Goal: Information Seeking & Learning: Learn about a topic

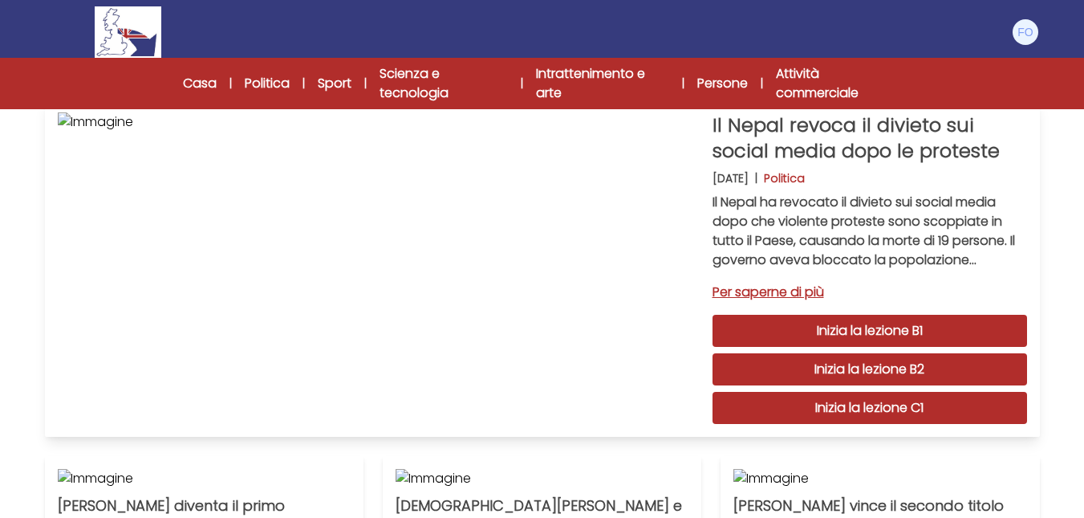
scroll to position [160, 0]
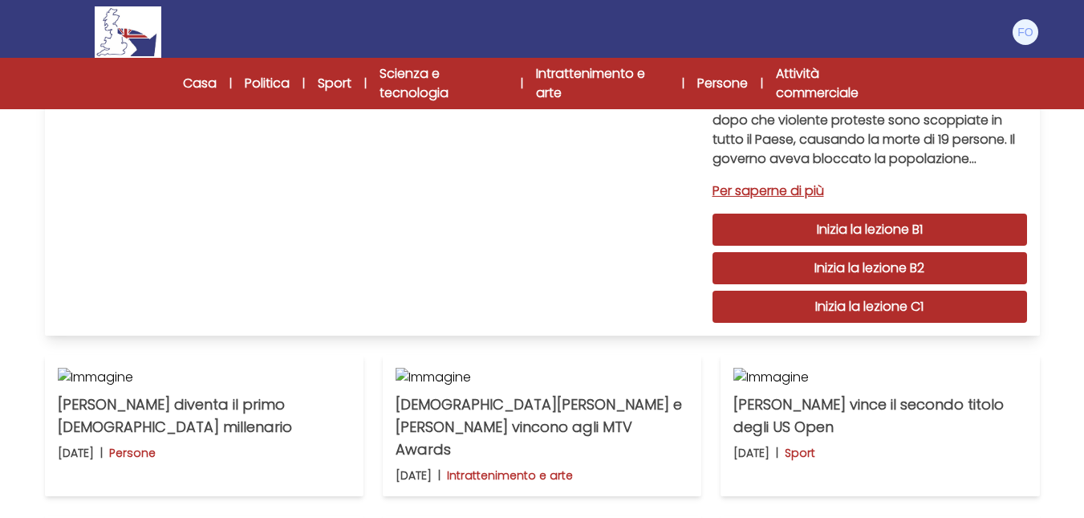
click at [883, 270] on font "Inizia la lezione B2" at bounding box center [869, 267] width 110 height 18
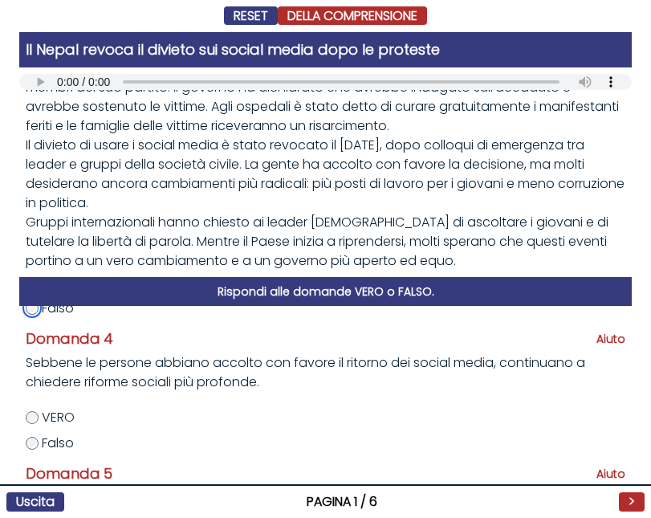
scroll to position [401, 0]
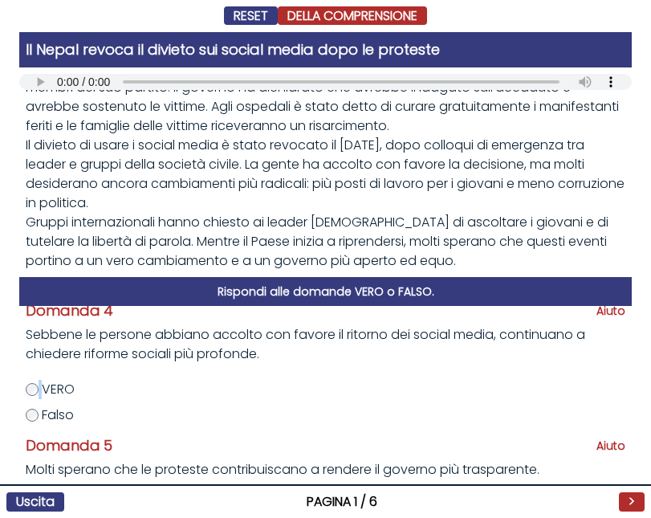
drag, startPoint x: 40, startPoint y: 394, endPoint x: 53, endPoint y: 388, distance: 14.0
click at [41, 394] on label "VERO" at bounding box center [325, 389] width 599 height 19
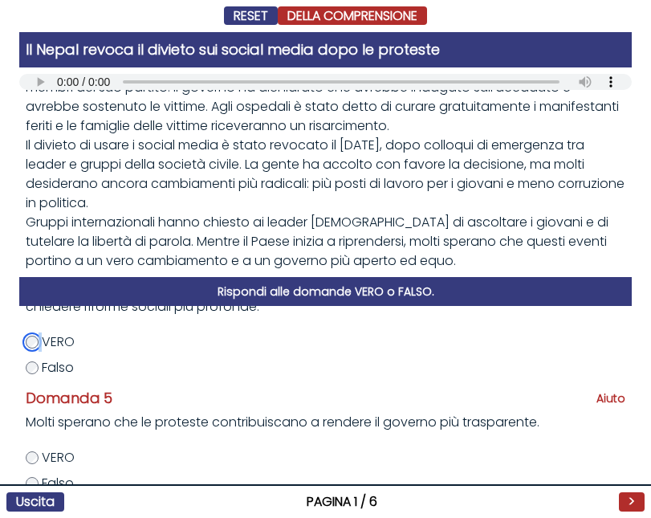
scroll to position [462, 0]
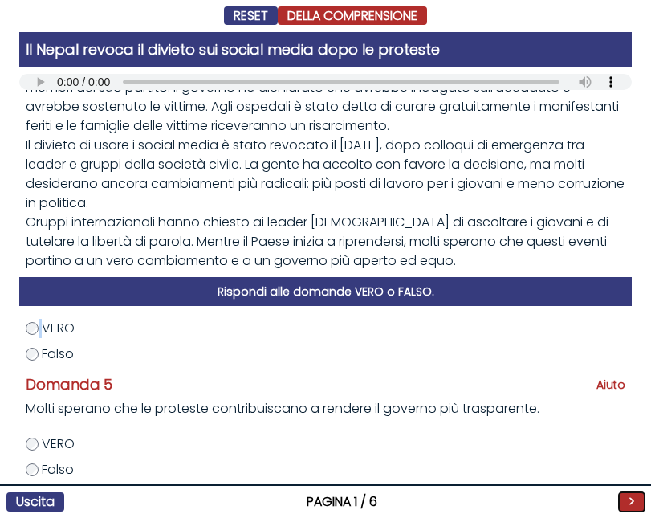
click at [632, 499] on font ">" at bounding box center [631, 501] width 6 height 18
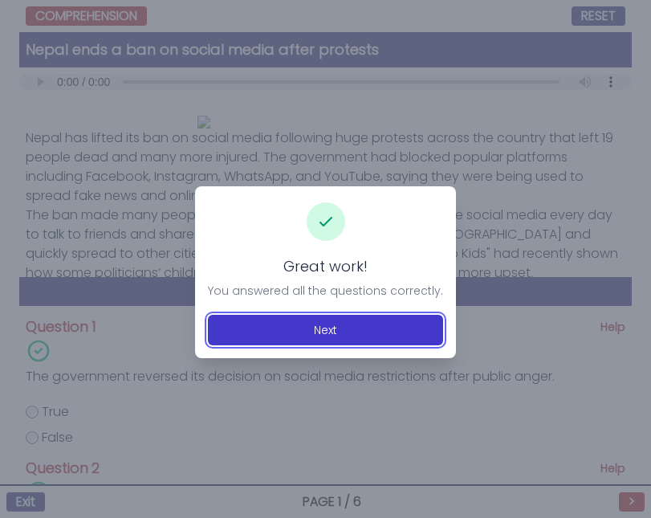
click at [336, 335] on button "Next" at bounding box center [325, 330] width 235 height 30
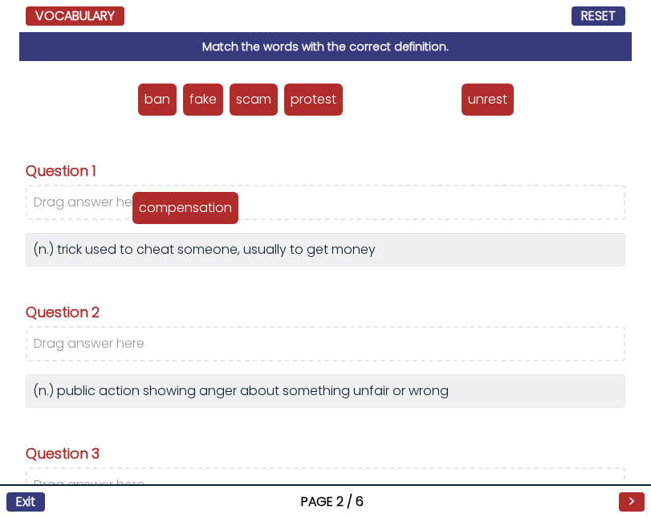
drag, startPoint x: 396, startPoint y: 99, endPoint x: 179, endPoint y: 207, distance: 242.2
click at [179, 207] on p "compensation" at bounding box center [185, 207] width 93 height 19
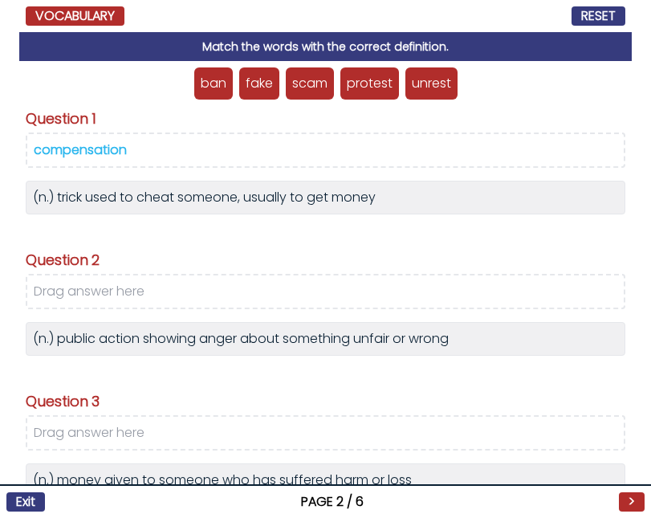
scroll to position [80, 0]
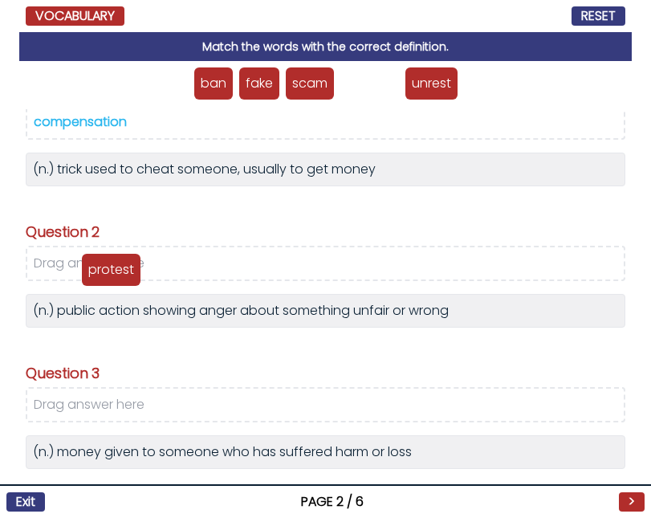
drag, startPoint x: 362, startPoint y: 90, endPoint x: 104, endPoint y: 276, distance: 318.4
click at [104, 276] on p "protest" at bounding box center [111, 269] width 46 height 19
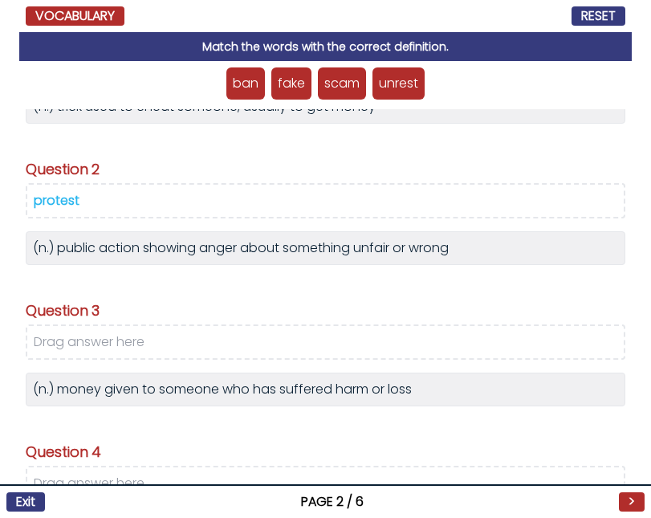
scroll to position [160, 0]
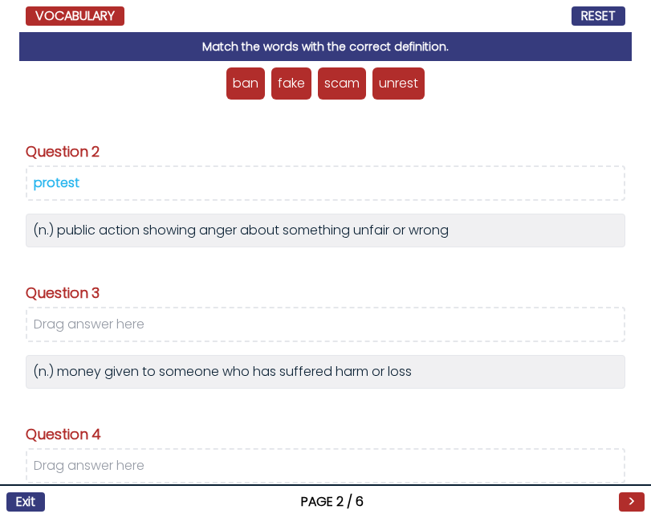
drag, startPoint x: 68, startPoint y: 177, endPoint x: 428, endPoint y: 89, distance: 370.1
click at [428, 89] on div "ban fake scam protest compensation unrest Question 1" at bounding box center [325, 289] width 612 height 457
click at [75, 181] on div "protest" at bounding box center [57, 182] width 46 height 18
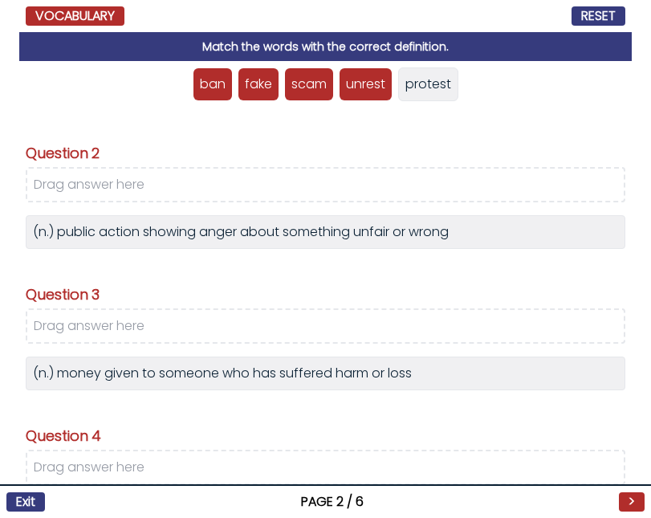
scroll to position [162, 0]
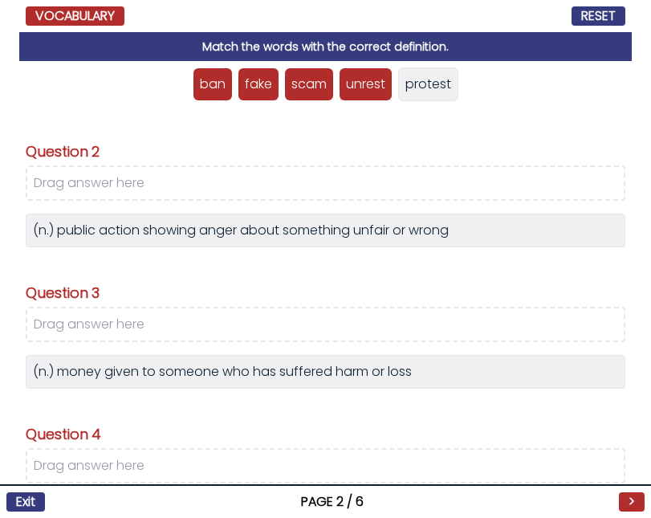
click at [362, 88] on p "unrest" at bounding box center [365, 84] width 39 height 19
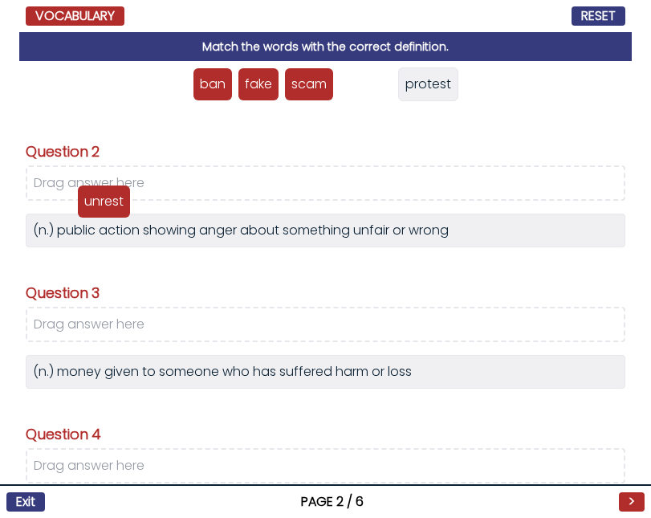
drag, startPoint x: 362, startPoint y: 87, endPoint x: 100, endPoint y: 205, distance: 286.6
click at [100, 205] on p "unrest" at bounding box center [103, 201] width 39 height 19
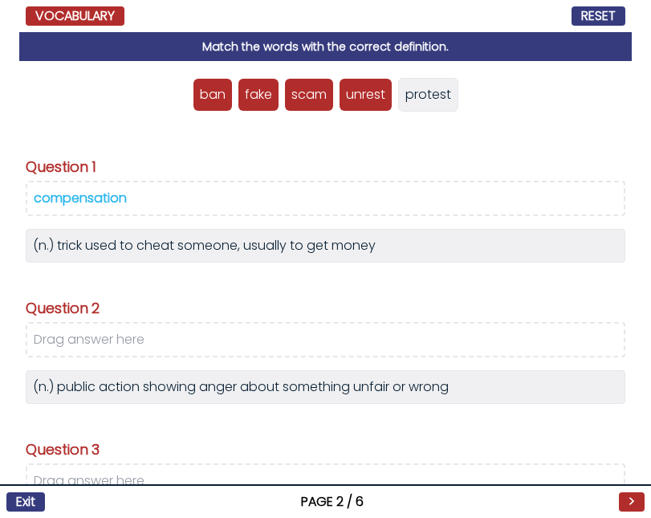
scroll to position [0, 0]
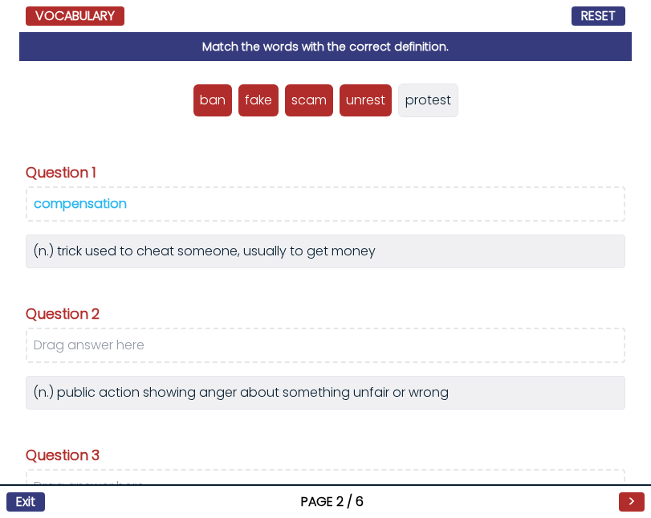
drag, startPoint x: 95, startPoint y: 198, endPoint x: 274, endPoint y: 164, distance: 181.4
click at [513, 99] on div "ban fake scam protest compensation unrest protest Question 1" at bounding box center [325, 289] width 612 height 457
click at [120, 204] on div "compensation" at bounding box center [80, 203] width 93 height 18
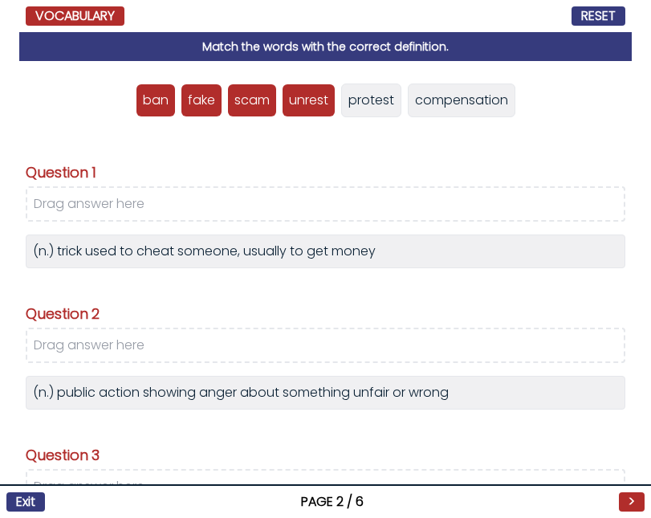
click at [364, 109] on div "protest" at bounding box center [371, 100] width 60 height 34
drag, startPoint x: 378, startPoint y: 104, endPoint x: 436, endPoint y: 104, distance: 57.8
click at [380, 103] on span "protest" at bounding box center [371, 100] width 46 height 18
click at [452, 102] on span "compensation" at bounding box center [461, 100] width 93 height 18
drag, startPoint x: 344, startPoint y: 108, endPoint x: 376, endPoint y: 108, distance: 32.1
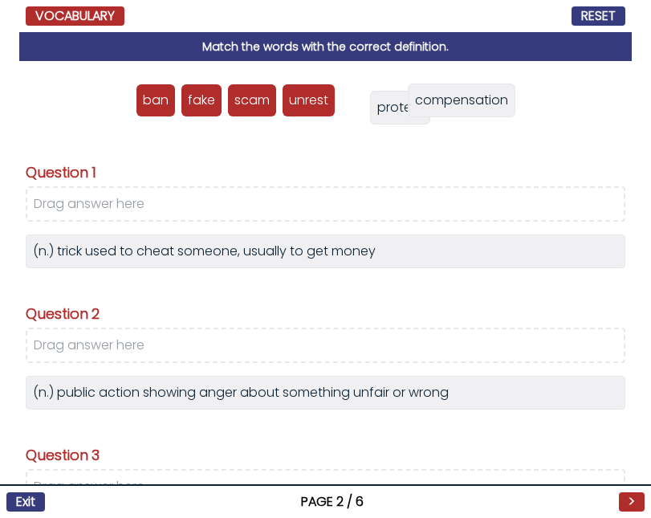
click at [377, 108] on span "protest" at bounding box center [400, 107] width 46 height 18
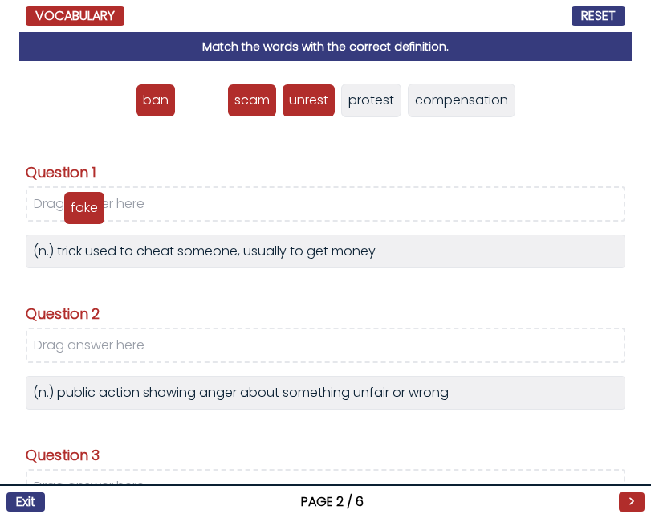
drag, startPoint x: 187, startPoint y: 101, endPoint x: 70, endPoint y: 209, distance: 159.0
click at [71, 209] on p "fake" at bounding box center [84, 207] width 27 height 19
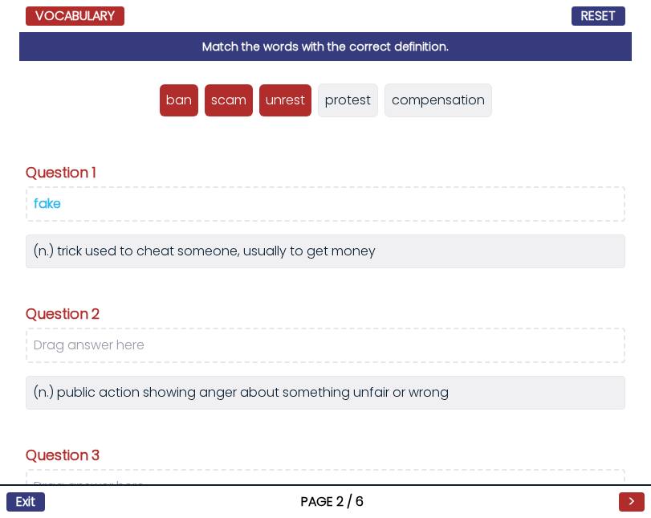
scroll to position [80, 0]
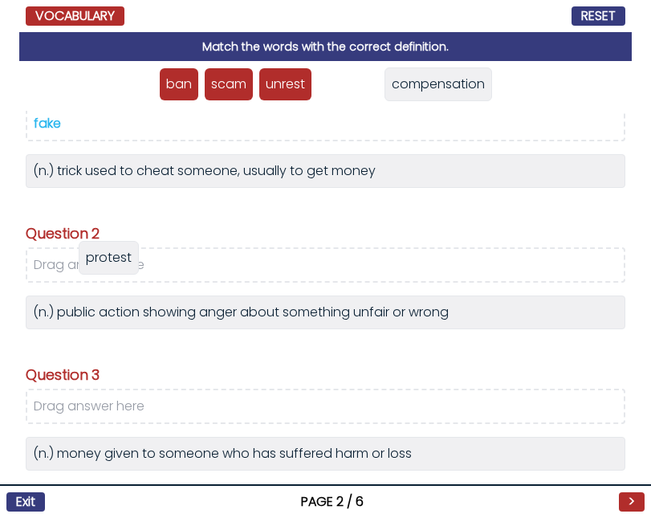
drag, startPoint x: 335, startPoint y: 83, endPoint x: 96, endPoint y: 257, distance: 295.3
click at [96, 257] on span "protest" at bounding box center [109, 257] width 46 height 18
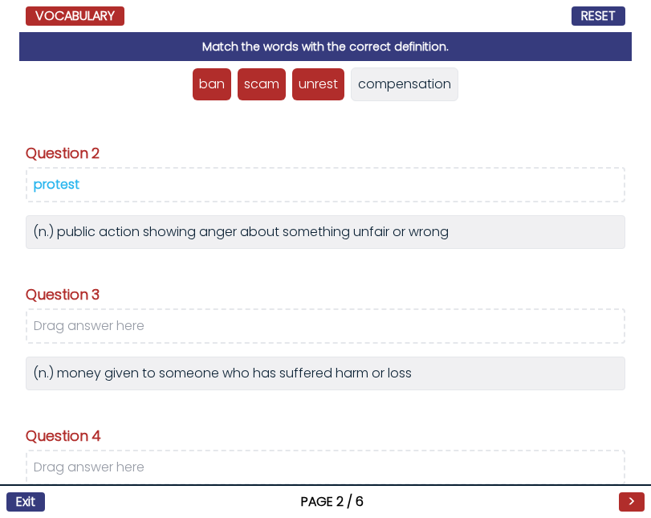
scroll to position [241, 0]
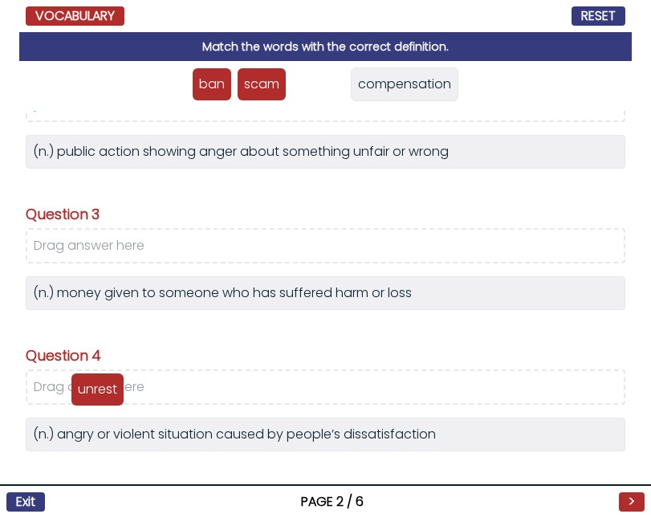
drag, startPoint x: 320, startPoint y: 84, endPoint x: 99, endPoint y: 389, distance: 376.4
click at [99, 389] on p "unrest" at bounding box center [97, 389] width 39 height 19
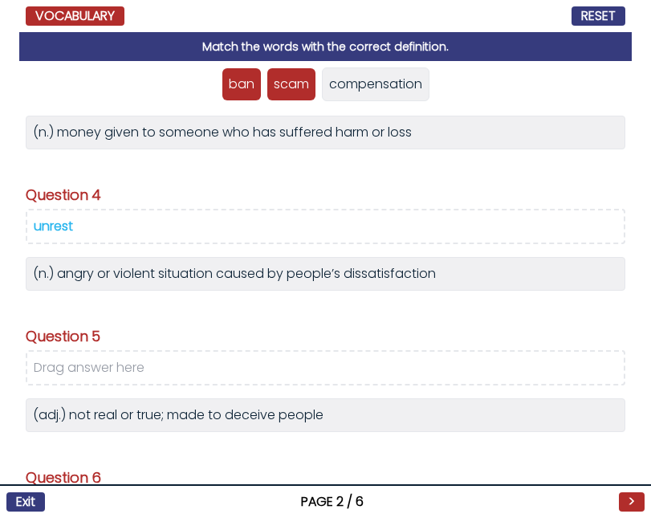
scroll to position [511, 0]
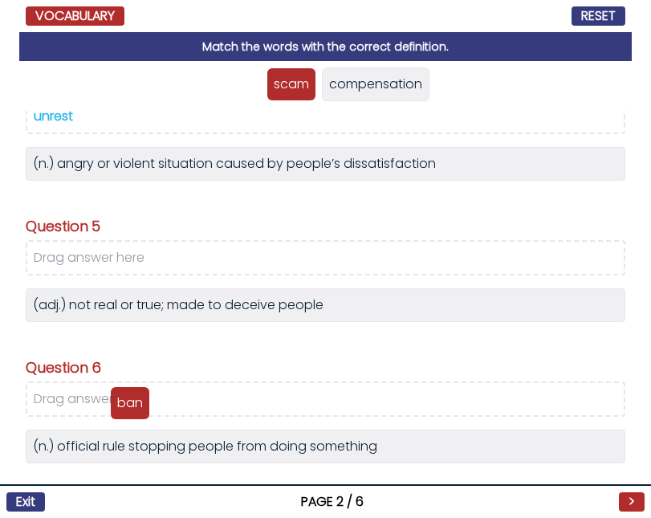
drag, startPoint x: 236, startPoint y: 85, endPoint x: 124, endPoint y: 403, distance: 336.7
click at [124, 403] on p "ban" at bounding box center [130, 402] width 26 height 19
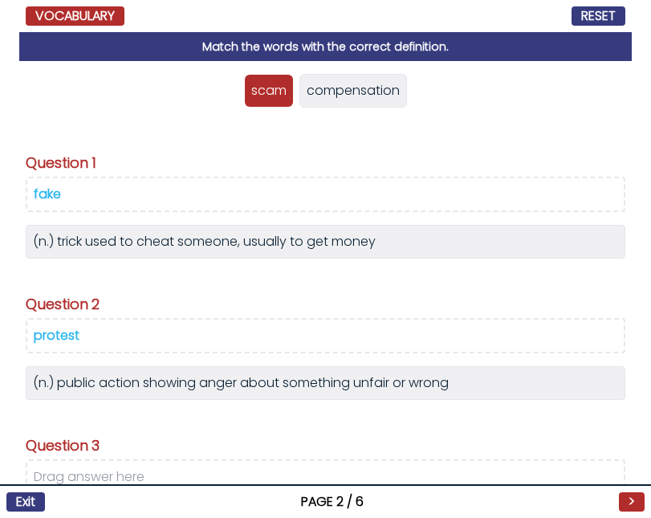
scroll to position [0, 0]
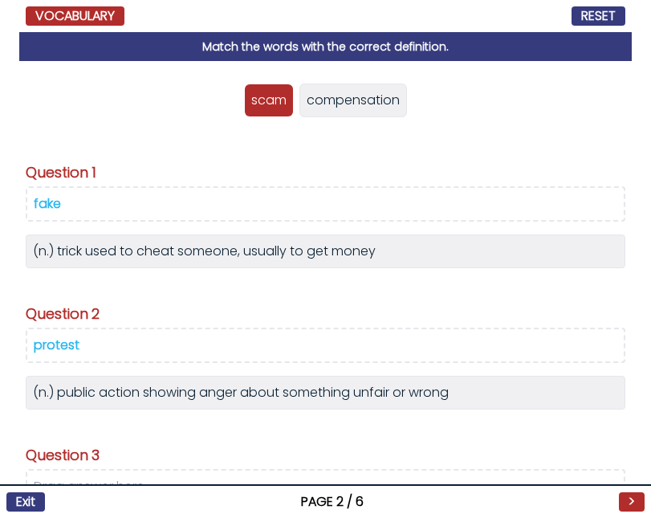
drag, startPoint x: 43, startPoint y: 201, endPoint x: 315, endPoint y: 141, distance: 277.6
click at [321, 140] on div "ban fake scam protest compensation unrest protest compensation Question" at bounding box center [325, 289] width 612 height 457
click at [46, 206] on div "fake" at bounding box center [47, 203] width 27 height 18
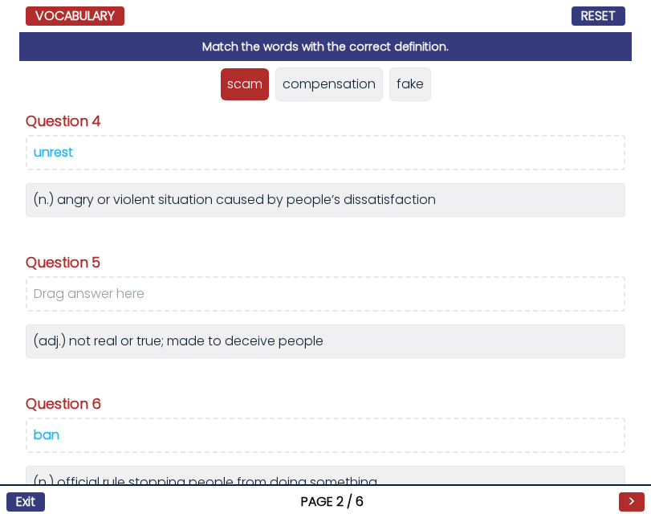
scroll to position [481, 0]
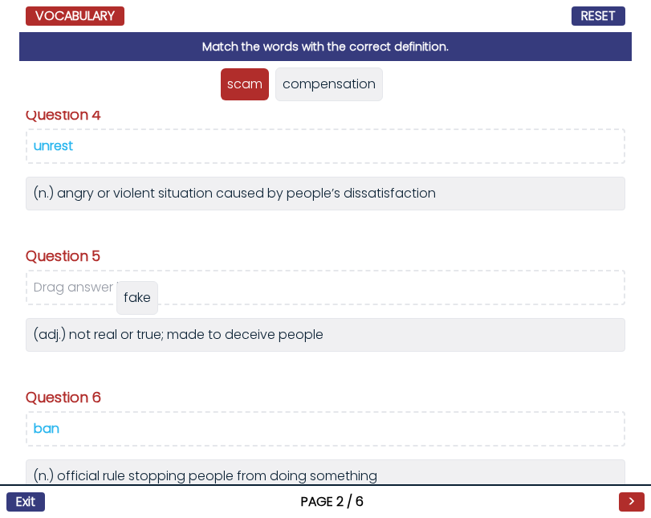
drag, startPoint x: 407, startPoint y: 83, endPoint x: 134, endPoint y: 297, distance: 346.4
click at [134, 297] on span "fake" at bounding box center [137, 297] width 27 height 18
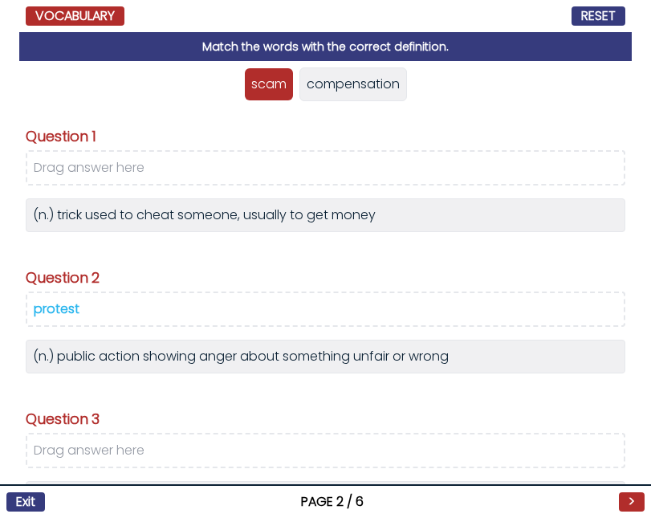
scroll to position [30, 0]
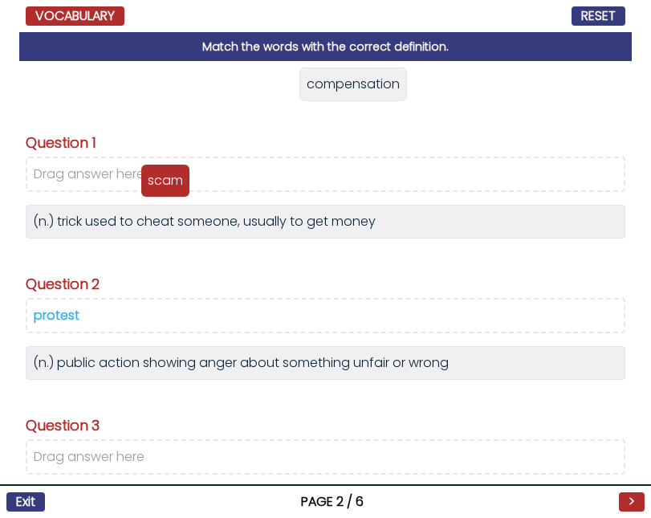
drag, startPoint x: 259, startPoint y: 83, endPoint x: 156, endPoint y: 179, distance: 141.4
click at [156, 179] on p "scam" at bounding box center [165, 180] width 35 height 19
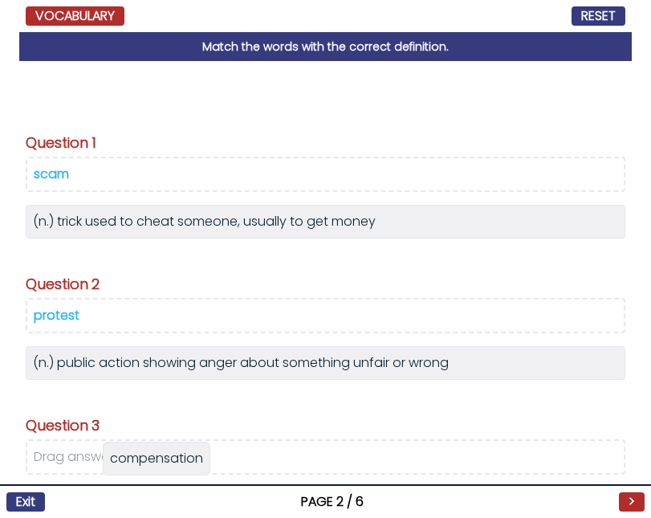
drag, startPoint x: 333, startPoint y: 86, endPoint x: 164, endPoint y: 460, distance: 410.4
click at [164, 460] on span "compensation" at bounding box center [156, 458] width 93 height 18
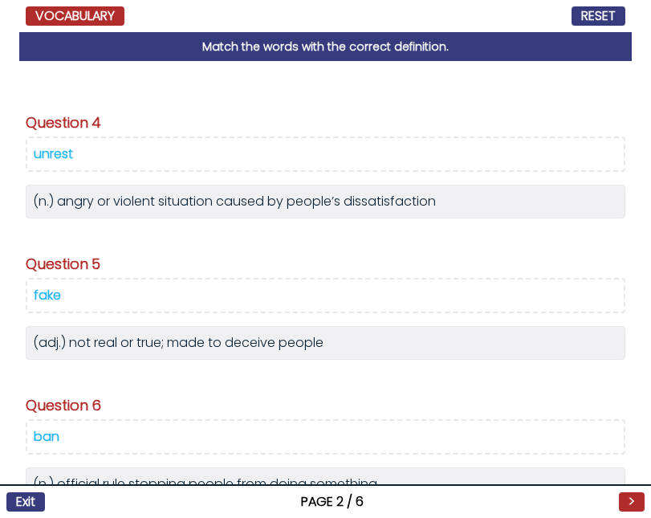
scroll to position [477, 0]
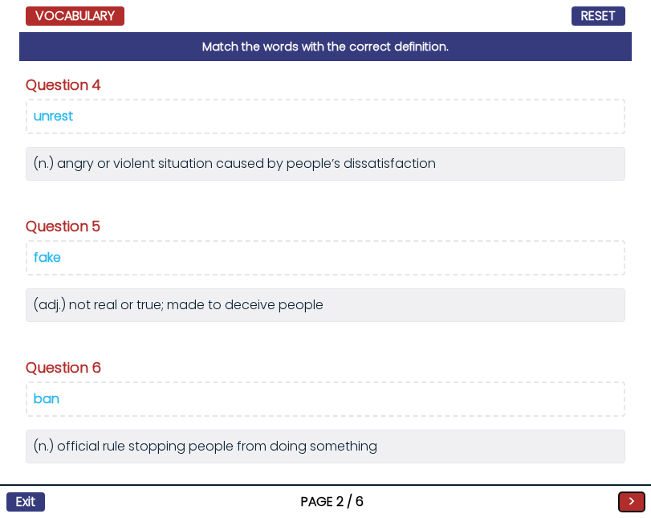
click at [635, 497] on button ">" at bounding box center [632, 501] width 26 height 19
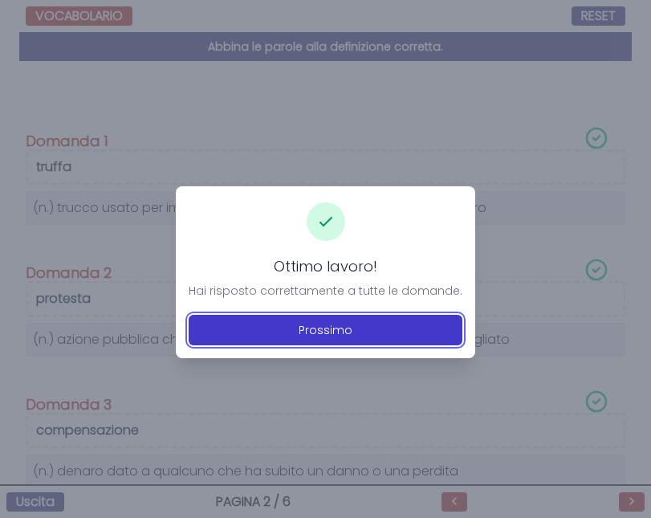
click at [367, 332] on button "Prossimo" at bounding box center [326, 330] width 274 height 30
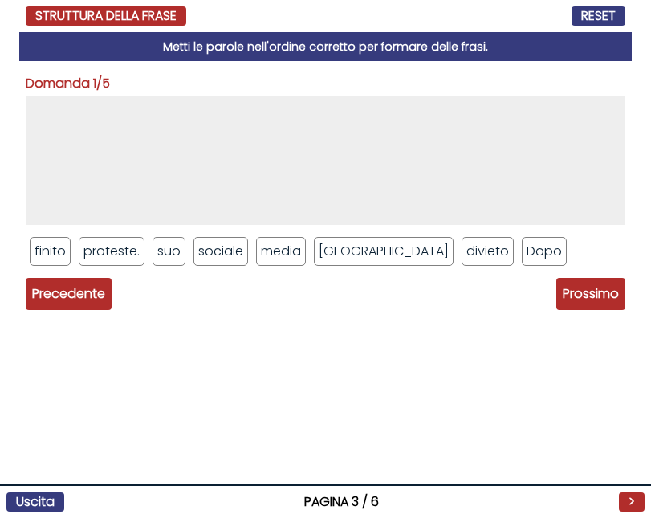
click at [36, 261] on li "finito" at bounding box center [50, 251] width 41 height 29
click at [526, 252] on font "Dopo" at bounding box center [543, 251] width 35 height 18
click at [139, 14] on font "struttura della frase" at bounding box center [105, 15] width 141 height 18
drag, startPoint x: 455, startPoint y: 258, endPoint x: 270, endPoint y: 170, distance: 204.9
drag, startPoint x: 392, startPoint y: 258, endPoint x: 201, endPoint y: 108, distance: 241.7
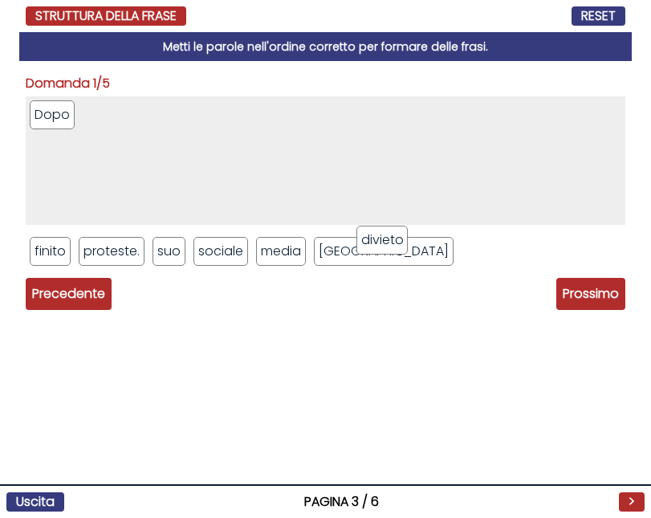
drag, startPoint x: 109, startPoint y: 120, endPoint x: 386, endPoint y: 269, distance: 314.5
drag, startPoint x: 53, startPoint y: 116, endPoint x: 459, endPoint y: 249, distance: 427.0
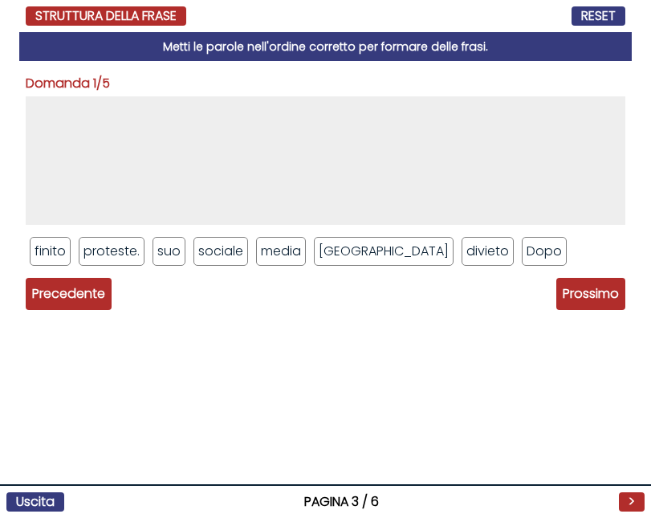
click at [132, 258] on font "proteste." at bounding box center [111, 251] width 56 height 18
click at [590, 294] on font "Prossimo" at bounding box center [590, 293] width 56 height 18
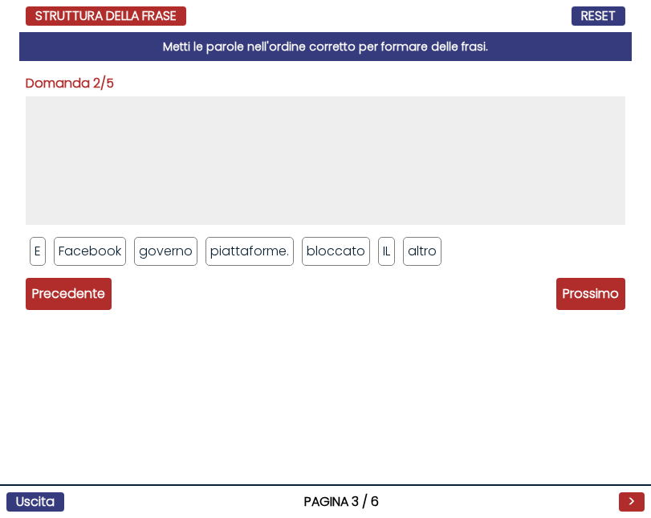
click at [60, 296] on font "Precedente" at bounding box center [68, 293] width 73 height 18
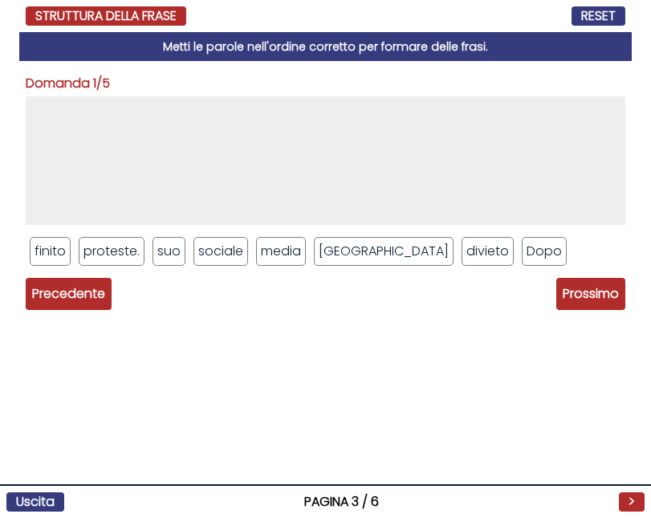
click at [582, 286] on font "Prossimo" at bounding box center [590, 293] width 56 height 18
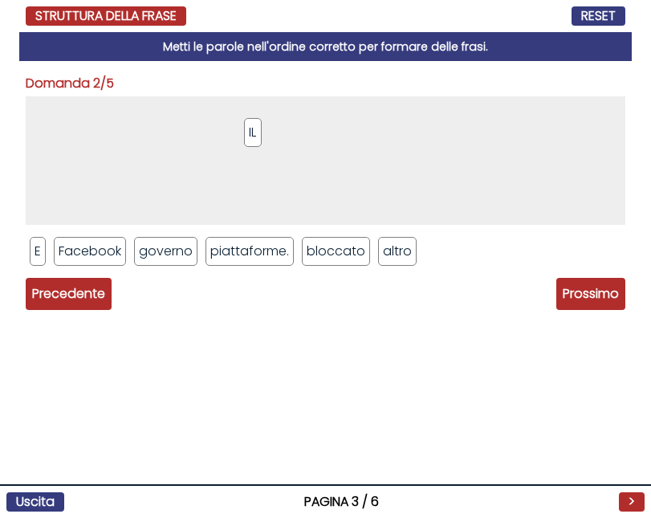
drag, startPoint x: 383, startPoint y: 254, endPoint x: 166, endPoint y: 120, distance: 254.7
drag, startPoint x: 161, startPoint y: 255, endPoint x: 168, endPoint y: 121, distance: 134.1
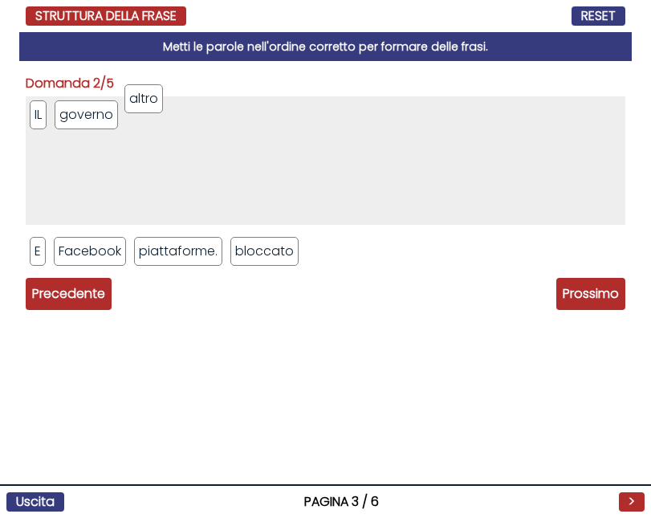
drag, startPoint x: 332, startPoint y: 252, endPoint x: 150, endPoint y: 107, distance: 232.9
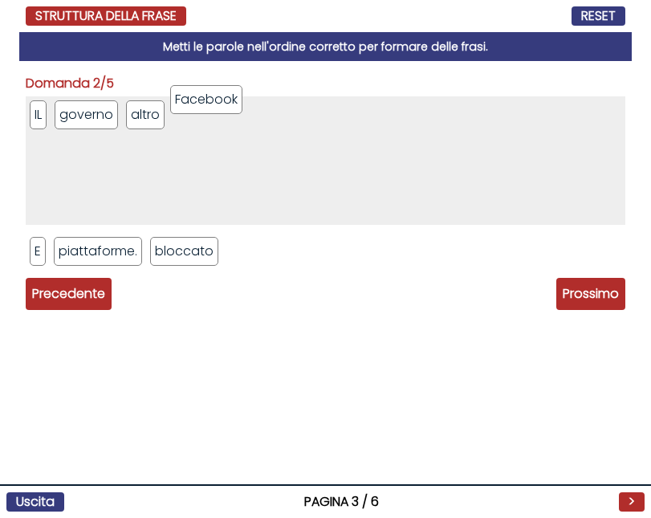
drag, startPoint x: 99, startPoint y: 251, endPoint x: 216, endPoint y: 99, distance: 191.1
drag, startPoint x: 52, startPoint y: 237, endPoint x: 279, endPoint y: 115, distance: 257.7
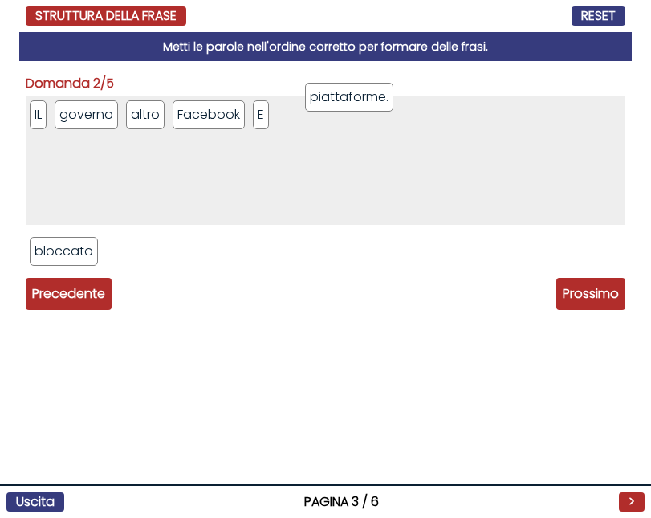
drag, startPoint x: 49, startPoint y: 260, endPoint x: 303, endPoint y: 129, distance: 286.0
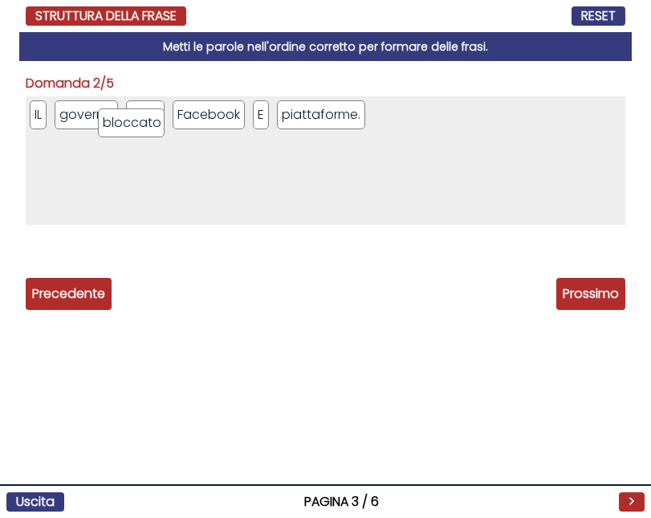
drag, startPoint x: 47, startPoint y: 254, endPoint x: 116, endPoint y: 110, distance: 159.3
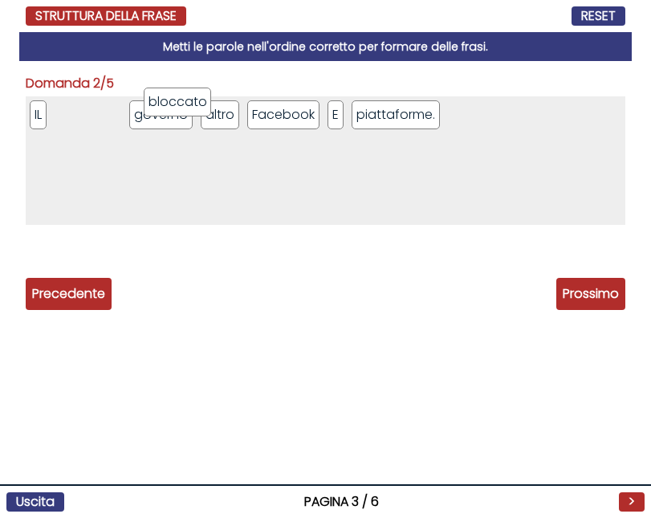
drag, startPoint x: 95, startPoint y: 115, endPoint x: 191, endPoint y: 112, distance: 95.5
drag, startPoint x: 177, startPoint y: 121, endPoint x: 50, endPoint y: 120, distance: 127.6
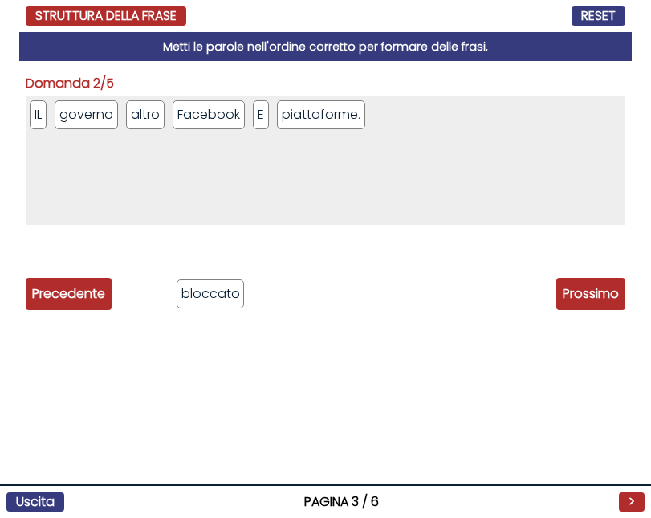
drag, startPoint x: 102, startPoint y: 140, endPoint x: 207, endPoint y: 287, distance: 181.2
click at [43, 493] on font "Uscita" at bounding box center [35, 501] width 39 height 18
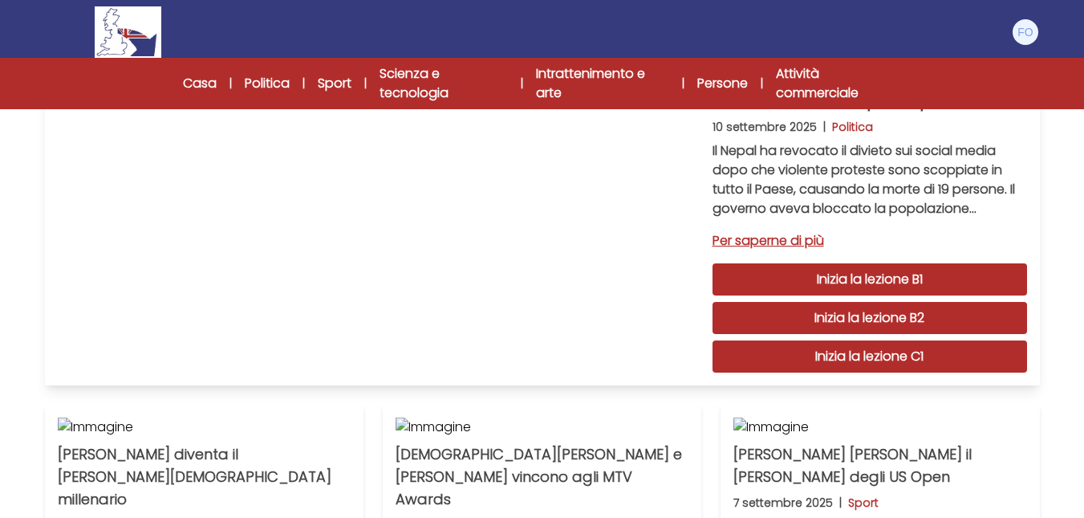
scroll to position [160, 0]
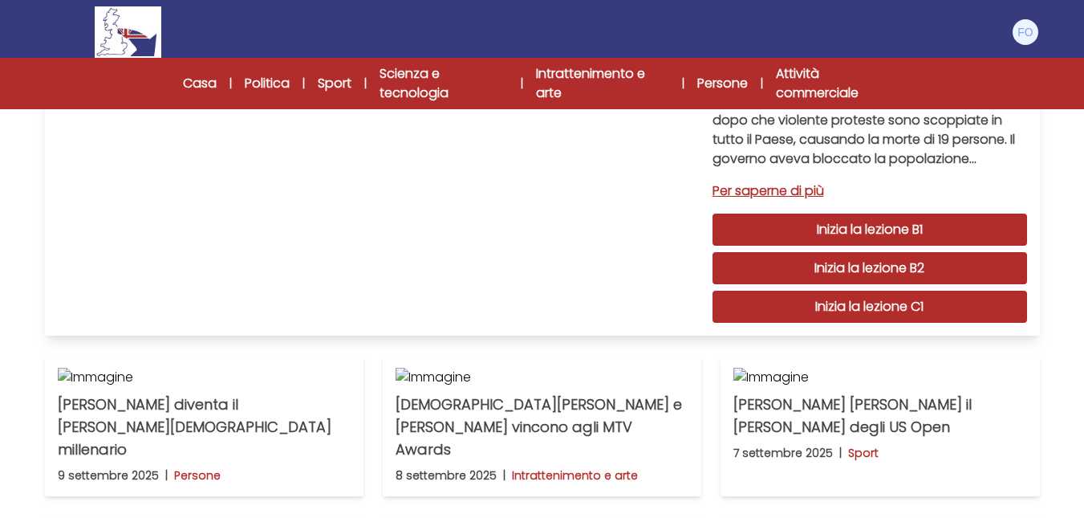
click at [650, 264] on font "Inizia la lezione B2" at bounding box center [869, 267] width 110 height 18
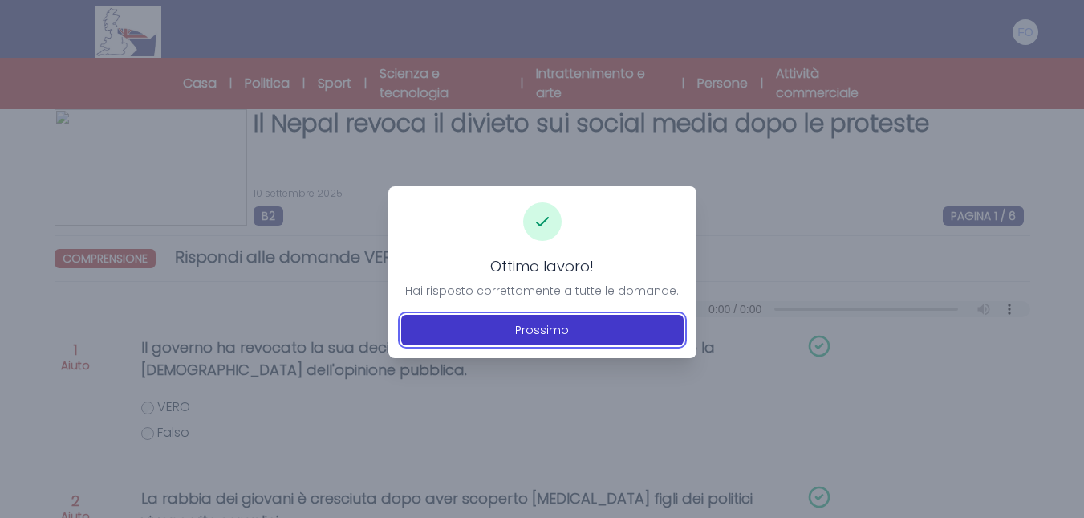
click at [493, 329] on button "Prossimo" at bounding box center [542, 330] width 282 height 30
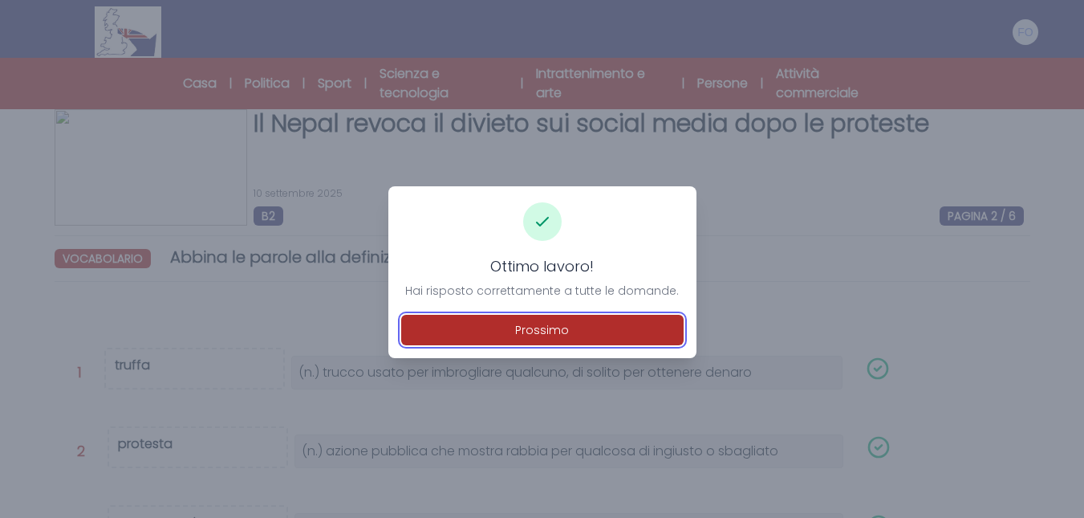
click at [493, 329] on button "Prossimo" at bounding box center [542, 330] width 282 height 30
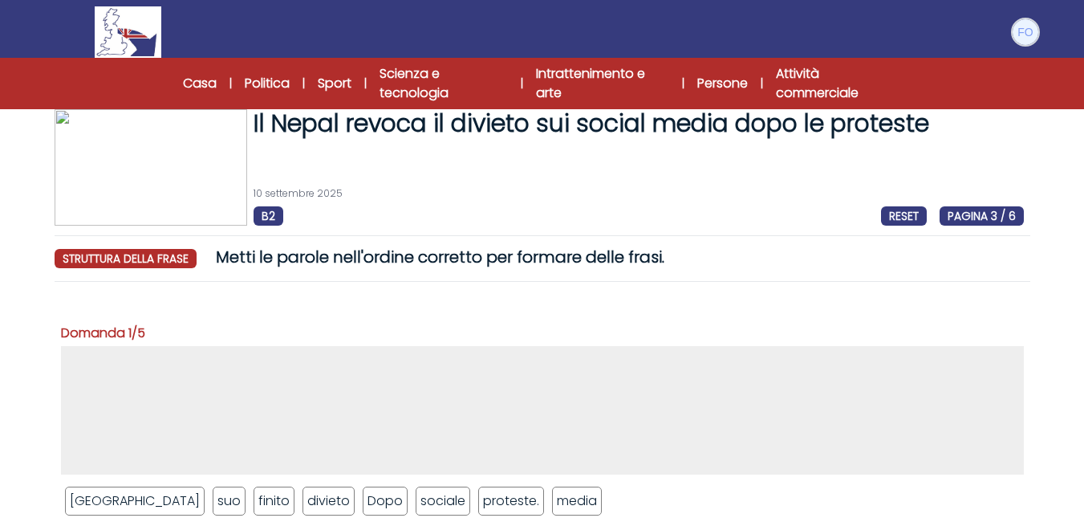
click at [1013, 30] on img at bounding box center [1026, 32] width 26 height 26
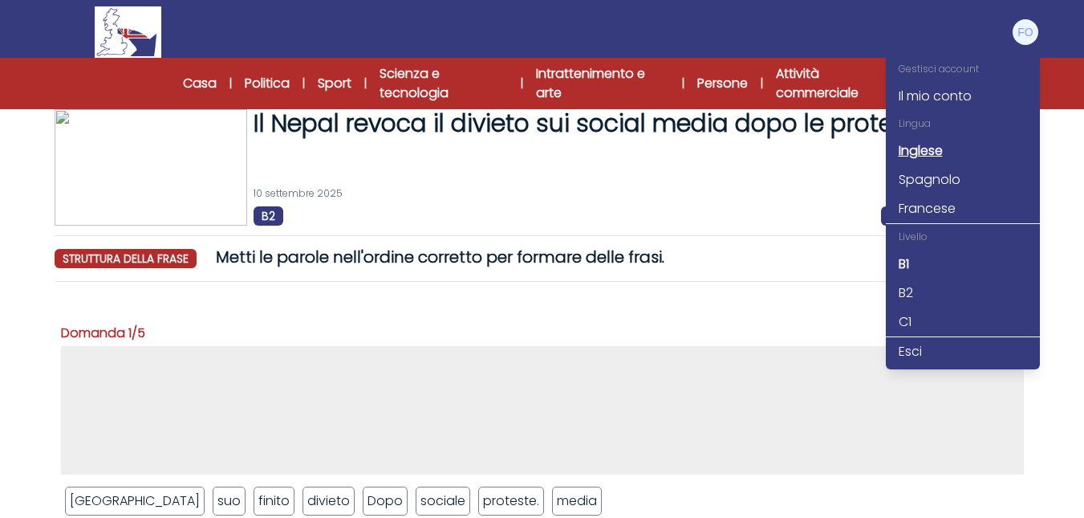
click at [916, 149] on font "Inglese" at bounding box center [921, 150] width 44 height 18
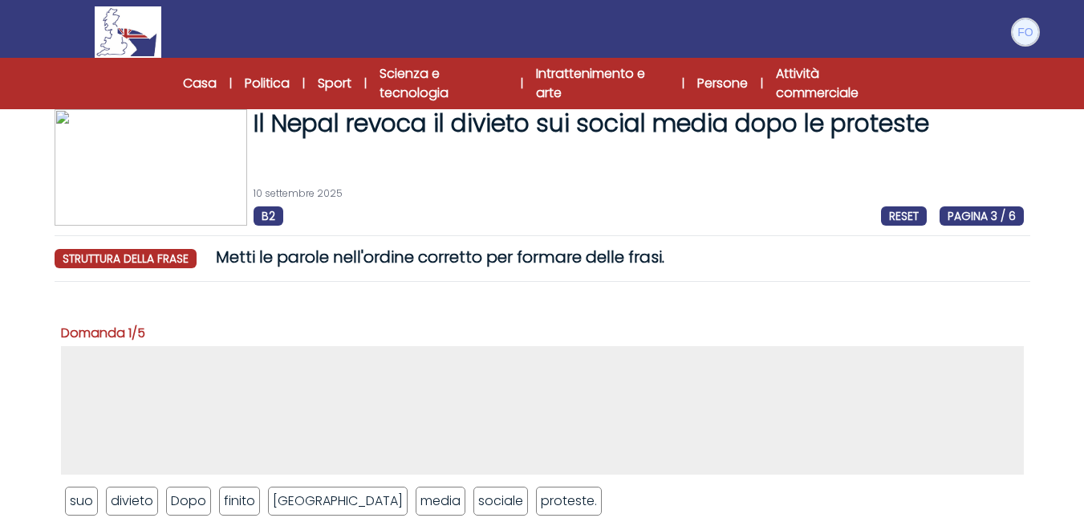
click at [1033, 29] on img at bounding box center [1026, 32] width 26 height 26
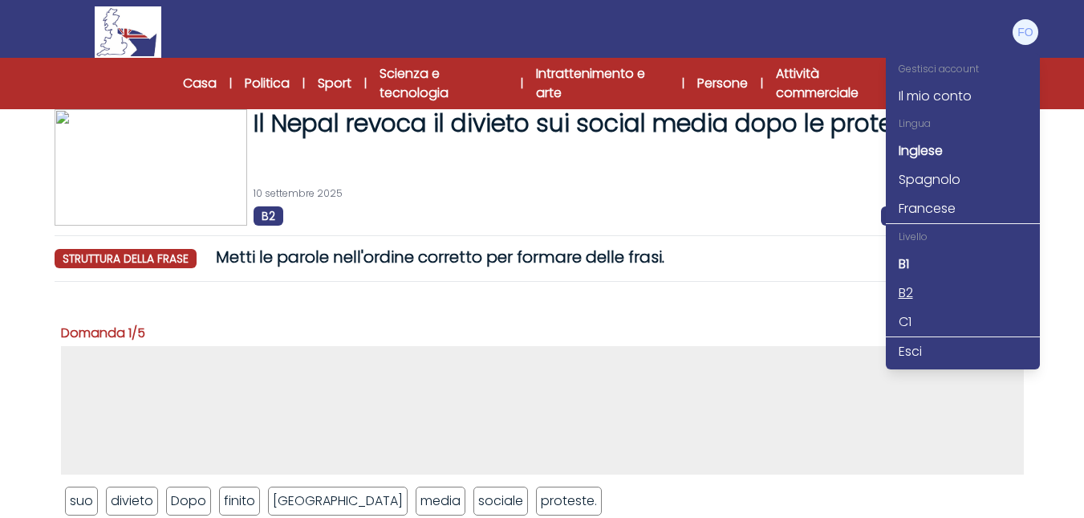
click at [902, 293] on font "B2" at bounding box center [906, 292] width 14 height 18
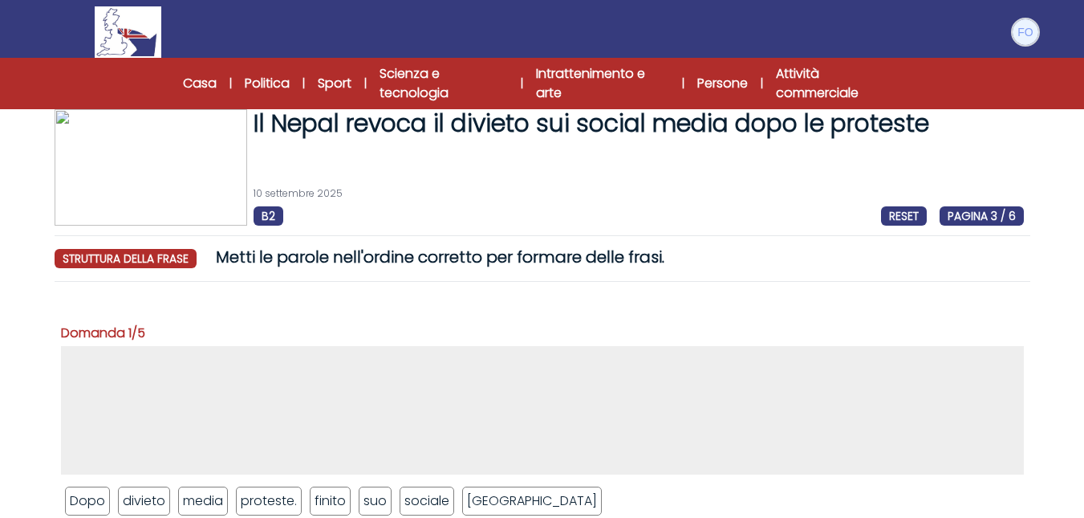
click at [1017, 27] on img at bounding box center [1026, 32] width 26 height 26
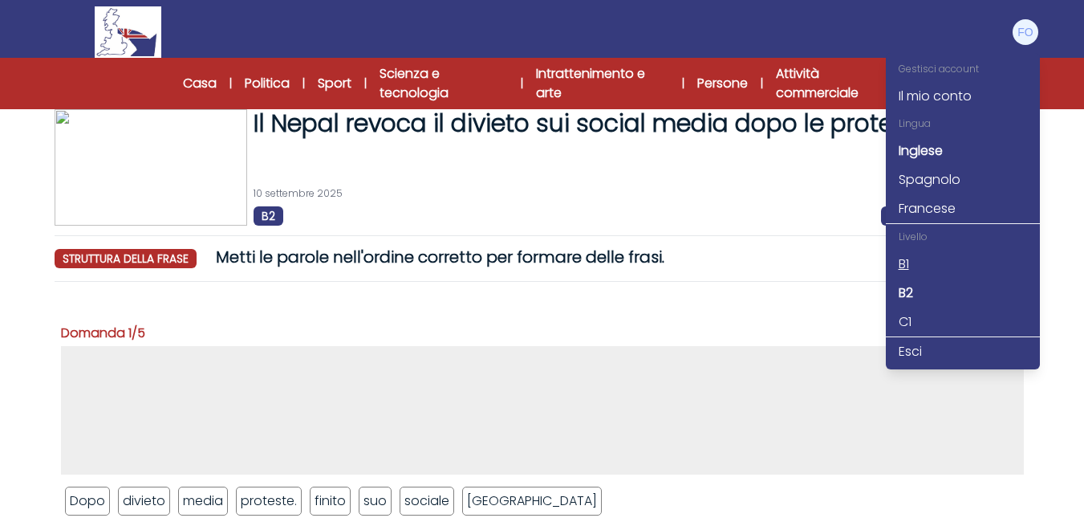
click at [907, 262] on font "B1" at bounding box center [904, 263] width 10 height 18
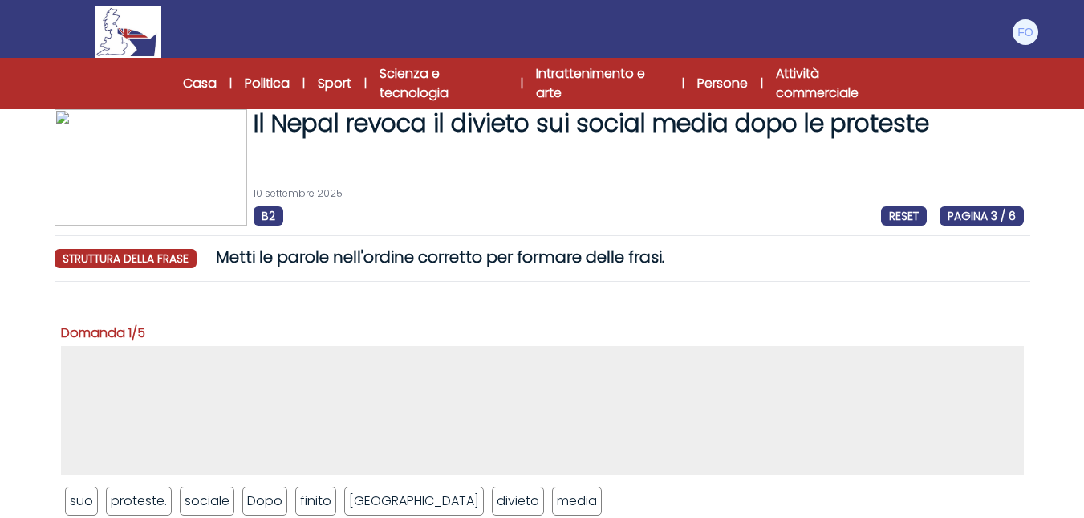
click at [270, 218] on font "B2" at bounding box center [269, 216] width 14 height 16
click at [1019, 35] on img at bounding box center [1026, 32] width 26 height 26
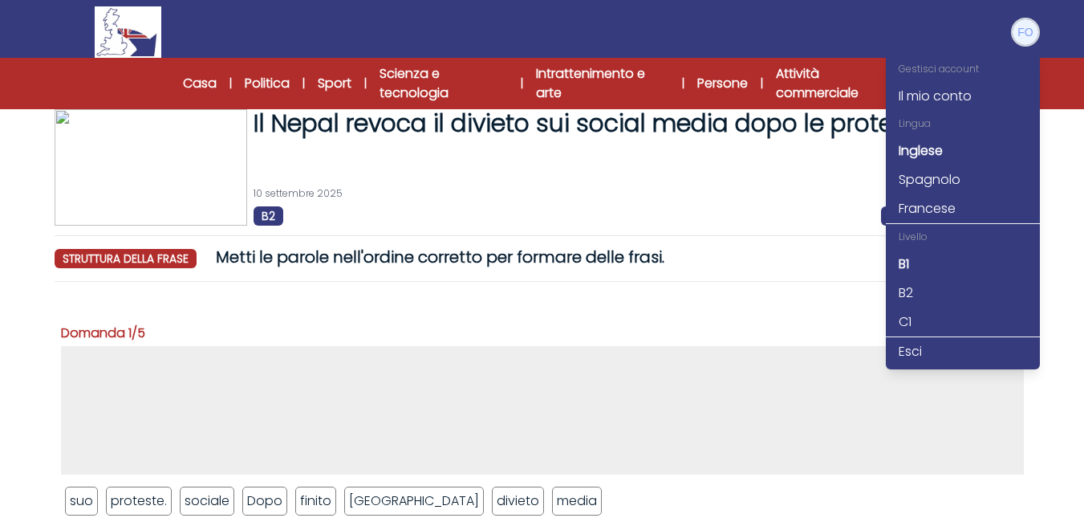
click at [1019, 35] on img at bounding box center [1026, 32] width 26 height 26
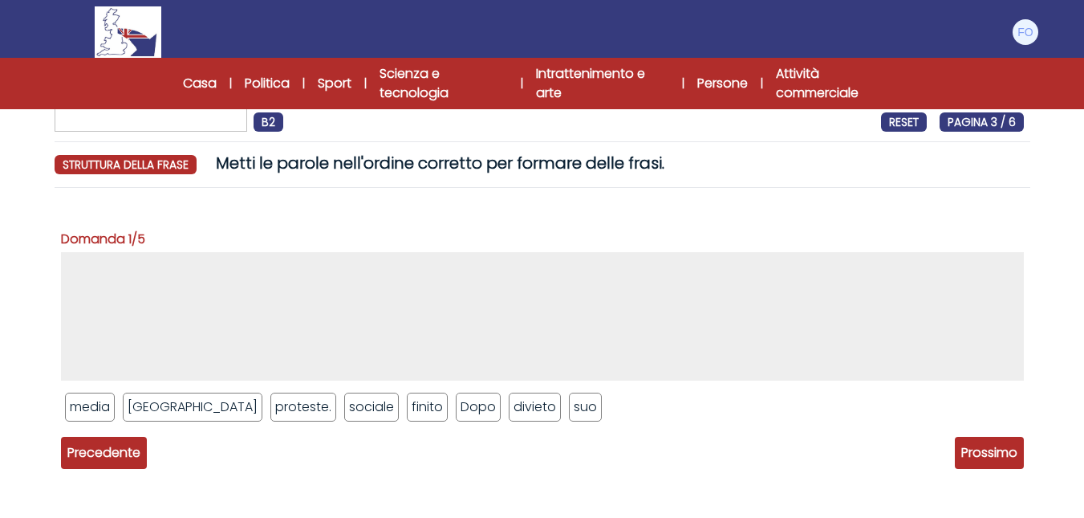
scroll to position [175, 0]
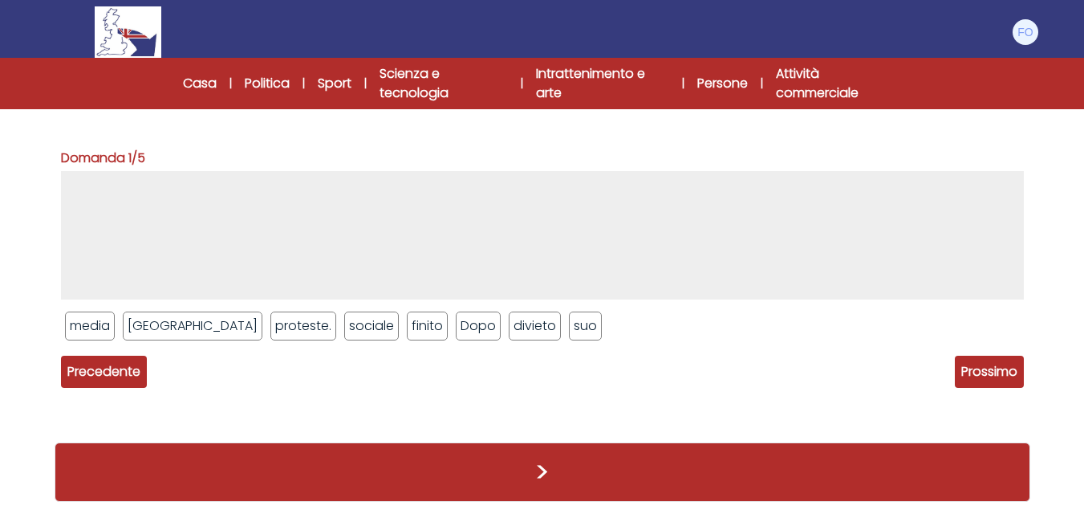
click at [89, 371] on font "Precedente" at bounding box center [103, 371] width 73 height 18
click at [107, 368] on font "Precedente" at bounding box center [103, 371] width 73 height 18
click at [93, 331] on font "iniziò" at bounding box center [85, 325] width 30 height 18
click at [87, 364] on font "Precedente" at bounding box center [103, 371] width 73 height 18
click at [93, 370] on font "Precedente" at bounding box center [103, 371] width 73 height 18
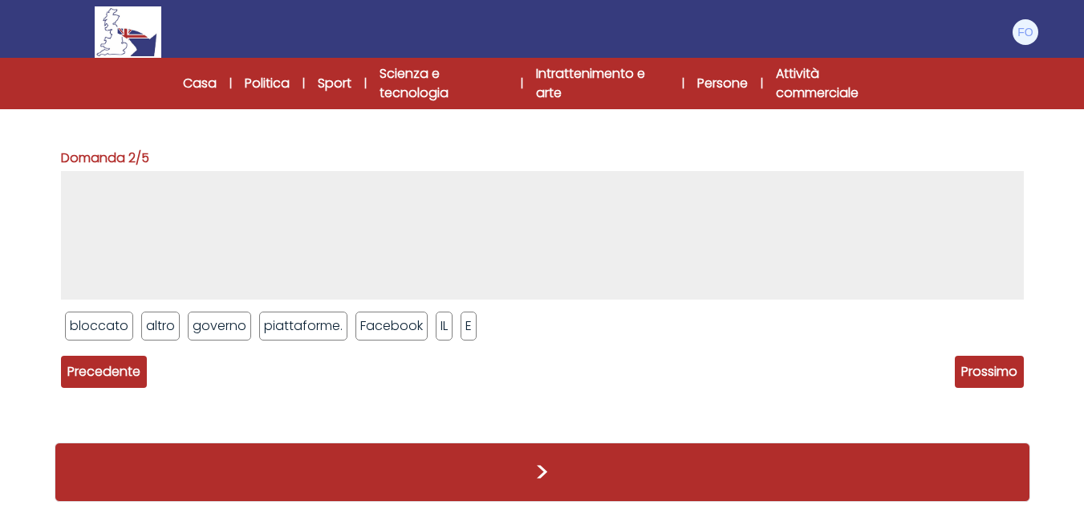
click at [93, 370] on font "Precedente" at bounding box center [103, 371] width 73 height 18
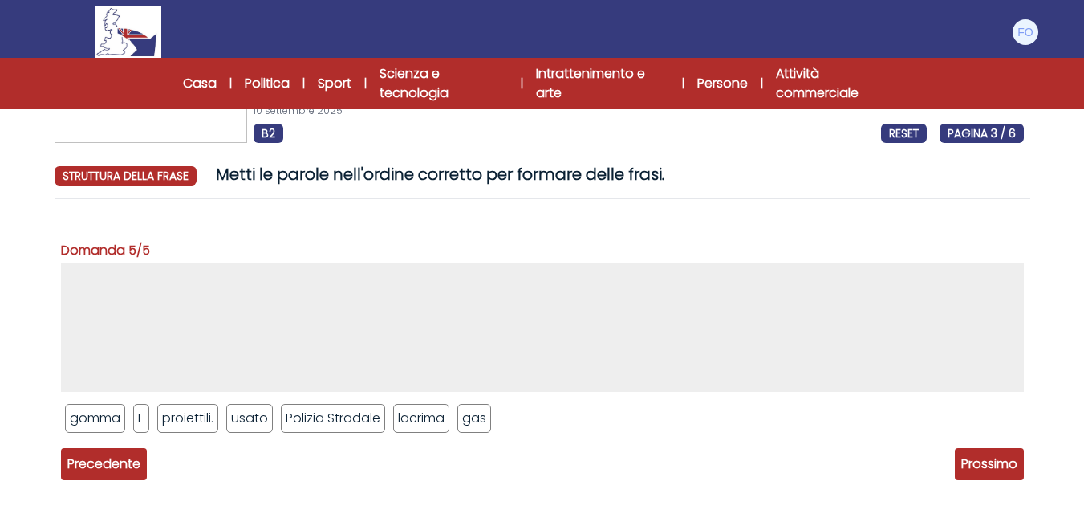
scroll to position [0, 0]
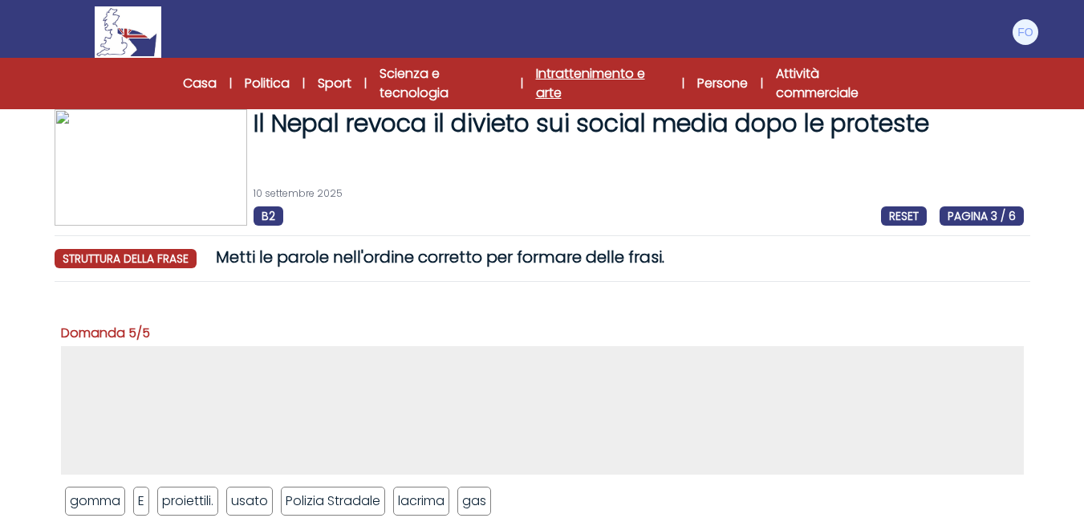
click at [623, 71] on font "Intrattenimento e arte" at bounding box center [590, 83] width 109 height 38
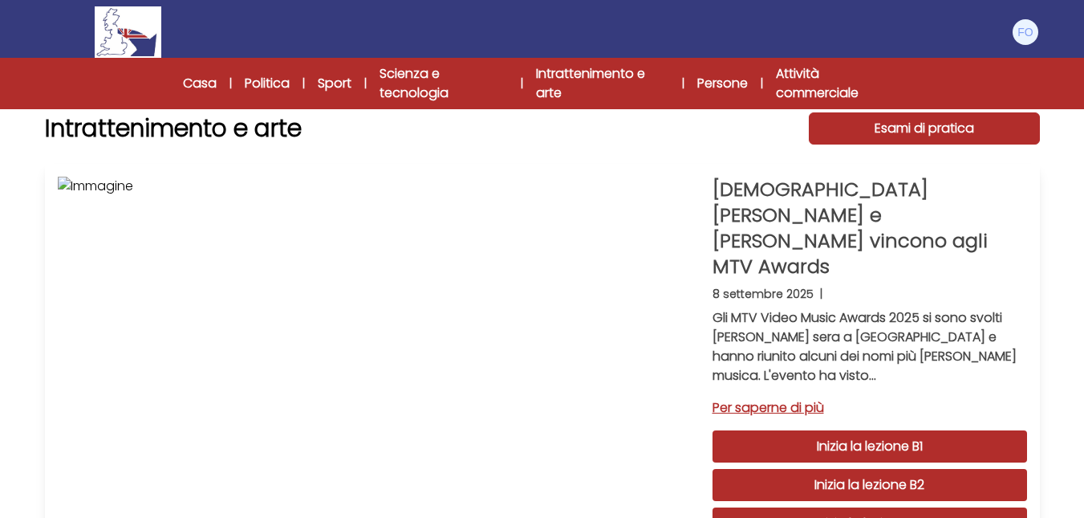
scroll to position [80, 0]
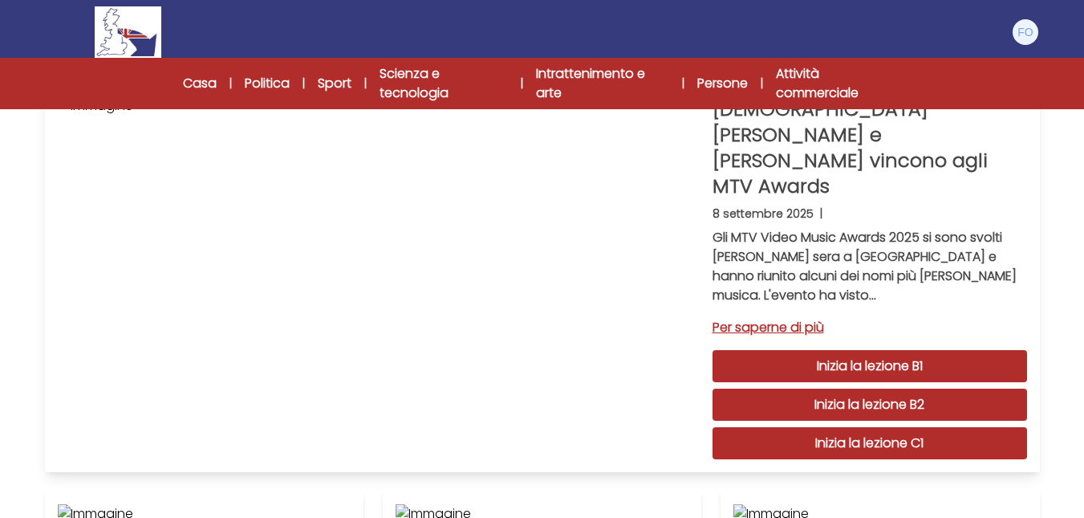
click at [761, 318] on font "Per saperne di più" at bounding box center [768, 327] width 112 height 18
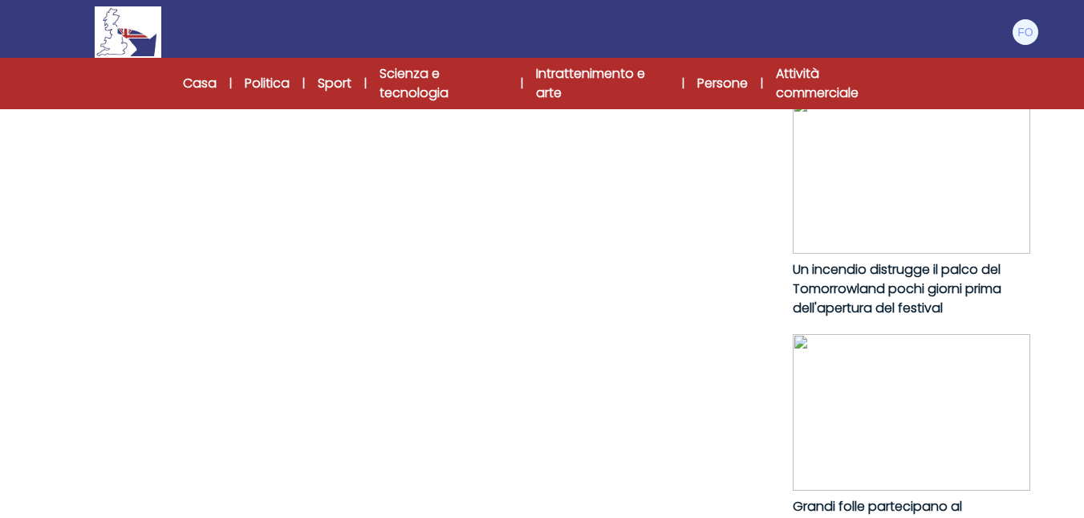
scroll to position [1043, 0]
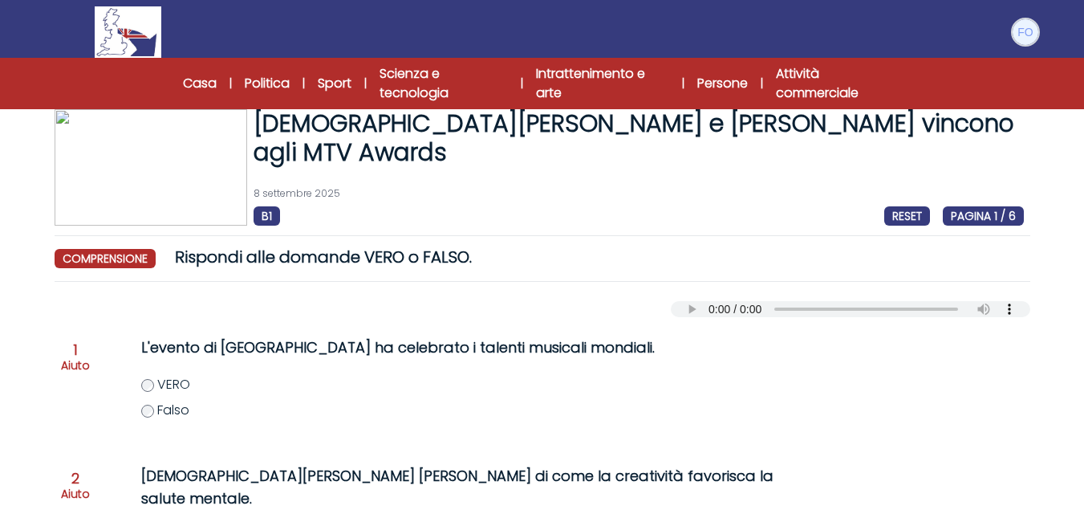
click at [1023, 32] on img at bounding box center [1026, 32] width 26 height 26
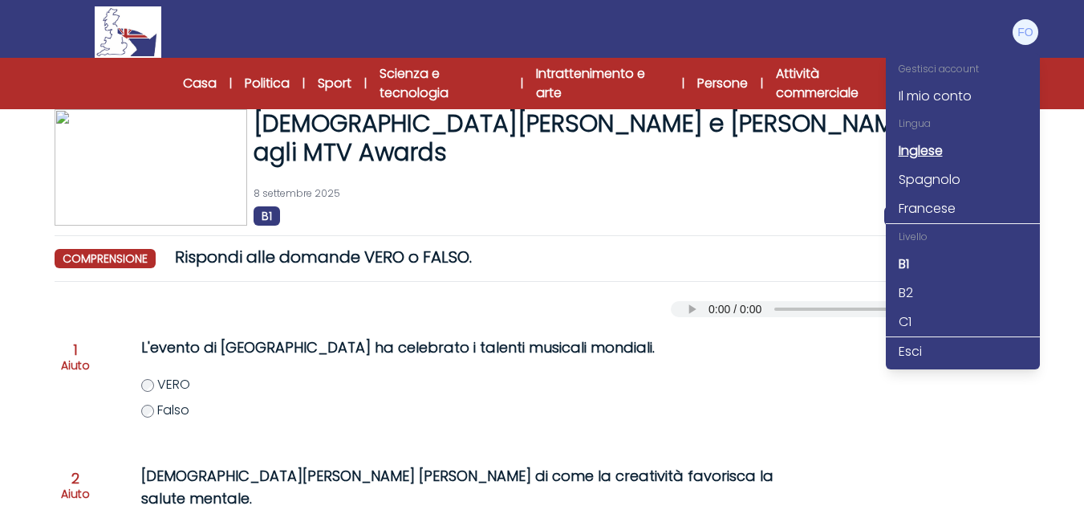
click at [913, 155] on font "Inglese" at bounding box center [921, 150] width 44 height 18
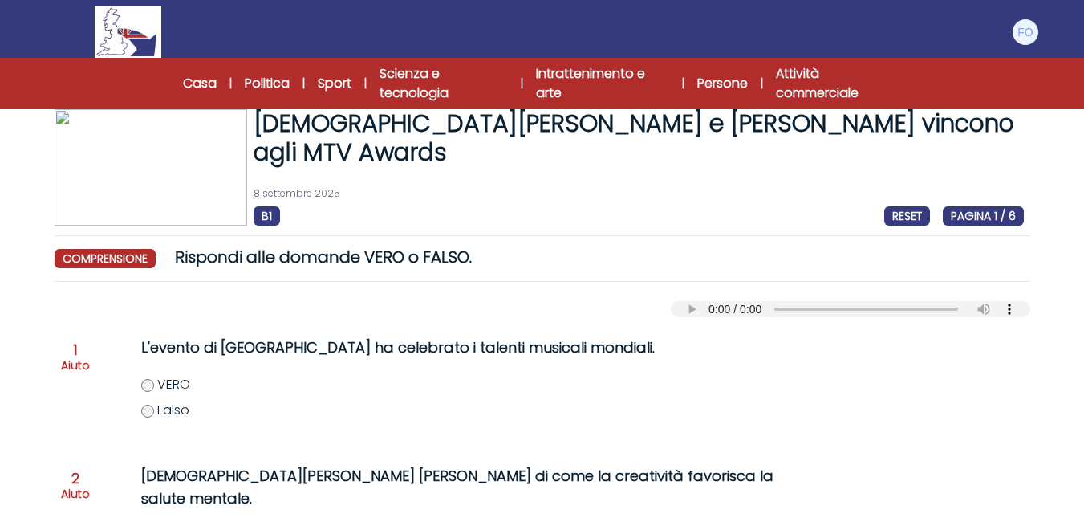
click at [145, 35] on img at bounding box center [128, 31] width 66 height 51
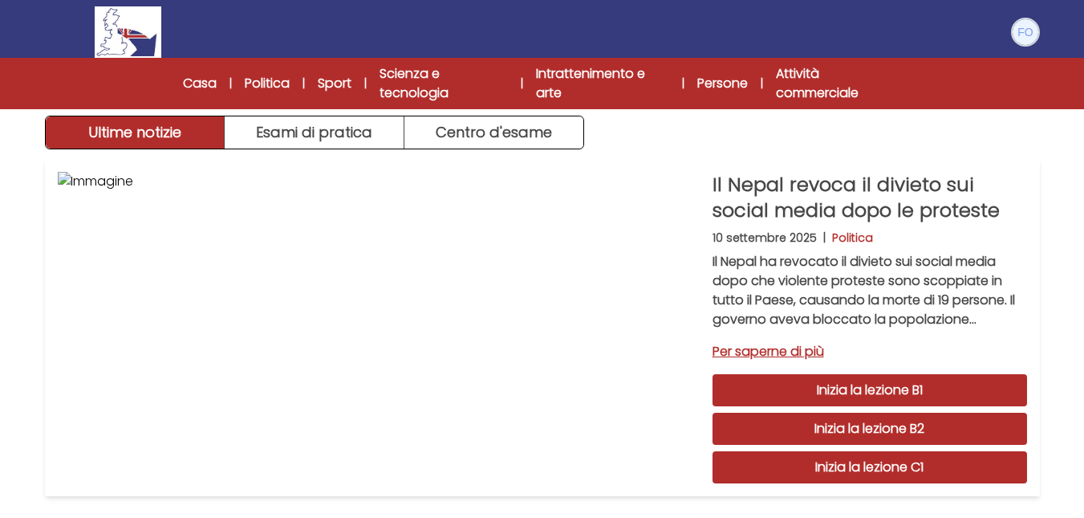
click at [1029, 35] on img at bounding box center [1026, 32] width 26 height 26
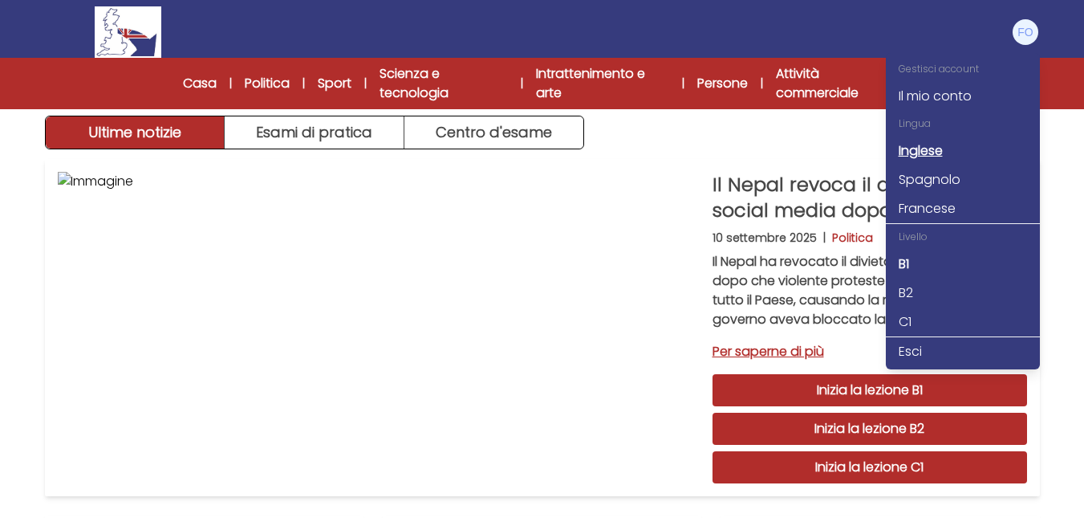
click at [909, 151] on font "Inglese" at bounding box center [921, 150] width 44 height 18
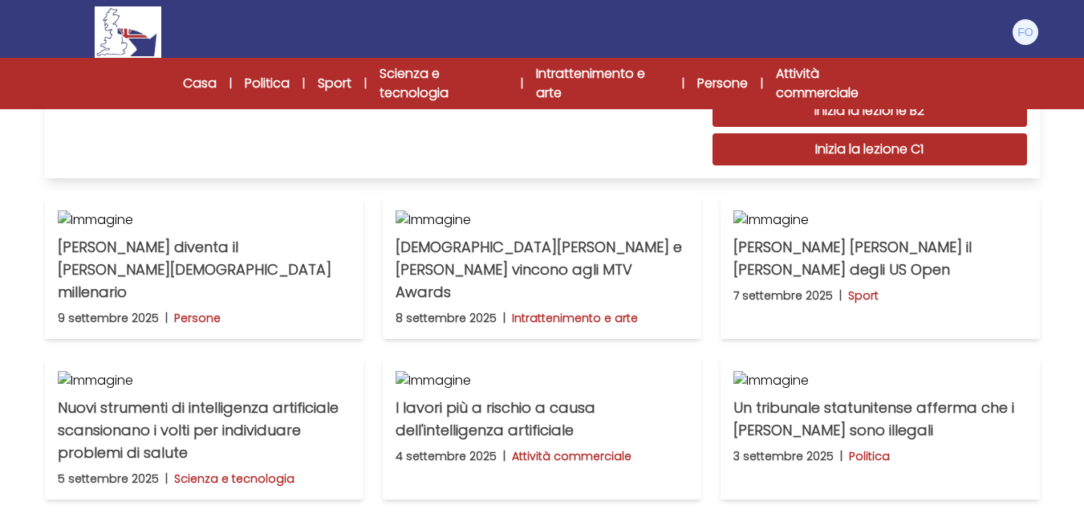
scroll to position [481, 0]
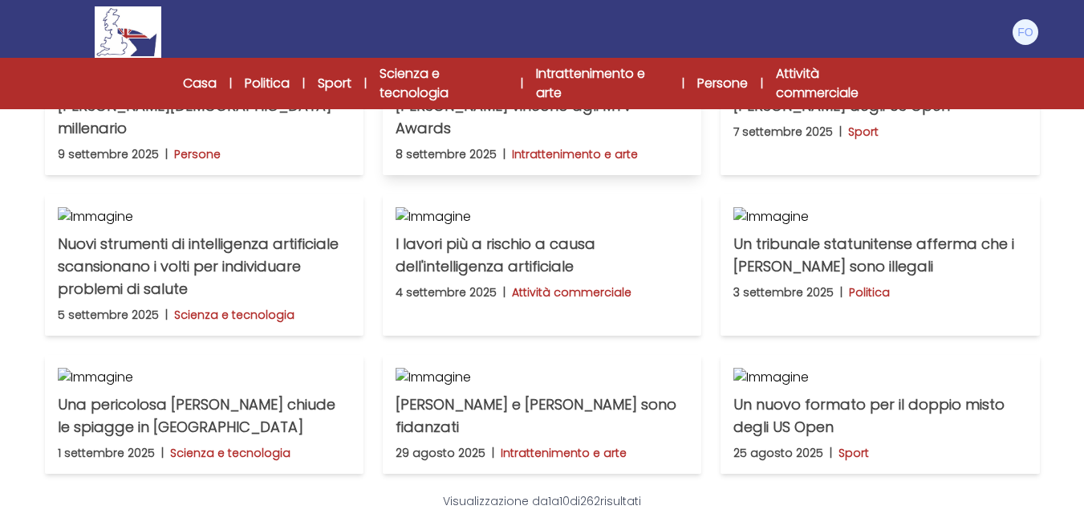
click at [457, 138] on font "[DEMOGRAPHIC_DATA][PERSON_NAME] e [PERSON_NAME] vincono agli MTV Awards" at bounding box center [539, 105] width 286 height 65
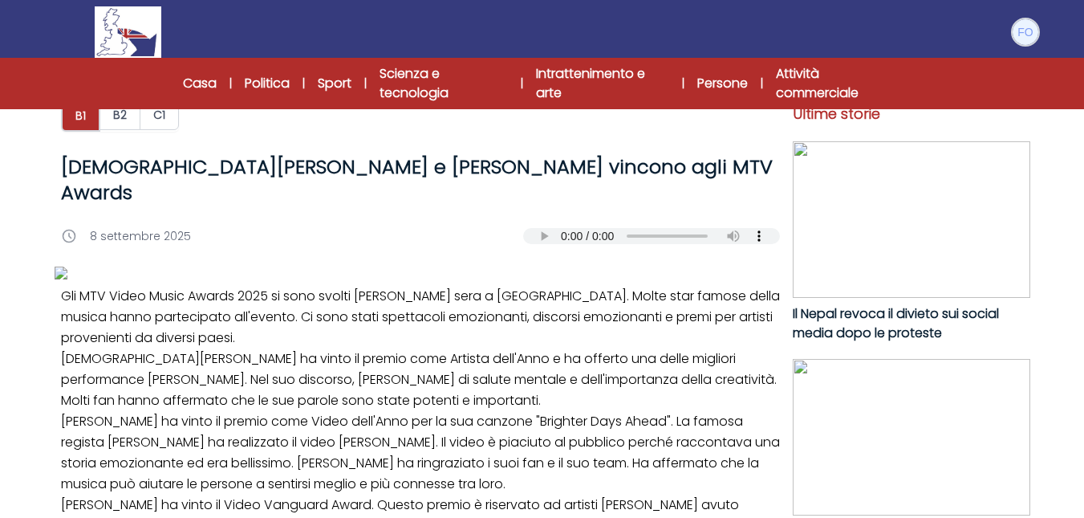
click at [1017, 34] on img at bounding box center [1026, 32] width 26 height 26
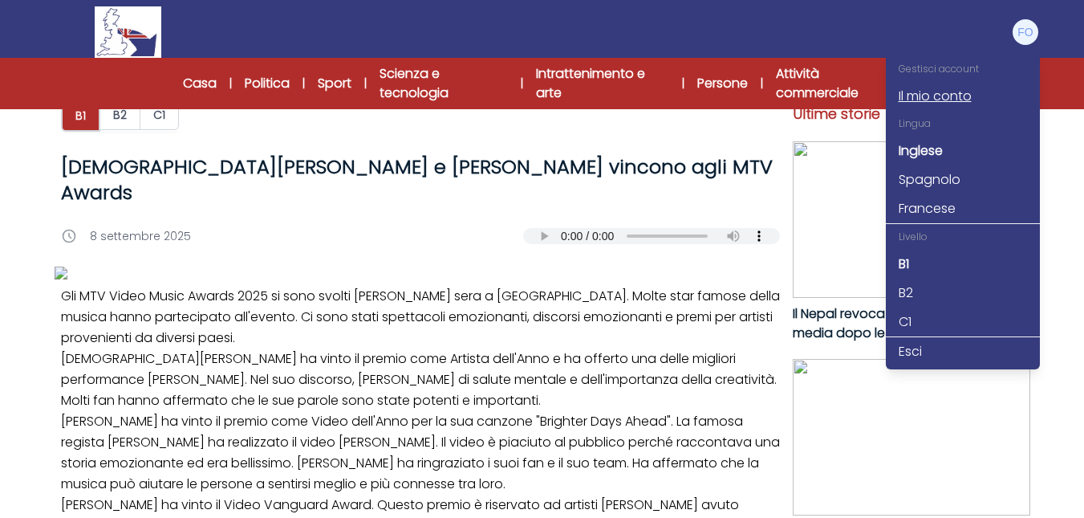
click at [935, 99] on font "Il mio conto" at bounding box center [935, 96] width 73 height 18
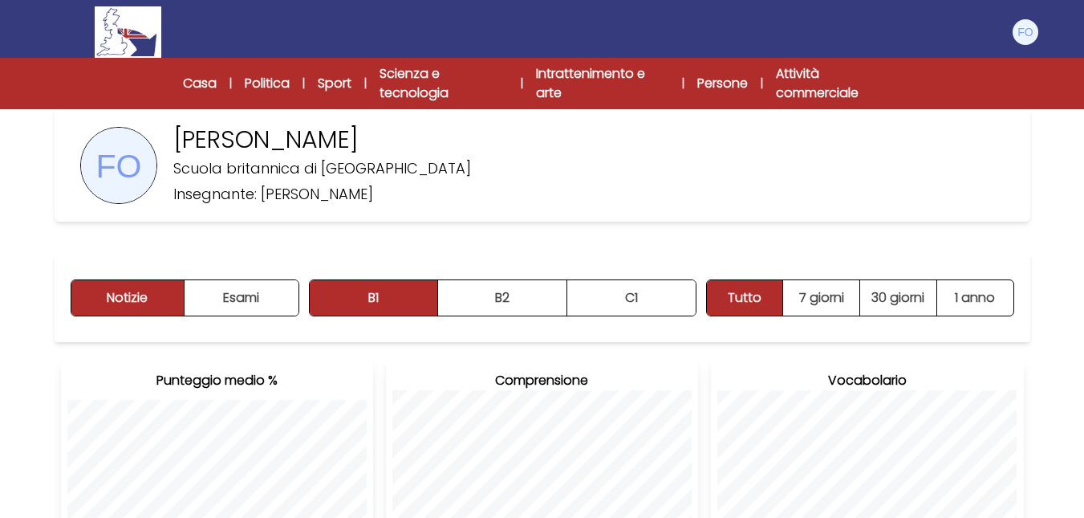
scroll to position [80, 0]
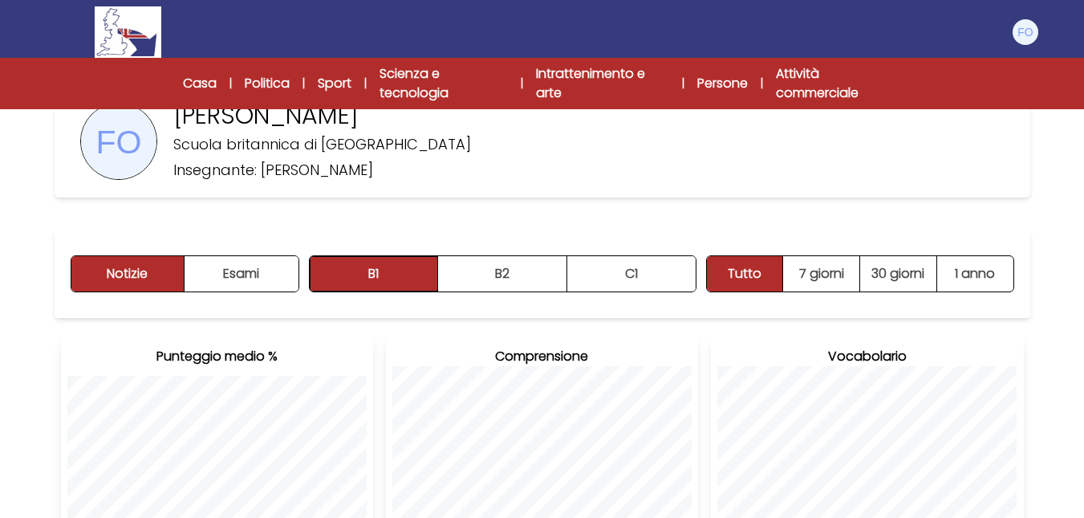
click at [377, 286] on button "B1" at bounding box center [374, 273] width 129 height 35
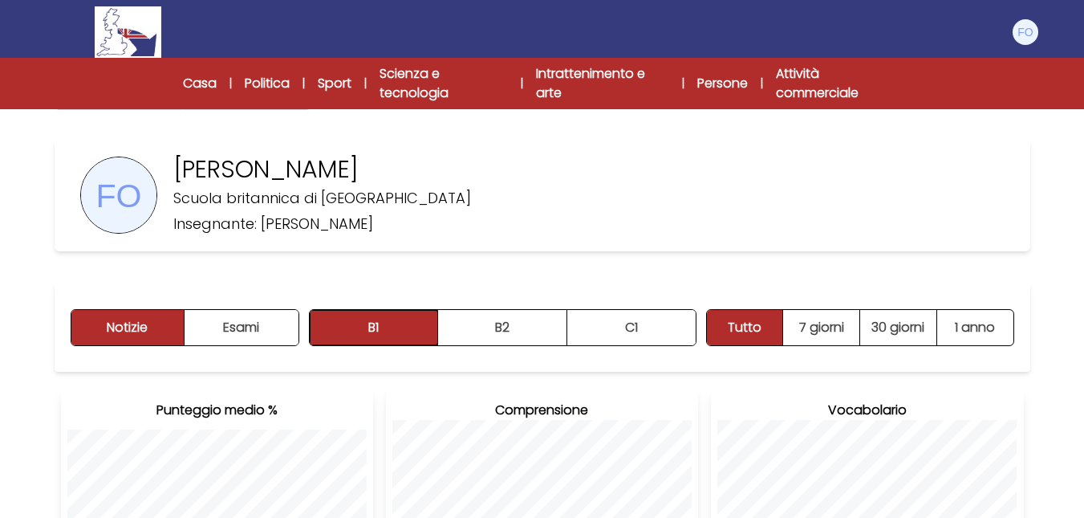
scroll to position [0, 0]
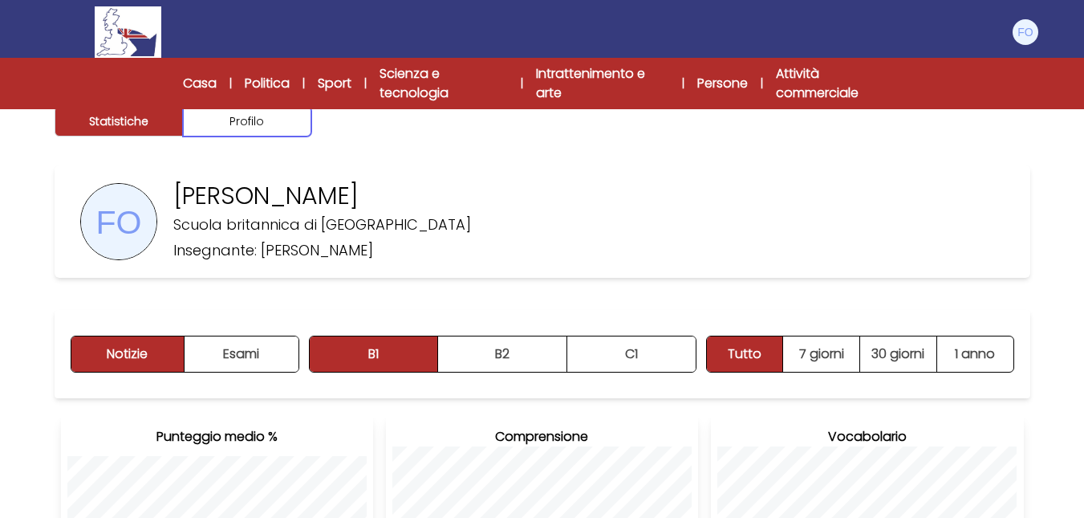
click at [256, 121] on font "Profilo" at bounding box center [246, 121] width 35 height 16
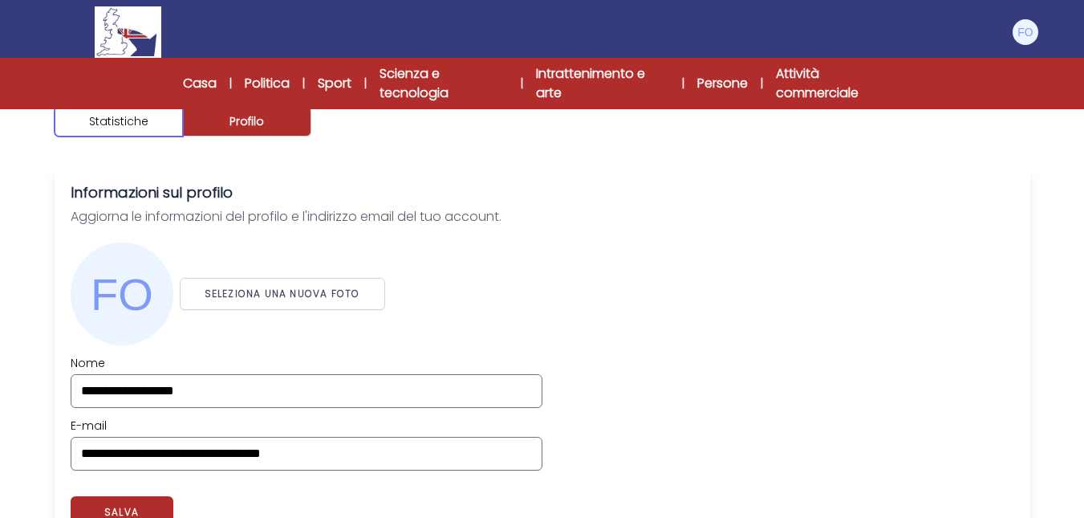
click at [120, 120] on font "Statistiche" at bounding box center [118, 121] width 59 height 16
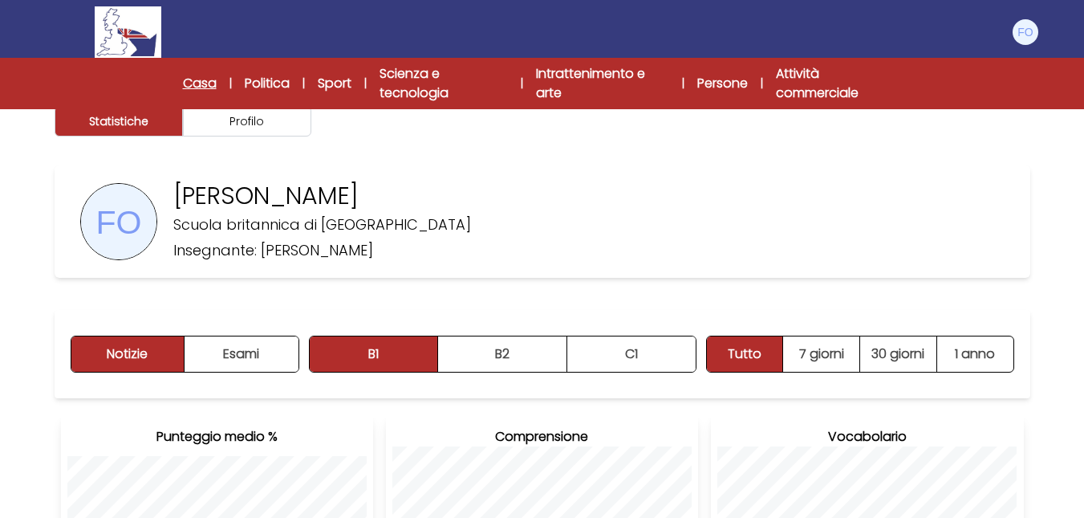
click at [197, 83] on font "Casa" at bounding box center [200, 83] width 34 height 18
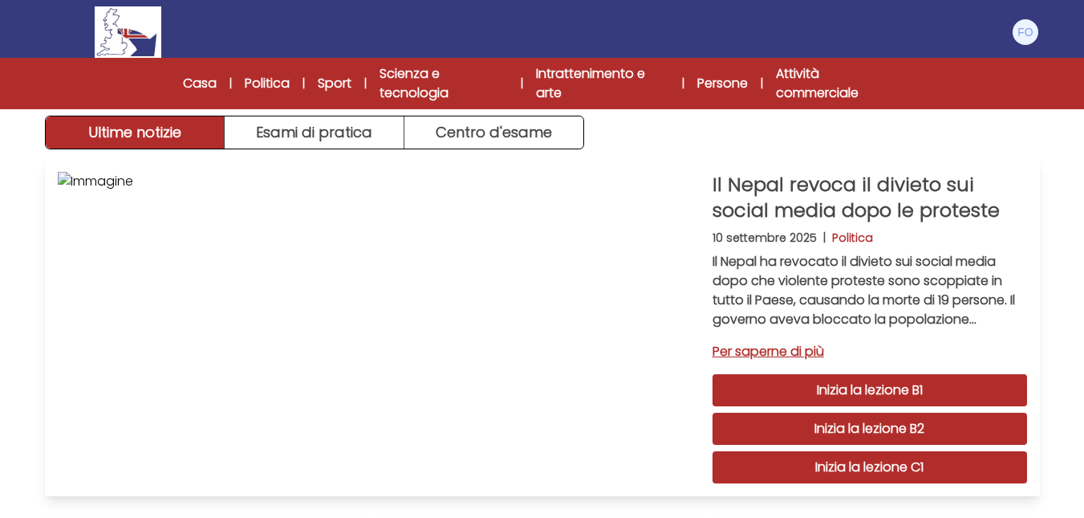
click at [864, 395] on font "Inizia la lezione B1" at bounding box center [870, 389] width 106 height 18
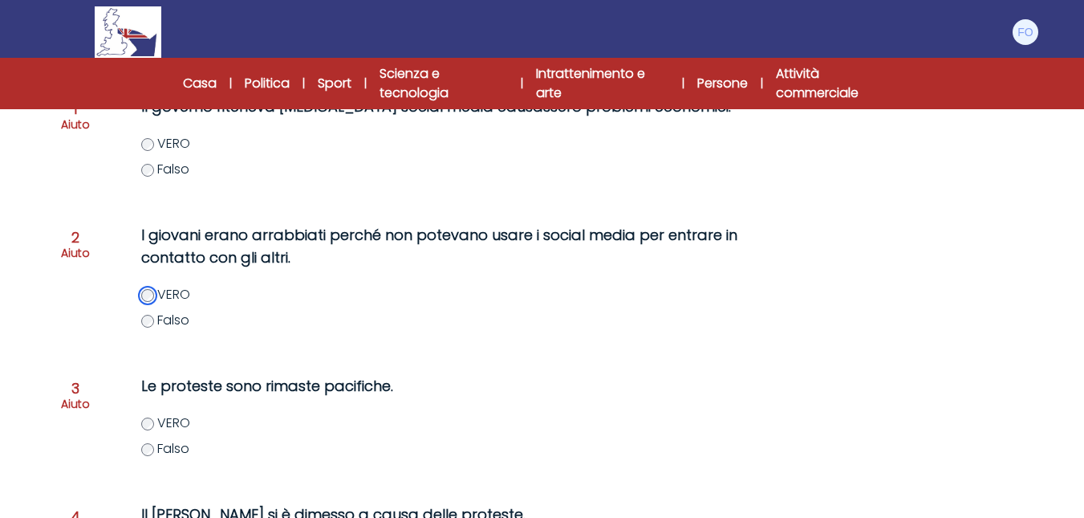
scroll to position [321, 0]
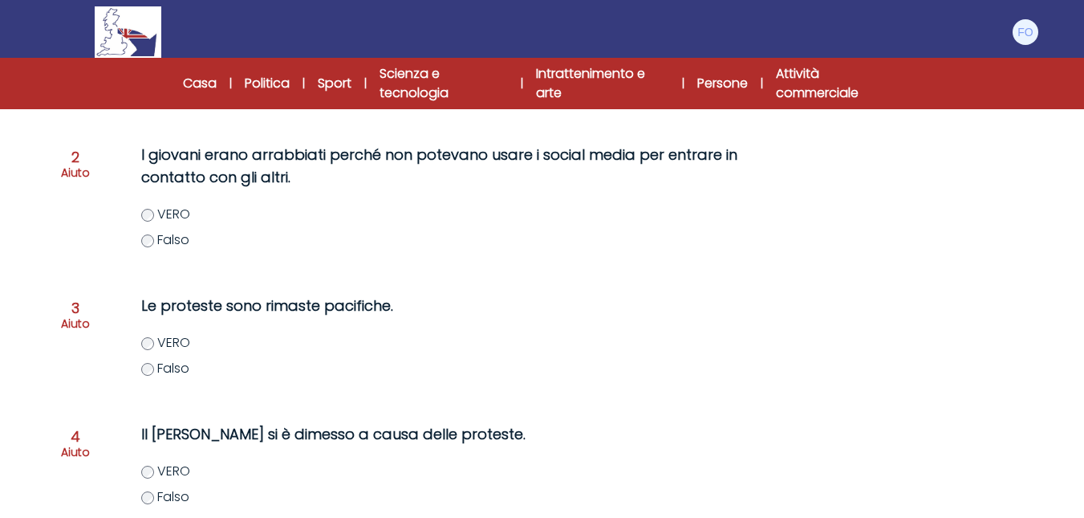
click at [153, 367] on label "Falso" at bounding box center [480, 368] width 678 height 19
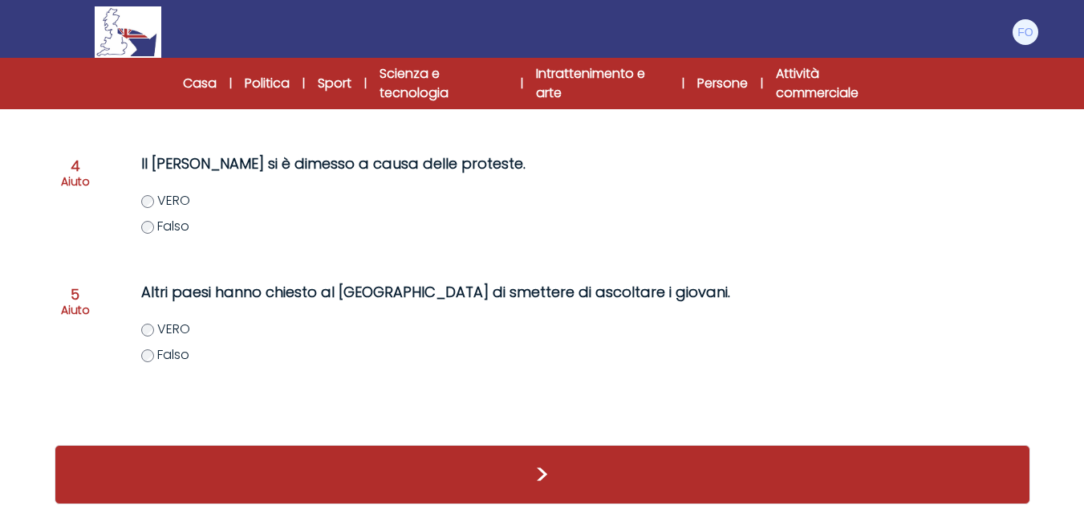
scroll to position [594, 0]
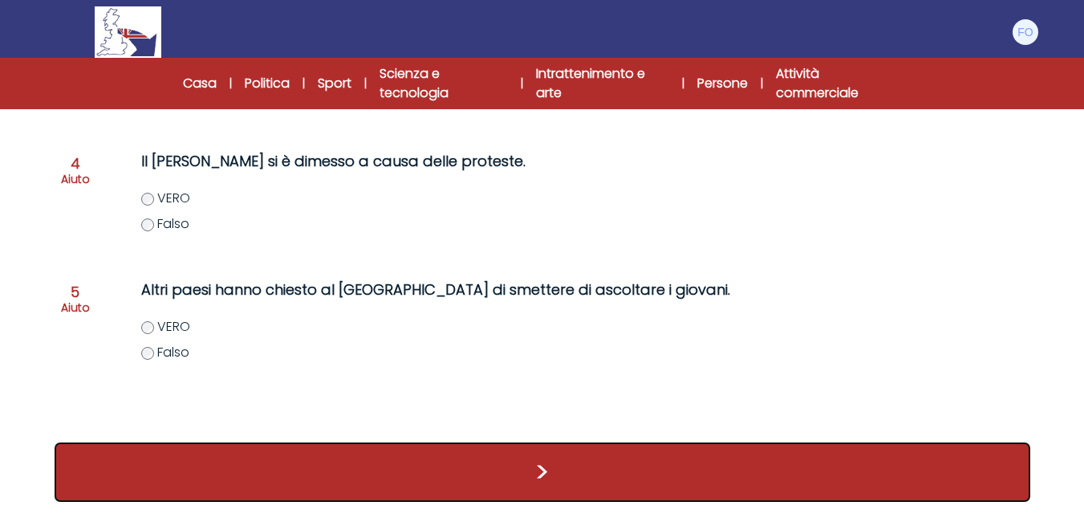
click at [484, 473] on button ">" at bounding box center [543, 471] width 976 height 59
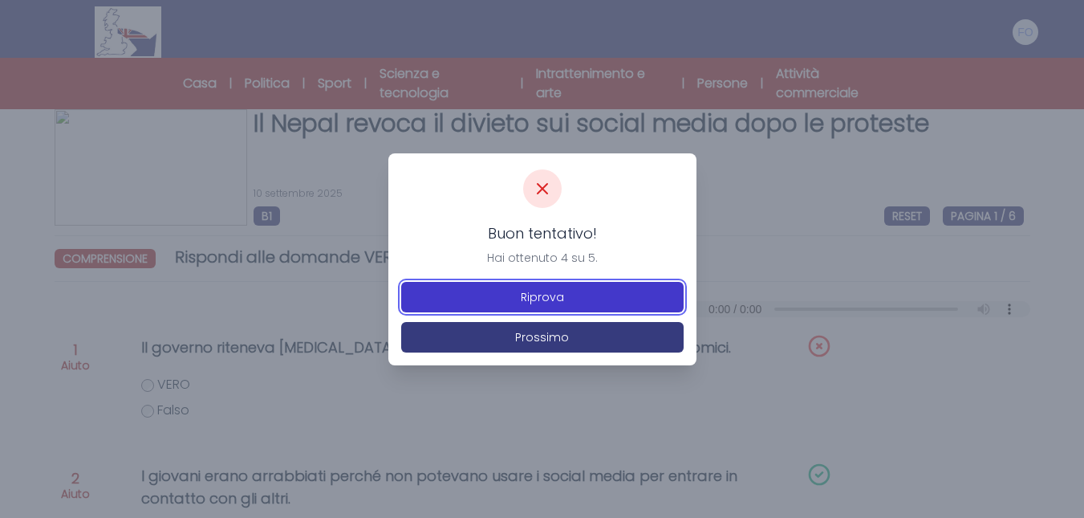
click at [538, 308] on button "Riprova" at bounding box center [542, 297] width 282 height 30
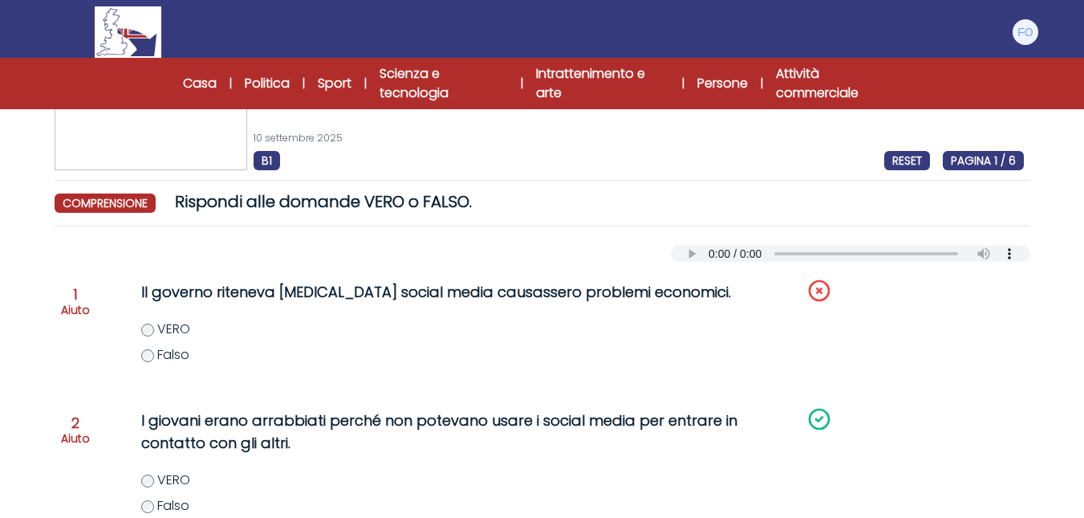
scroll to position [80, 0]
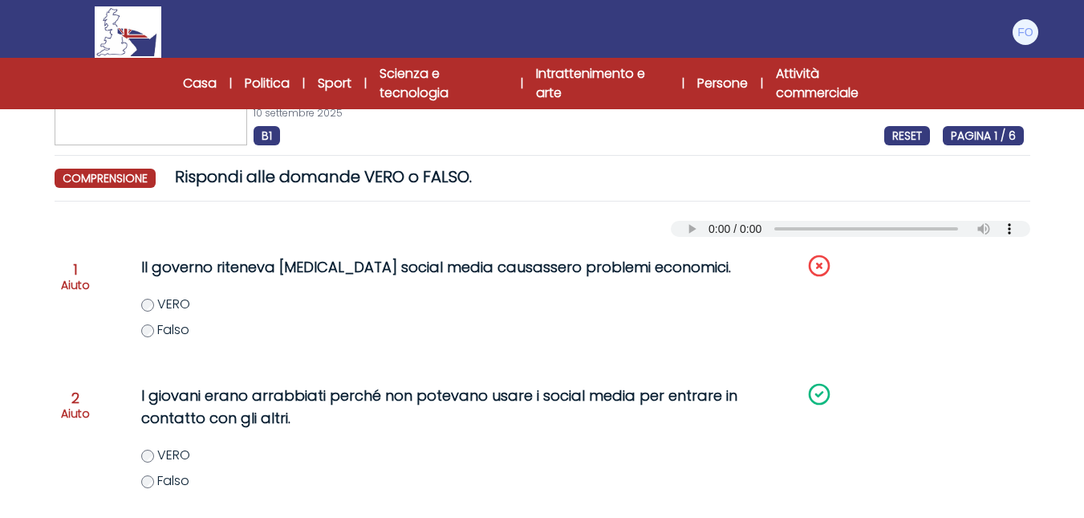
click at [145, 337] on label "Falso" at bounding box center [480, 329] width 678 height 19
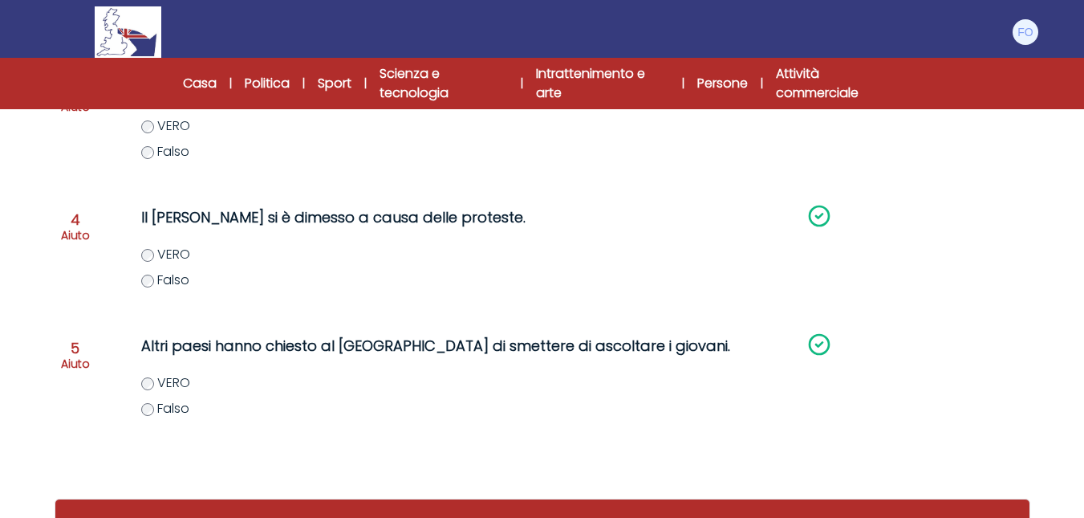
scroll to position [594, 0]
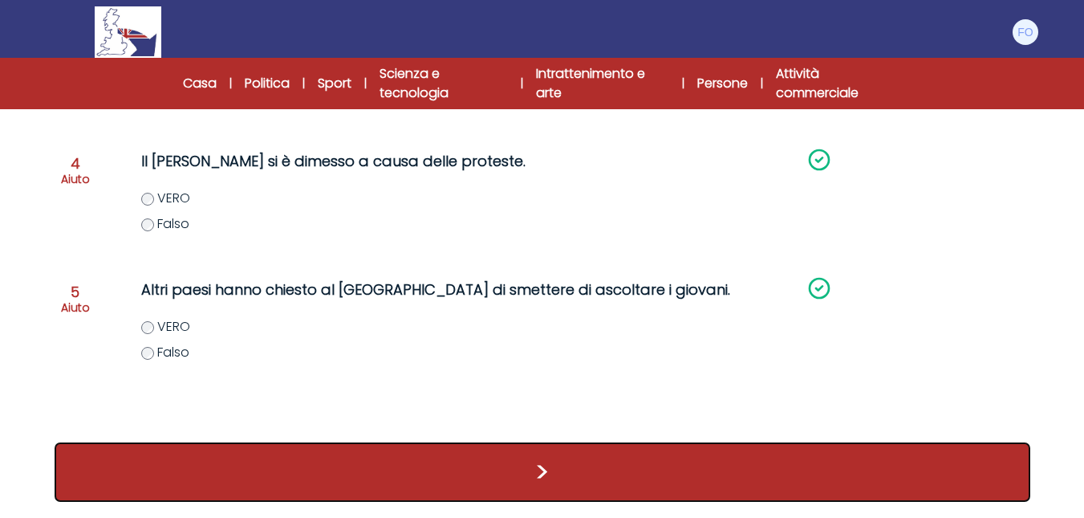
click at [549, 475] on button ">" at bounding box center [543, 471] width 976 height 59
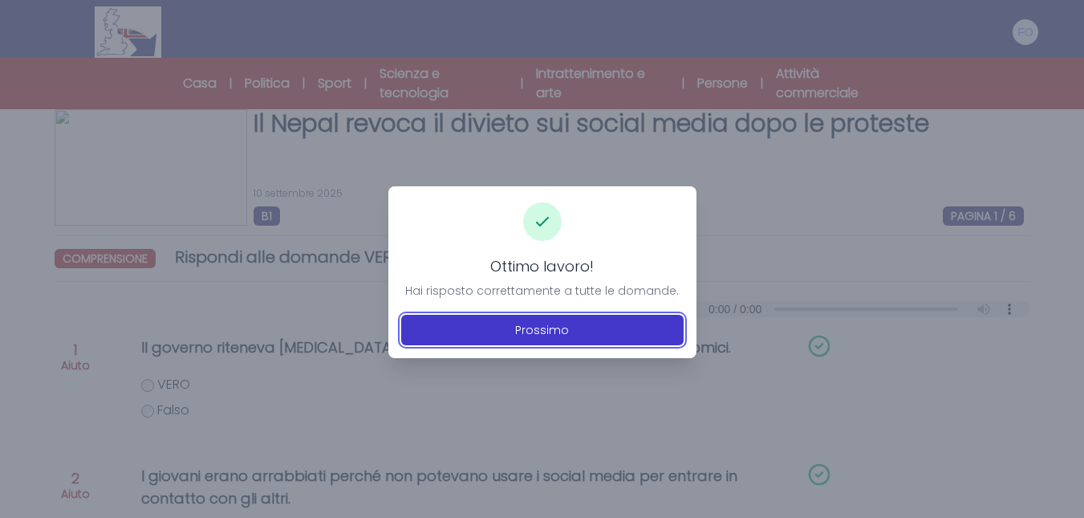
click at [538, 325] on font "Prossimo" at bounding box center [542, 330] width 54 height 16
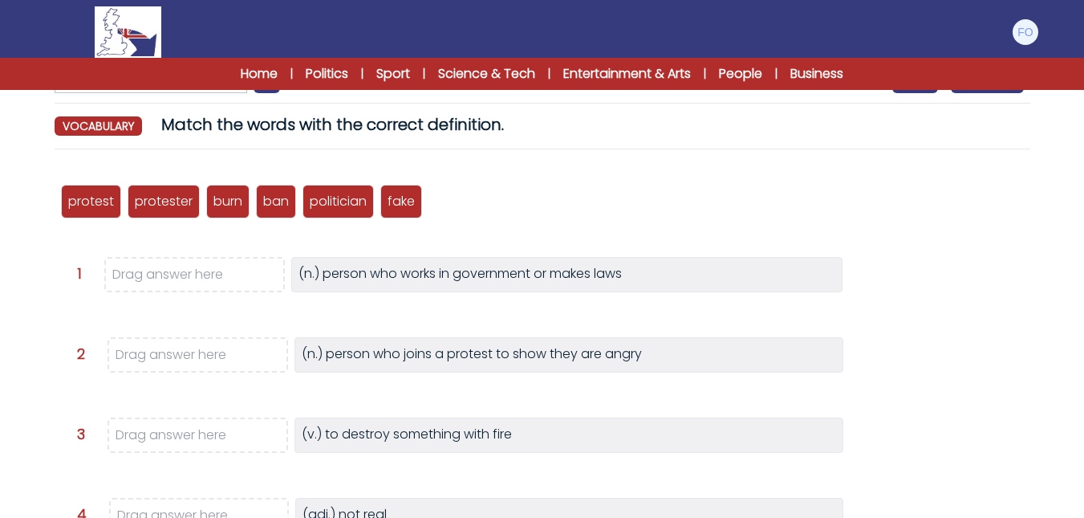
scroll to position [160, 0]
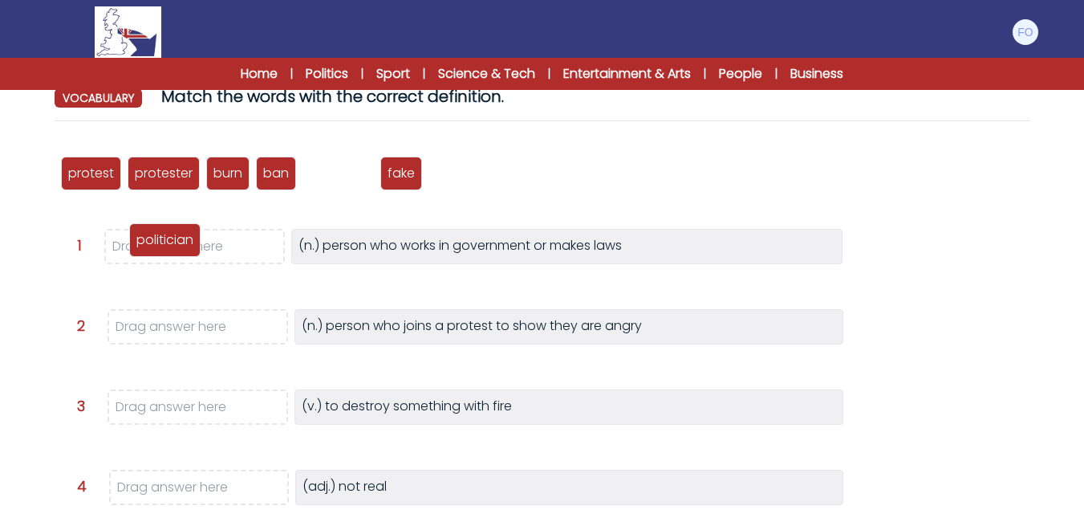
drag, startPoint x: 351, startPoint y: 176, endPoint x: 256, endPoint y: 268, distance: 132.2
click at [177, 243] on p "politician" at bounding box center [164, 239] width 57 height 19
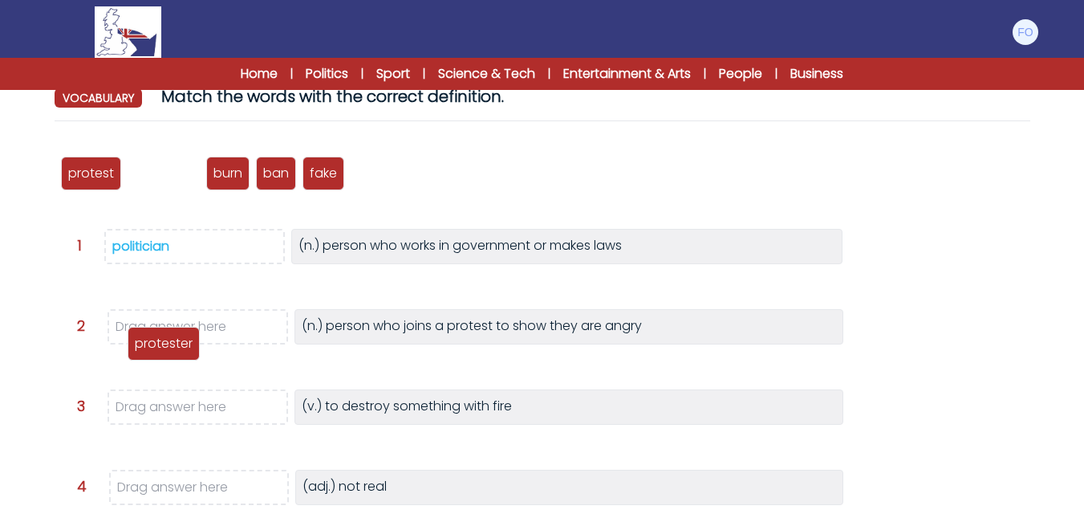
drag, startPoint x: 153, startPoint y: 176, endPoint x: 153, endPoint y: 346, distance: 170.1
click at [153, 346] on p "protester" at bounding box center [164, 343] width 58 height 19
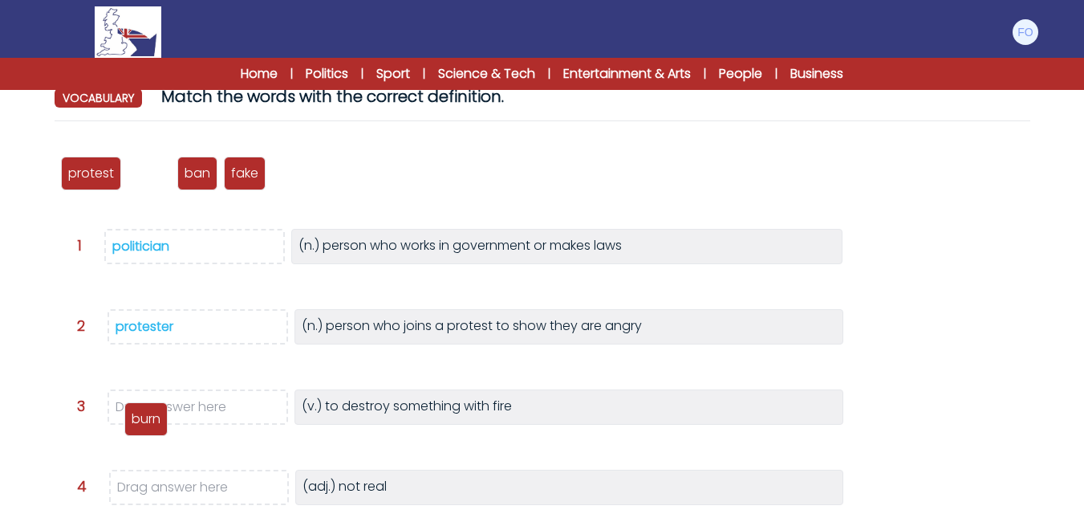
drag, startPoint x: 148, startPoint y: 176, endPoint x: 184, endPoint y: 416, distance: 242.6
click at [144, 421] on p "burn" at bounding box center [146, 418] width 29 height 19
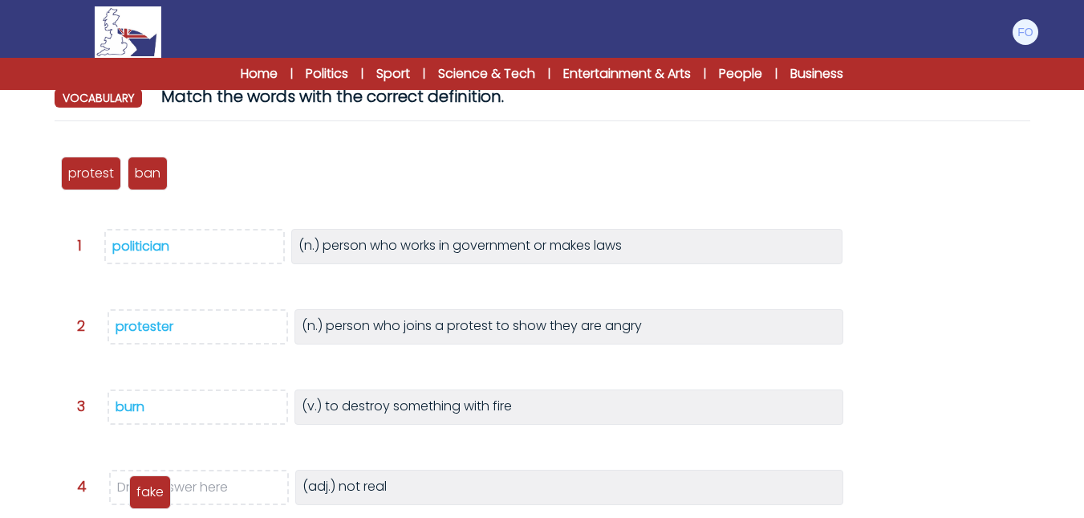
drag, startPoint x: 197, startPoint y: 176, endPoint x: 155, endPoint y: 489, distance: 316.6
click at [152, 491] on p "fake" at bounding box center [149, 491] width 27 height 19
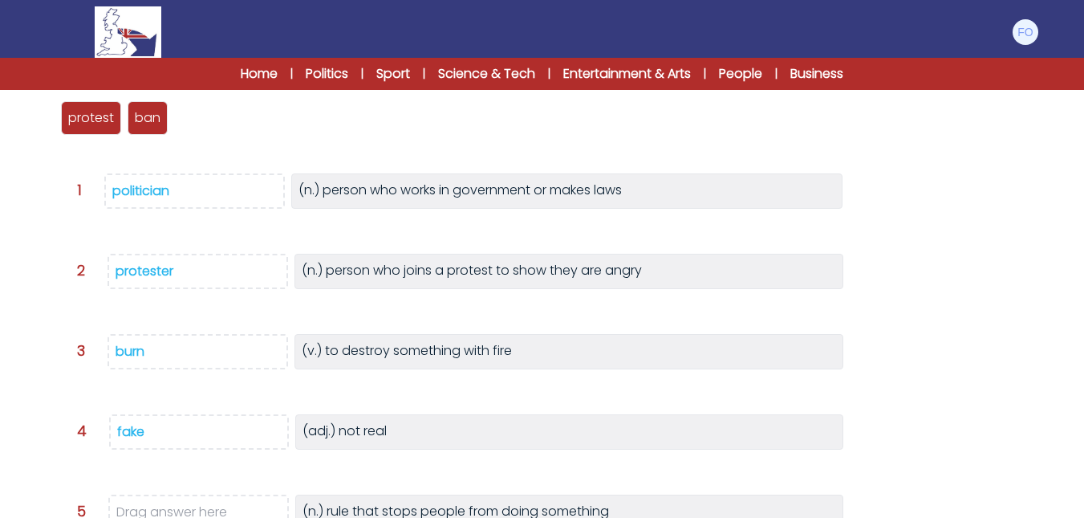
scroll to position [241, 0]
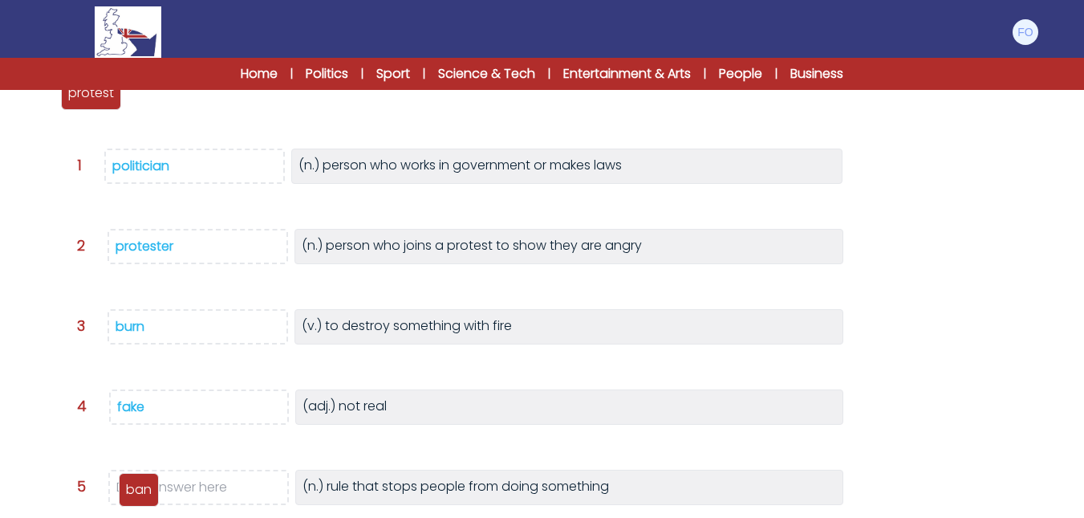
drag, startPoint x: 155, startPoint y: 104, endPoint x: 146, endPoint y: 500, distance: 396.5
click at [146, 500] on div "ban" at bounding box center [139, 490] width 40 height 34
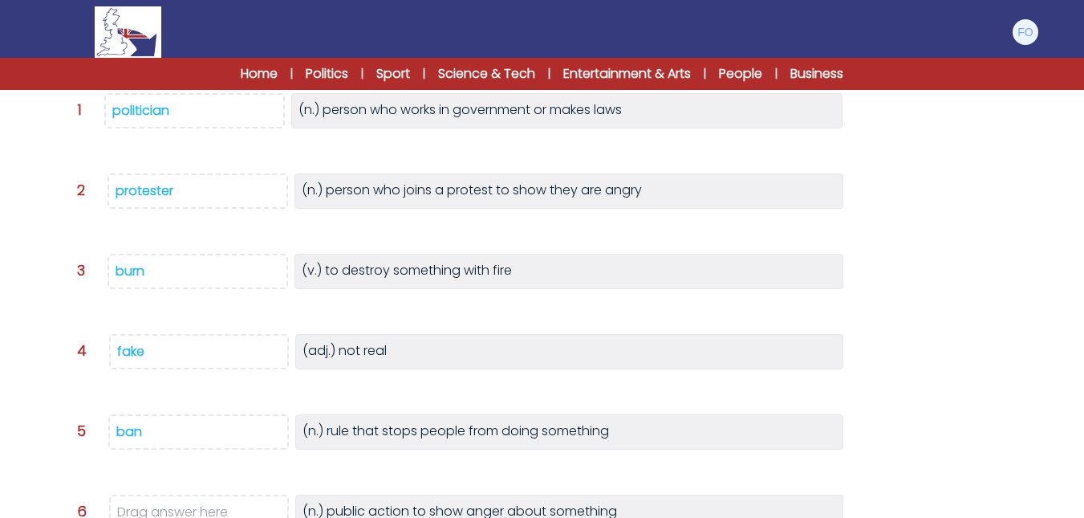
scroll to position [161, 0]
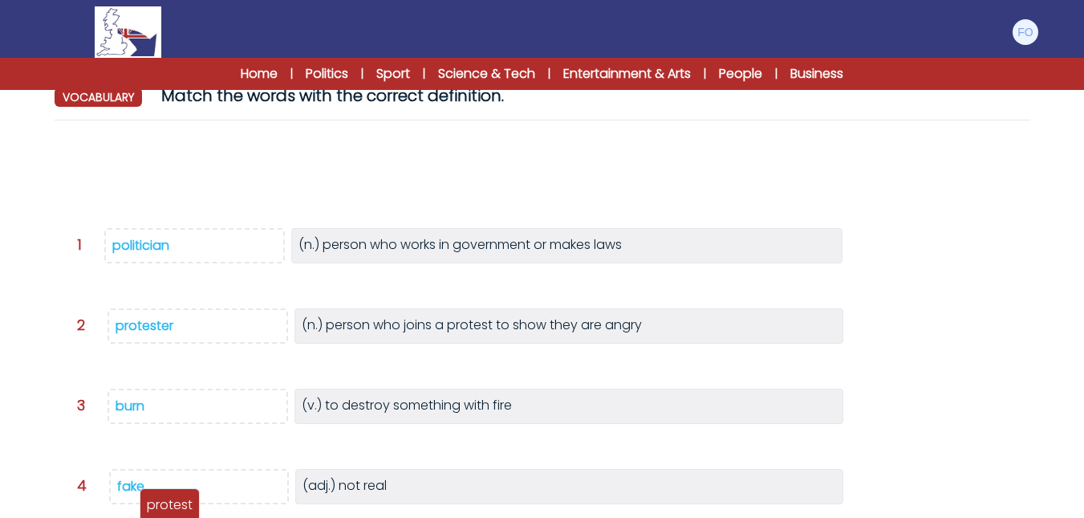
drag, startPoint x: 84, startPoint y: 173, endPoint x: 163, endPoint y: 505, distance: 341.3
click at [163, 505] on p "protest" at bounding box center [170, 504] width 46 height 19
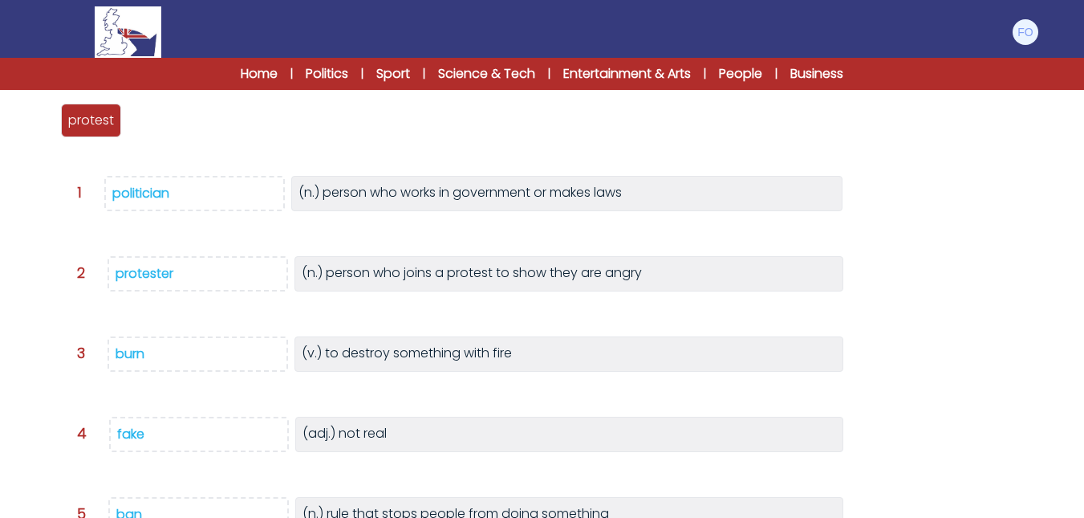
scroll to position [242, 0]
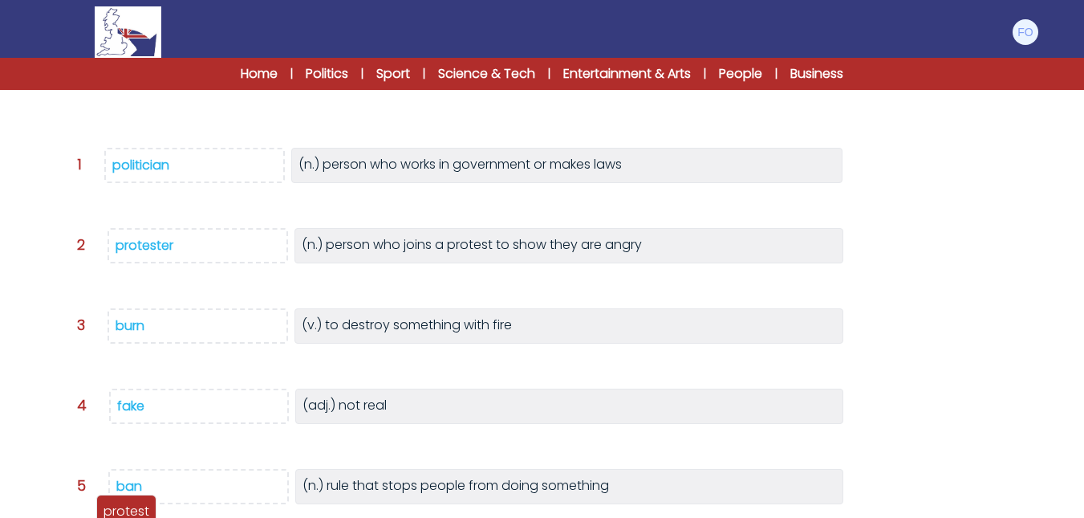
drag, startPoint x: 99, startPoint y: 99, endPoint x: 135, endPoint y: 518, distance: 420.3
click at [135, 517] on html "Manage Account My Account Language English Español Français B1" at bounding box center [542, 252] width 1084 height 988
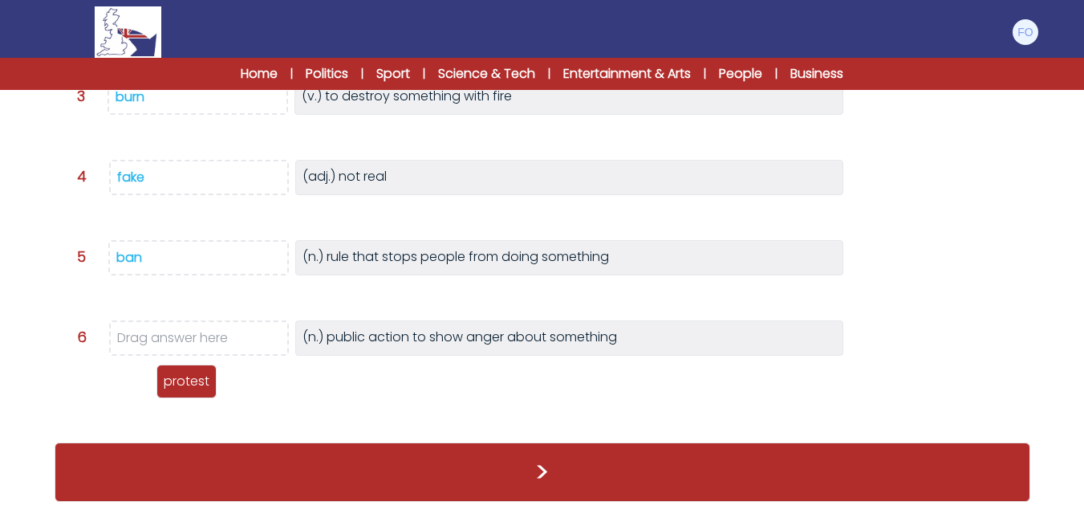
scroll to position [0, 0]
drag, startPoint x: 81, startPoint y: 337, endPoint x: 132, endPoint y: 329, distance: 52.0
click at [132, 329] on p "protest" at bounding box center [143, 336] width 46 height 19
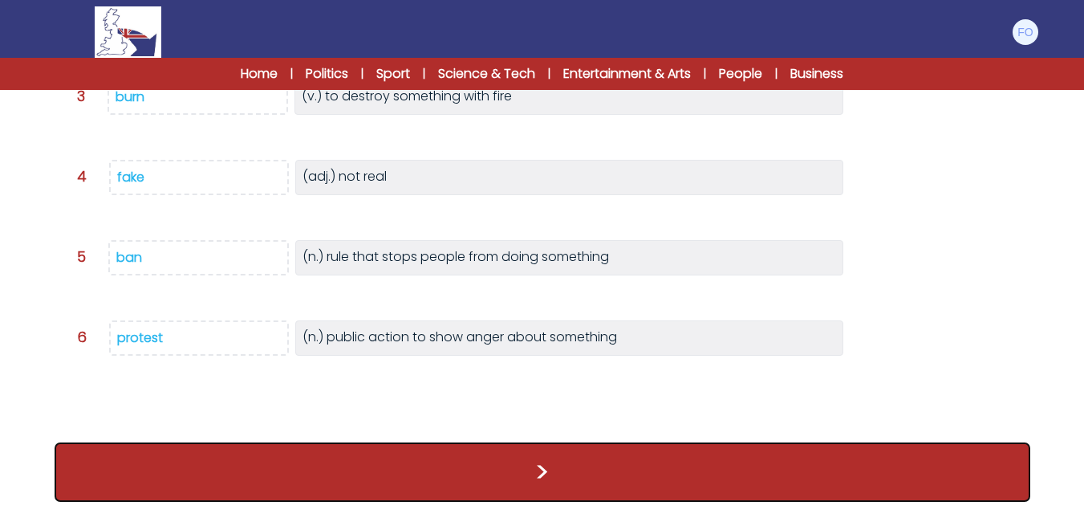
click at [587, 468] on button ">" at bounding box center [543, 471] width 976 height 59
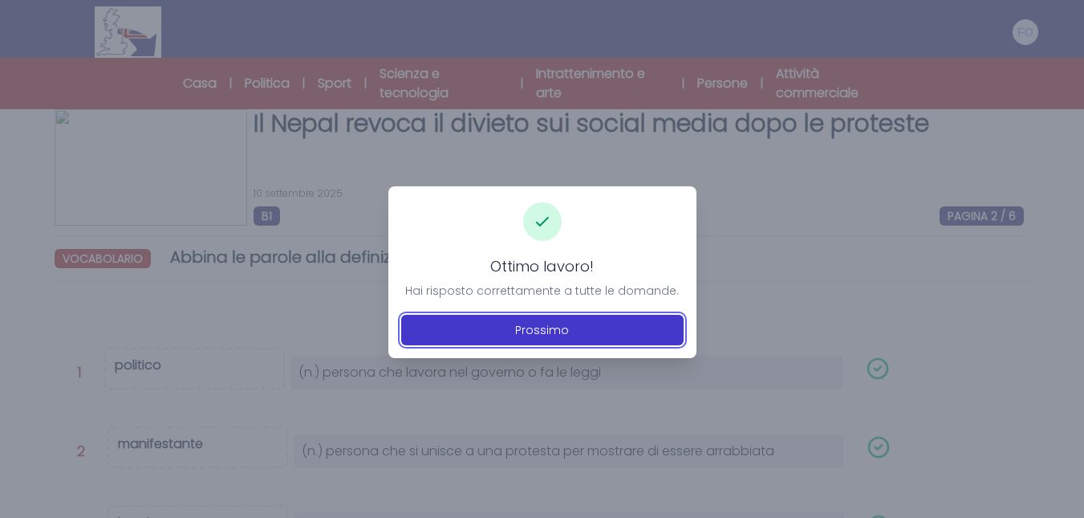
click at [529, 332] on font "Prossimo" at bounding box center [542, 330] width 54 height 16
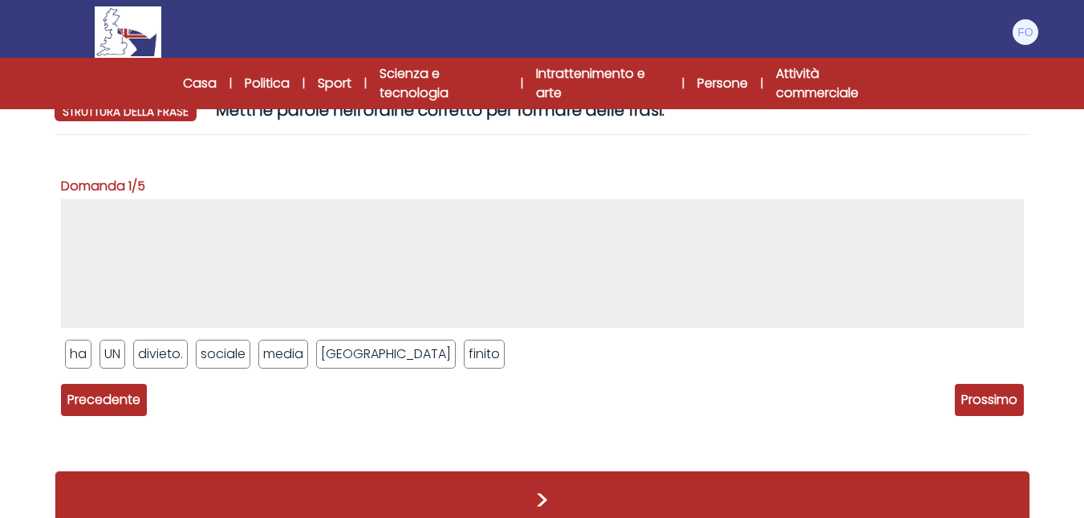
scroll to position [175, 0]
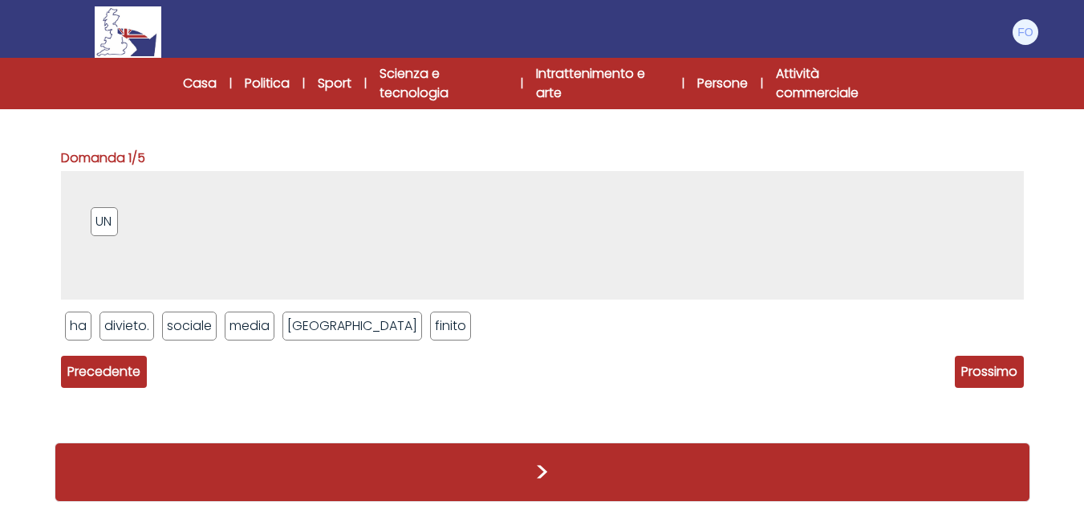
drag, startPoint x: 113, startPoint y: 329, endPoint x: 90, endPoint y: 180, distance: 151.0
drag, startPoint x: 193, startPoint y: 328, endPoint x: 117, endPoint y: 168, distance: 176.6
drag, startPoint x: 190, startPoint y: 329, endPoint x: 157, endPoint y: 187, distance: 145.8
drag, startPoint x: 173, startPoint y: 189, endPoint x: 188, endPoint y: 349, distance: 161.2
drag, startPoint x: 132, startPoint y: 189, endPoint x: 189, endPoint y: 415, distance: 233.5
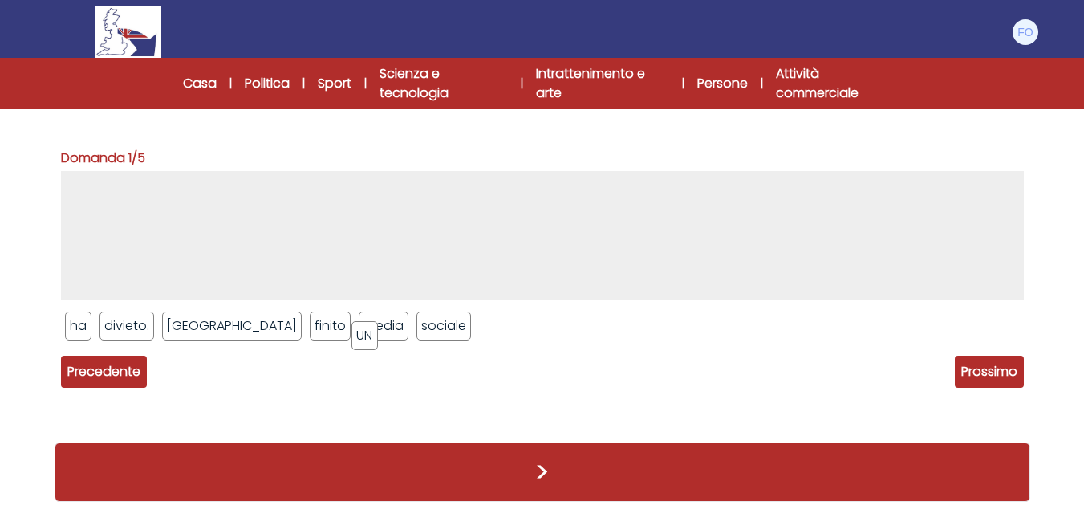
drag, startPoint x: 78, startPoint y: 188, endPoint x: 365, endPoint y: 334, distance: 322.2
drag, startPoint x: 400, startPoint y: 331, endPoint x: 73, endPoint y: 189, distance: 356.8
click at [191, 339] on li "Nepal" at bounding box center [232, 325] width 140 height 29
drag, startPoint x: 294, startPoint y: 328, endPoint x: 178, endPoint y: 181, distance: 187.5
drag, startPoint x: 284, startPoint y: 323, endPoint x: 197, endPoint y: 179, distance: 167.7
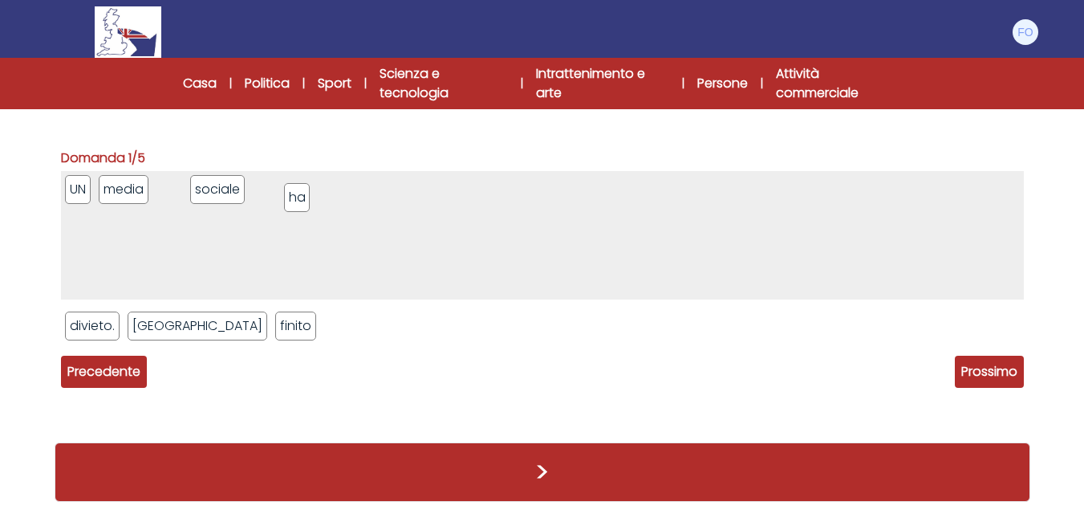
drag, startPoint x: 75, startPoint y: 326, endPoint x: 282, endPoint y: 207, distance: 238.6
drag, startPoint x: 203, startPoint y: 322, endPoint x: 283, endPoint y: 190, distance: 154.1
drag, startPoint x: 144, startPoint y: 335, endPoint x: 309, endPoint y: 193, distance: 217.9
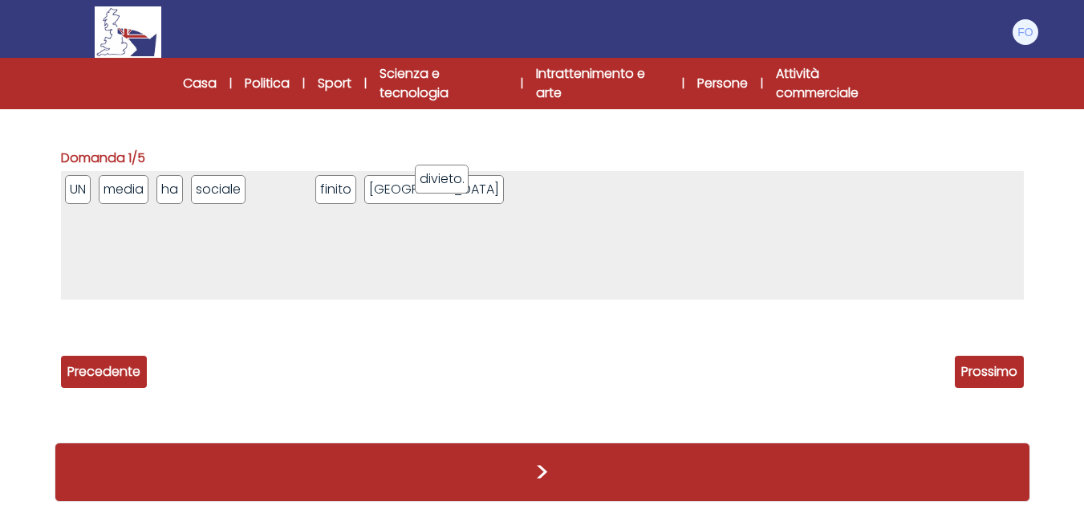
drag, startPoint x: 99, startPoint y: 322, endPoint x: 449, endPoint y: 175, distance: 379.4
drag, startPoint x: 279, startPoint y: 181, endPoint x: 490, endPoint y: 182, distance: 211.0
drag, startPoint x: 331, startPoint y: 188, endPoint x: 276, endPoint y: 188, distance: 55.4
drag, startPoint x: 393, startPoint y: 185, endPoint x: 322, endPoint y: 181, distance: 71.5
drag, startPoint x: 217, startPoint y: 196, endPoint x: 140, endPoint y: 193, distance: 77.9
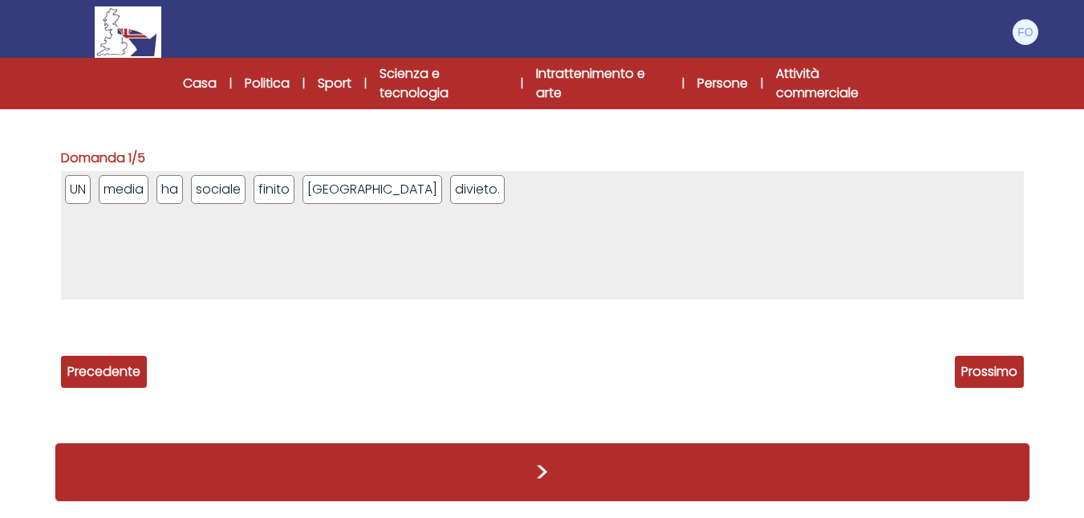
click at [140, 193] on font "media" at bounding box center [124, 189] width 40 height 18
drag, startPoint x: 168, startPoint y: 200, endPoint x: 248, endPoint y: 198, distance: 80.3
click at [982, 368] on font "Prossimo" at bounding box center [989, 371] width 56 height 18
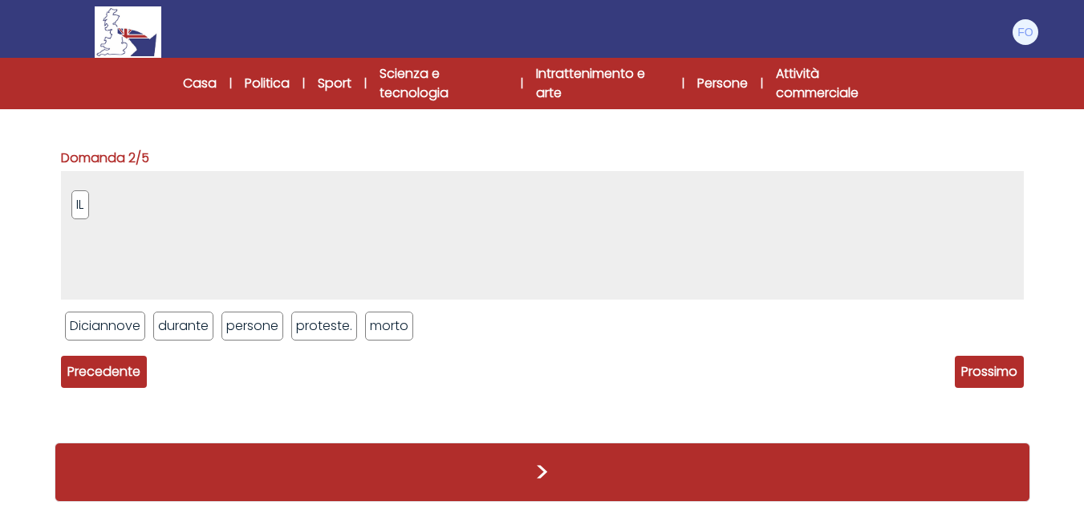
drag, startPoint x: 68, startPoint y: 326, endPoint x: 75, endPoint y: 203, distance: 123.0
drag, startPoint x: 184, startPoint y: 327, endPoint x: 185, endPoint y: 188, distance: 139.6
drag, startPoint x: 332, startPoint y: 329, endPoint x: 232, endPoint y: 186, distance: 174.5
drag, startPoint x: 111, startPoint y: 335, endPoint x: 217, endPoint y: 241, distance: 142.1
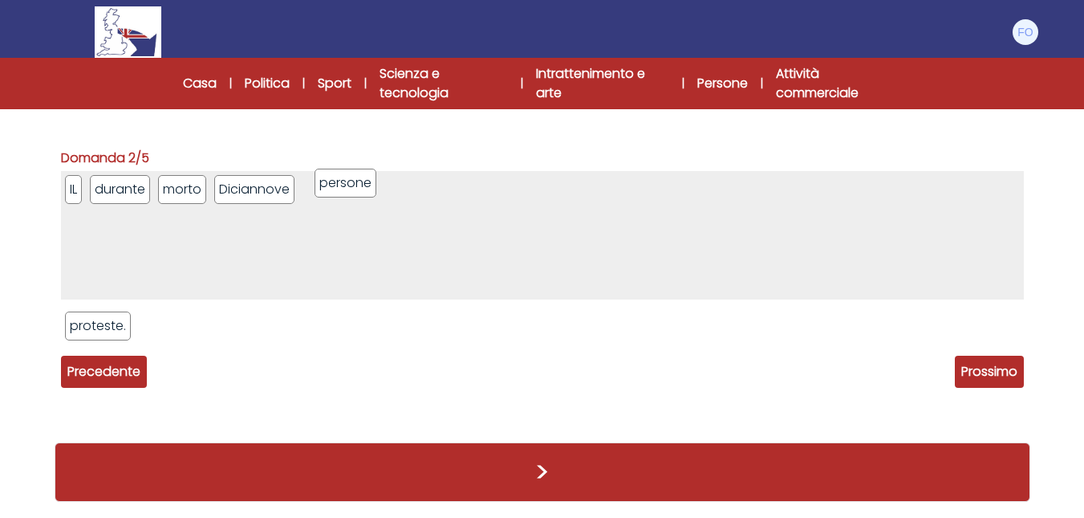
drag, startPoint x: 89, startPoint y: 335, endPoint x: 228, endPoint y: 256, distance: 159.5
drag, startPoint x: 132, startPoint y: 193, endPoint x: 422, endPoint y: 188, distance: 289.7
drag, startPoint x: 95, startPoint y: 327, endPoint x: 553, endPoint y: 193, distance: 476.3
drag, startPoint x: 339, startPoint y: 188, endPoint x: 510, endPoint y: 189, distance: 171.7
drag, startPoint x: 387, startPoint y: 192, endPoint x: 308, endPoint y: 187, distance: 78.8
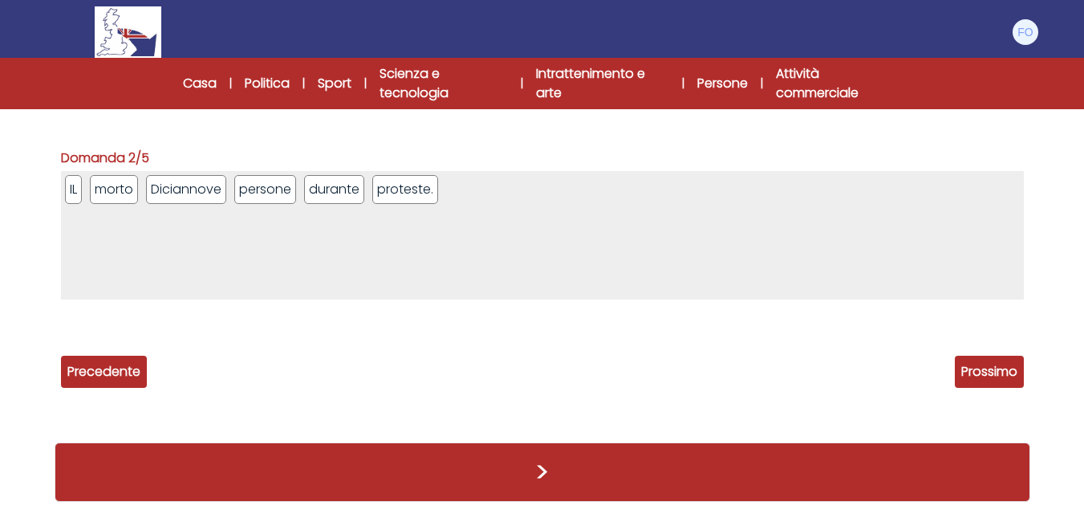
click at [991, 355] on span "Prossimo" at bounding box center [989, 371] width 69 height 32
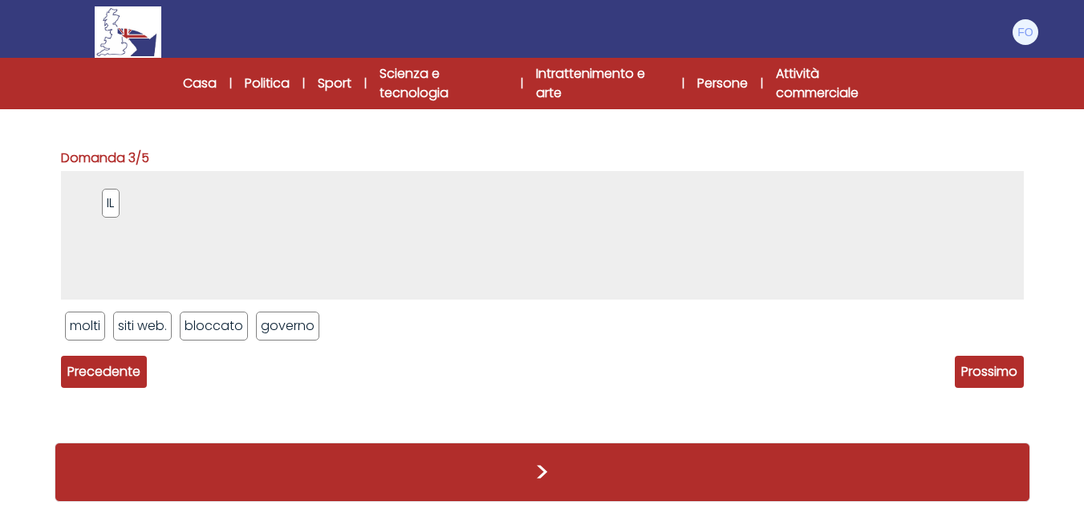
drag, startPoint x: 263, startPoint y: 330, endPoint x: 108, endPoint y: 207, distance: 197.6
drag, startPoint x: 284, startPoint y: 323, endPoint x: 109, endPoint y: 186, distance: 221.8
drag, startPoint x: 205, startPoint y: 321, endPoint x: 201, endPoint y: 178, distance: 142.9
drag, startPoint x: 79, startPoint y: 329, endPoint x: 299, endPoint y: 173, distance: 269.4
drag, startPoint x: 105, startPoint y: 319, endPoint x: 341, endPoint y: 181, distance: 273.3
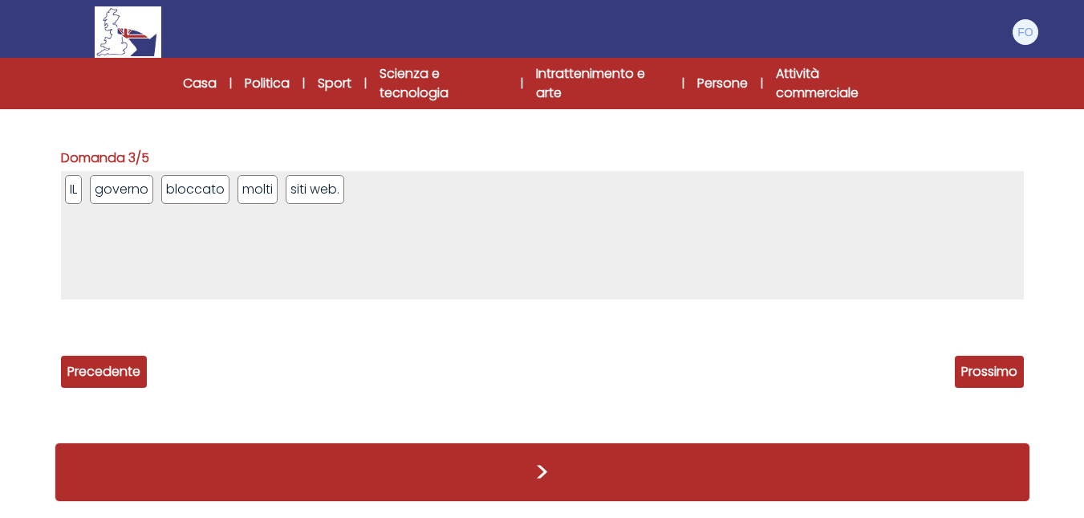
click at [999, 371] on font "Prossimo" at bounding box center [989, 371] width 56 height 18
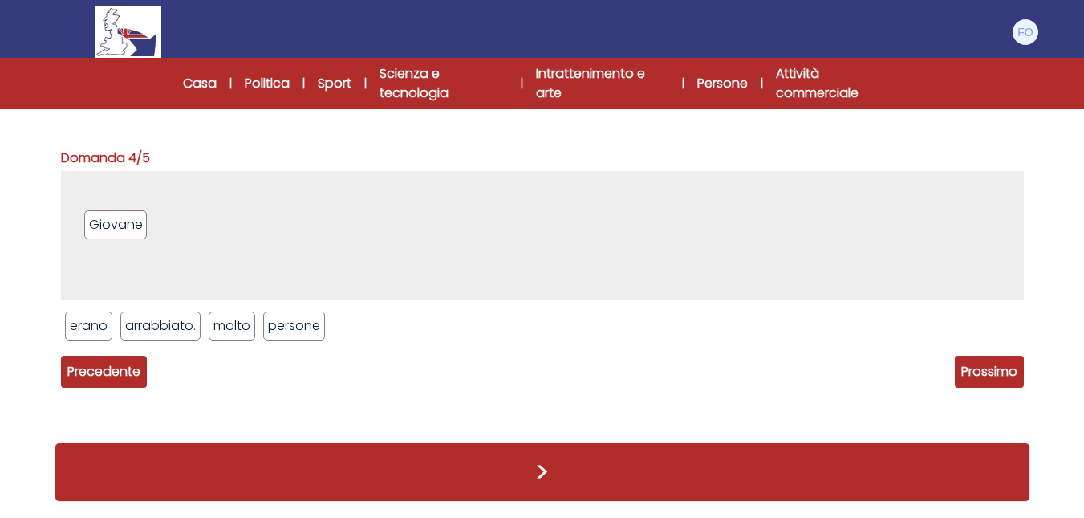
drag, startPoint x: 302, startPoint y: 330, endPoint x: 154, endPoint y: 235, distance: 175.4
drag, startPoint x: 293, startPoint y: 328, endPoint x: 157, endPoint y: 189, distance: 194.0
drag, startPoint x: 99, startPoint y: 329, endPoint x: 256, endPoint y: 181, distance: 215.1
drag, startPoint x: 172, startPoint y: 324, endPoint x: 286, endPoint y: 188, distance: 177.7
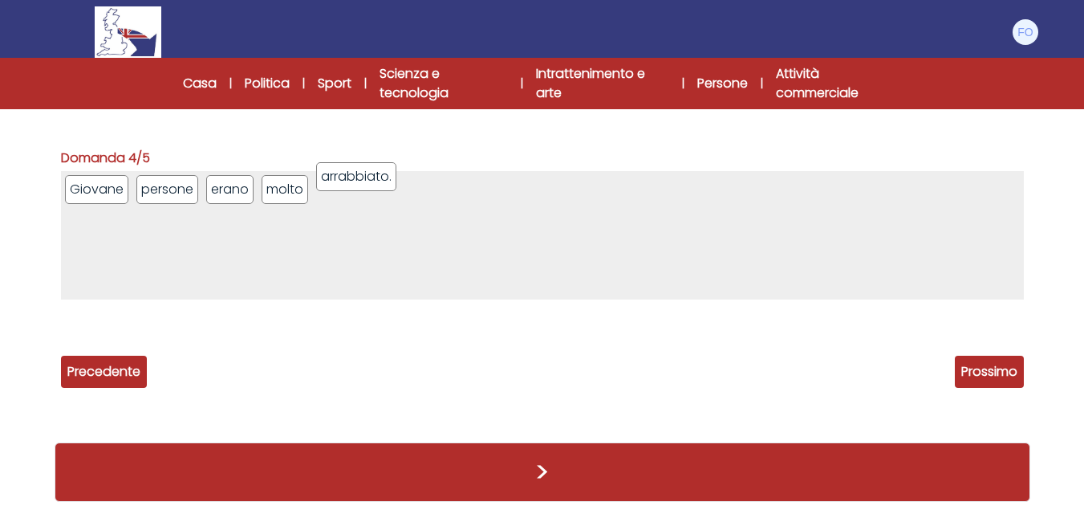
drag, startPoint x: 128, startPoint y: 323, endPoint x: 379, endPoint y: 174, distance: 292.1
click at [997, 364] on font "Prossimo" at bounding box center [989, 371] width 56 height 18
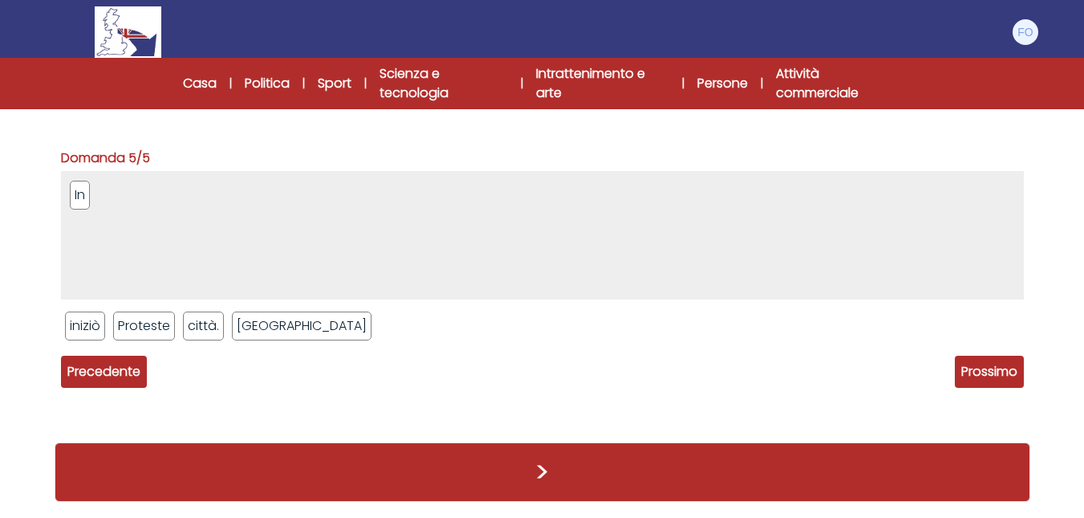
drag, startPoint x: 168, startPoint y: 252, endPoint x: 82, endPoint y: 199, distance: 100.9
drag, startPoint x: 284, startPoint y: 330, endPoint x: 173, endPoint y: 186, distance: 181.3
drag, startPoint x: 95, startPoint y: 327, endPoint x: 229, endPoint y: 178, distance: 200.5
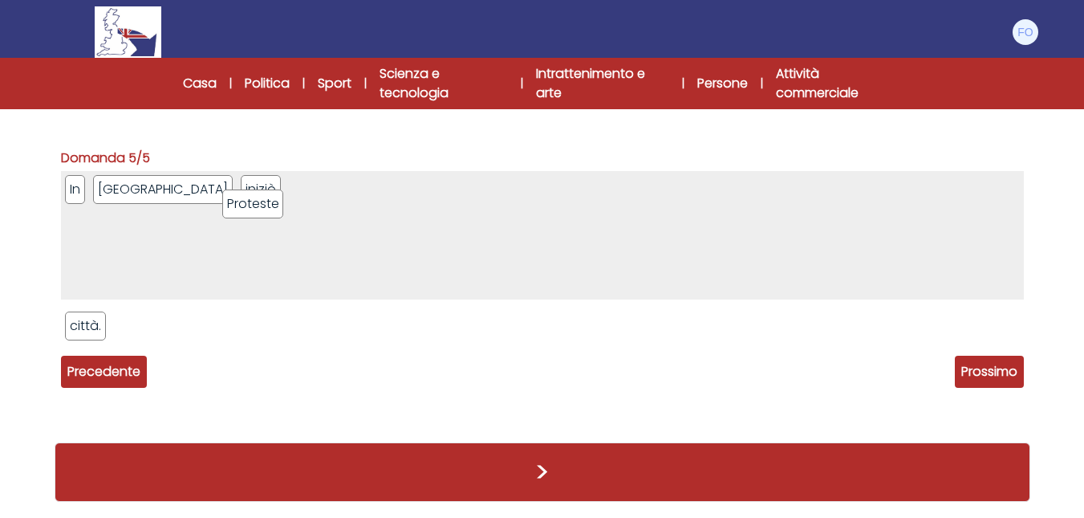
drag, startPoint x: 112, startPoint y: 323, endPoint x: 263, endPoint y: 201, distance: 194.6
drag, startPoint x: 92, startPoint y: 323, endPoint x: 356, endPoint y: 182, distance: 299.0
click at [993, 365] on font "Prossimo" at bounding box center [989, 371] width 56 height 18
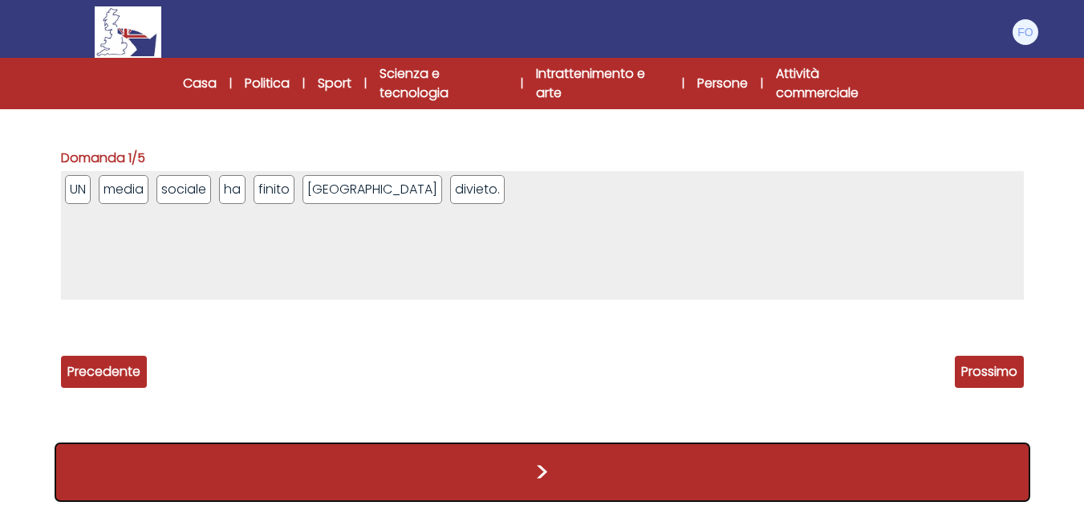
click at [574, 457] on button ">" at bounding box center [543, 471] width 976 height 59
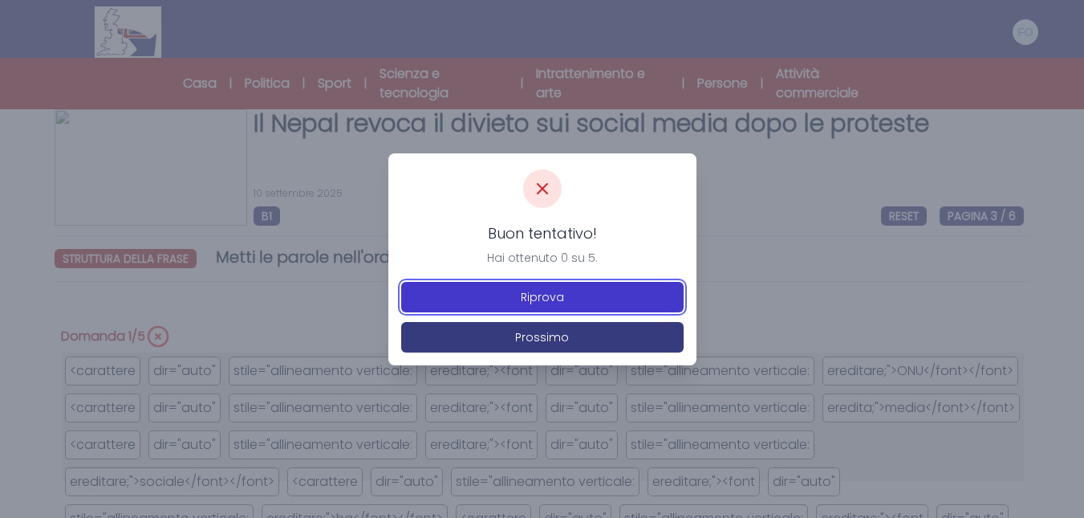
click at [566, 304] on button "Riprova" at bounding box center [542, 297] width 282 height 30
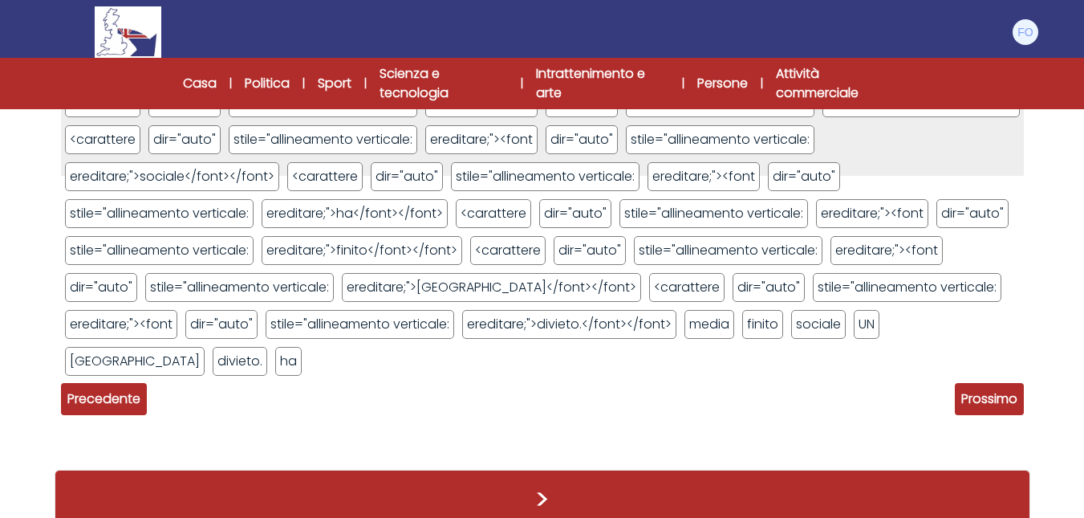
scroll to position [332, 0]
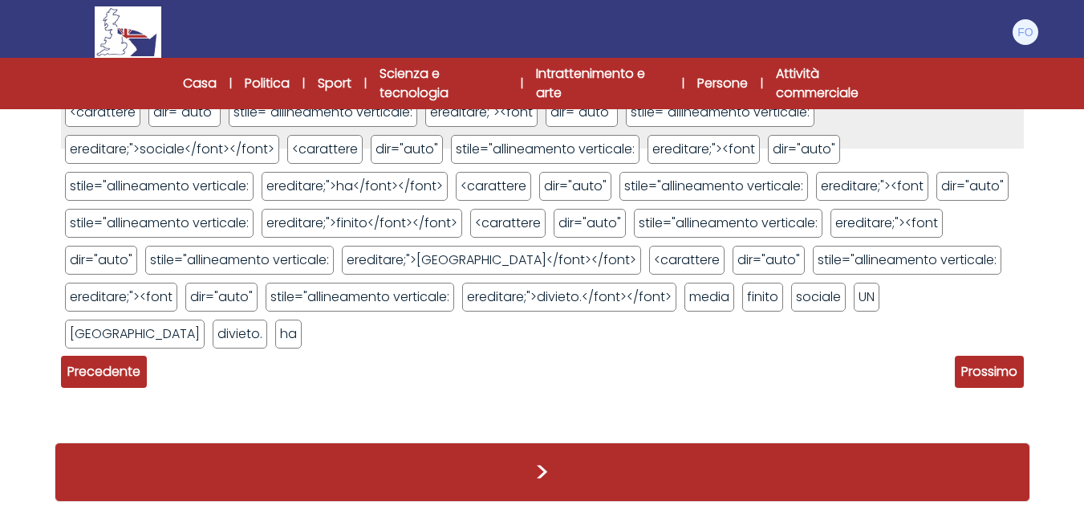
drag, startPoint x: 992, startPoint y: 356, endPoint x: 800, endPoint y: 515, distance: 249.0
click at [992, 357] on span "Prossimo" at bounding box center [989, 371] width 69 height 32
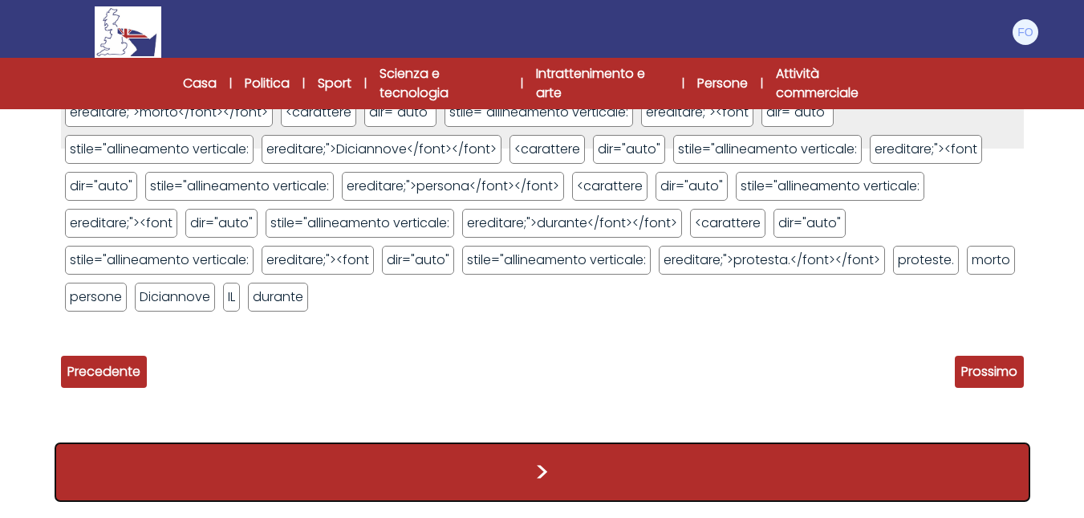
click at [643, 472] on button ">" at bounding box center [543, 471] width 976 height 59
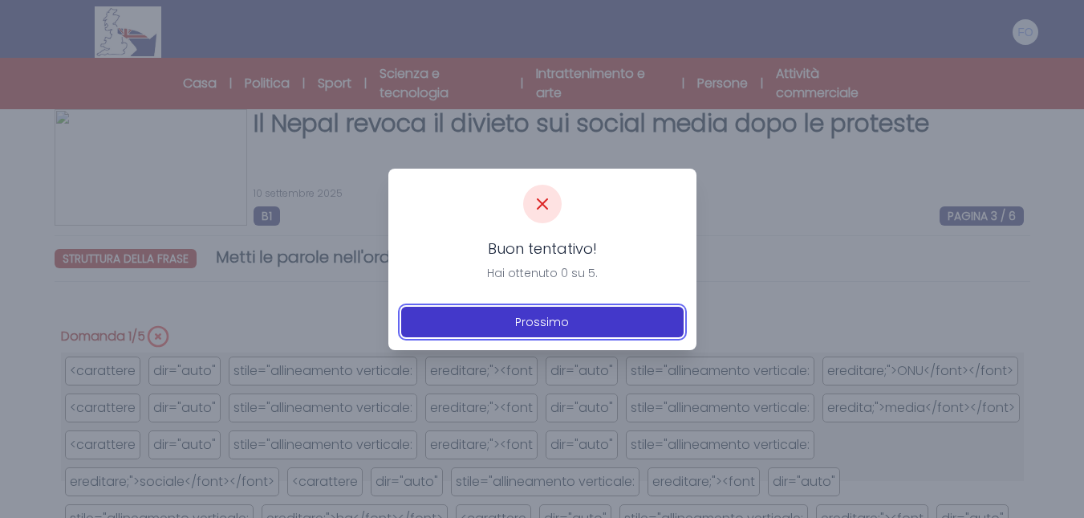
click at [567, 329] on button "Prossimo" at bounding box center [542, 321] width 282 height 30
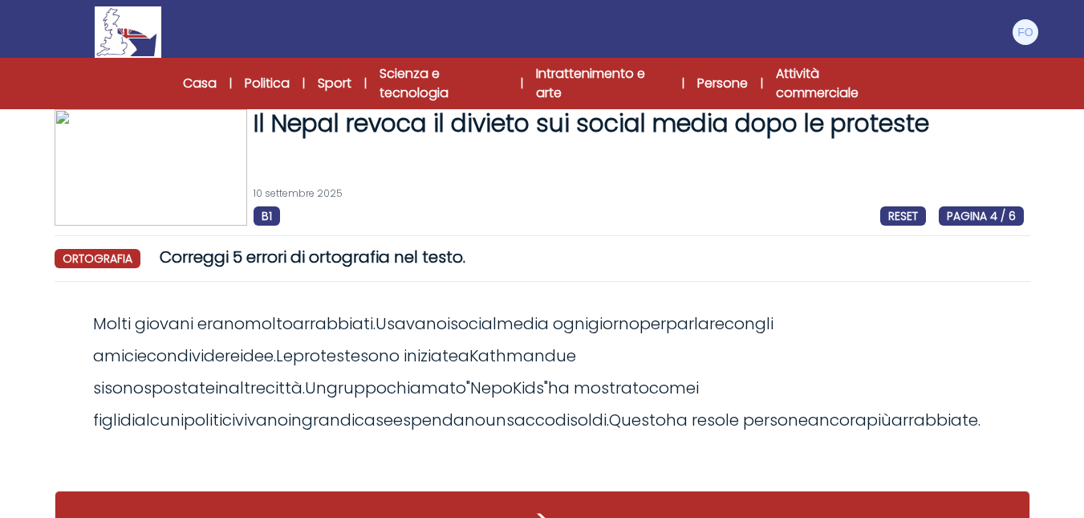
scroll to position [48, 0]
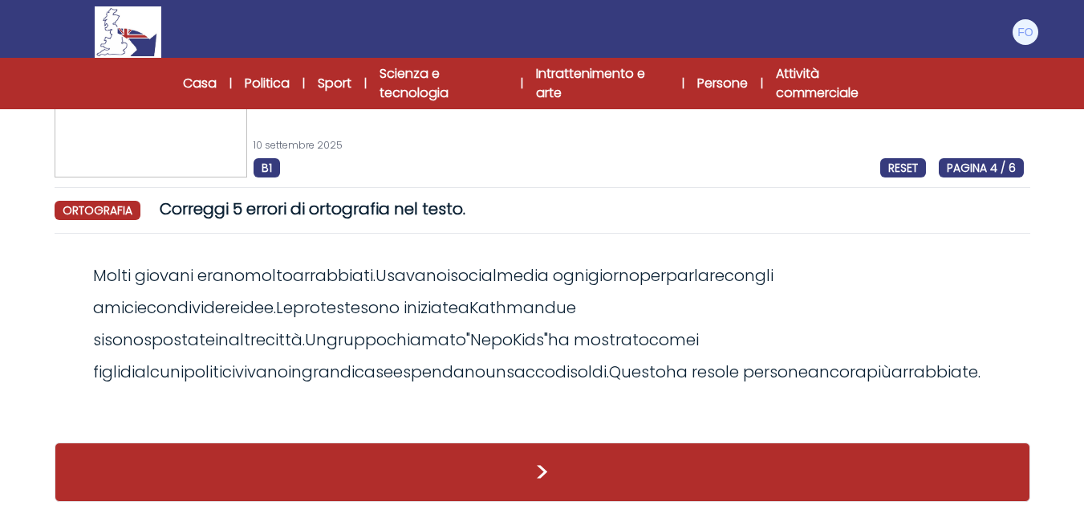
click at [288, 360] on font "vivano" at bounding box center [261, 371] width 53 height 22
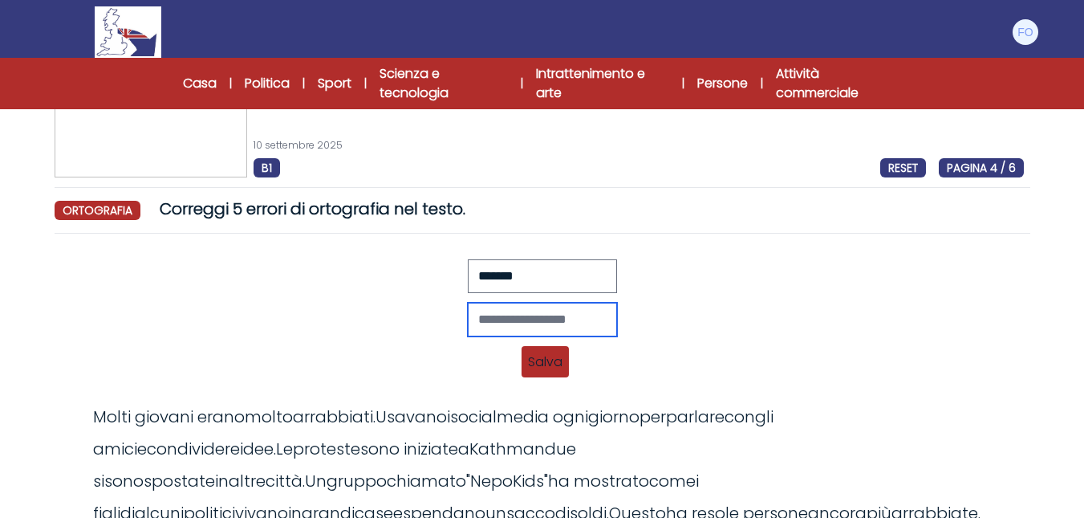
click at [507, 318] on input "text" at bounding box center [542, 319] width 149 height 34
type input "********"
click at [531, 362] on font "Salva" at bounding box center [545, 361] width 35 height 18
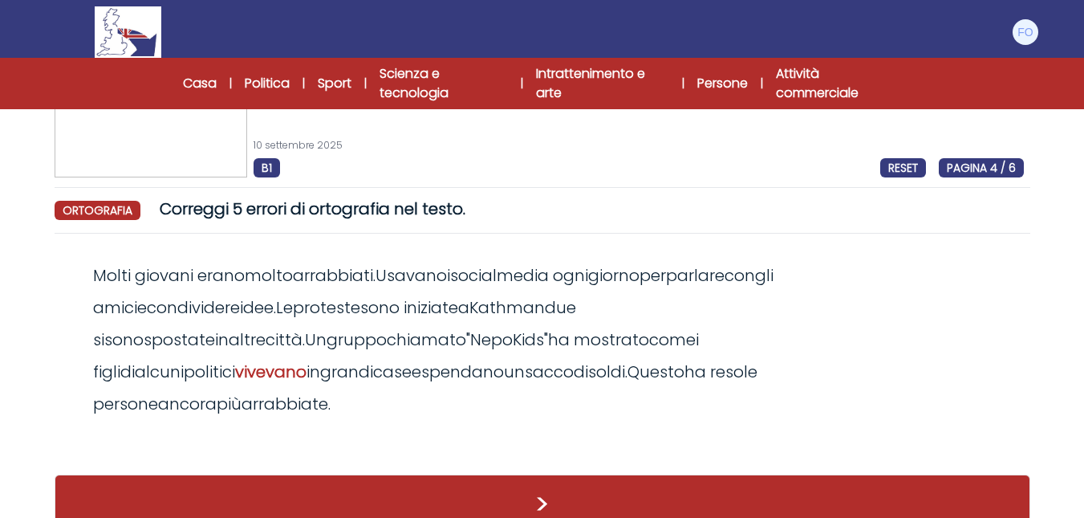
click at [504, 360] on font "spendano" at bounding box center [462, 371] width 83 height 22
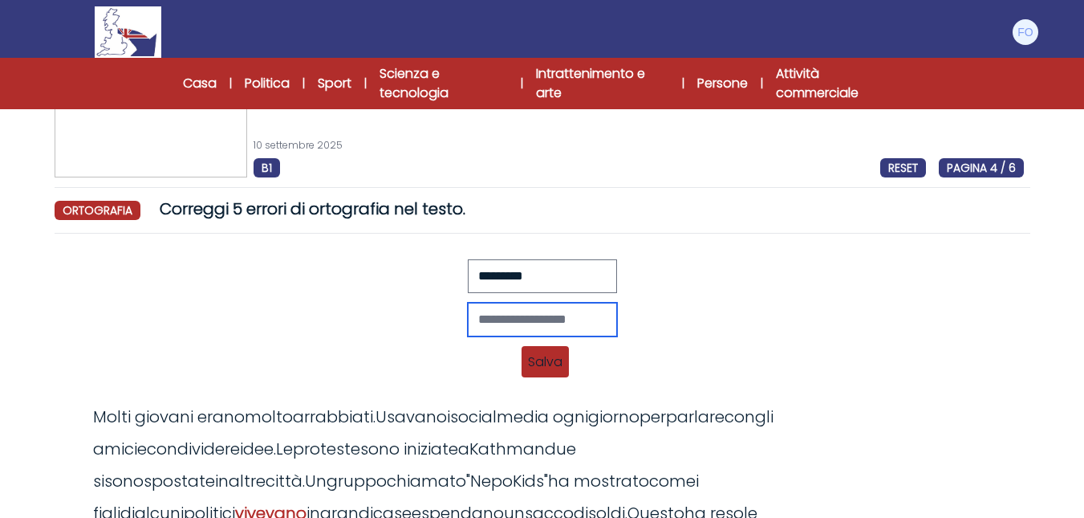
click at [592, 329] on input "text" at bounding box center [542, 319] width 149 height 34
type input "**********"
click at [566, 354] on span "Salva" at bounding box center [545, 361] width 47 height 31
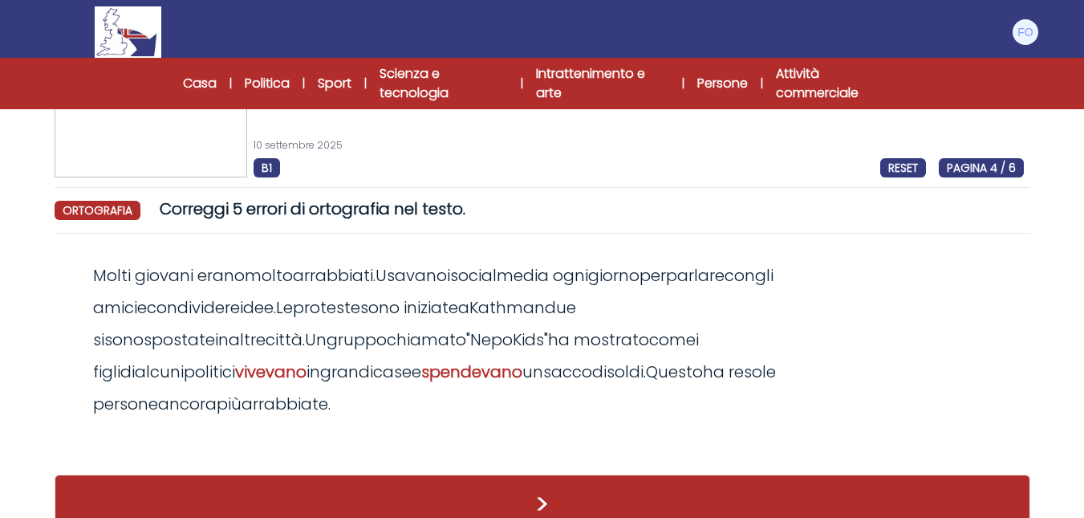
scroll to position [0, 0]
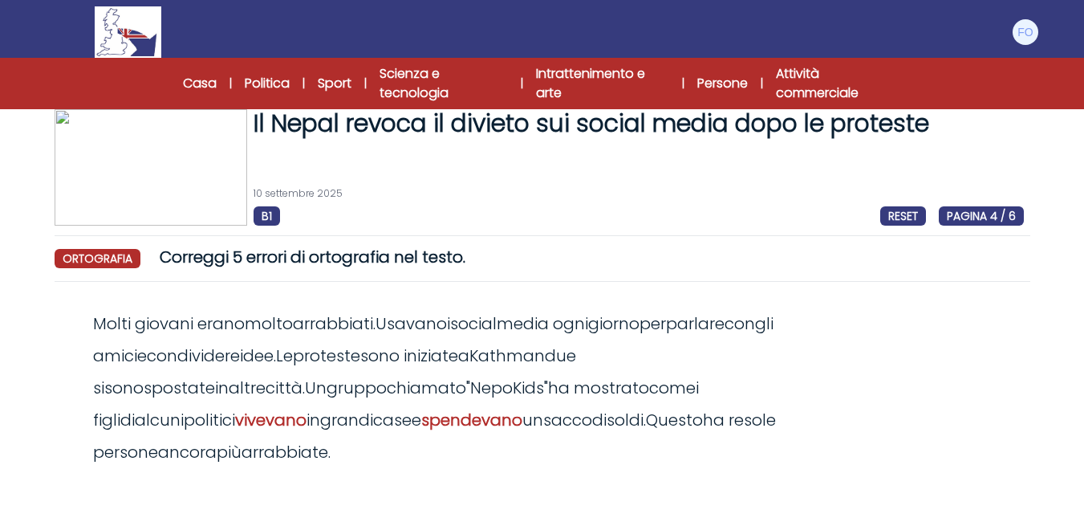
click at [275, 326] on font "molto" at bounding box center [269, 323] width 48 height 22
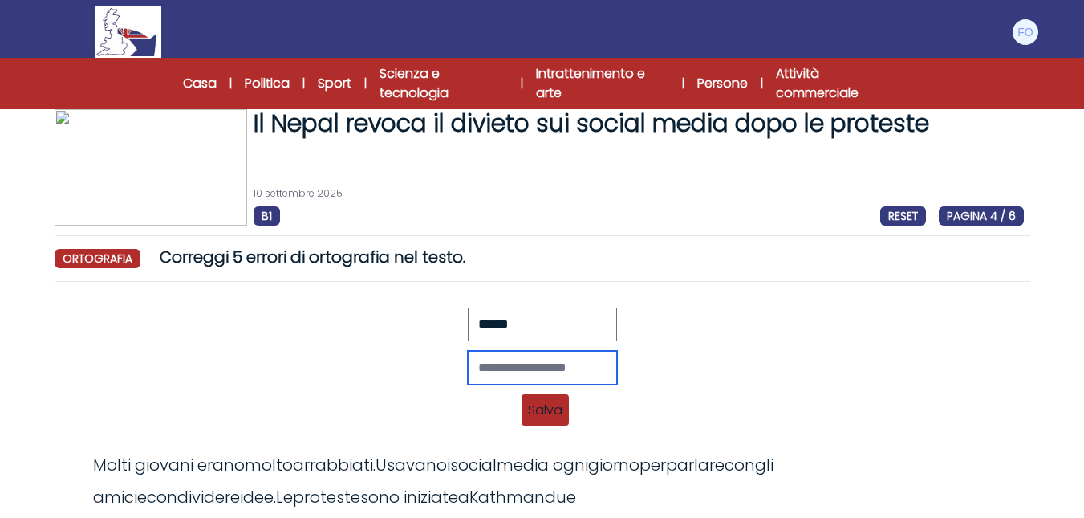
click at [558, 371] on input "text" at bounding box center [542, 368] width 149 height 34
click at [709, 380] on div at bounding box center [542, 368] width 963 height 34
drag, startPoint x: 548, startPoint y: 403, endPoint x: 591, endPoint y: 400, distance: 43.4
click at [550, 403] on font "Salva" at bounding box center [545, 409] width 35 height 18
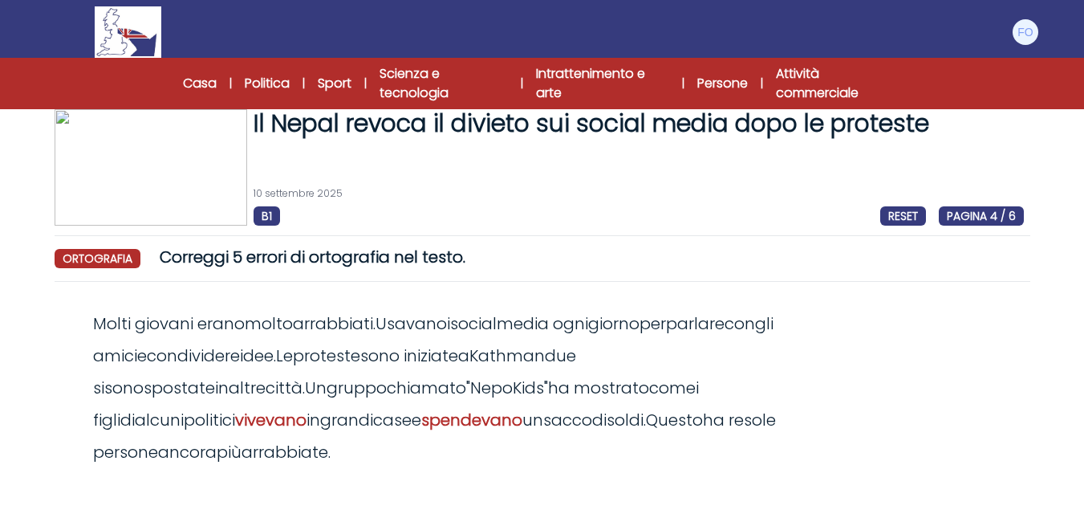
click at [360, 357] on font "sono iniziate" at bounding box center [409, 355] width 98 height 22
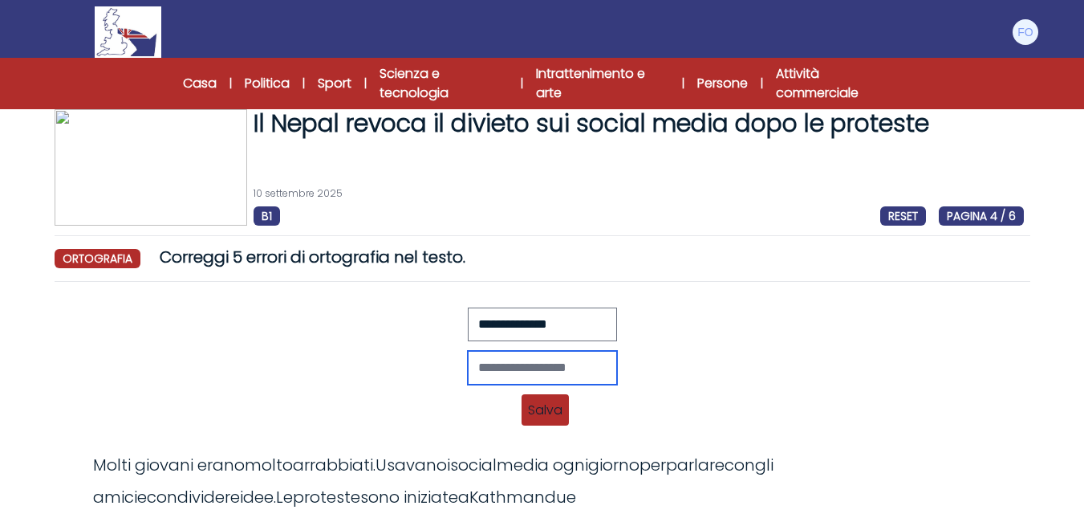
click at [505, 362] on input "text" at bounding box center [542, 368] width 149 height 34
type input "*"
type input "**********"
click at [529, 418] on font "Salva" at bounding box center [545, 409] width 35 height 18
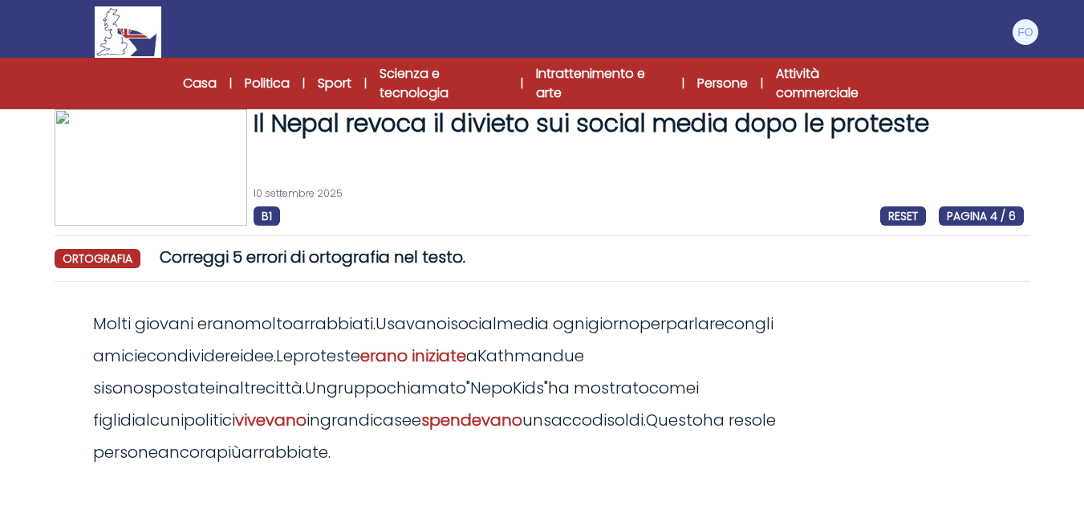
click at [543, 408] on font "un" at bounding box center [532, 419] width 21 height 22
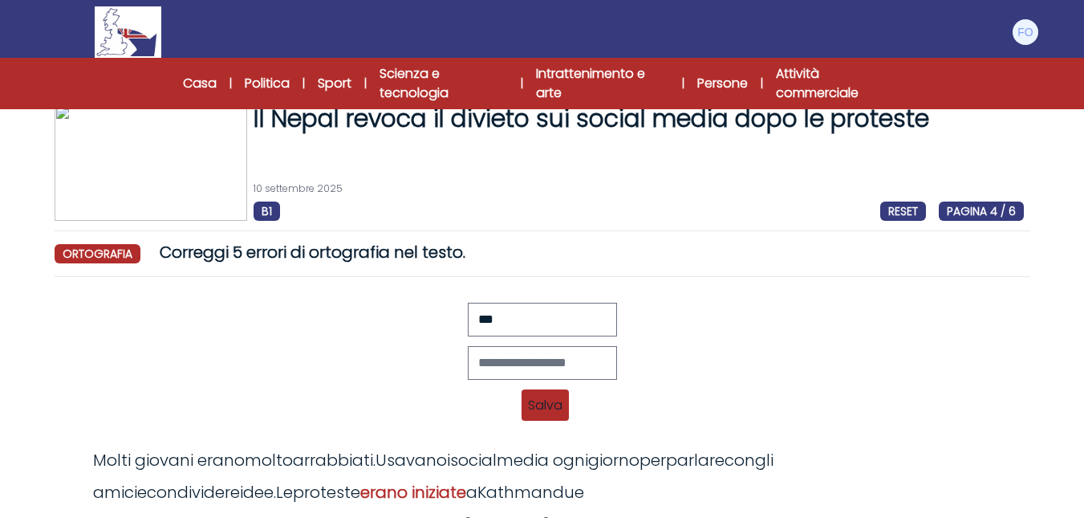
scroll to position [160, 0]
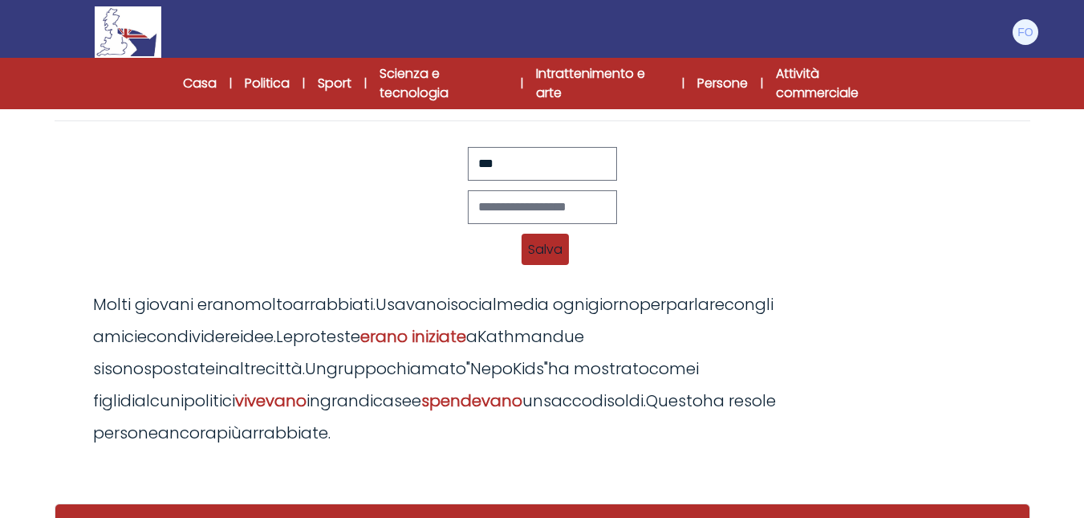
click at [592, 389] on font "sacco" at bounding box center [567, 400] width 49 height 22
click at [546, 253] on font "Salva" at bounding box center [545, 249] width 35 height 18
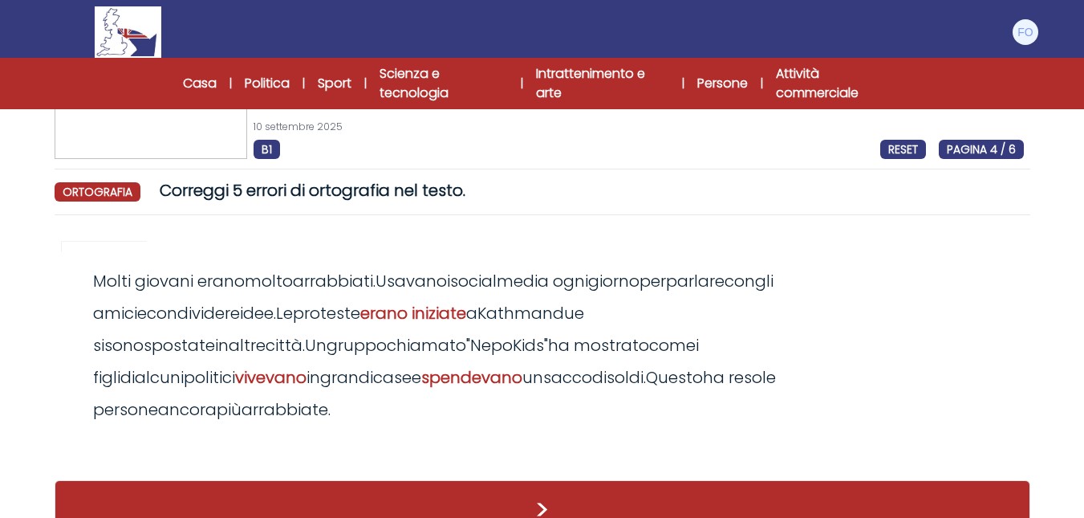
scroll to position [48, 0]
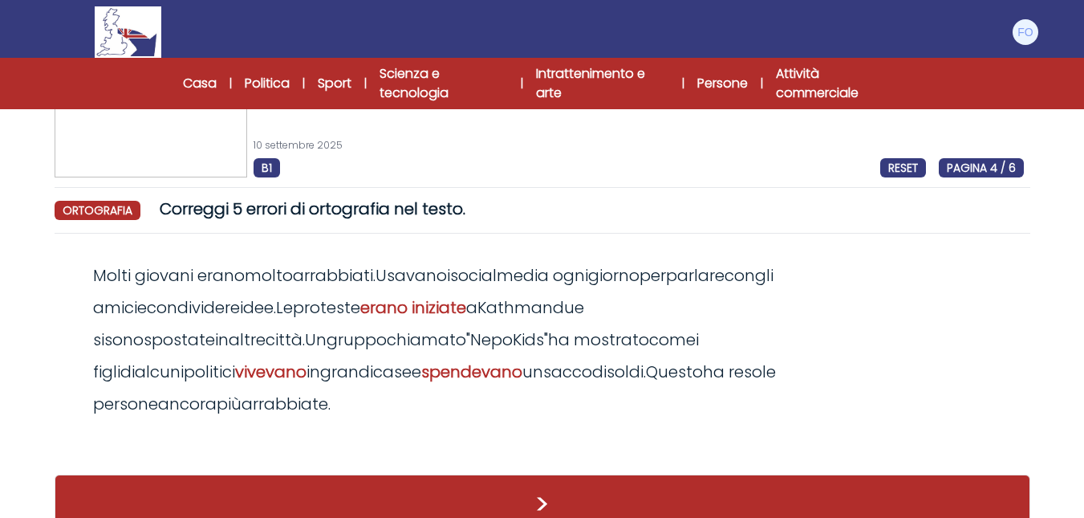
click at [762, 360] on font "ha reso" at bounding box center [732, 371] width 59 height 22
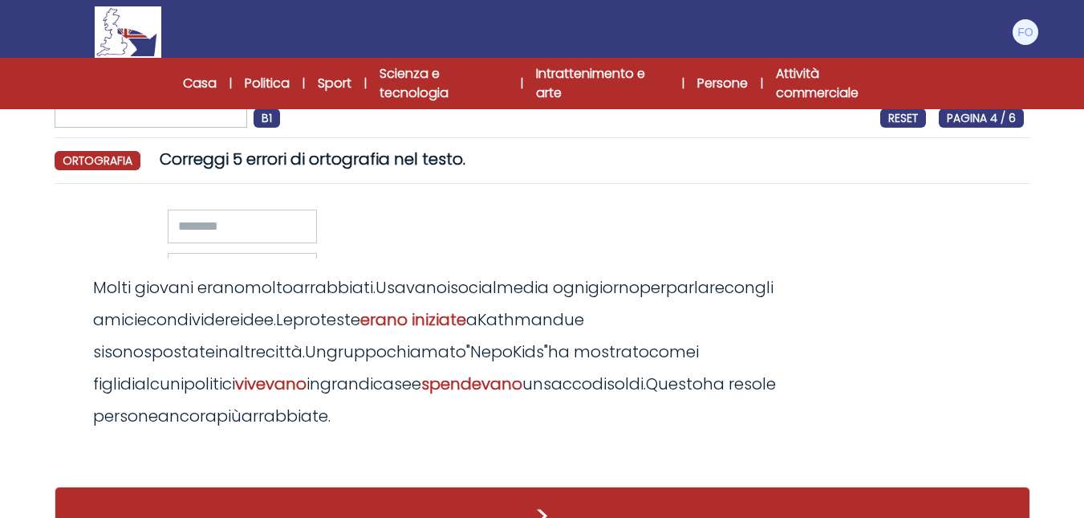
scroll to position [160, 0]
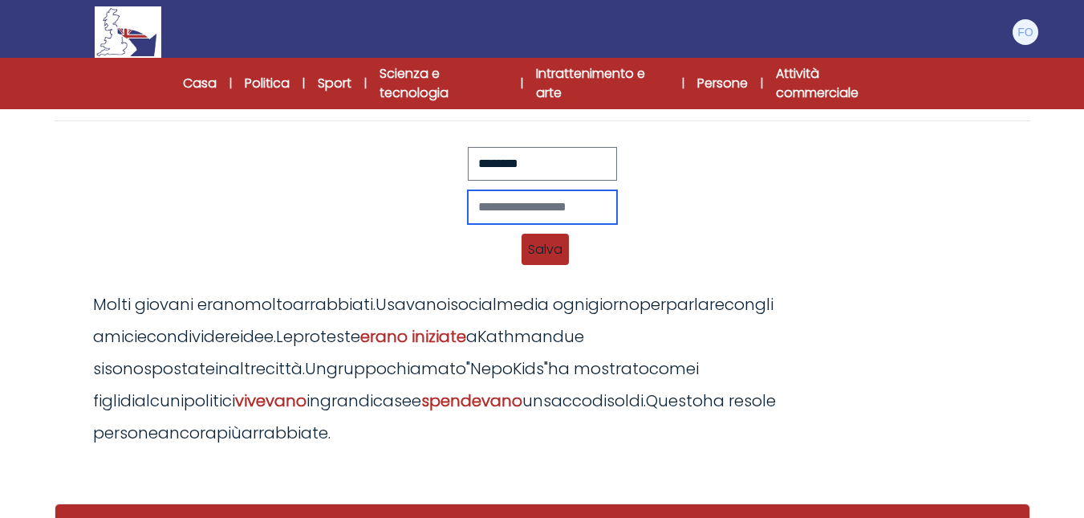
click at [481, 214] on input "text" at bounding box center [542, 207] width 149 height 34
type input "*"
type input "**********"
click at [533, 248] on font "Salva" at bounding box center [545, 249] width 35 height 18
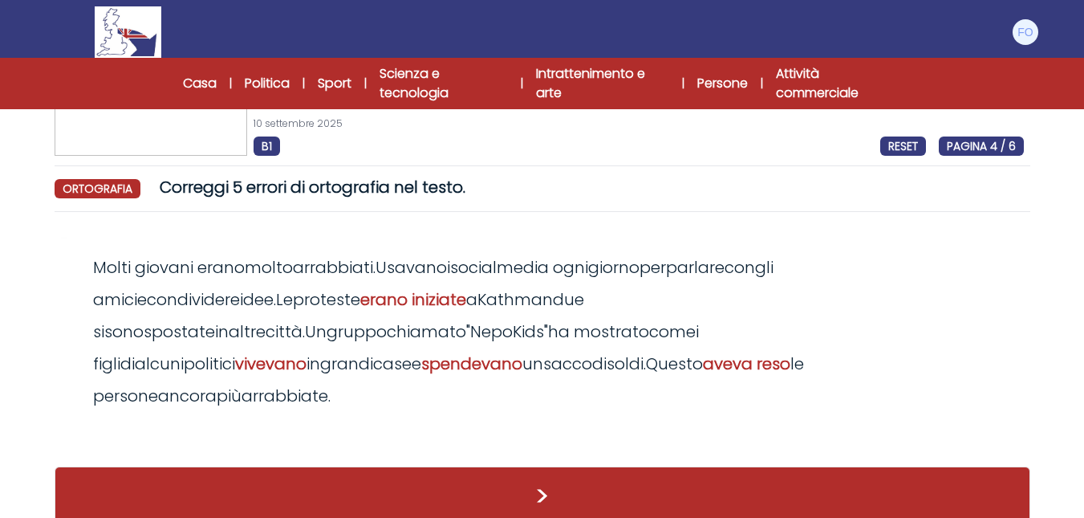
scroll to position [48, 0]
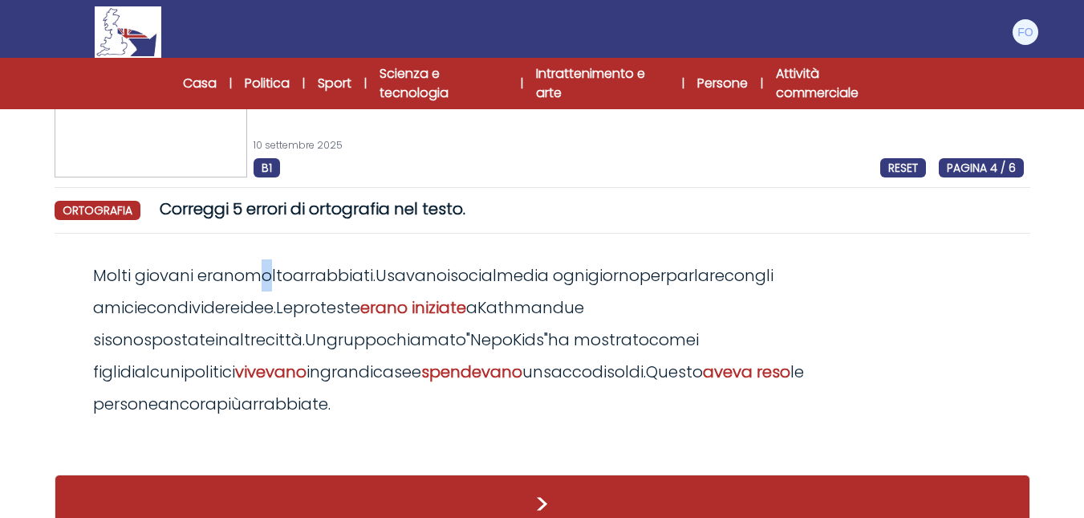
click at [270, 278] on font "molto" at bounding box center [269, 275] width 48 height 22
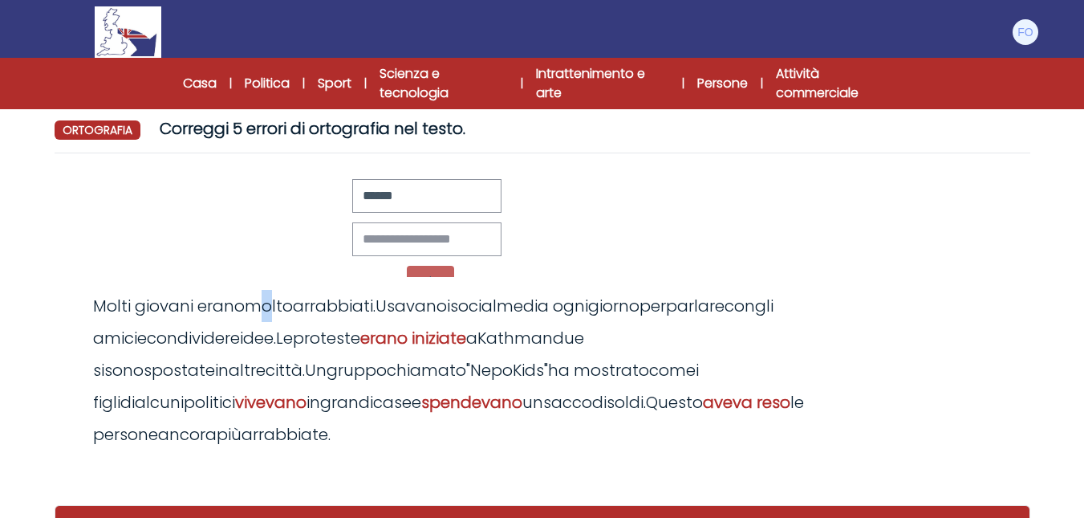
scroll to position [160, 0]
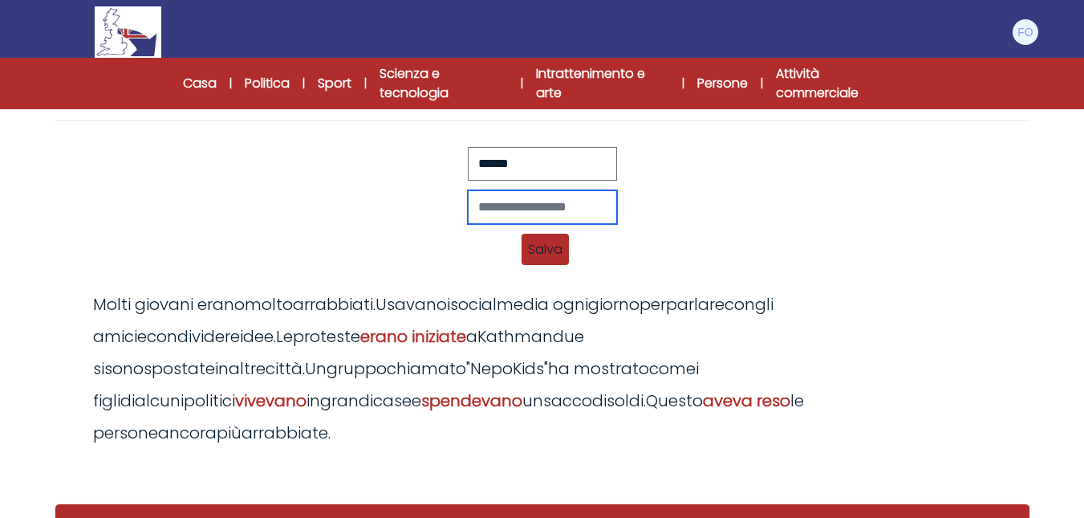
click at [511, 202] on input "text" at bounding box center [542, 207] width 149 height 34
click at [551, 245] on font "Salva" at bounding box center [545, 249] width 35 height 18
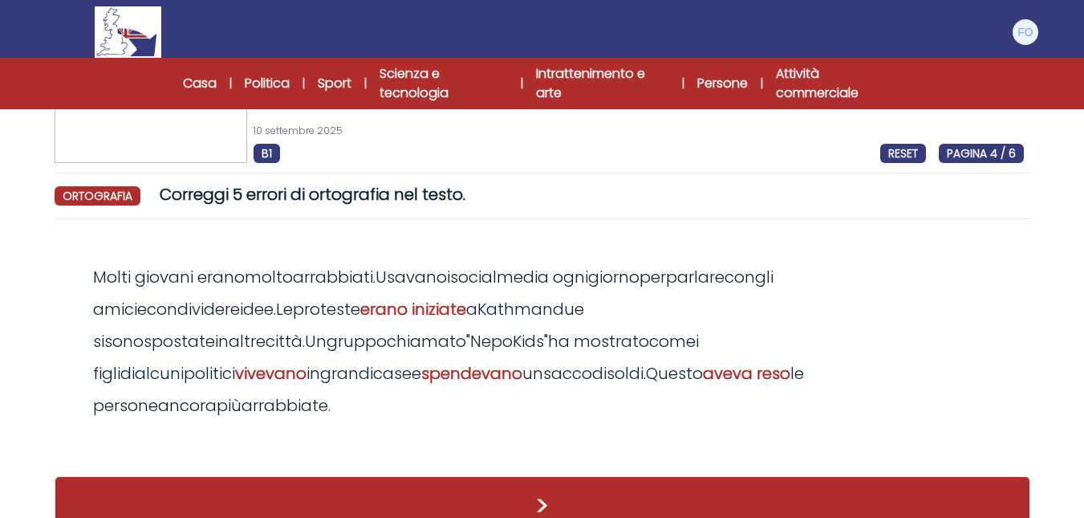
scroll to position [48, 0]
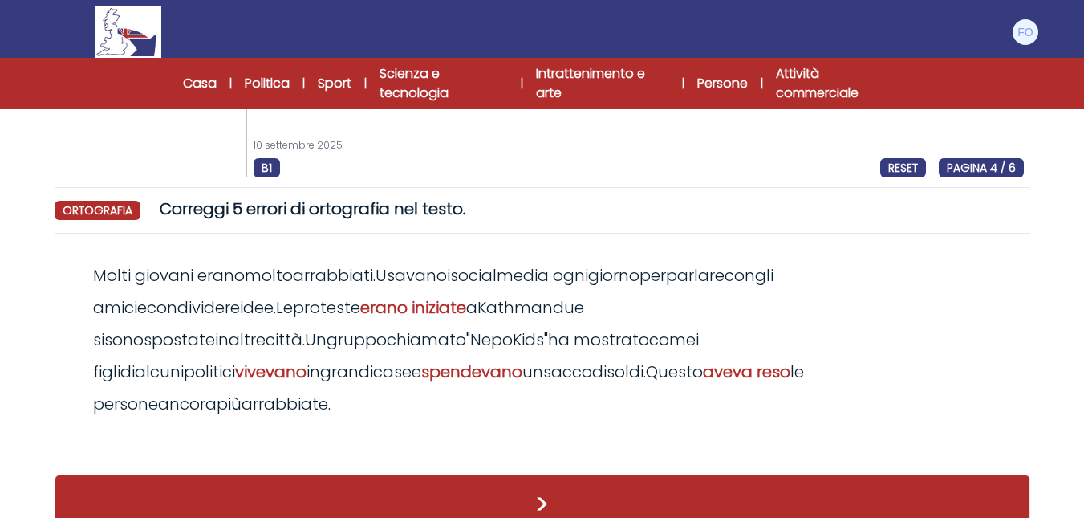
click at [218, 273] on font "erano" at bounding box center [220, 275] width 47 height 22
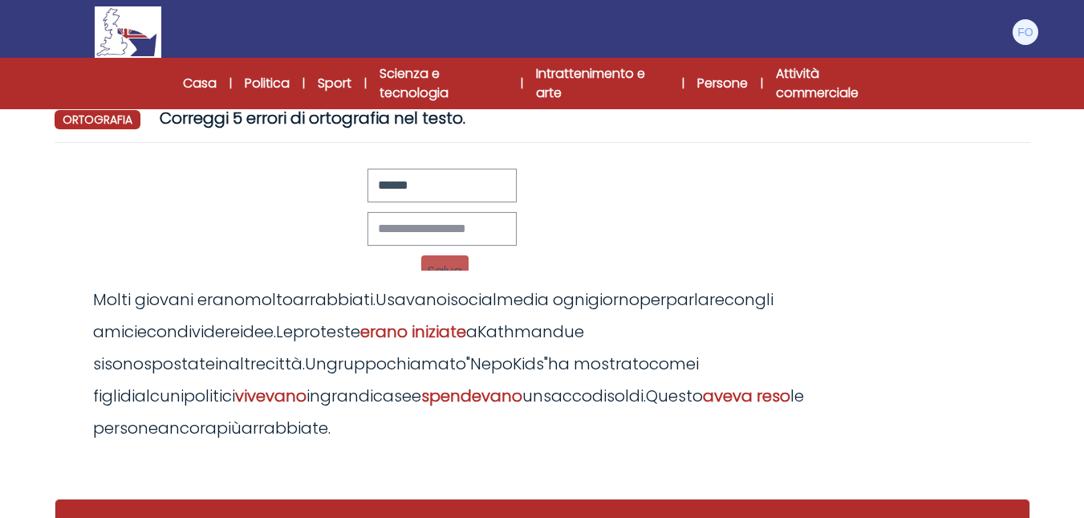
scroll to position [160, 0]
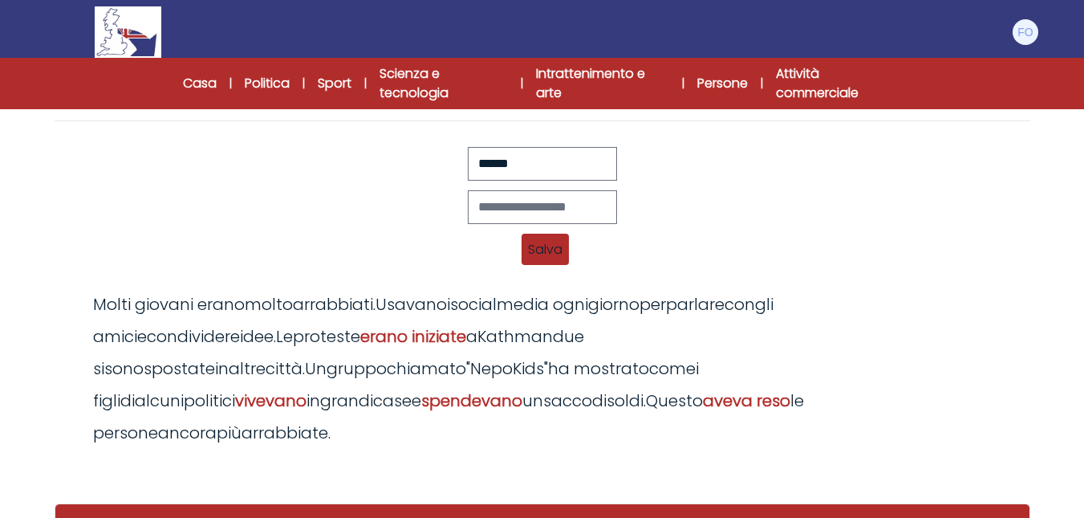
click at [334, 256] on div "Ripristina Salva Molti giovani erano molto arrabbiati. Usavano i social media o…" at bounding box center [542, 249] width 963 height 19
click at [535, 258] on span "Salva" at bounding box center [545, 248] width 47 height 31
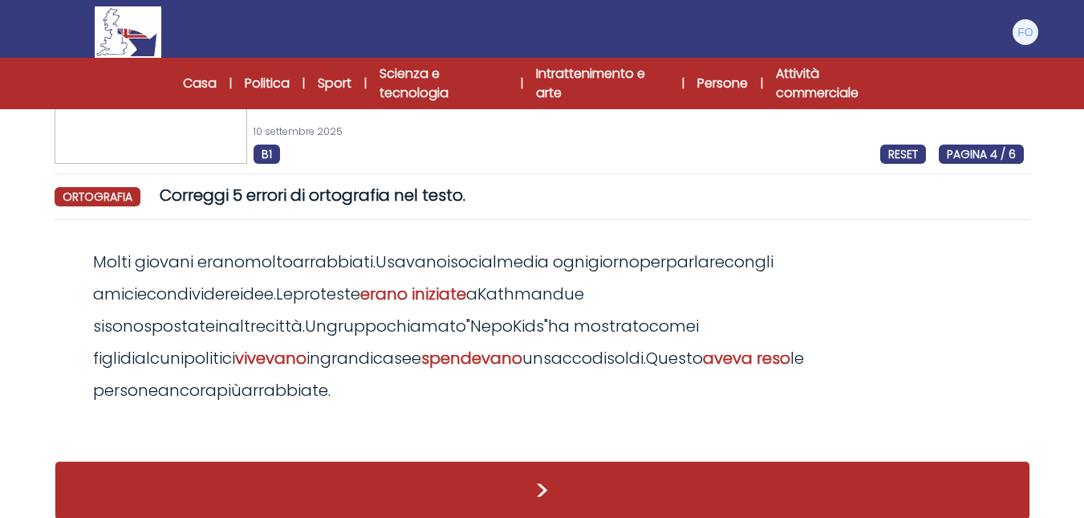
scroll to position [48, 0]
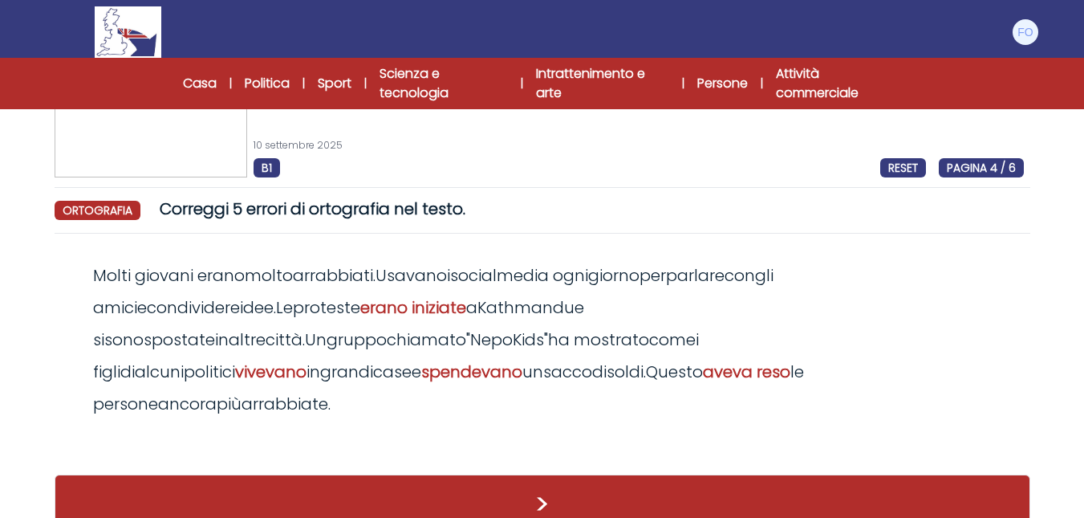
click at [144, 328] on font "sono" at bounding box center [123, 339] width 39 height 22
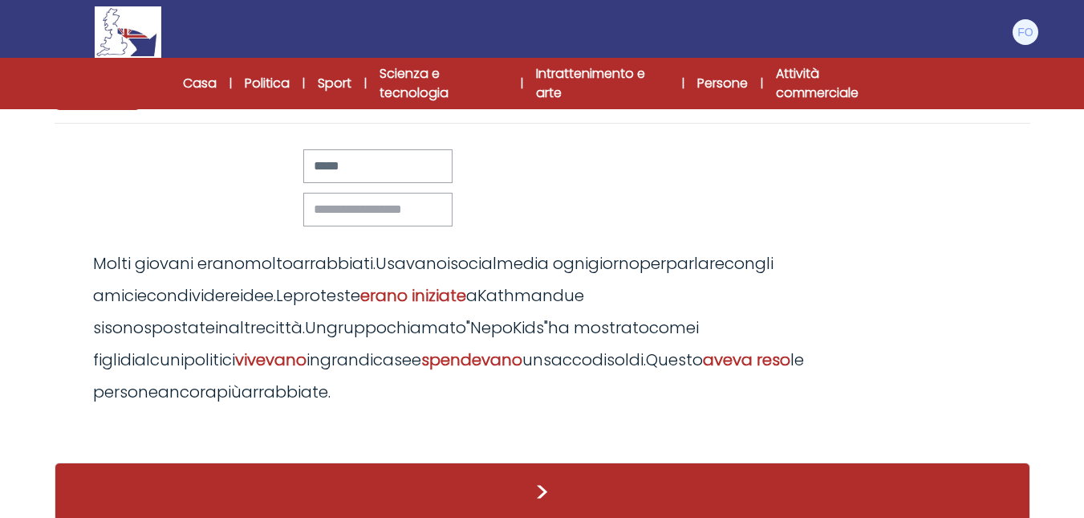
scroll to position [160, 0]
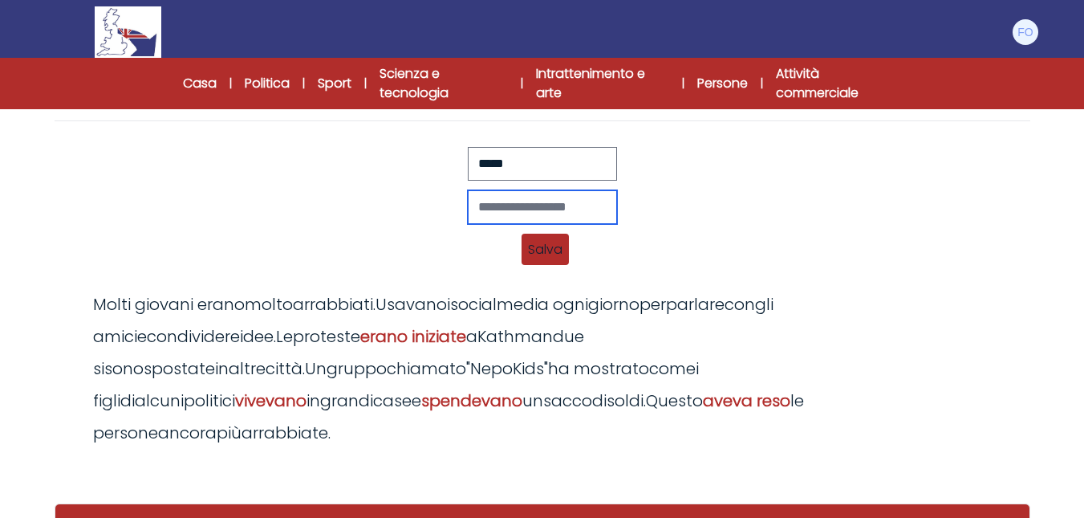
click at [513, 204] on input "text" at bounding box center [542, 207] width 149 height 34
type input "*****"
click at [534, 245] on font "Salva" at bounding box center [545, 249] width 35 height 18
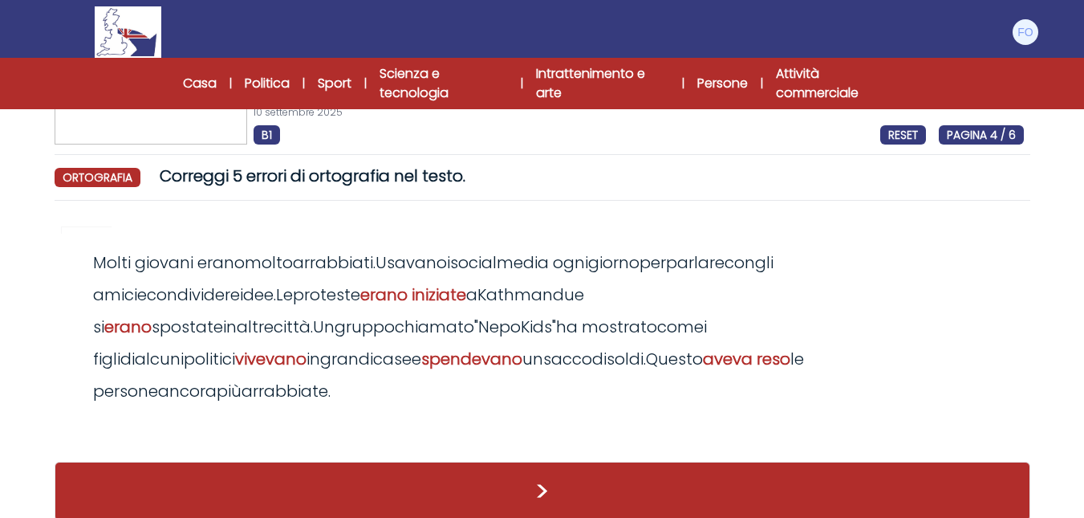
scroll to position [48, 0]
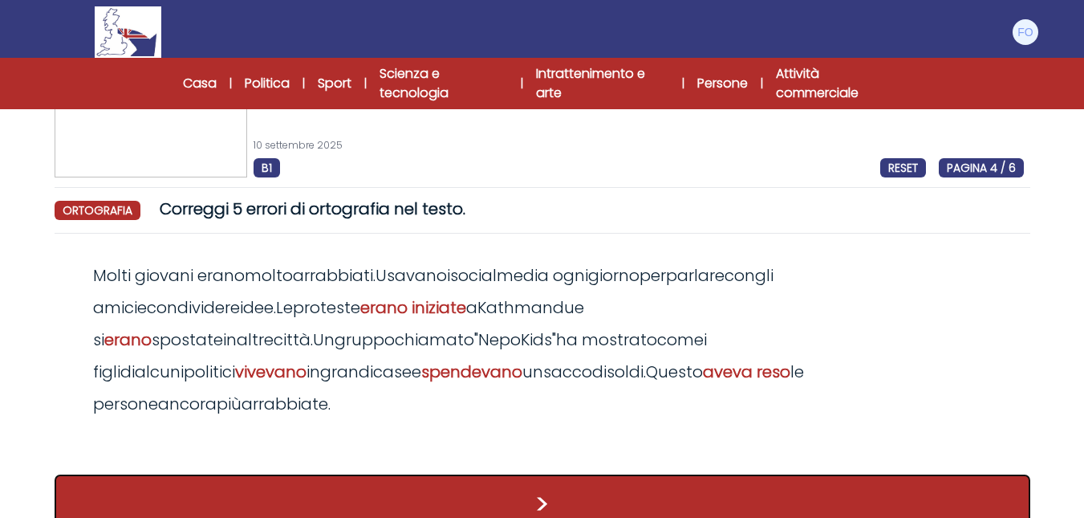
click at [500, 476] on button ">" at bounding box center [543, 503] width 976 height 59
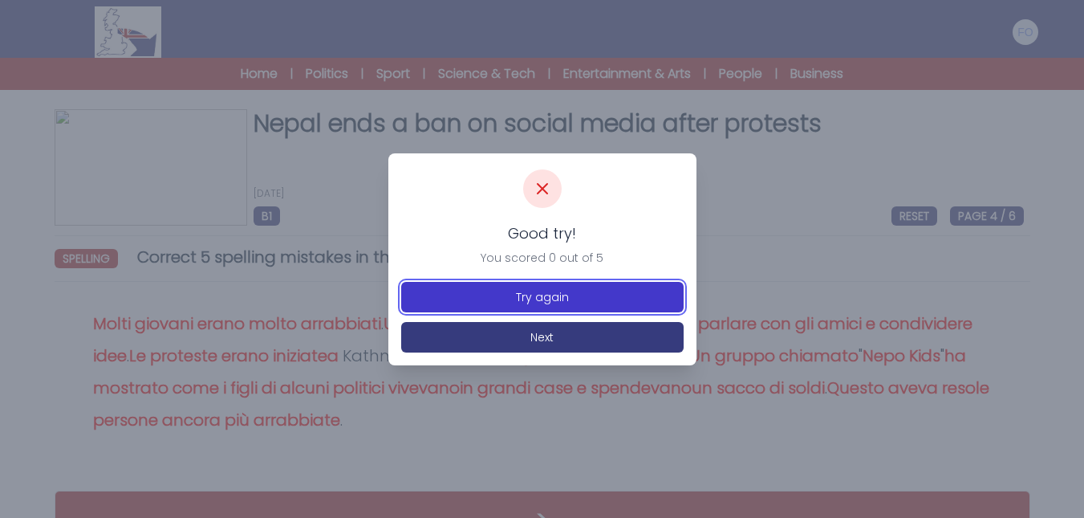
click at [509, 303] on button "Try again" at bounding box center [542, 297] width 282 height 30
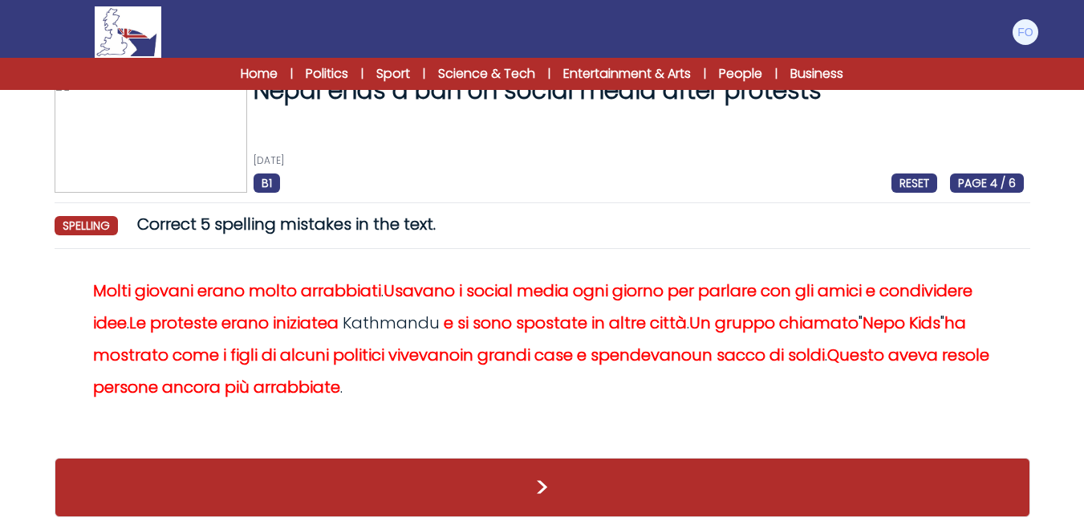
scroll to position [48, 0]
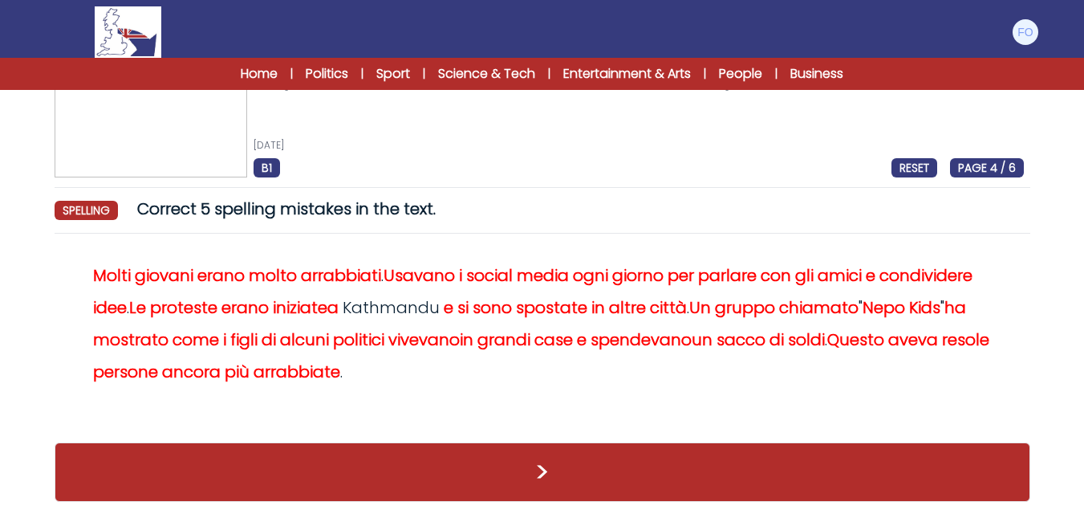
click at [293, 209] on span "Correct 5 spelling mistakes in the text." at bounding box center [286, 208] width 298 height 22
click at [404, 203] on span "Correct 5 spelling mistakes in the text." at bounding box center [286, 208] width 298 height 22
click at [436, 212] on div "spelling Correct 5 spelling mistakes in the text." at bounding box center [543, 208] width 976 height 22
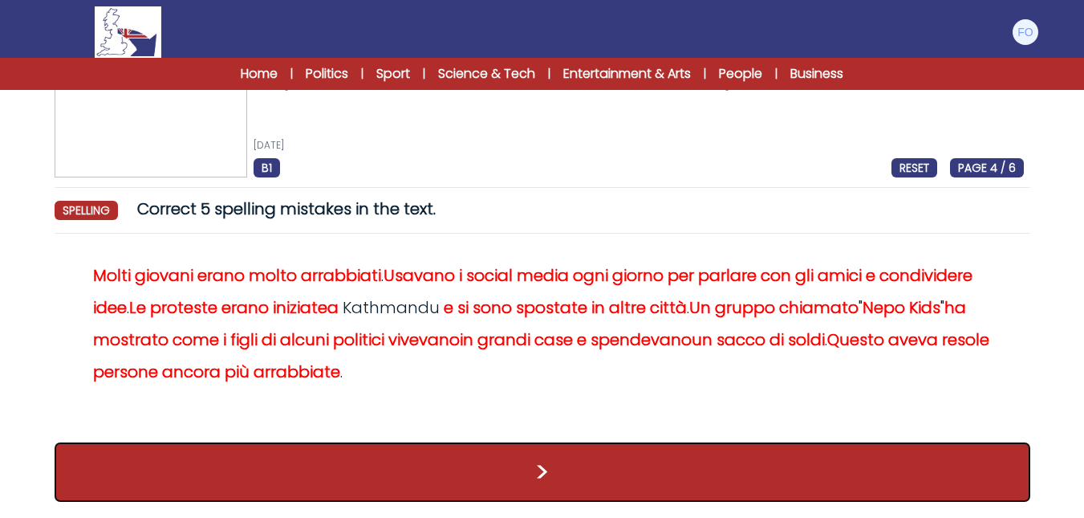
click at [558, 443] on button ">" at bounding box center [543, 471] width 976 height 59
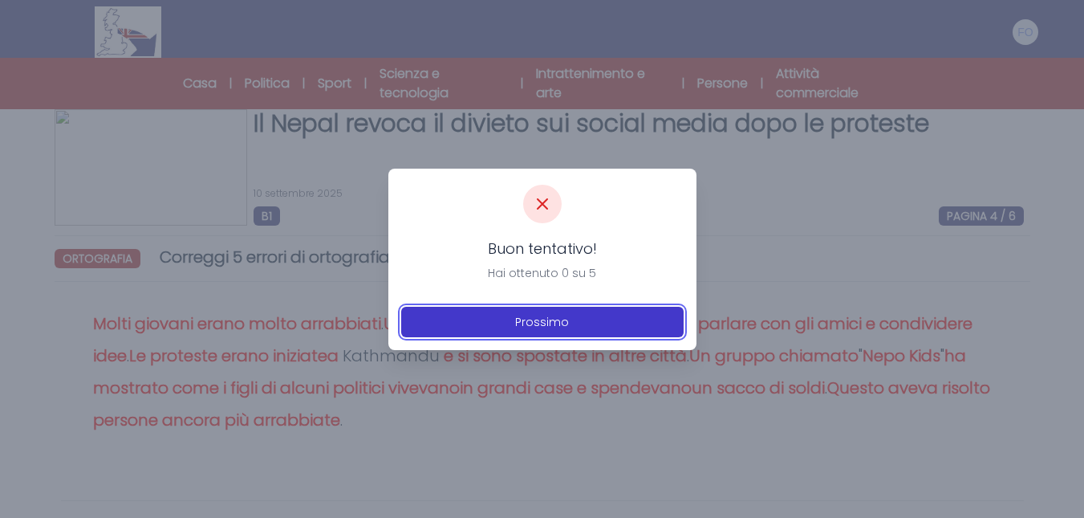
click at [517, 311] on button "Prossimo" at bounding box center [542, 321] width 282 height 30
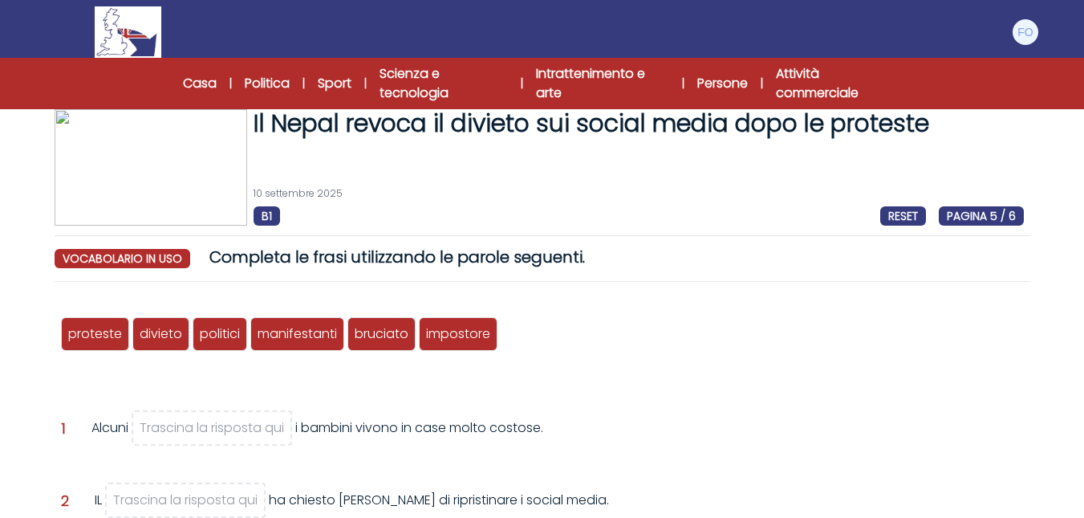
click at [128, 259] on font "vocabolario in uso" at bounding box center [123, 258] width 120 height 16
click at [155, 257] on font "vocabolario in uso" at bounding box center [123, 258] width 120 height 16
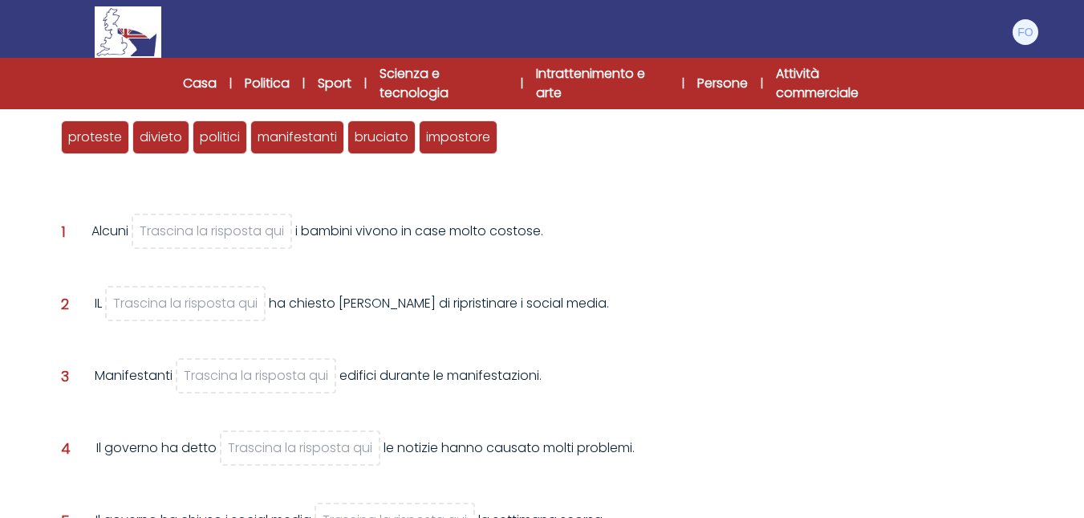
scroll to position [160, 0]
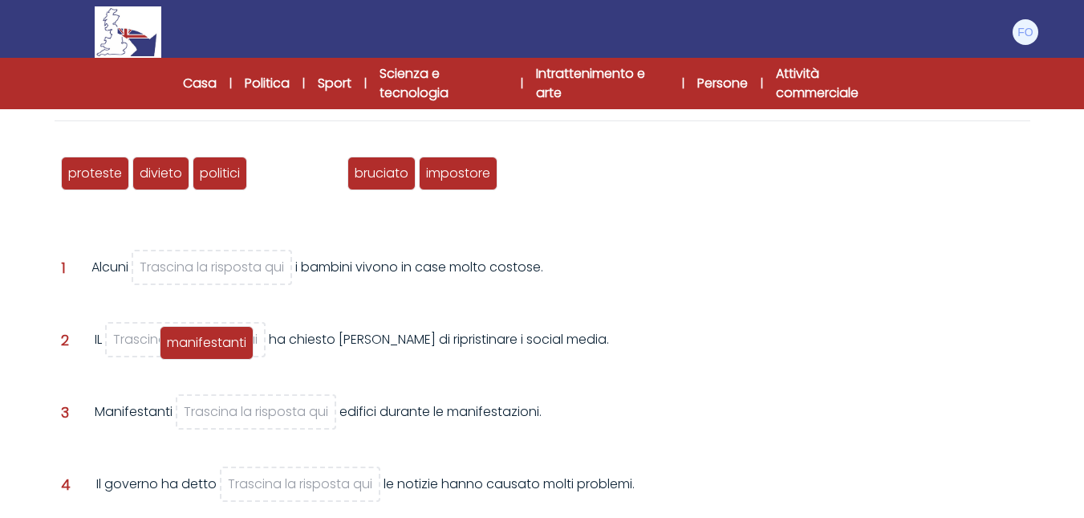
drag, startPoint x: 299, startPoint y: 174, endPoint x: 209, endPoint y: 343, distance: 192.0
click at [209, 343] on font "manifestanti" at bounding box center [206, 342] width 79 height 18
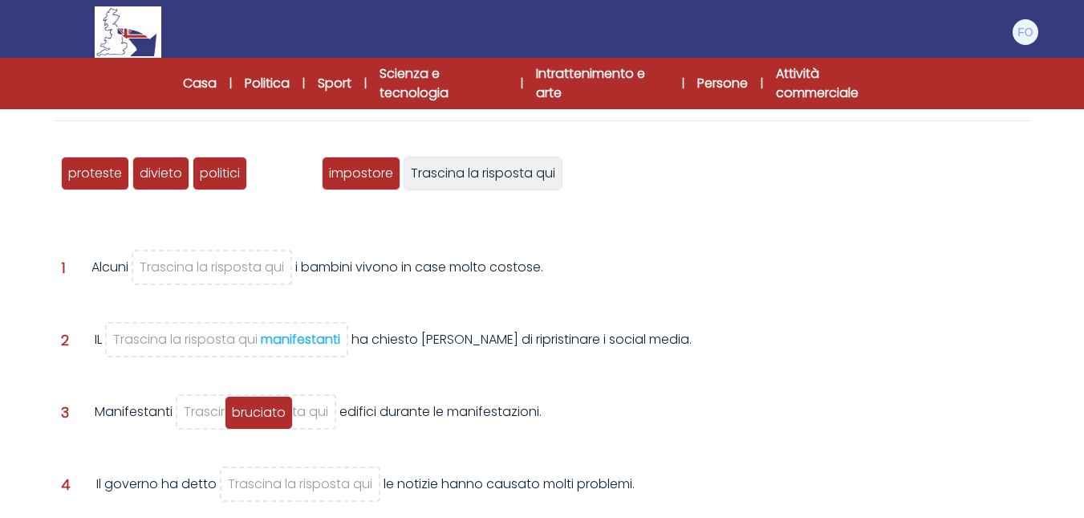
drag, startPoint x: 272, startPoint y: 167, endPoint x: 246, endPoint y: 413, distance: 247.7
click at [246, 413] on font "bruciato" at bounding box center [259, 412] width 54 height 18
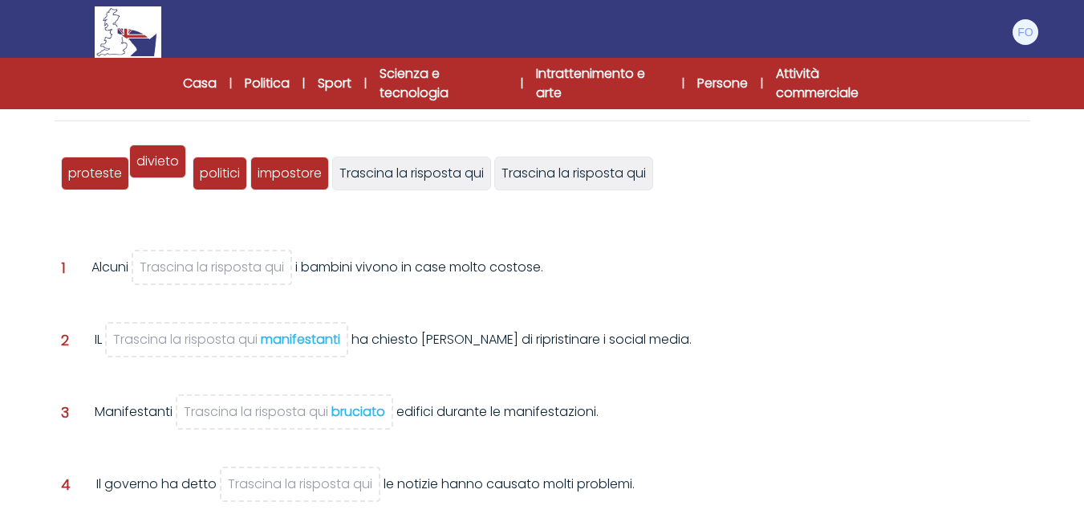
drag, startPoint x: 152, startPoint y: 176, endPoint x: 148, endPoint y: 168, distance: 8.6
click at [148, 166] on font "divieto" at bounding box center [157, 161] width 43 height 18
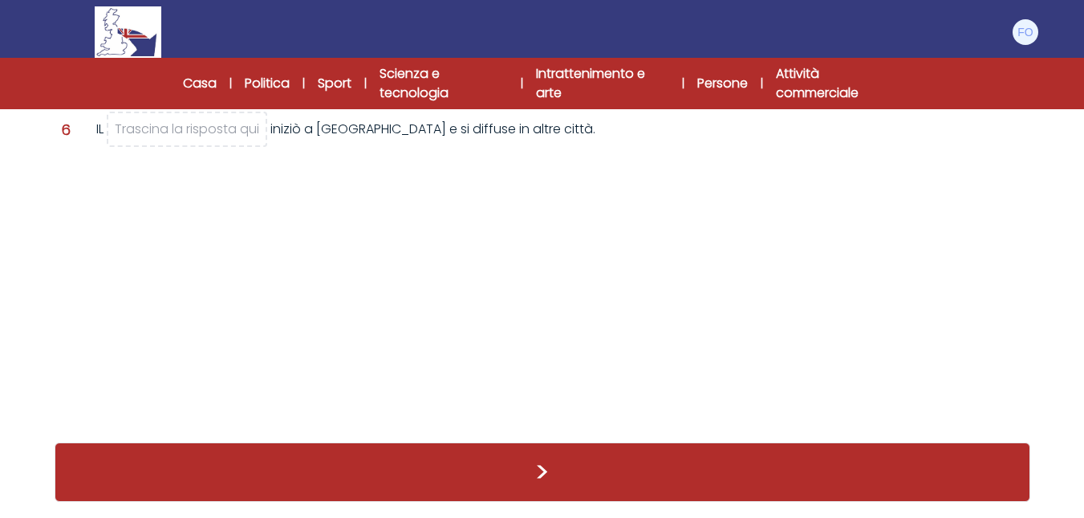
scroll to position [0, 0]
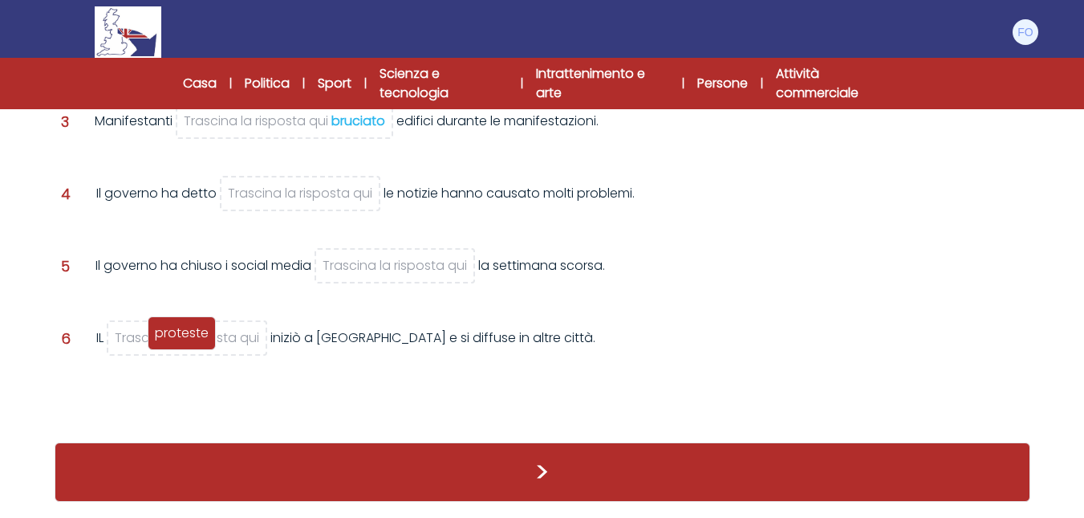
drag, startPoint x: 91, startPoint y: 173, endPoint x: 178, endPoint y: 333, distance: 181.7
click at [178, 333] on font "proteste" at bounding box center [182, 332] width 54 height 18
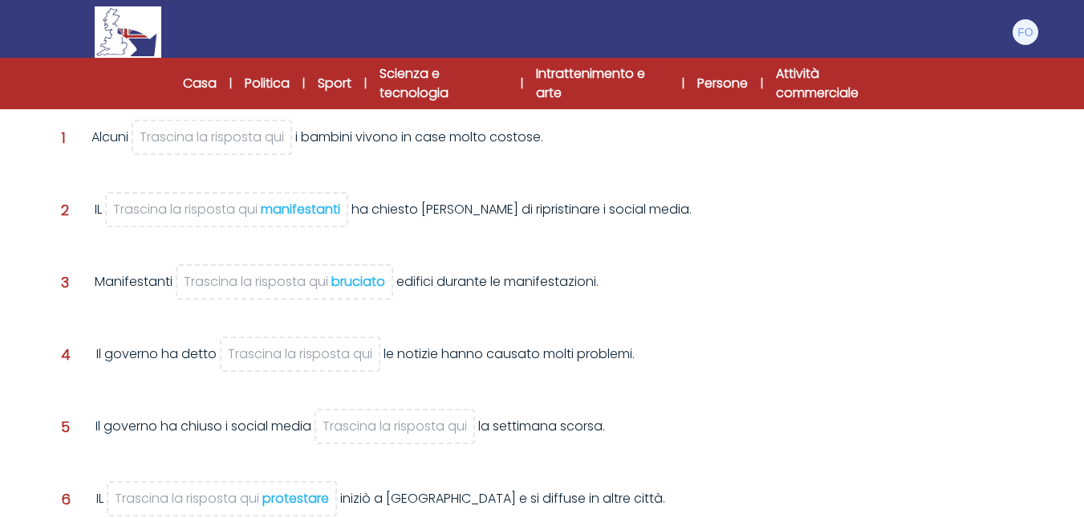
scroll to position [210, 0]
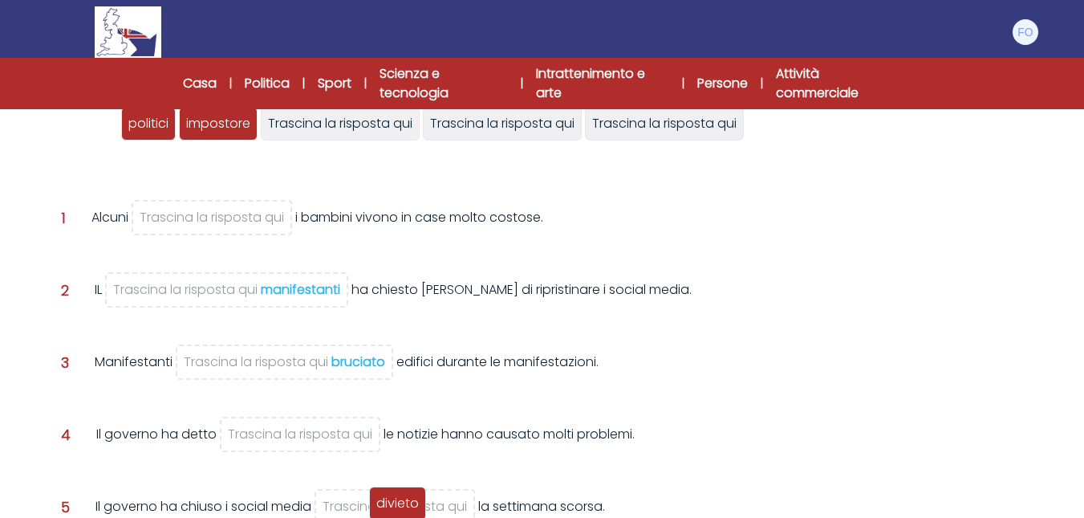
drag, startPoint x: 89, startPoint y: 124, endPoint x: 397, endPoint y: 503, distance: 488.8
click at [397, 503] on font "divieto" at bounding box center [397, 502] width 43 height 18
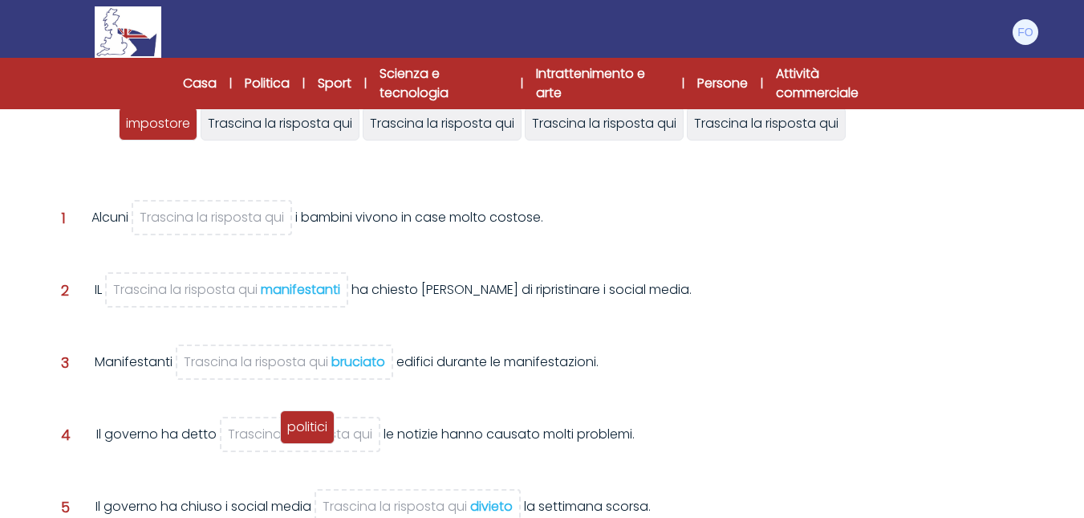
drag, startPoint x: 89, startPoint y: 124, endPoint x: 308, endPoint y: 427, distance: 374.1
click at [308, 427] on font "politici" at bounding box center [307, 426] width 40 height 18
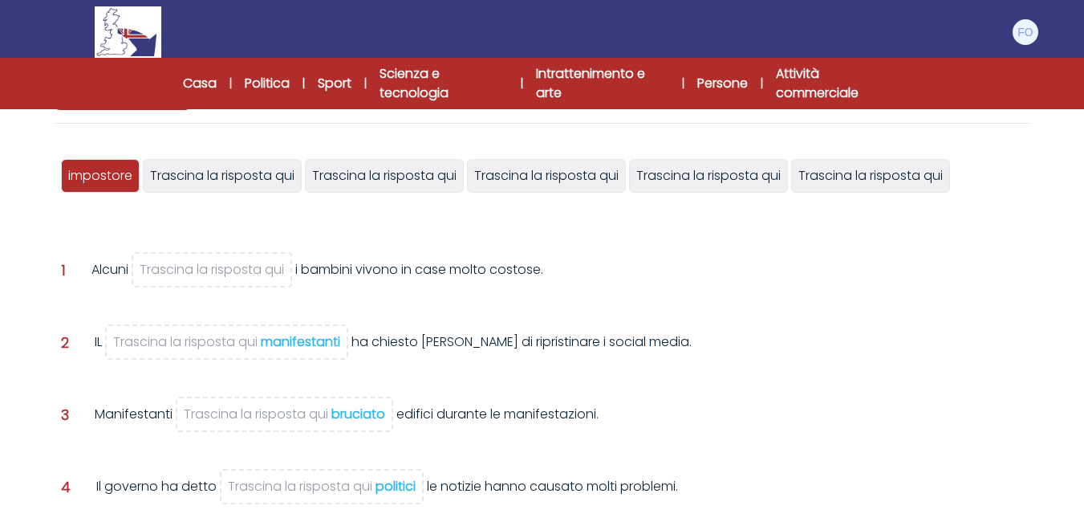
scroll to position [130, 0]
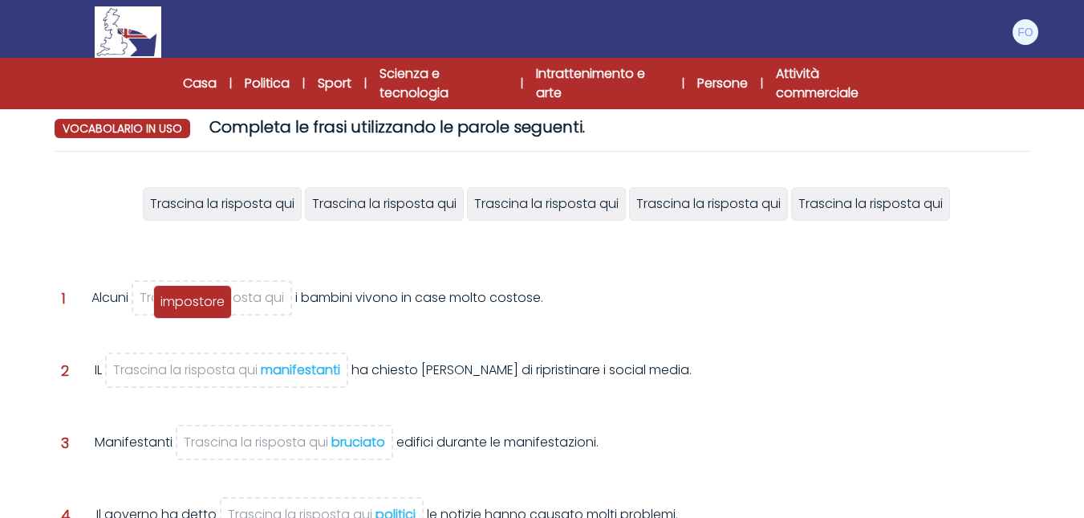
drag, startPoint x: 117, startPoint y: 200, endPoint x: 209, endPoint y: 298, distance: 134.5
click at [209, 298] on font "impostore" at bounding box center [192, 301] width 64 height 18
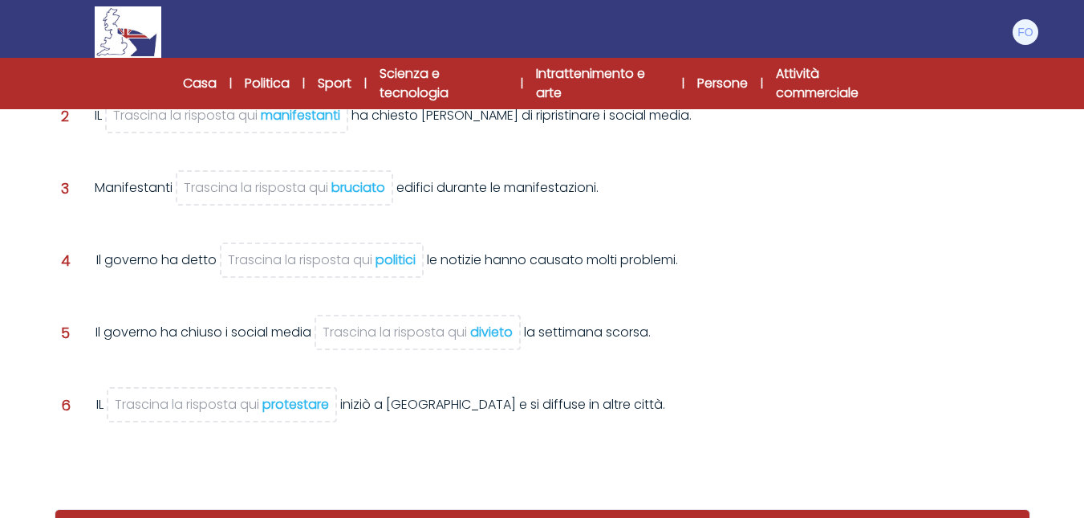
scroll to position [488, 0]
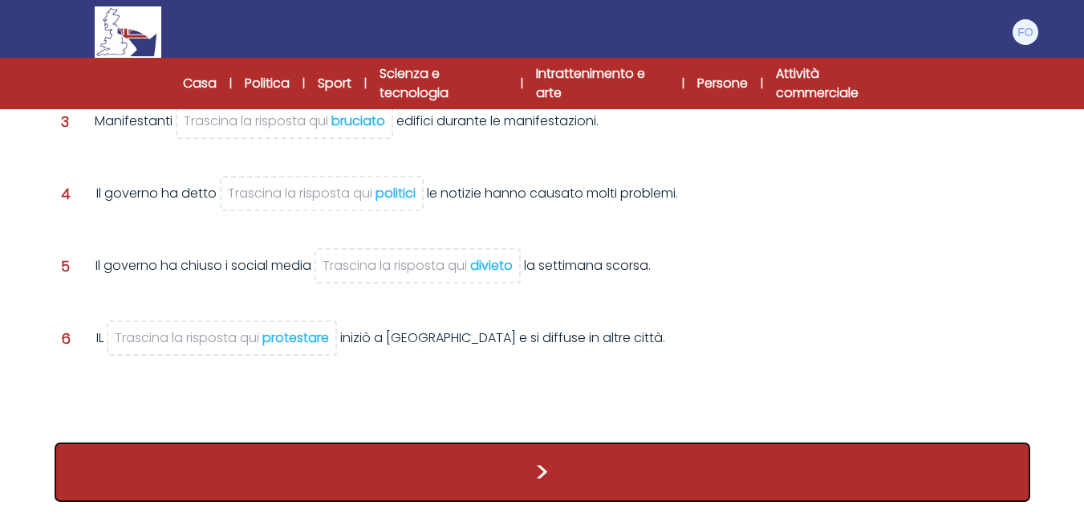
click at [639, 448] on button ">" at bounding box center [543, 471] width 976 height 59
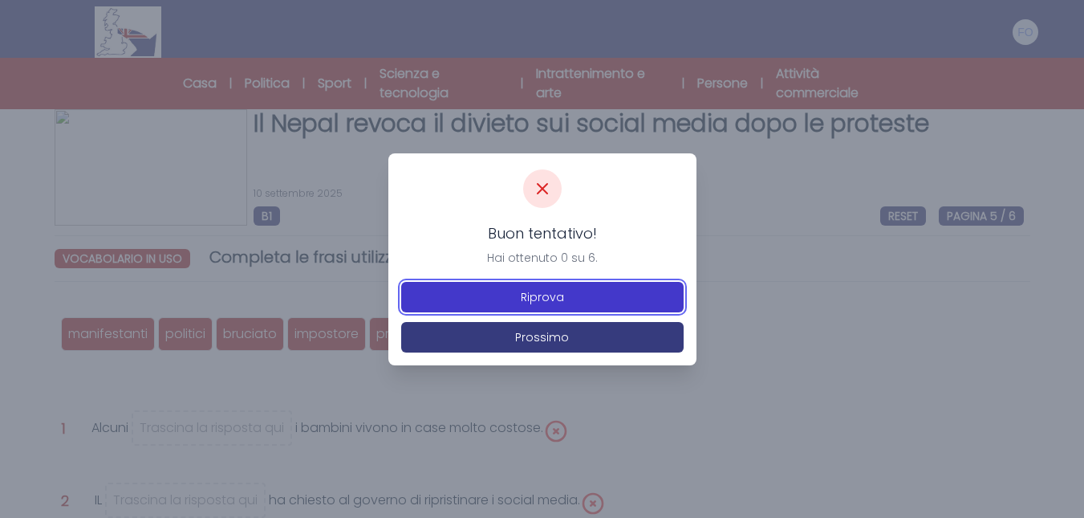
click at [538, 307] on button "Riprova" at bounding box center [542, 297] width 282 height 30
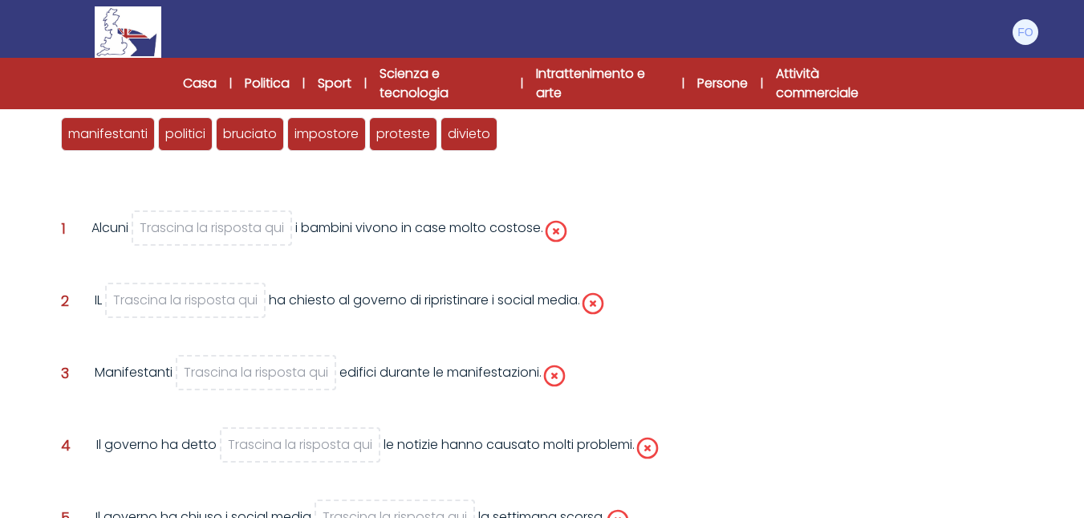
scroll to position [160, 0]
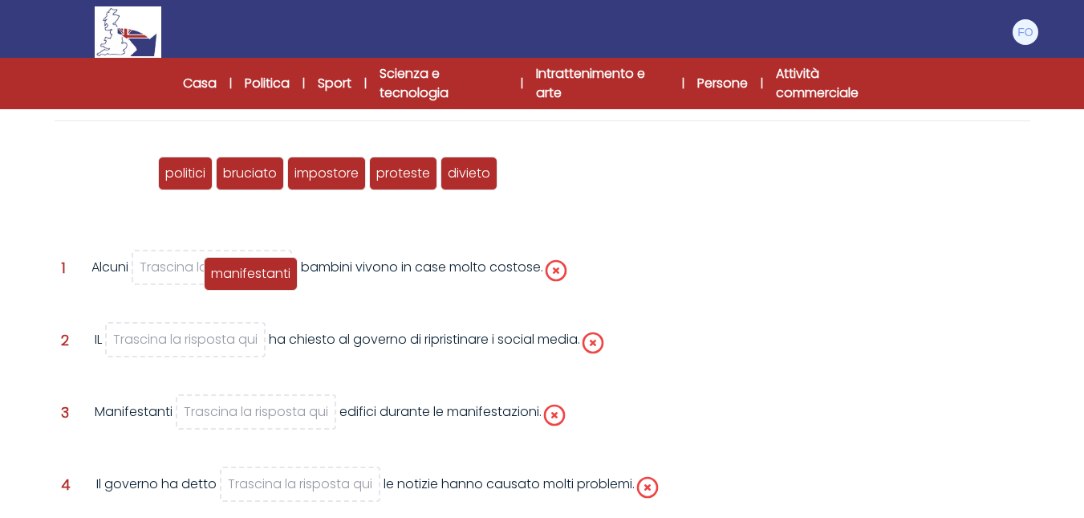
drag, startPoint x: 130, startPoint y: 176, endPoint x: 273, endPoint y: 276, distance: 174.5
click at [273, 276] on font "manifestanti" at bounding box center [250, 273] width 79 height 18
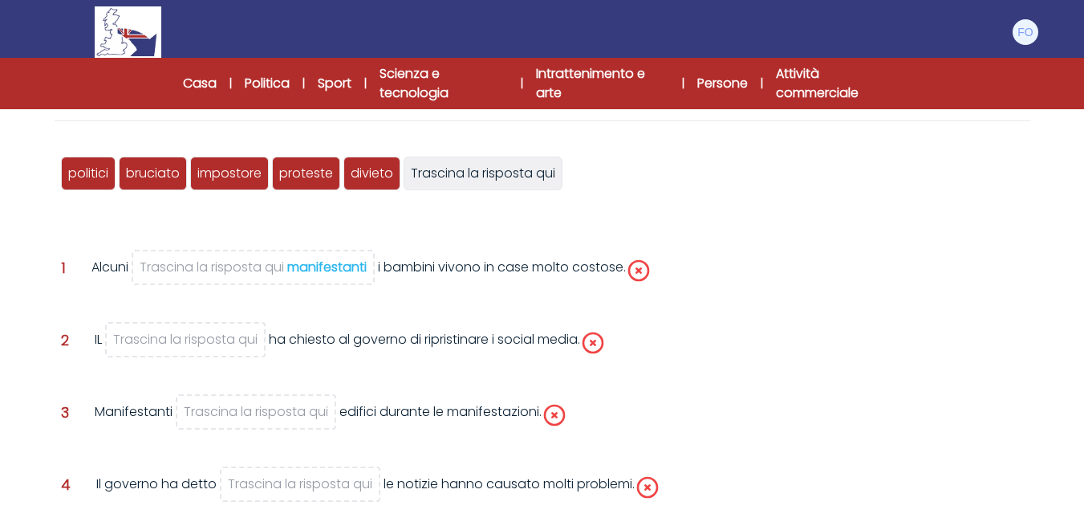
click at [311, 260] on font "manifestanti" at bounding box center [326, 267] width 79 height 18
drag, startPoint x: 311, startPoint y: 262, endPoint x: 243, endPoint y: 323, distance: 91.5
click at [237, 335] on div "manifestanti politici bruciato impostore proteste divieto Trascina la risposta …" at bounding box center [543, 425] width 976 height 583
click at [342, 260] on font "manifestanti" at bounding box center [326, 267] width 79 height 18
click at [332, 257] on span "Trascina la risposta qui manifestanti" at bounding box center [253, 267] width 243 height 35
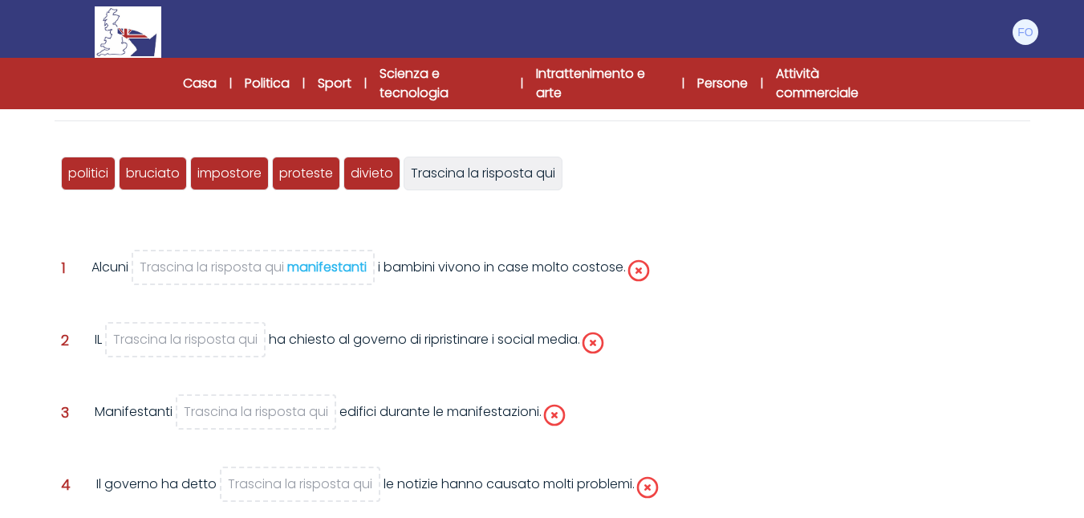
drag, startPoint x: 330, startPoint y: 262, endPoint x: 520, endPoint y: 152, distance: 219.2
click at [520, 152] on div "manifestanti politici bruciato impostore proteste divieto Trascina la risposta …" at bounding box center [543, 425] width 976 height 583
click at [316, 263] on font "manifestanti" at bounding box center [326, 267] width 79 height 18
drag, startPoint x: 343, startPoint y: 257, endPoint x: 436, endPoint y: 185, distance: 116.7
click at [436, 185] on div "manifestanti politici bruciato impostore proteste divieto Trascina la risposta …" at bounding box center [543, 425] width 976 height 583
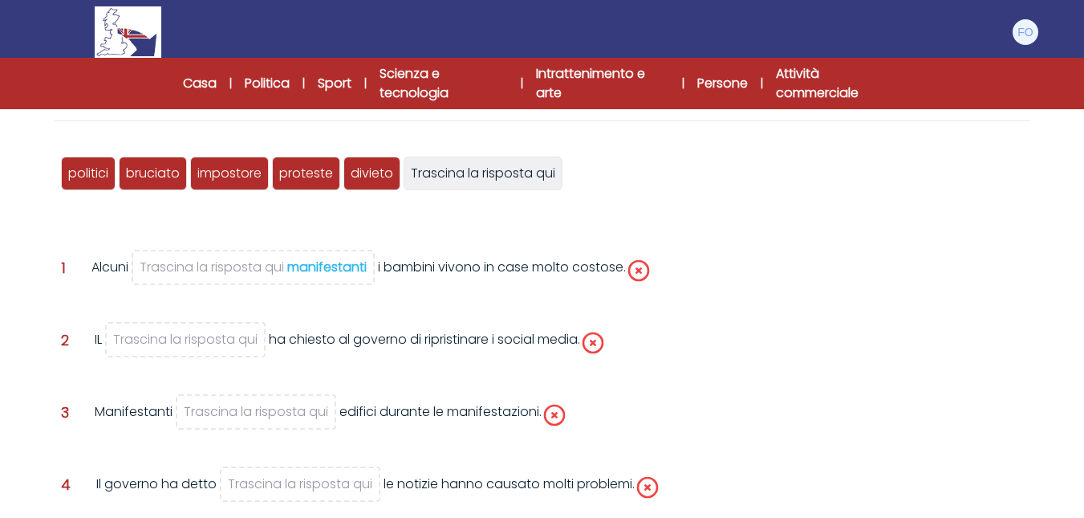
click at [390, 242] on div "manifestanti politici bruciato impostore proteste divieto Trascina la risposta …" at bounding box center [543, 425] width 976 height 583
drag, startPoint x: 301, startPoint y: 263, endPoint x: 328, endPoint y: 274, distance: 29.2
click at [308, 302] on div "Domanda 1 Alcuni Trascina la risposta qui manifestanti i bambini vivono in case…" at bounding box center [542, 287] width 963 height 59
drag, startPoint x: 104, startPoint y: 173, endPoint x: 168, endPoint y: 349, distance: 187.1
click at [168, 350] on font "politici" at bounding box center [152, 349] width 40 height 18
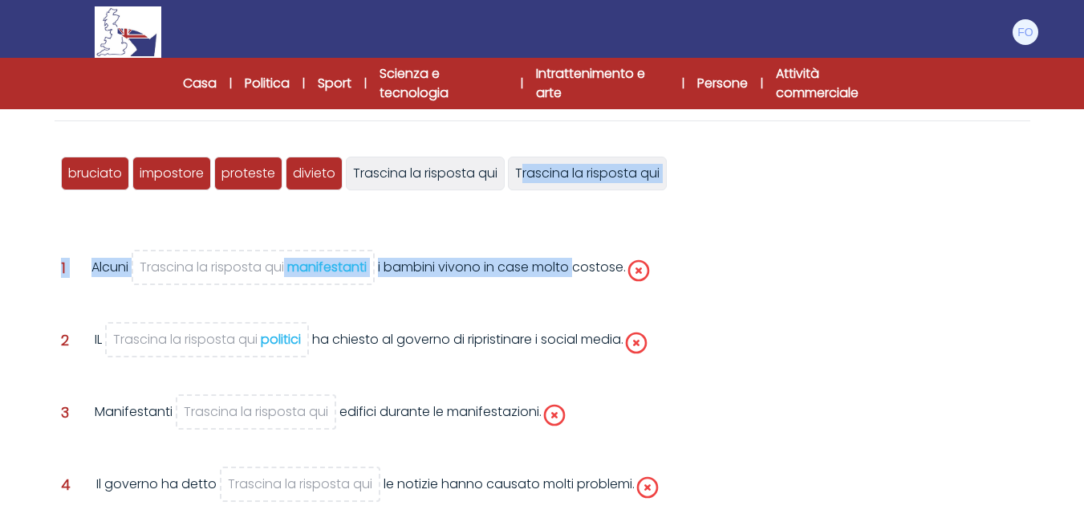
drag, startPoint x: 518, startPoint y: 213, endPoint x: 594, endPoint y: 302, distance: 117.8
click at [589, 282] on div "manifestanti politici bruciato impostore proteste divieto Trascina la risposta …" at bounding box center [543, 425] width 976 height 583
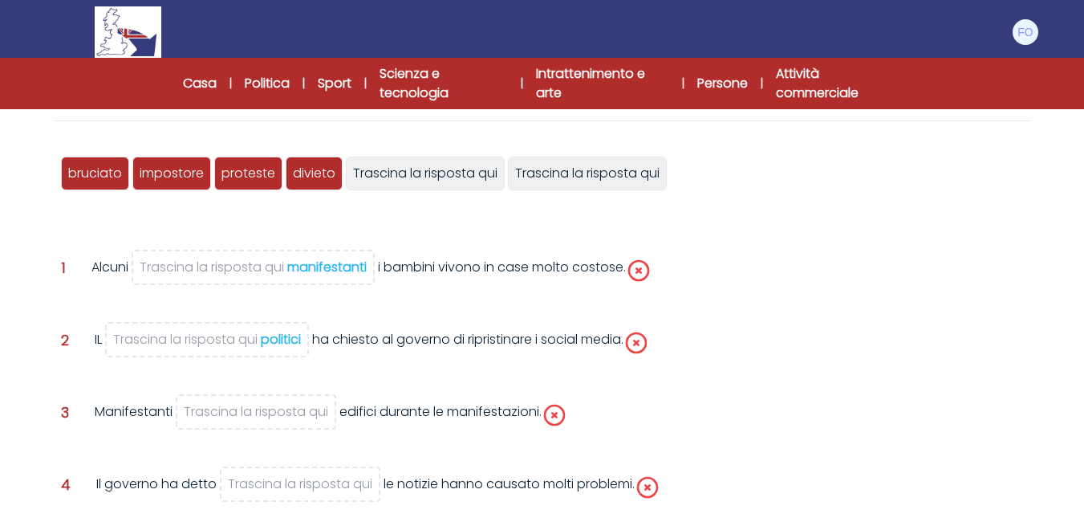
click at [347, 396] on div "manifestanti politici bruciato impostore proteste divieto Trascina la risposta …" at bounding box center [543, 425] width 976 height 583
drag, startPoint x: 110, startPoint y: 201, endPoint x: 269, endPoint y: 401, distance: 255.9
click at [269, 403] on font "bruciato" at bounding box center [267, 412] width 54 height 18
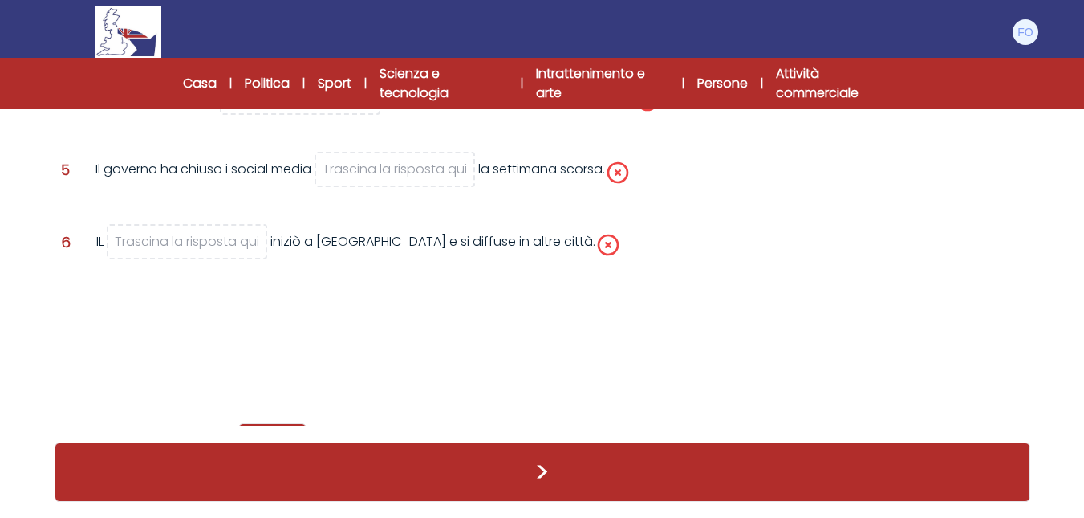
scroll to position [0, 0]
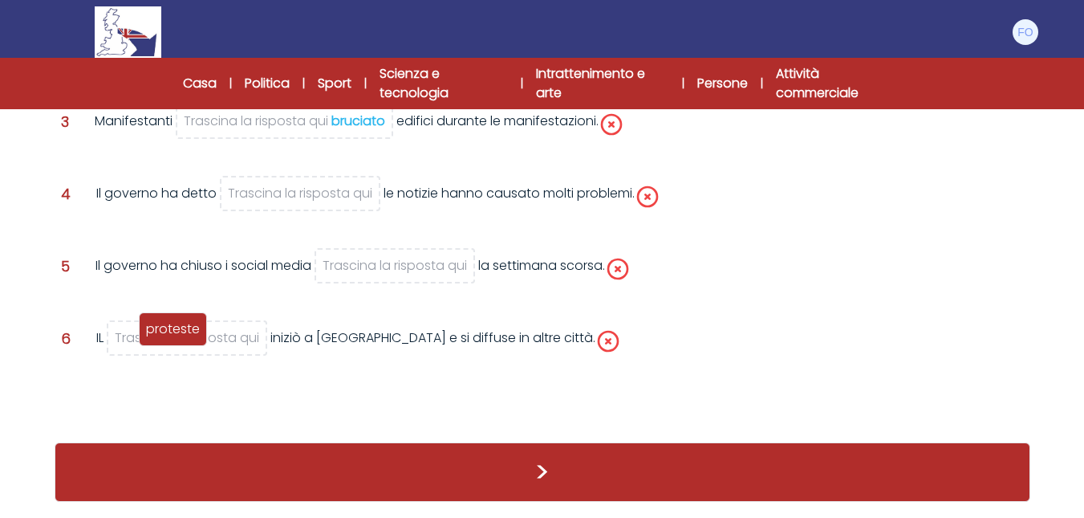
drag, startPoint x: 168, startPoint y: 176, endPoint x: 164, endPoint y: 333, distance: 157.3
click at [164, 333] on font "proteste" at bounding box center [173, 328] width 54 height 18
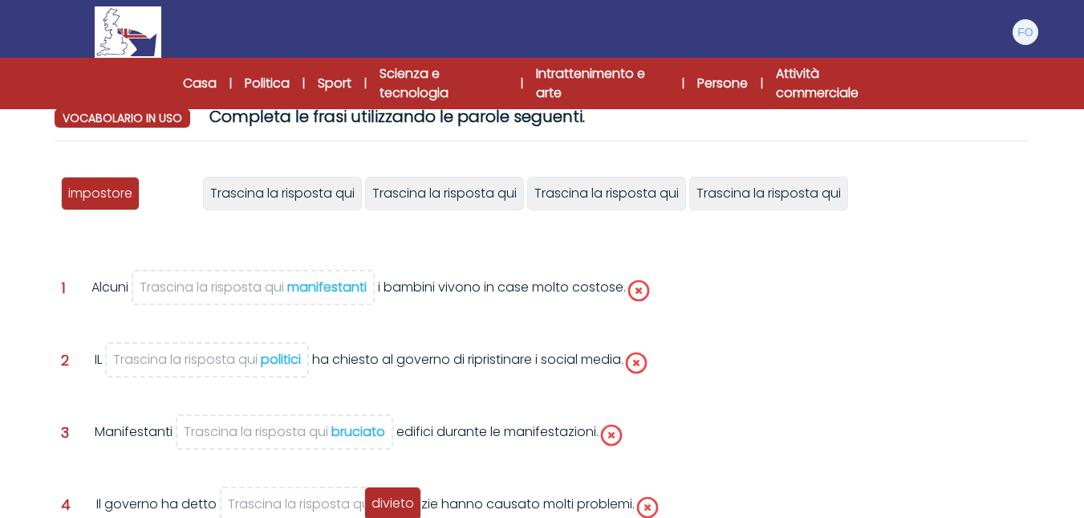
scroll to position [130, 0]
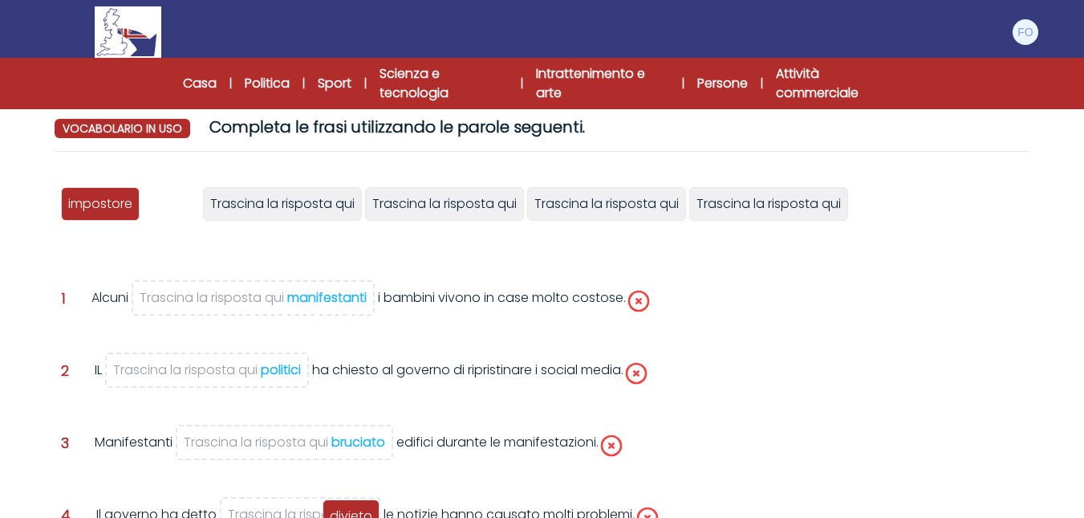
drag, startPoint x: 172, startPoint y: 126, endPoint x: 351, endPoint y: 518, distance: 431.6
click at [351, 517] on html "Gestisci account Il mio conto Lingua Inglese Spagnolo Francese B1" at bounding box center [542, 354] width 1084 height 968
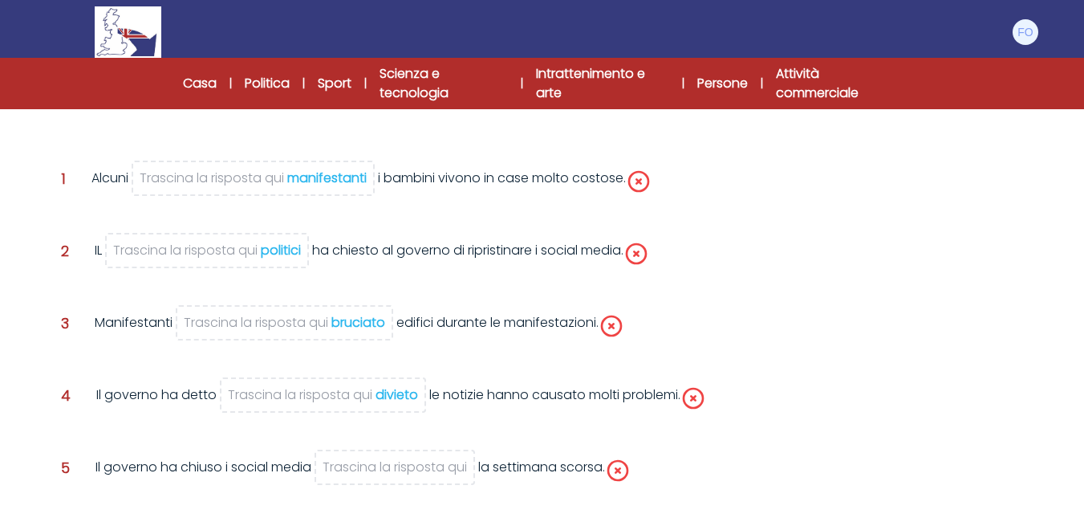
scroll to position [371, 0]
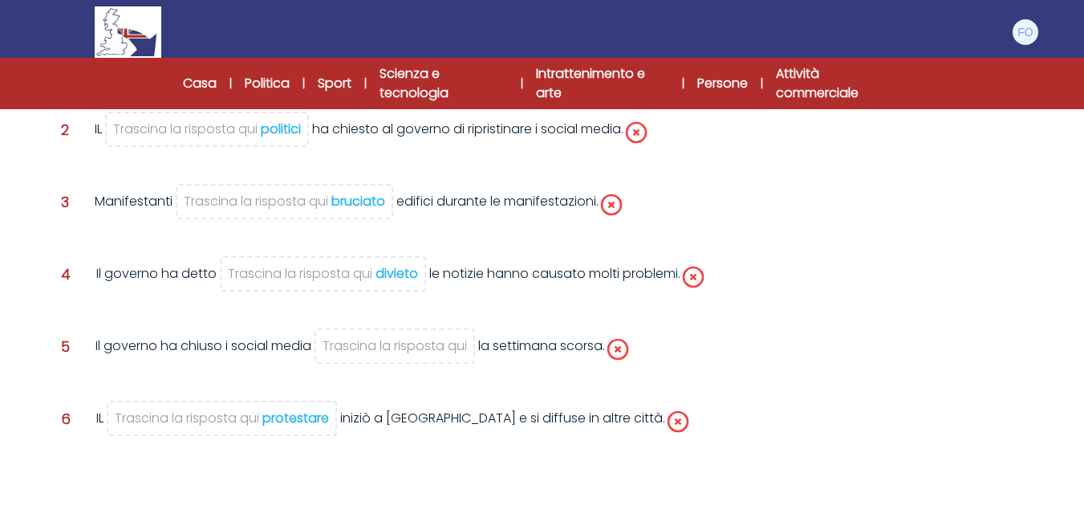
drag, startPoint x: 395, startPoint y: 262, endPoint x: 404, endPoint y: 316, distance: 55.3
click at [403, 371] on div "manifestanti politici bruciato impostore proteste divieto Trascina la risposta …" at bounding box center [543, 215] width 976 height 583
click at [392, 268] on font "divieto" at bounding box center [396, 273] width 43 height 18
click at [388, 269] on font "divieto" at bounding box center [396, 273] width 43 height 18
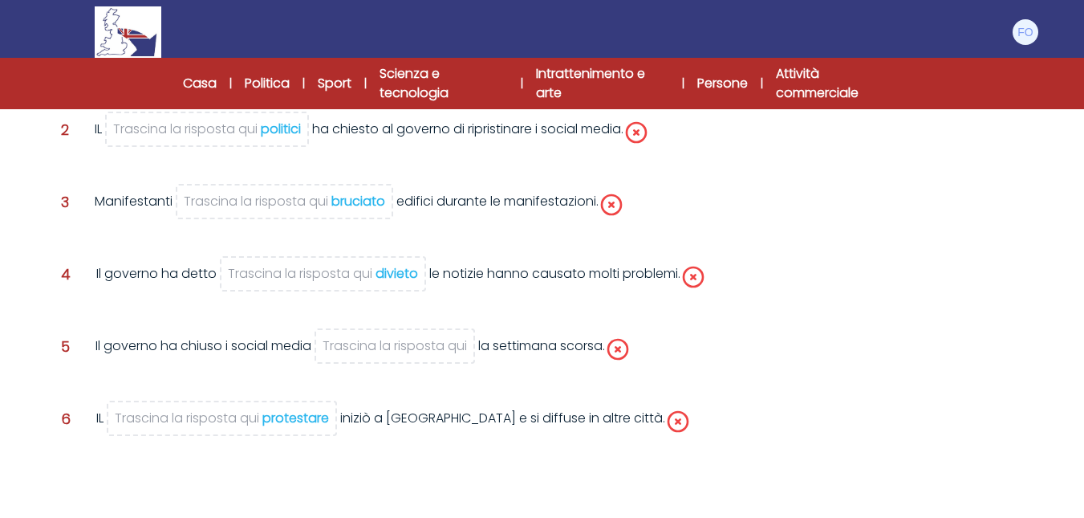
click at [394, 277] on font "divieto" at bounding box center [396, 273] width 43 height 18
click at [395, 276] on font "divieto" at bounding box center [396, 273] width 43 height 18
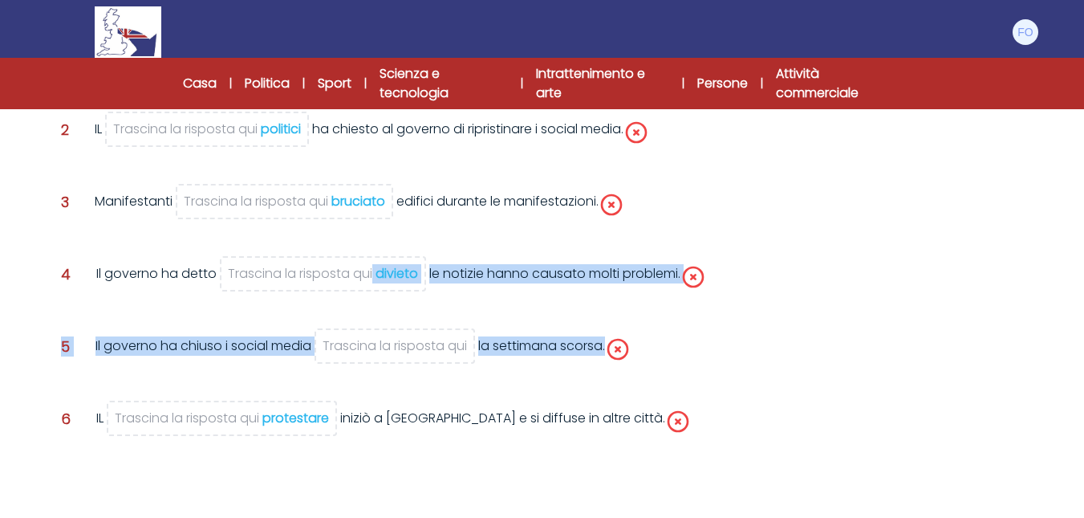
drag, startPoint x: 395, startPoint y: 275, endPoint x: 390, endPoint y: 328, distance: 53.2
click at [366, 355] on div "manifestanti politici bruciato impostore proteste divieto Trascina la risposta …" at bounding box center [543, 215] width 976 height 583
click at [424, 286] on span "Trascina la risposta qui divieto" at bounding box center [323, 273] width 206 height 35
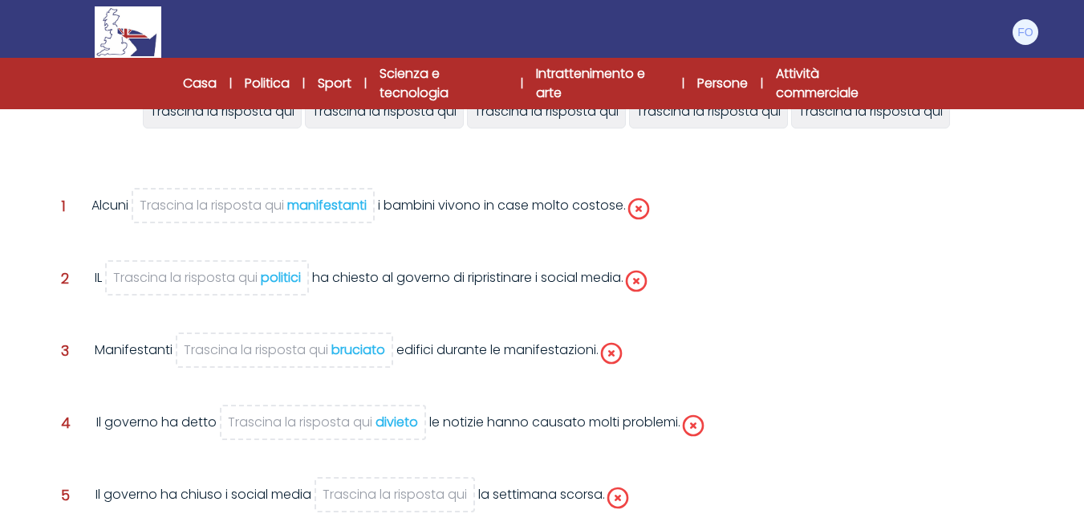
scroll to position [241, 0]
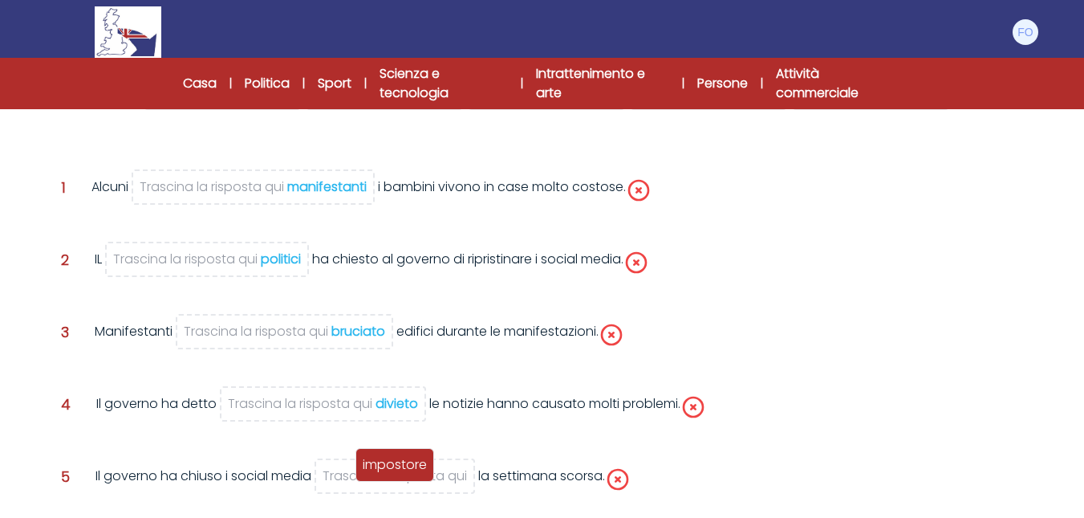
drag, startPoint x: 112, startPoint y: 172, endPoint x: 408, endPoint y: 463, distance: 414.7
click at [408, 463] on font "impostore" at bounding box center [395, 464] width 64 height 18
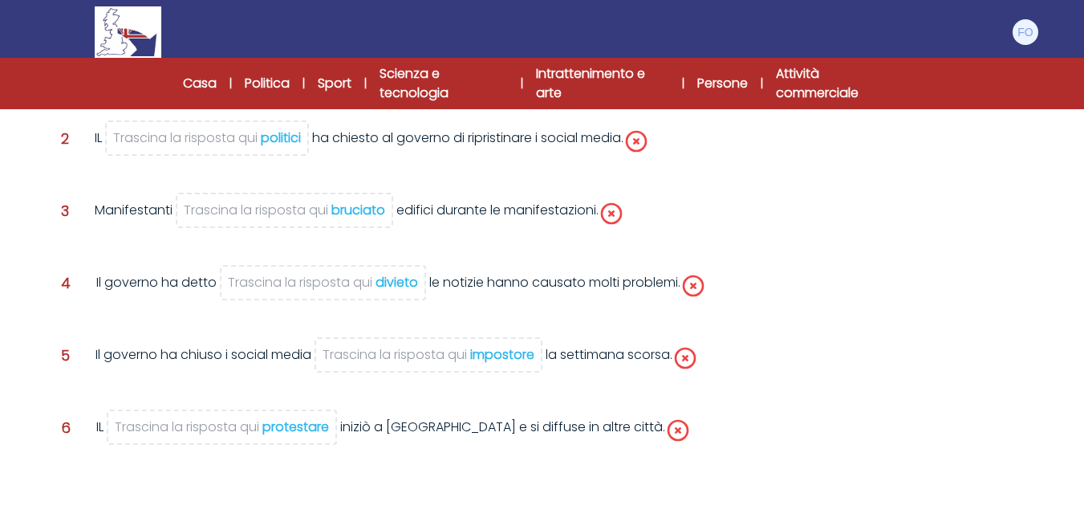
scroll to position [488, 0]
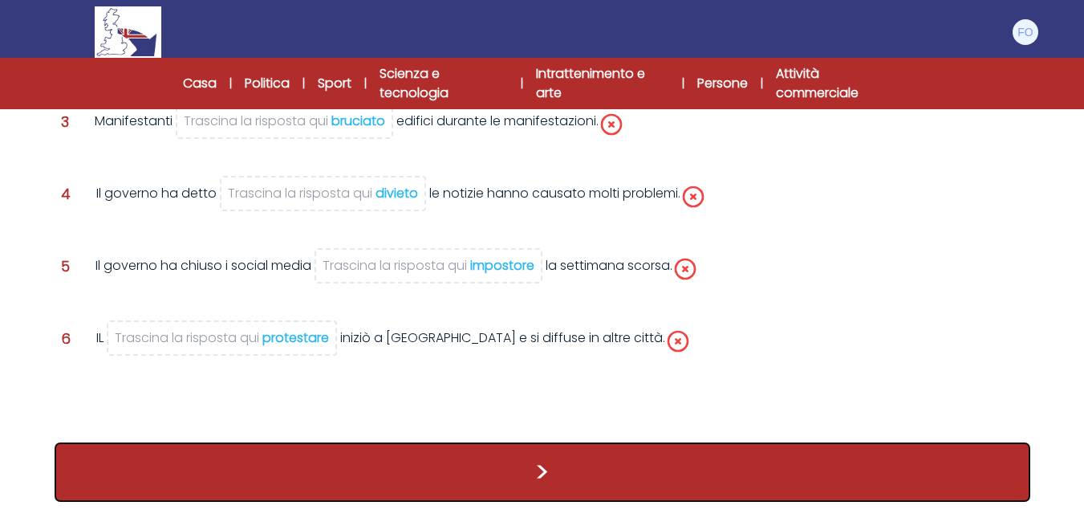
click at [570, 461] on button ">" at bounding box center [543, 471] width 976 height 59
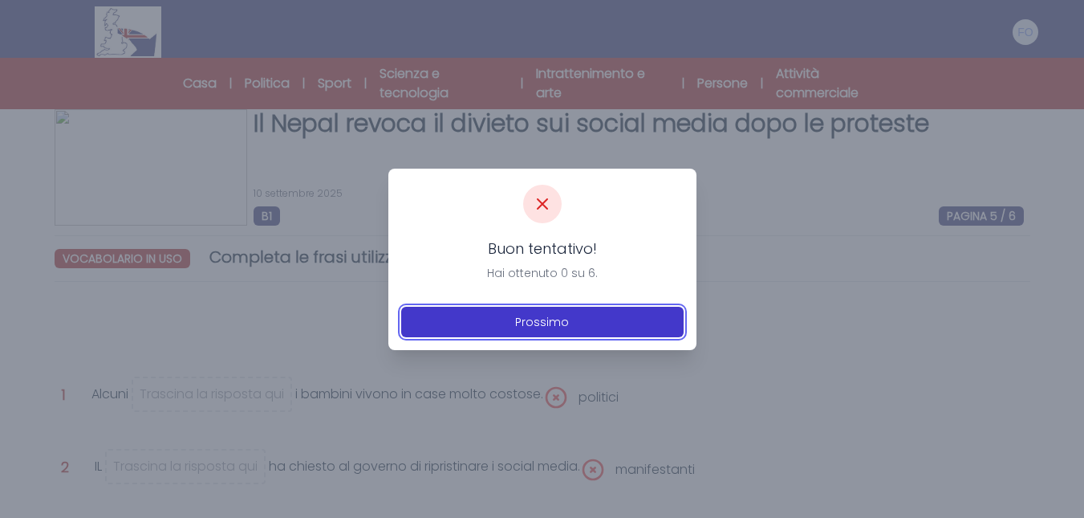
click at [574, 331] on button "Prossimo" at bounding box center [542, 321] width 282 height 30
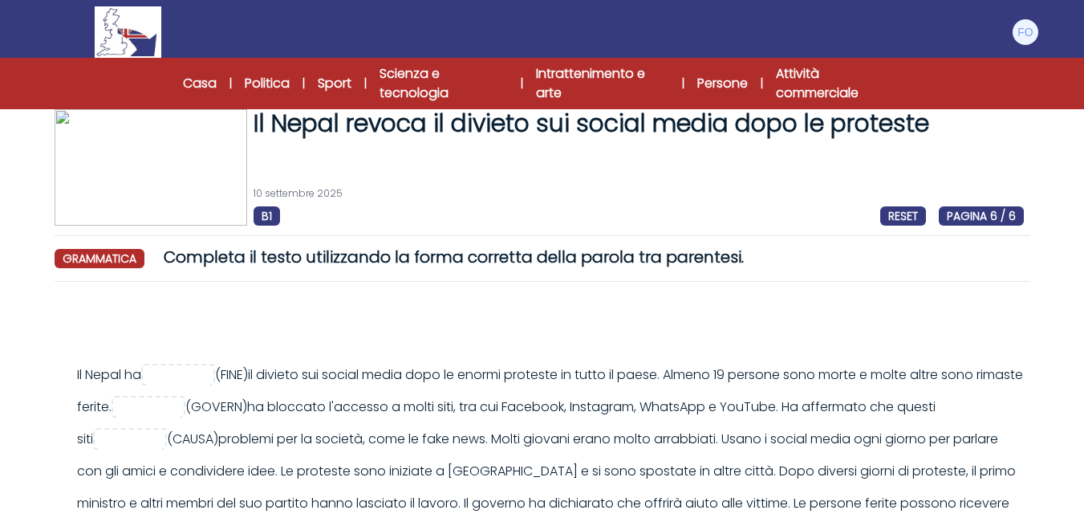
click at [675, 319] on div at bounding box center [552, 326] width 963 height 39
click at [737, 305] on div "Il Nepal ha >" at bounding box center [543, 481] width 976 height 375
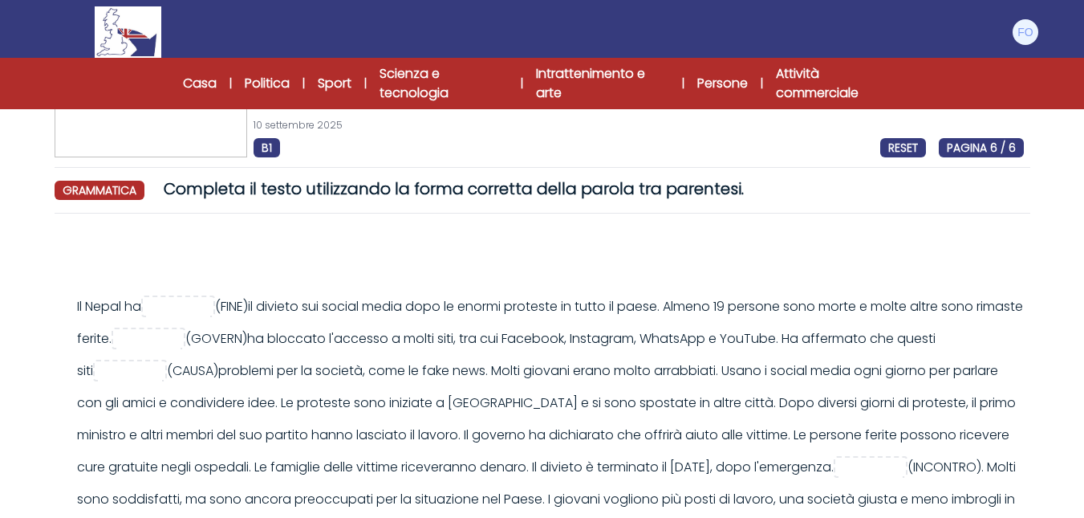
scroll to position [160, 0]
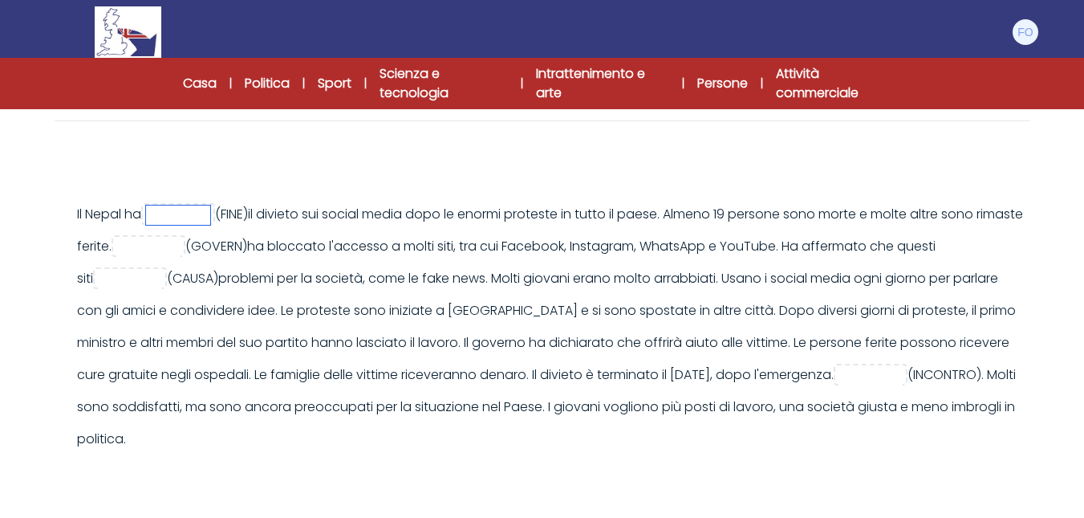
click at [173, 219] on input "text" at bounding box center [178, 214] width 64 height 19
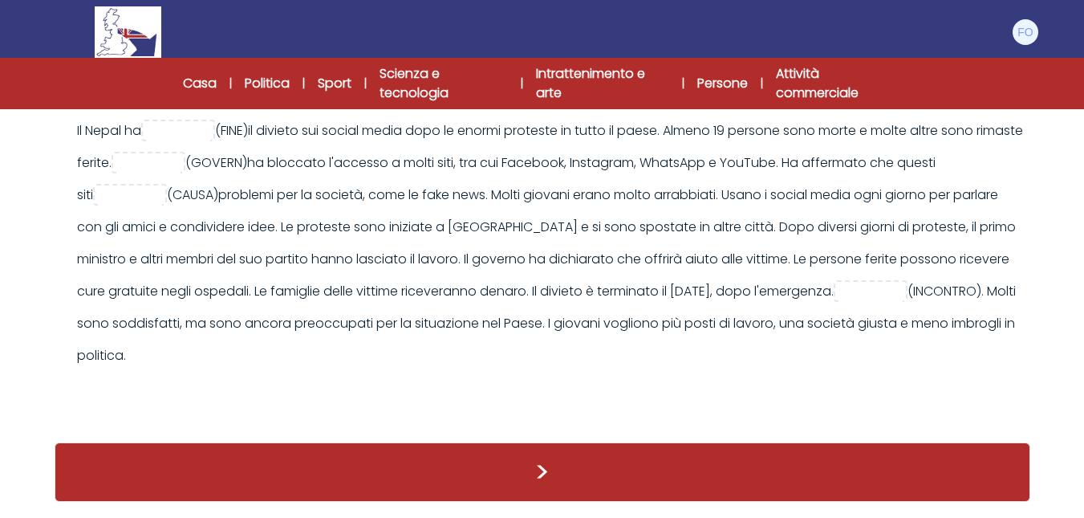
scroll to position [161, 0]
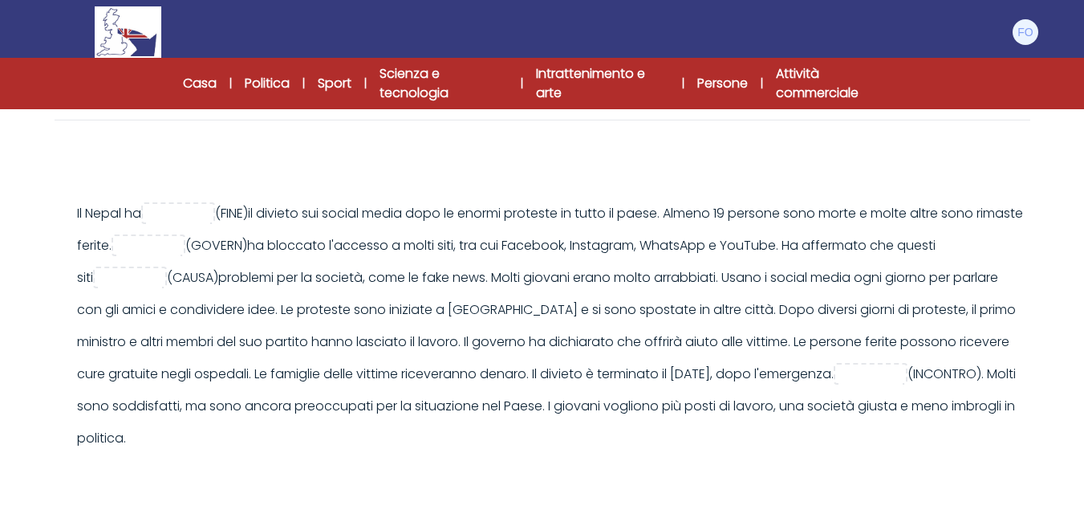
drag, startPoint x: 657, startPoint y: 350, endPoint x: 651, endPoint y: 317, distance: 33.5
click at [651, 317] on div "Il Nepal ha >" at bounding box center [543, 320] width 976 height 375
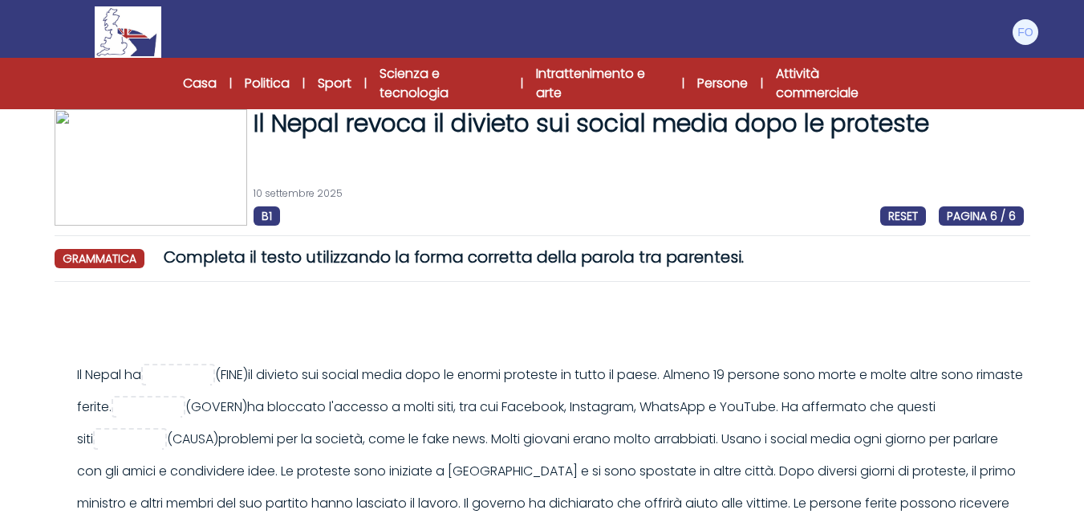
click at [730, 272] on div "Il Nepal revoca il divieto sui social media dopo le proteste [DATE] B1 RESET PA…" at bounding box center [542, 435] width 1027 height 652
click at [886, 219] on span "RESET" at bounding box center [903, 215] width 46 height 19
click at [917, 200] on div "[DATE] B1 RESET PAGINA 6 / 6" at bounding box center [639, 206] width 770 height 39
click at [877, 220] on div "B1 RESET PAGINA 6 / 6" at bounding box center [639, 215] width 770 height 19
click at [893, 217] on font "RESET" at bounding box center [903, 216] width 30 height 16
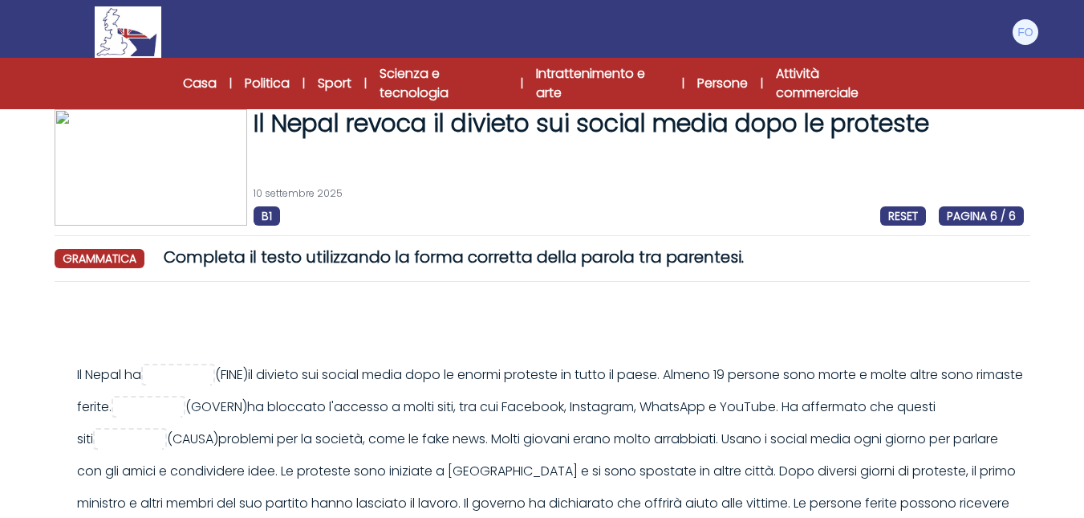
click at [893, 217] on font "RESET" at bounding box center [903, 216] width 30 height 16
click at [161, 84] on div "Casa | Politica | Sport | Scienza e tecnologia | Intrattenimento e arte | Perso…" at bounding box center [542, 83] width 1084 height 51
click at [218, 78] on div "Casa | Politica | Sport | Scienza e tecnologia | Intrattenimento e arte | Perso…" at bounding box center [542, 83] width 719 height 39
click at [205, 78] on font "Casa" at bounding box center [200, 83] width 34 height 18
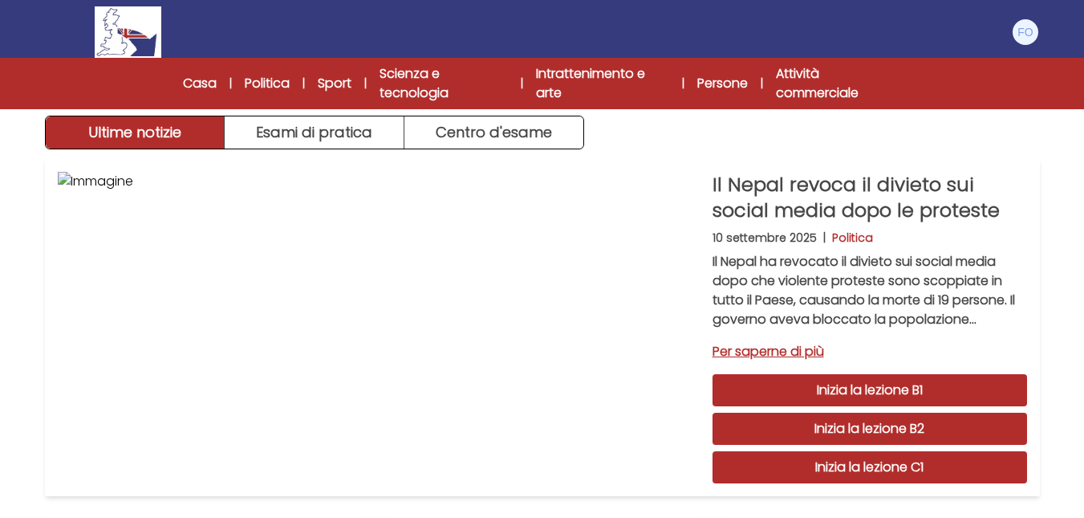
click at [1049, 54] on nav "Gestisci account Il mio conto Lingua Inglese [DEMOGRAPHIC_DATA] Francese B1 B2 …" at bounding box center [542, 54] width 1084 height 109
click at [1020, 36] on img at bounding box center [1026, 32] width 26 height 26
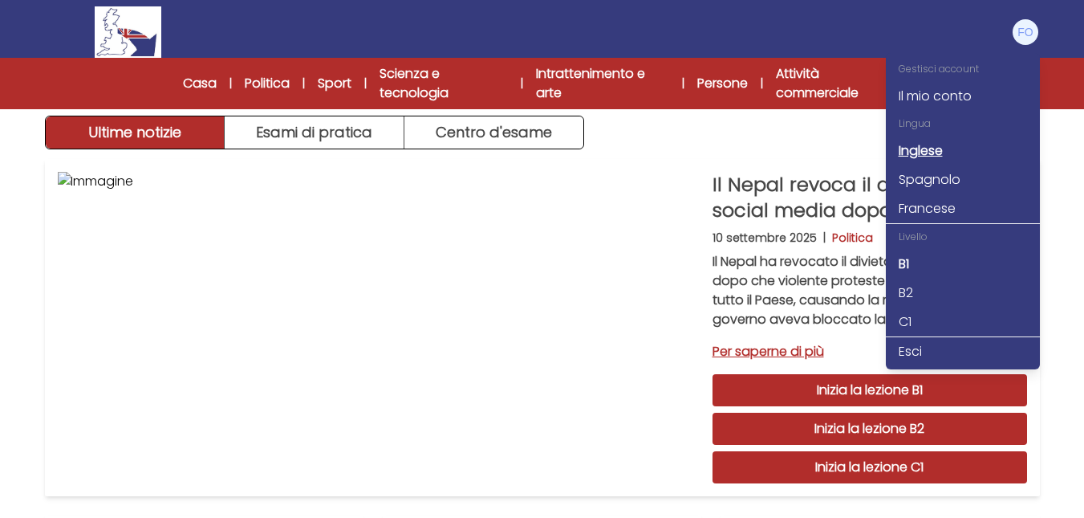
click at [930, 147] on font "Inglese" at bounding box center [921, 150] width 44 height 18
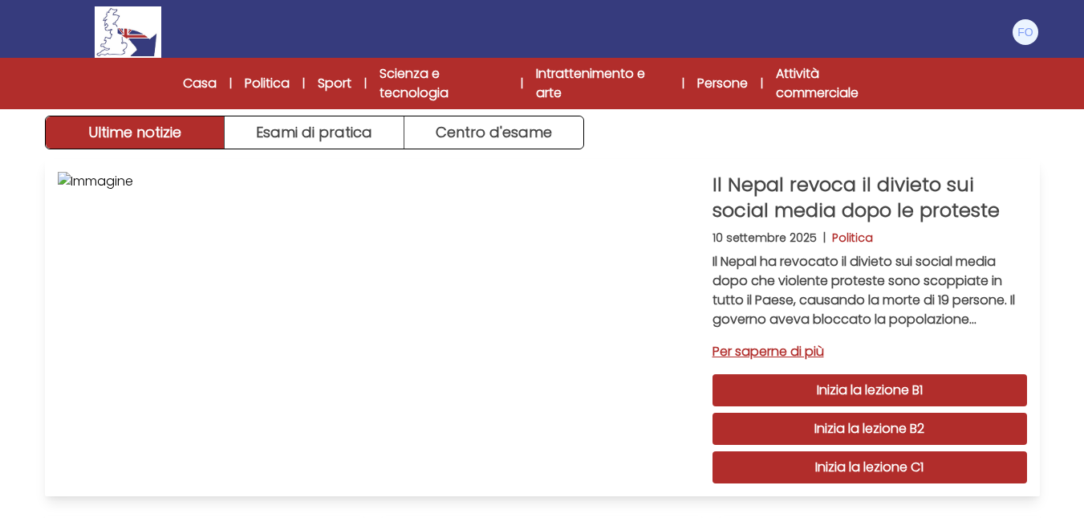
click at [790, 352] on font "Per saperne di più" at bounding box center [768, 351] width 112 height 18
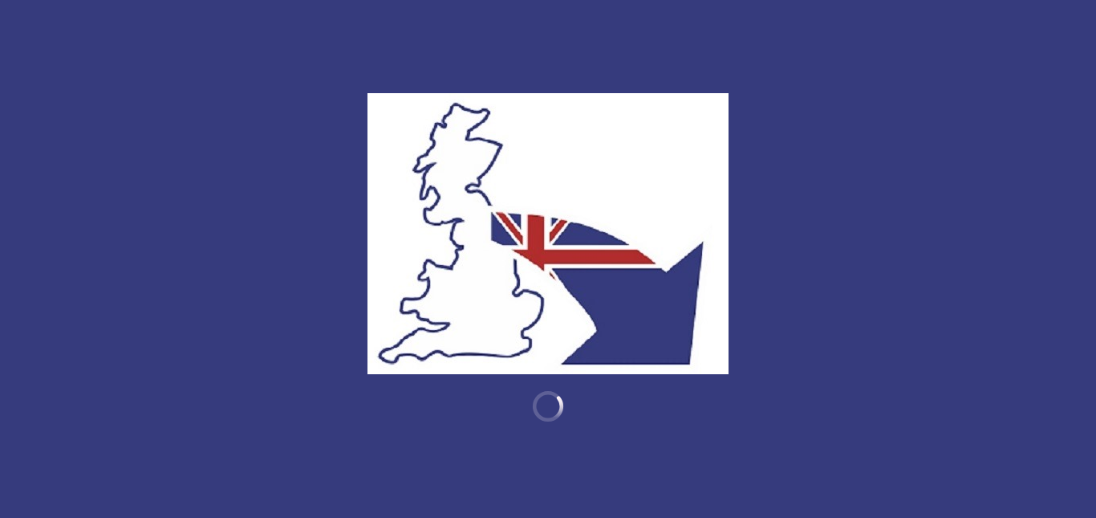
click at [850, 357] on div at bounding box center [548, 259] width 1096 height 518
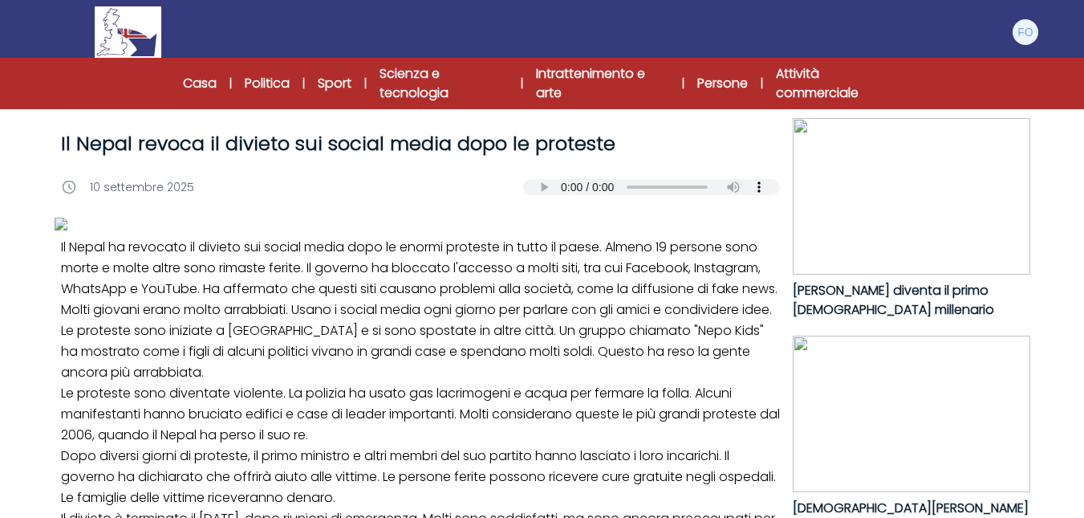
drag, startPoint x: 850, startPoint y: 351, endPoint x: 787, endPoint y: 350, distance: 63.4
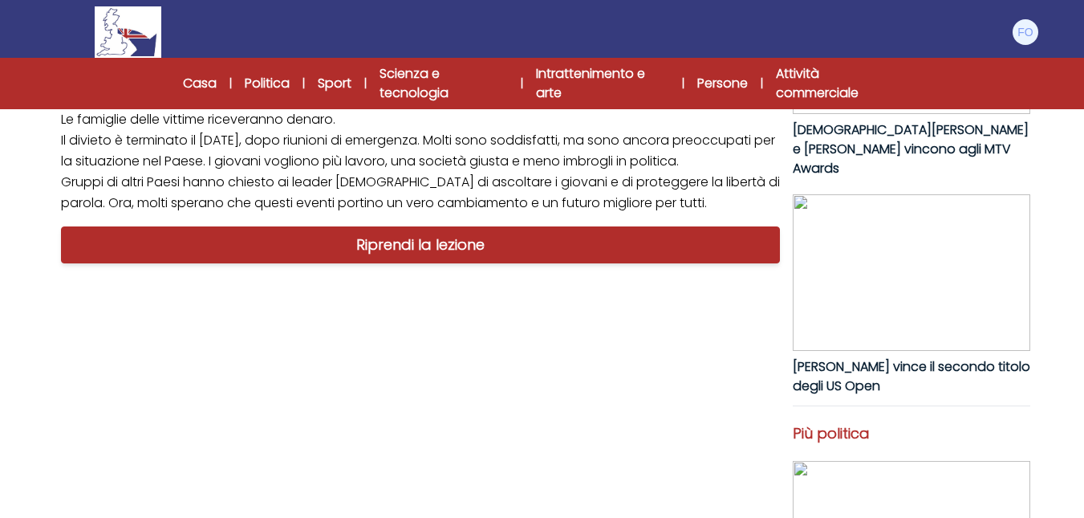
drag, startPoint x: 760, startPoint y: 325, endPoint x: 727, endPoint y: 321, distance: 33.1
click at [734, 322] on div "B1 B2 C1 Il Nepal revoca il divieto sui social media dopo le proteste Il Nepal …" at bounding box center [421, 421] width 732 height 1447
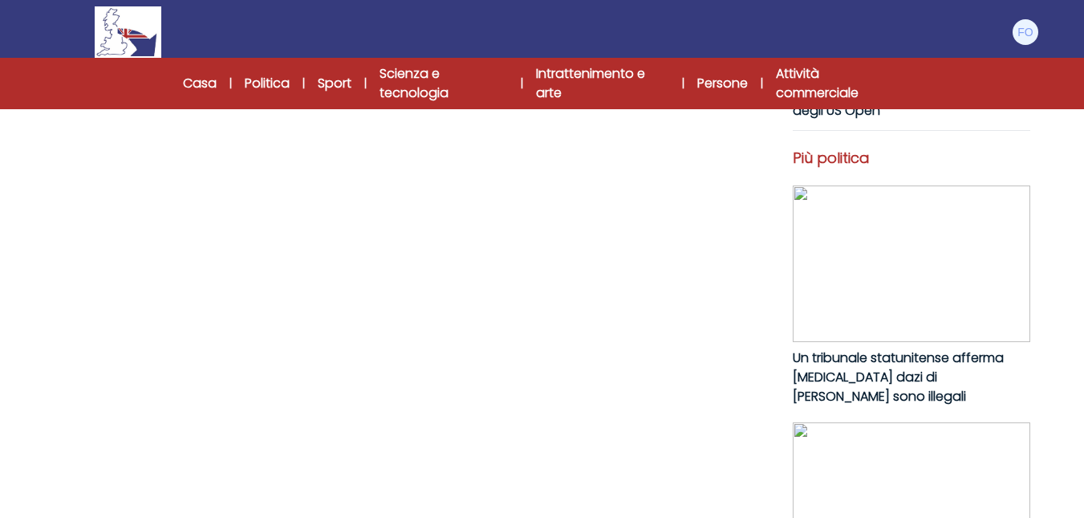
scroll to position [722, 0]
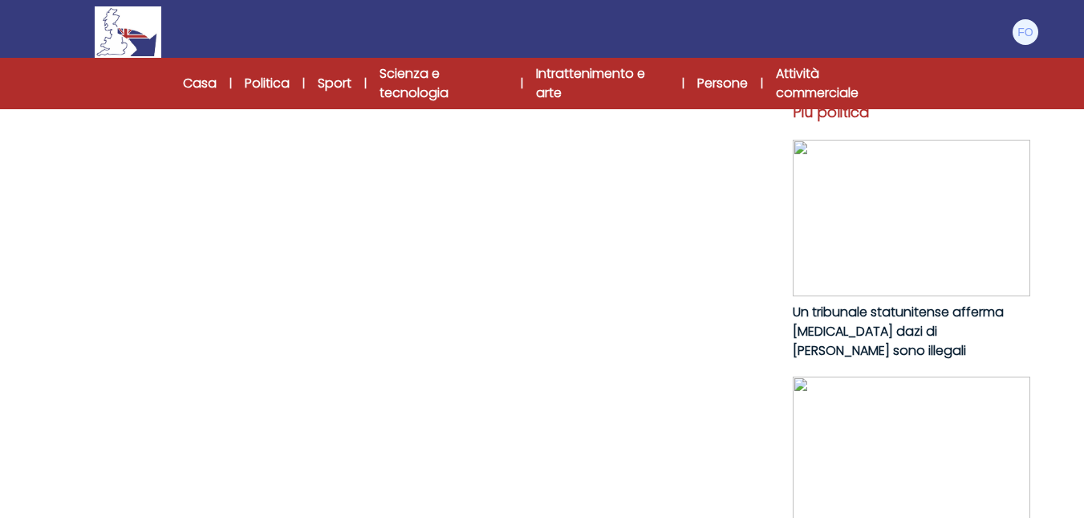
drag, startPoint x: 564, startPoint y: 351, endPoint x: 323, endPoint y: 307, distance: 245.4
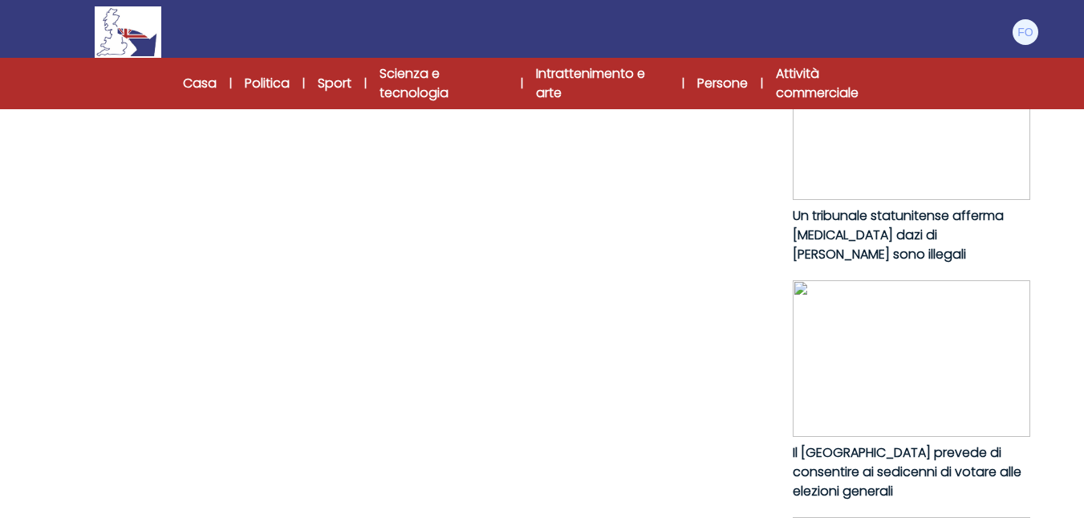
scroll to position [963, 0]
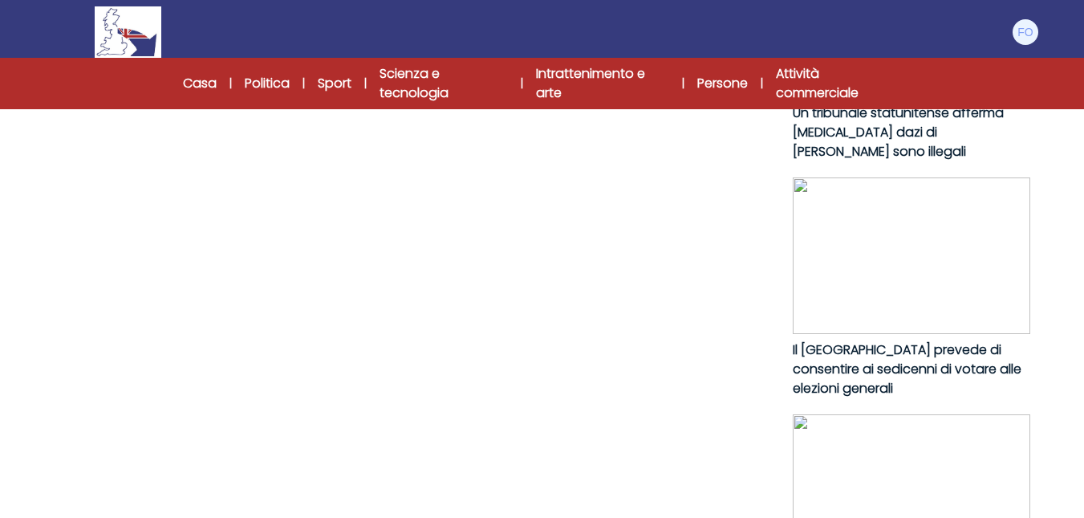
scroll to position [883, 0]
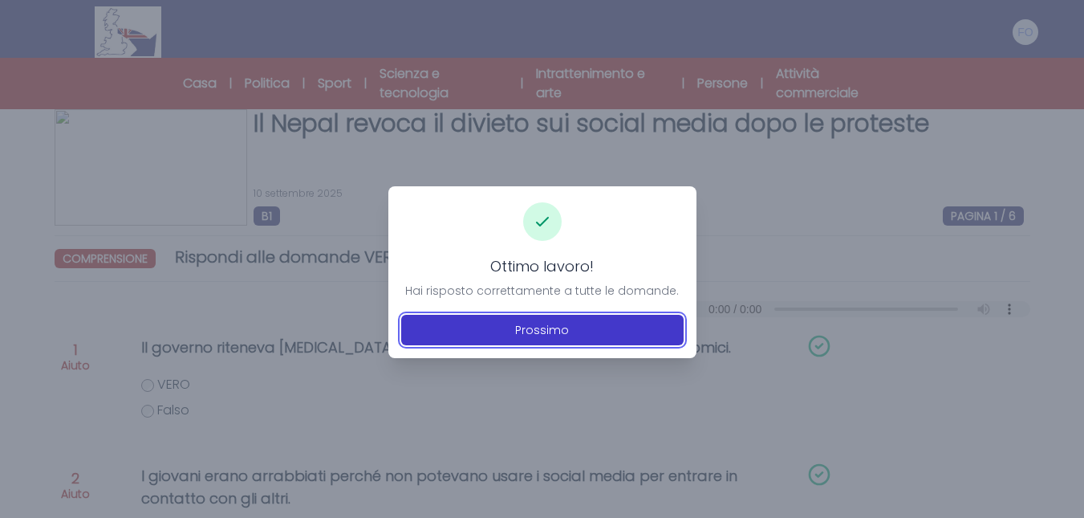
click at [518, 332] on font "Prossimo" at bounding box center [542, 330] width 54 height 16
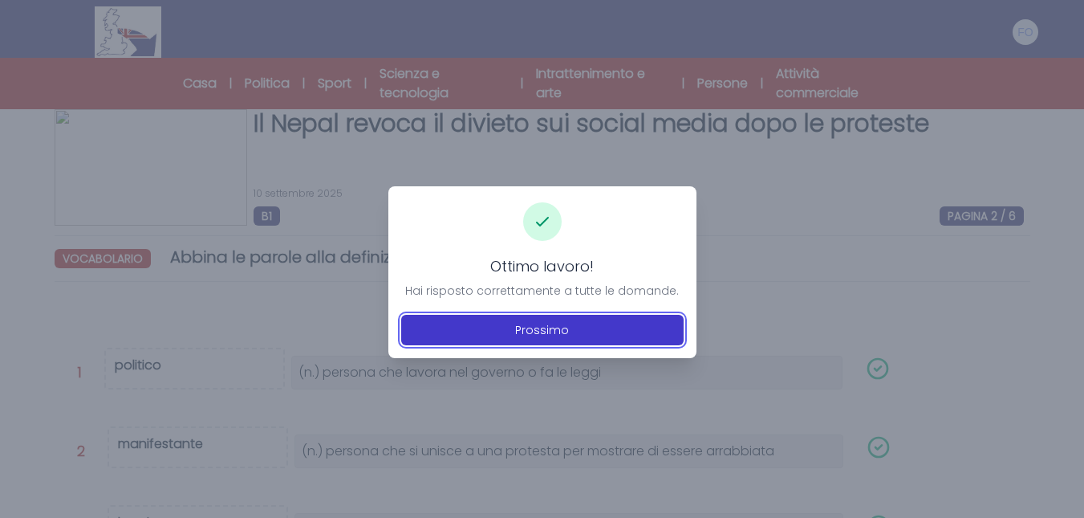
click at [552, 333] on font "Prossimo" at bounding box center [542, 330] width 54 height 16
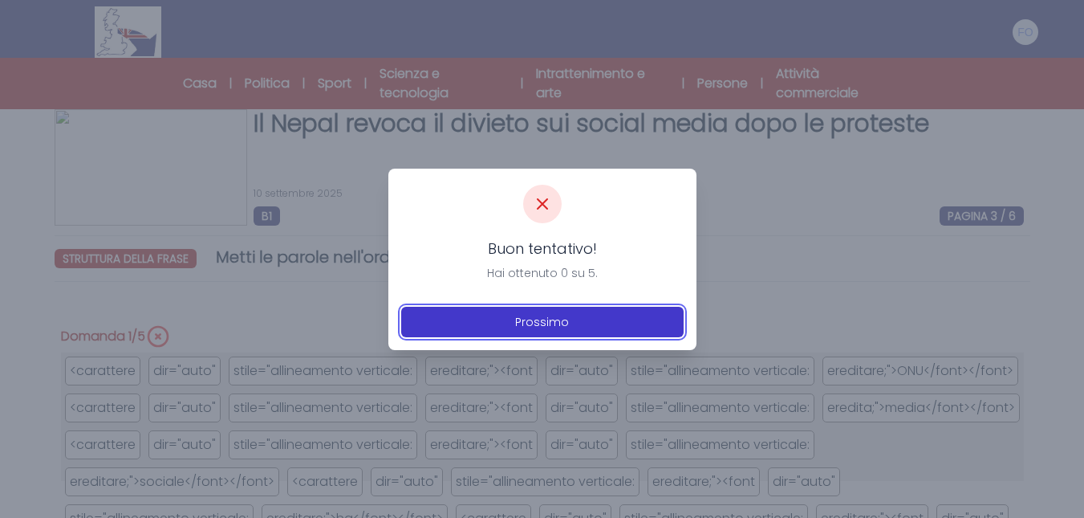
click at [535, 320] on font "Prossimo" at bounding box center [542, 322] width 54 height 16
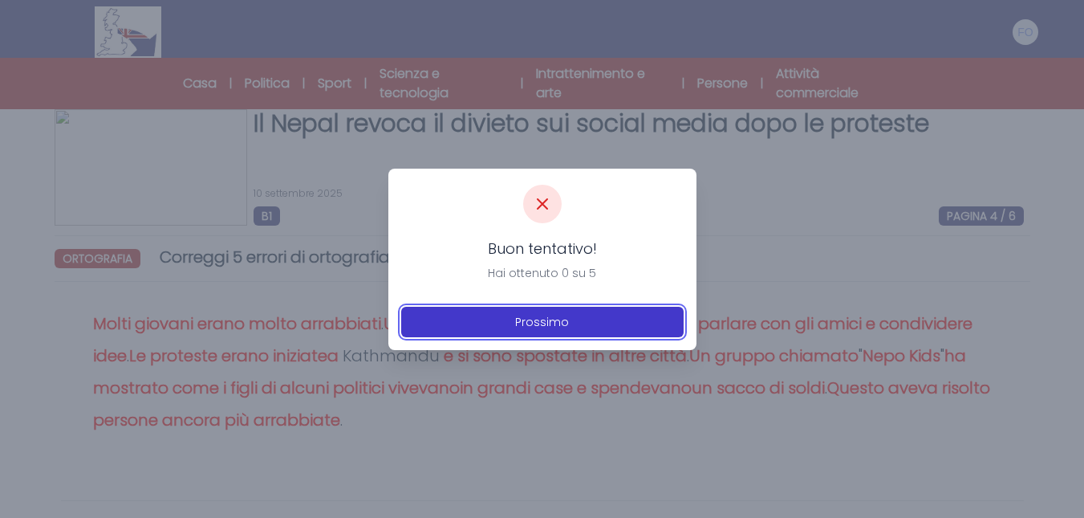
click at [531, 329] on font "Prossimo" at bounding box center [542, 322] width 54 height 16
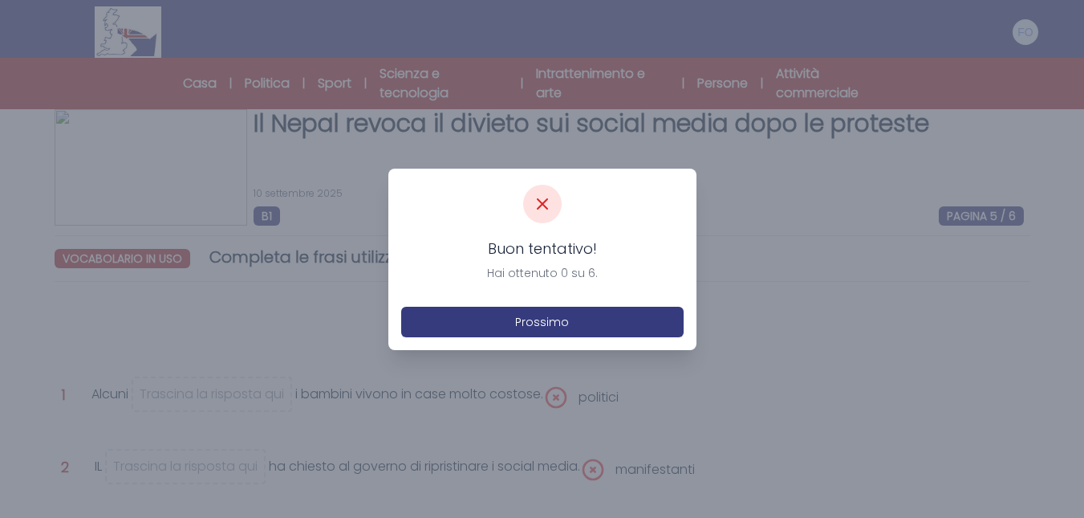
click at [485, 341] on div "Buon tentativo! Hai ottenuto 0 su 6. Prossimo" at bounding box center [542, 258] width 308 height 181
drag, startPoint x: 550, startPoint y: 181, endPoint x: 520, endPoint y: 213, distance: 43.7
click at [541, 197] on div "Buon tentativo! Hai ottenuto 0 su 6. Prossimo" at bounding box center [542, 258] width 308 height 181
drag, startPoint x: 522, startPoint y: 213, endPoint x: 542, endPoint y: 209, distance: 20.3
click at [523, 213] on div "Buon tentativo! Hai ottenuto 0 su 6." at bounding box center [542, 233] width 282 height 96
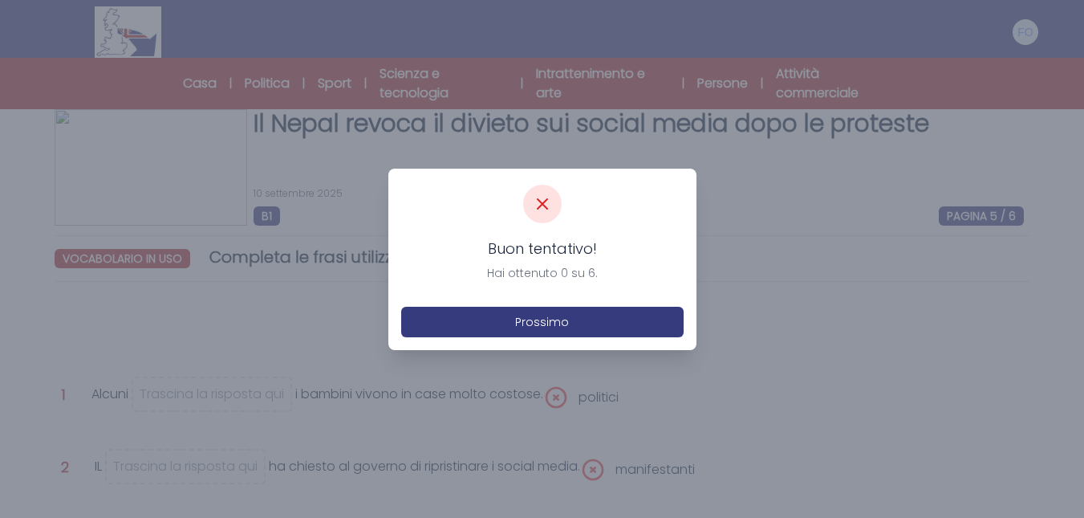
click at [543, 209] on icon at bounding box center [542, 203] width 19 height 19
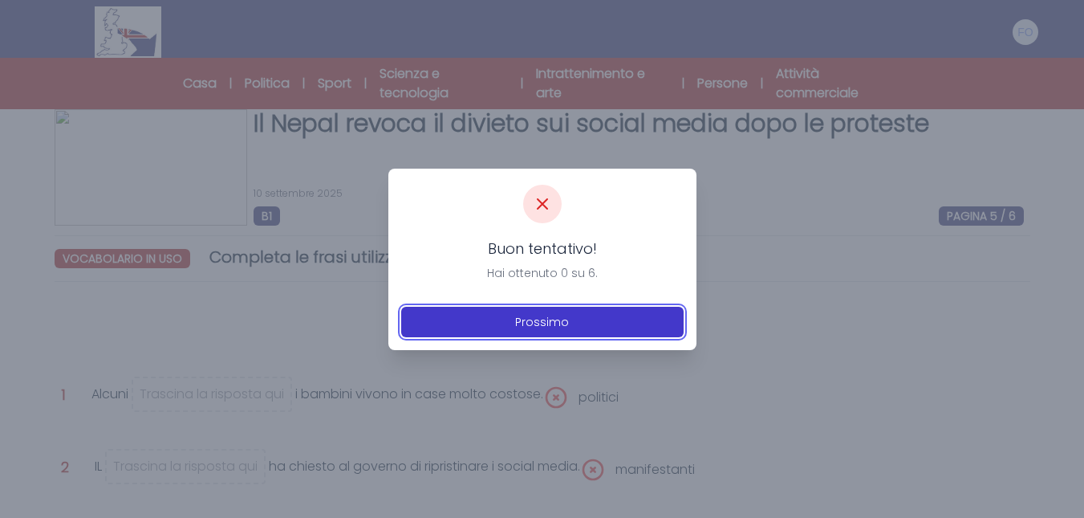
click at [530, 319] on font "Prossimo" at bounding box center [542, 322] width 54 height 16
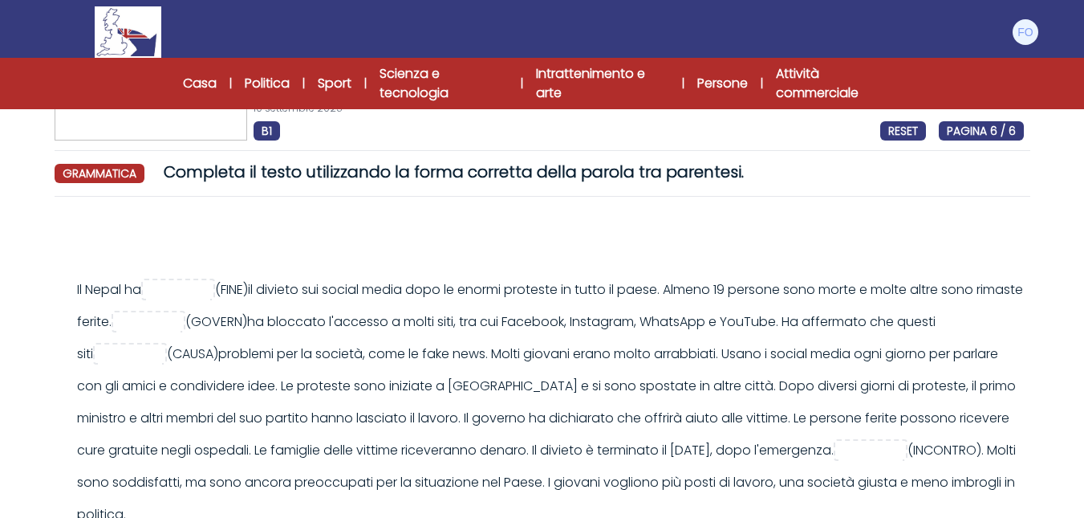
scroll to position [80, 0]
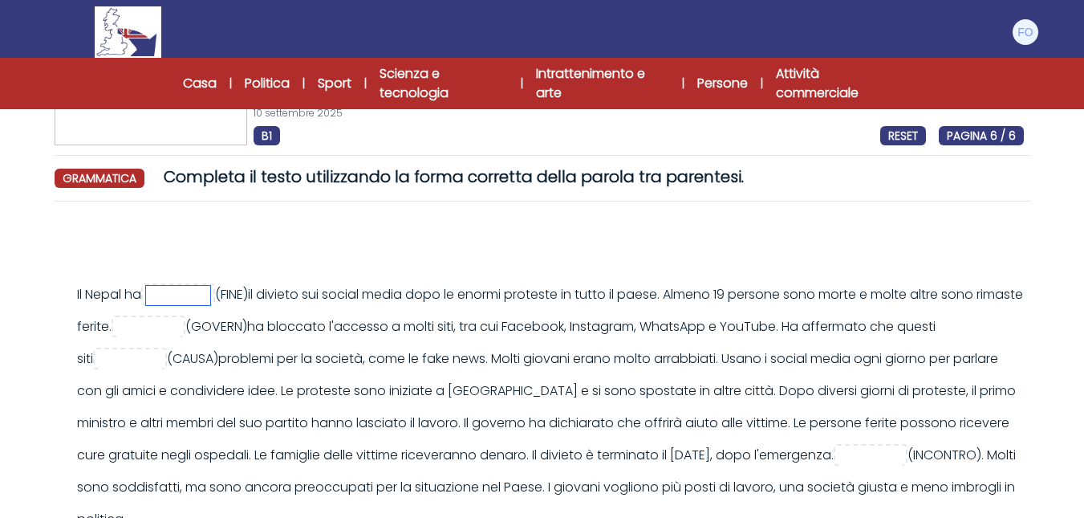
click at [168, 291] on input "text" at bounding box center [178, 295] width 64 height 19
type input "******"
click at [181, 323] on input "text" at bounding box center [148, 327] width 64 height 19
type input "*"
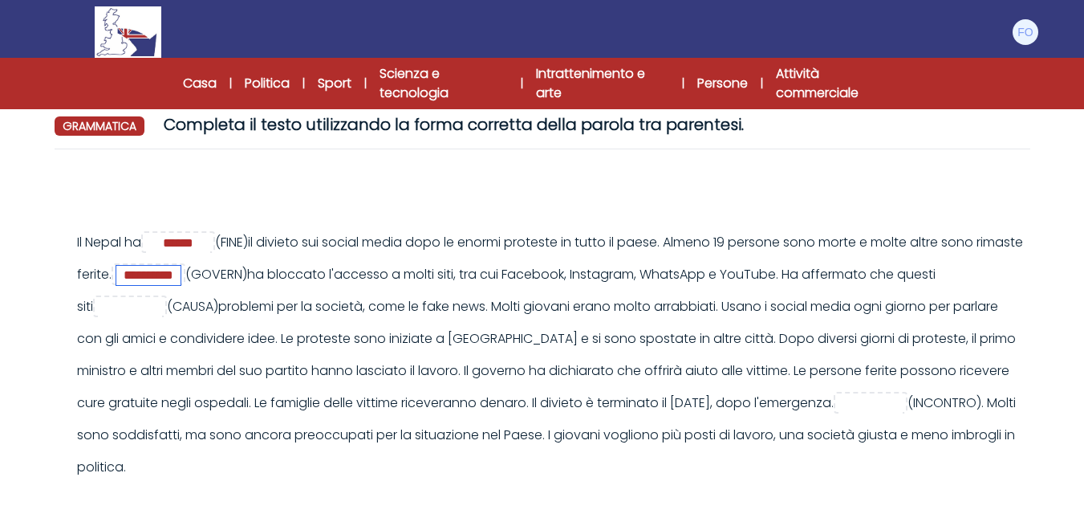
scroll to position [160, 0]
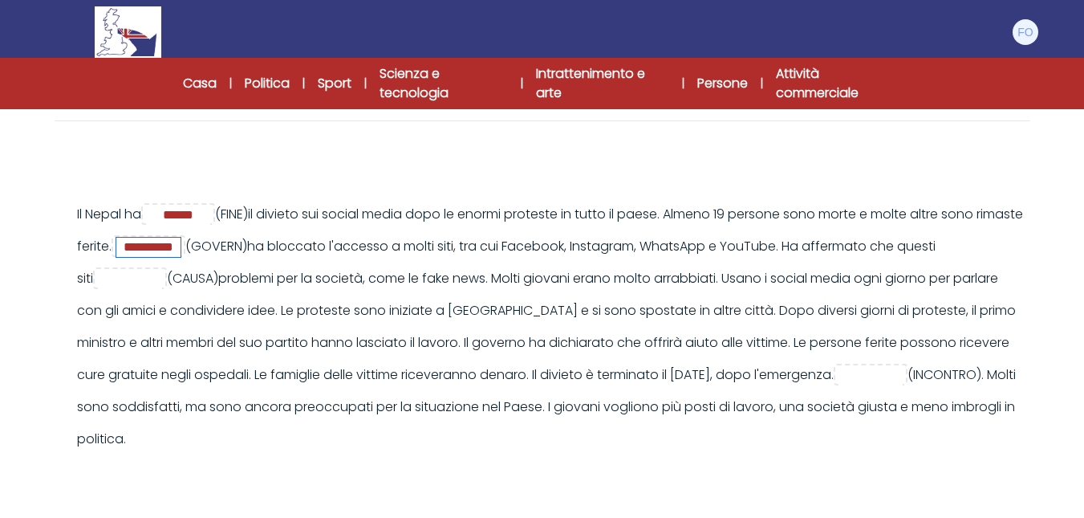
type input "**********"
click at [162, 274] on input "text" at bounding box center [130, 279] width 64 height 19
type input "*******"
click at [838, 385] on input "text" at bounding box center [870, 375] width 64 height 19
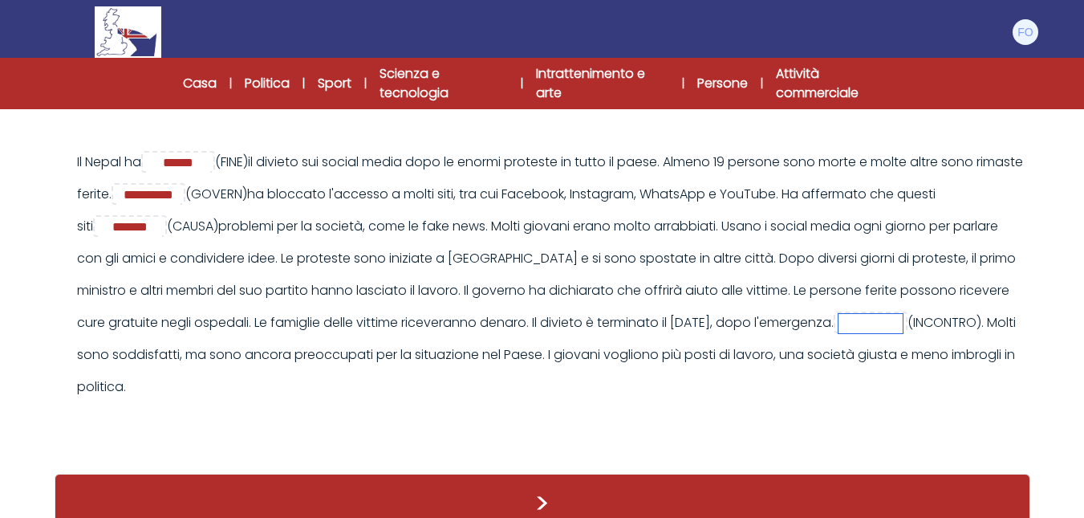
scroll to position [241, 0]
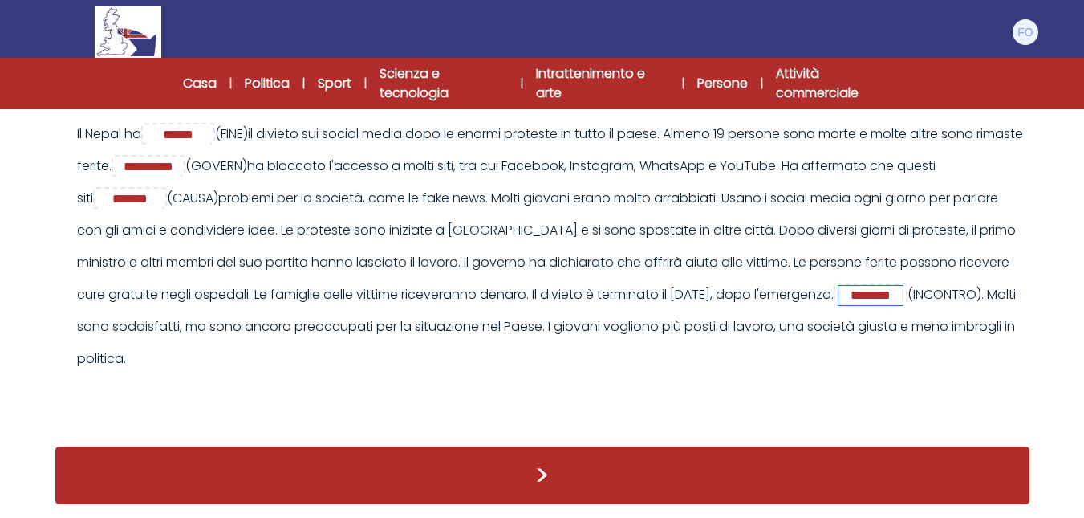
type input "********"
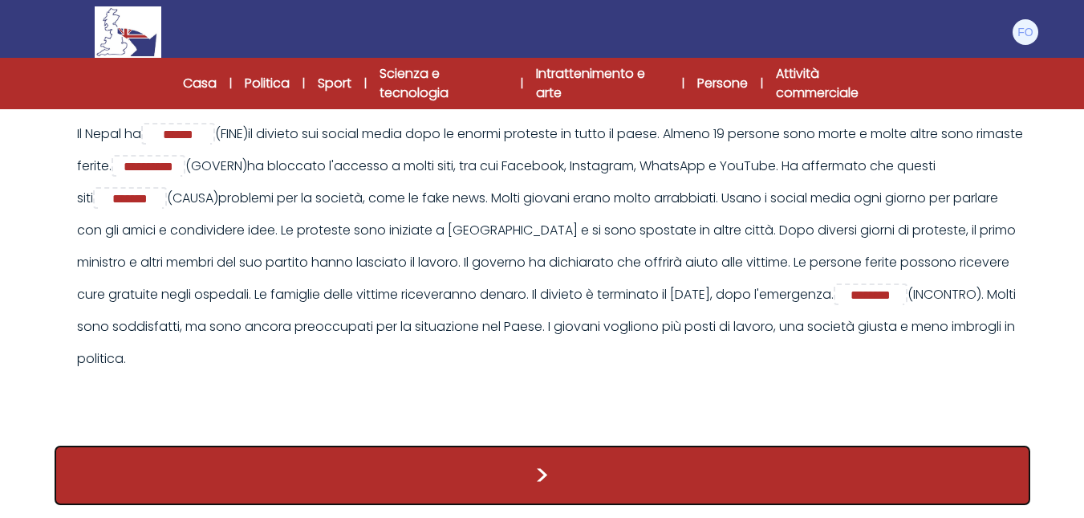
click at [601, 505] on button ">" at bounding box center [543, 474] width 976 height 59
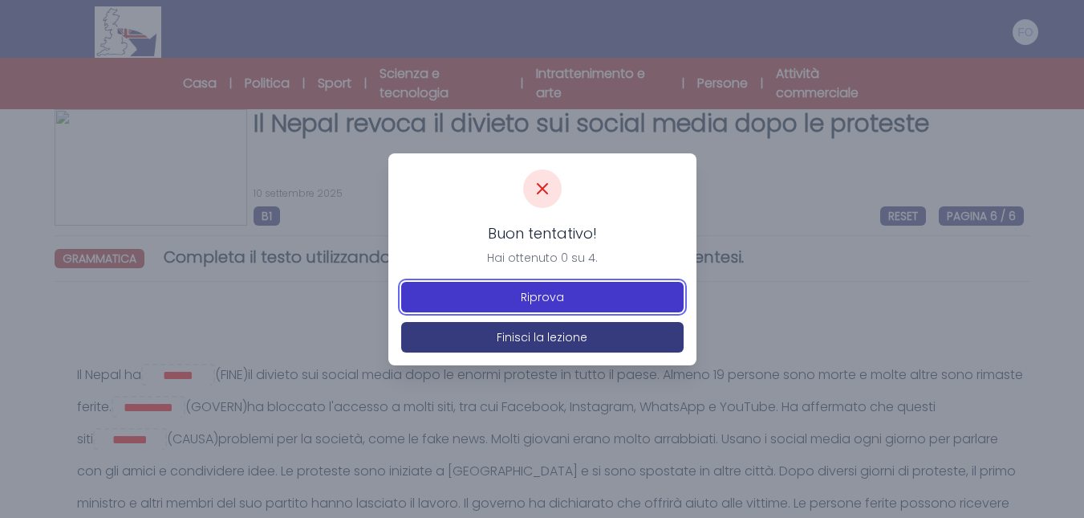
click at [558, 299] on font "Riprova" at bounding box center [542, 297] width 43 height 16
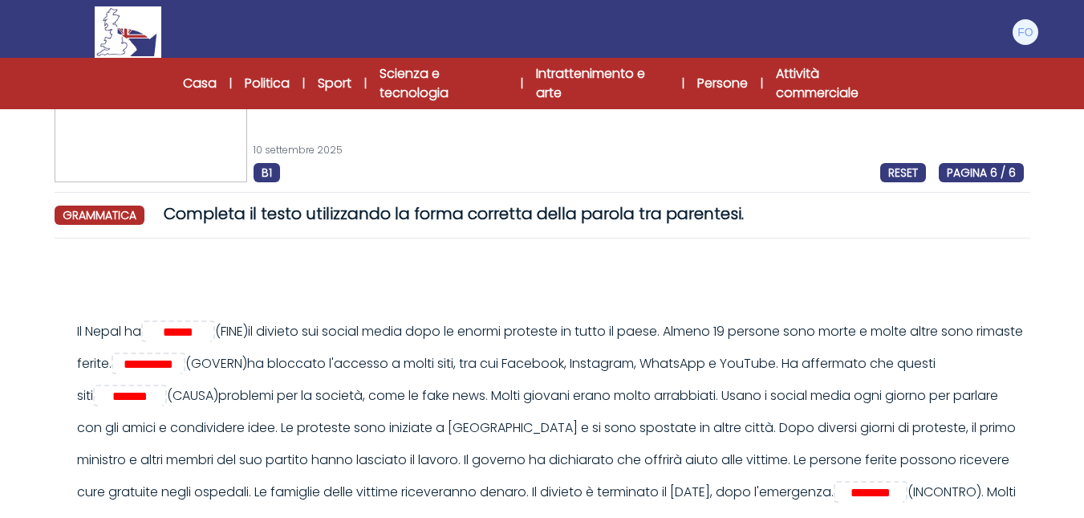
scroll to position [80, 0]
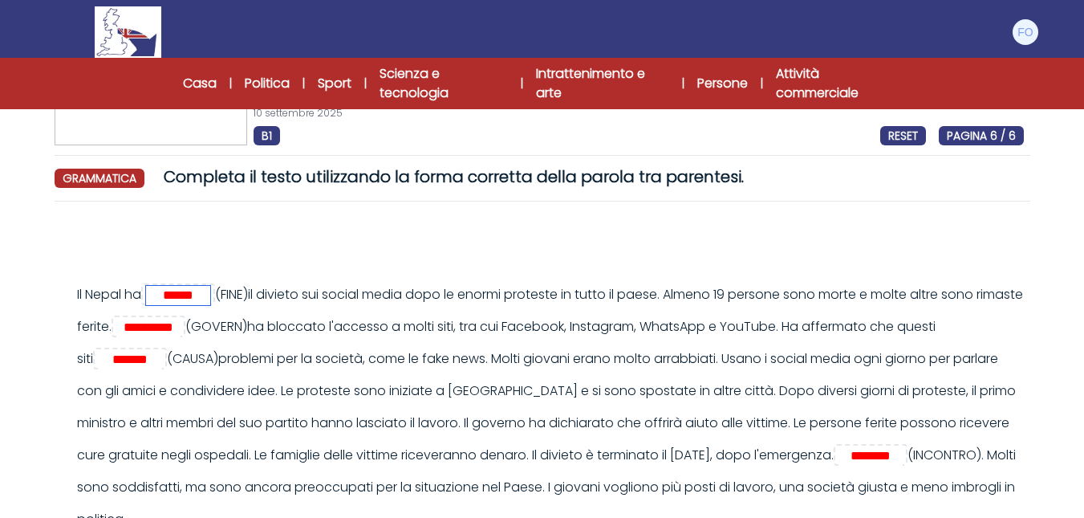
drag, startPoint x: 218, startPoint y: 296, endPoint x: 94, endPoint y: 278, distance: 125.6
click at [94, 278] on div "**********" at bounding box center [550, 406] width 947 height 257
type input "******"
drag, startPoint x: 280, startPoint y: 325, endPoint x: 172, endPoint y: 302, distance: 110.8
click at [172, 302] on div "**********" at bounding box center [550, 406] width 947 height 257
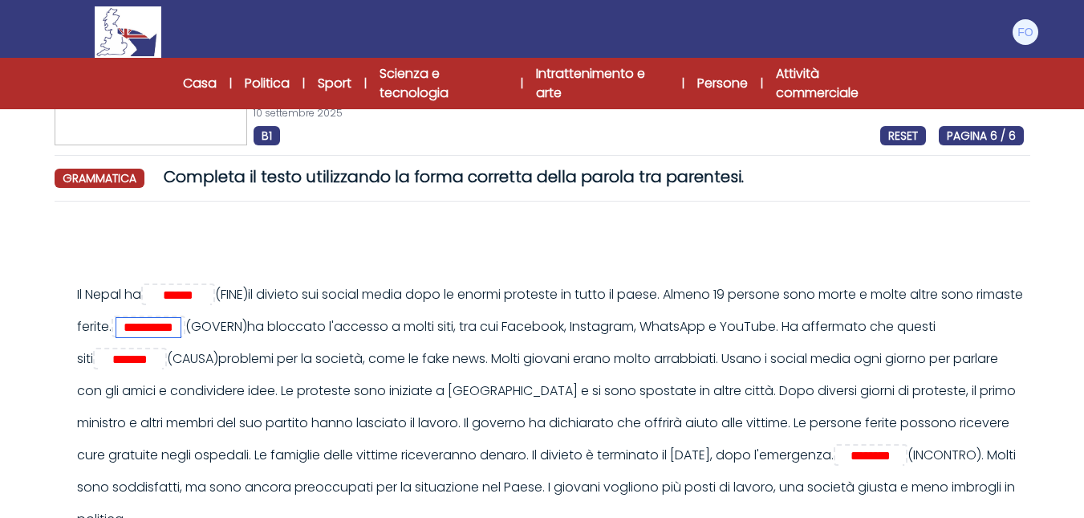
type input "**********"
drag, startPoint x: 148, startPoint y: 366, endPoint x: 252, endPoint y: 369, distance: 103.6
click at [252, 369] on div "**********" at bounding box center [550, 406] width 947 height 257
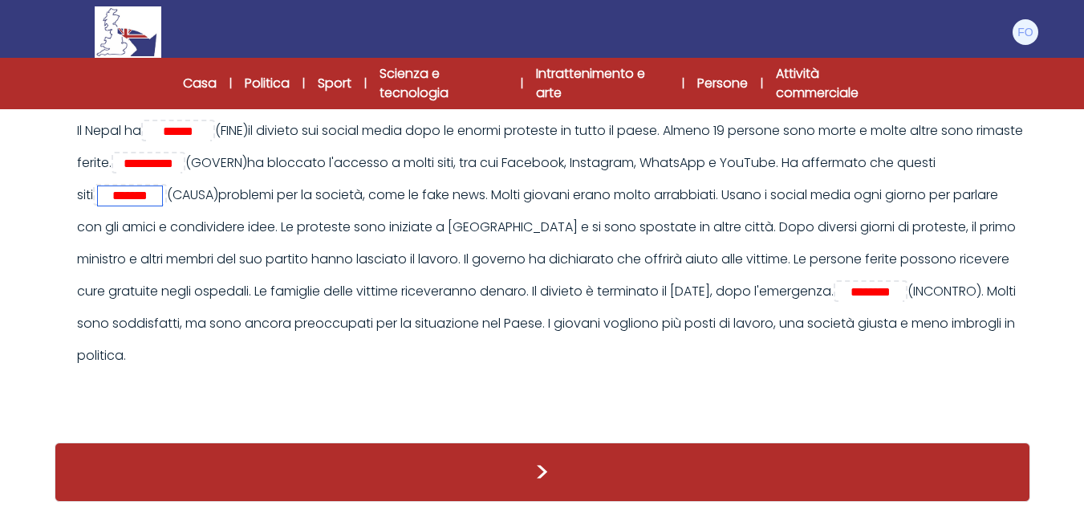
scroll to position [256, 0]
type input "*****"
drag, startPoint x: 95, startPoint y: 312, endPoint x: 212, endPoint y: 318, distance: 116.5
click at [213, 317] on div "**********" at bounding box center [550, 243] width 947 height 257
type input "*******"
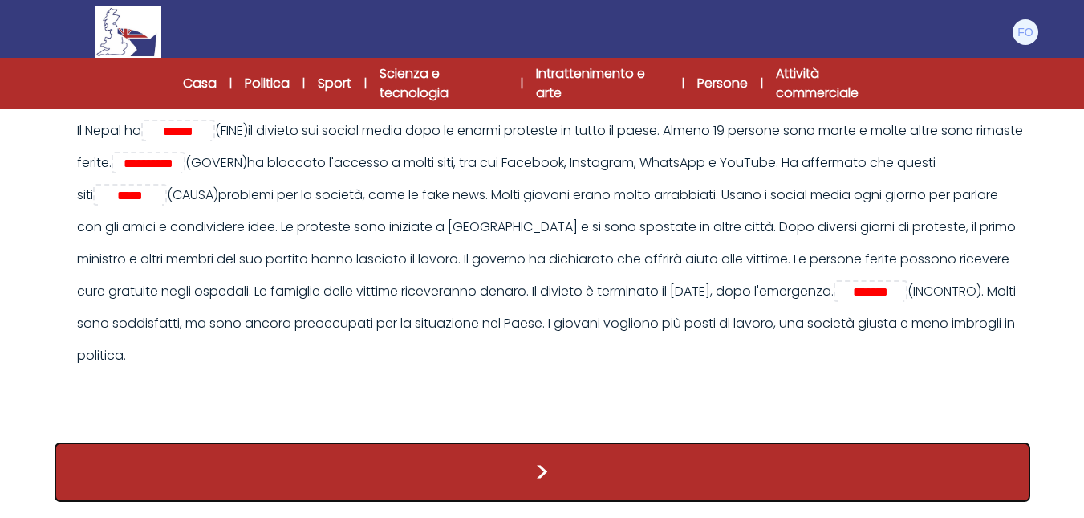
click at [673, 479] on button ">" at bounding box center [543, 471] width 976 height 59
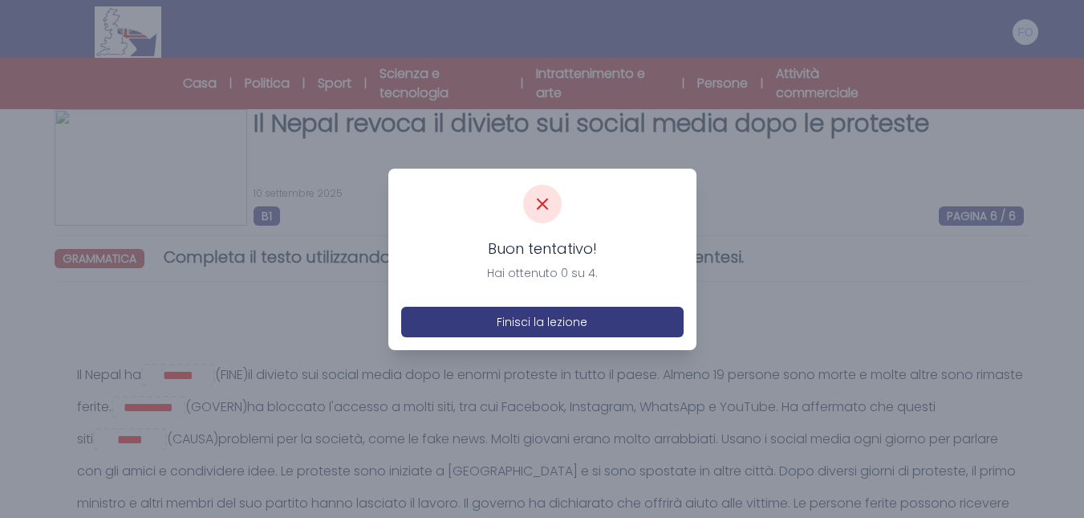
click at [561, 345] on div "Buon tentativo! Hai ottenuto 0 su 4. Finisci la lezione" at bounding box center [542, 258] width 308 height 181
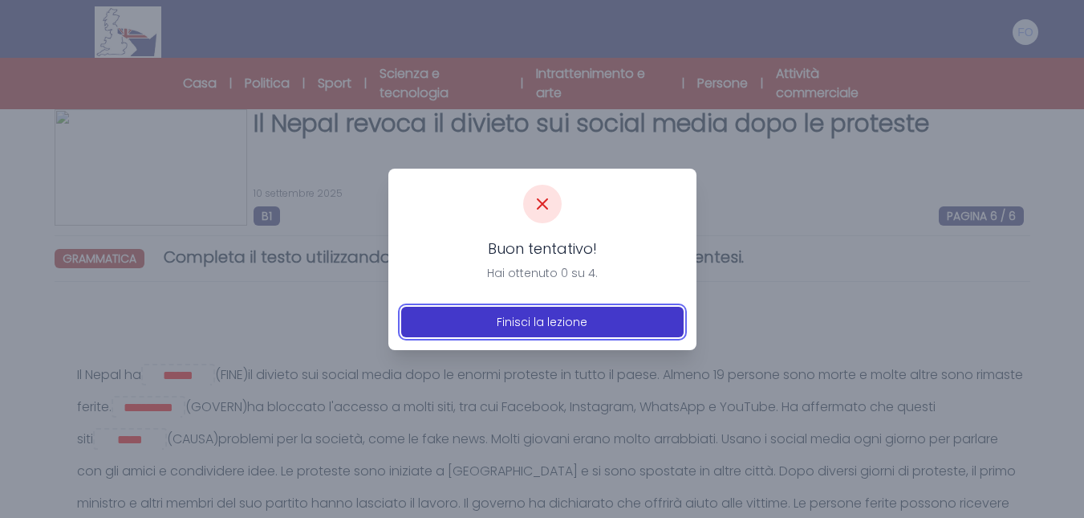
click at [570, 328] on font "Finisci la lezione" at bounding box center [542, 322] width 91 height 16
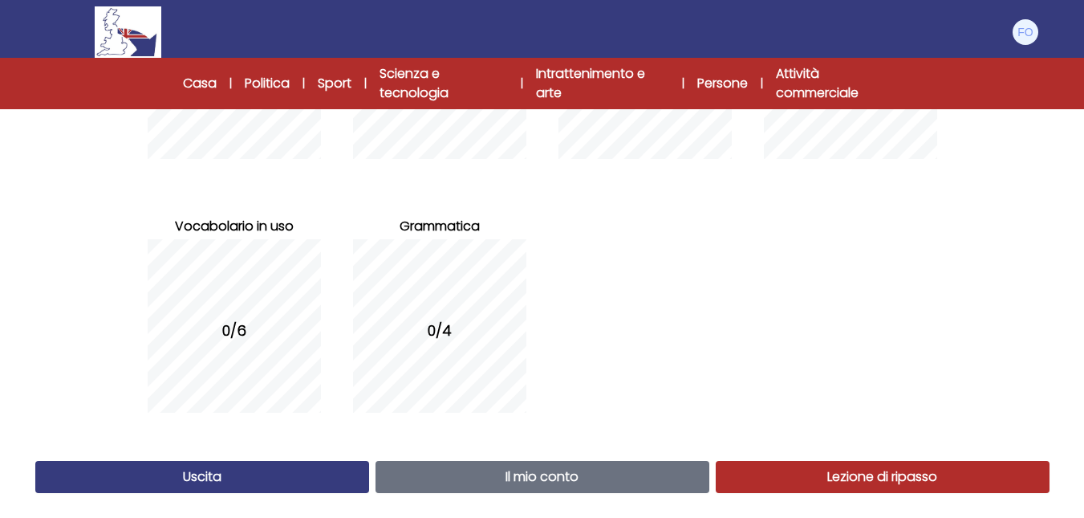
scroll to position [340, 0]
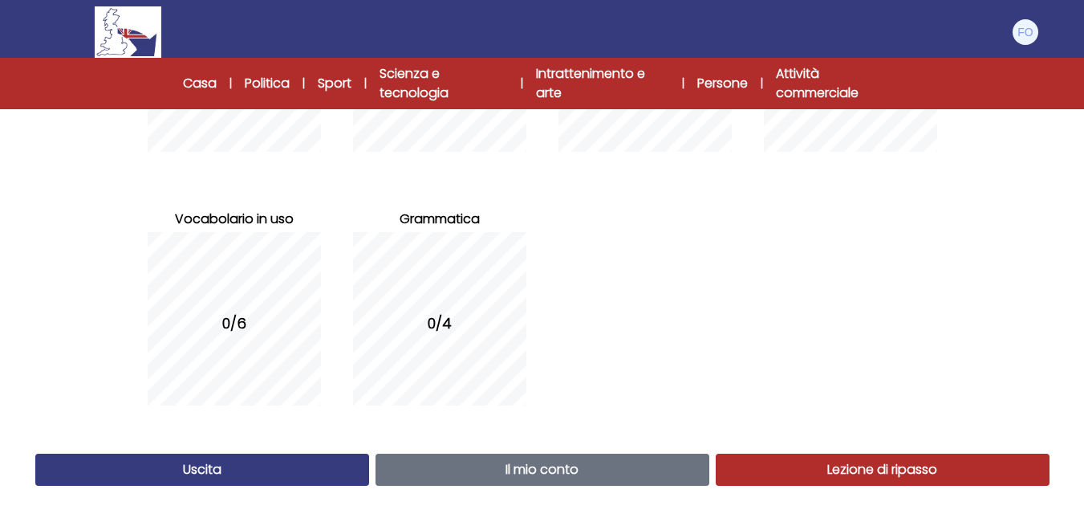
click at [806, 461] on link "Lezione di ripasso Revisione" at bounding box center [883, 469] width 334 height 32
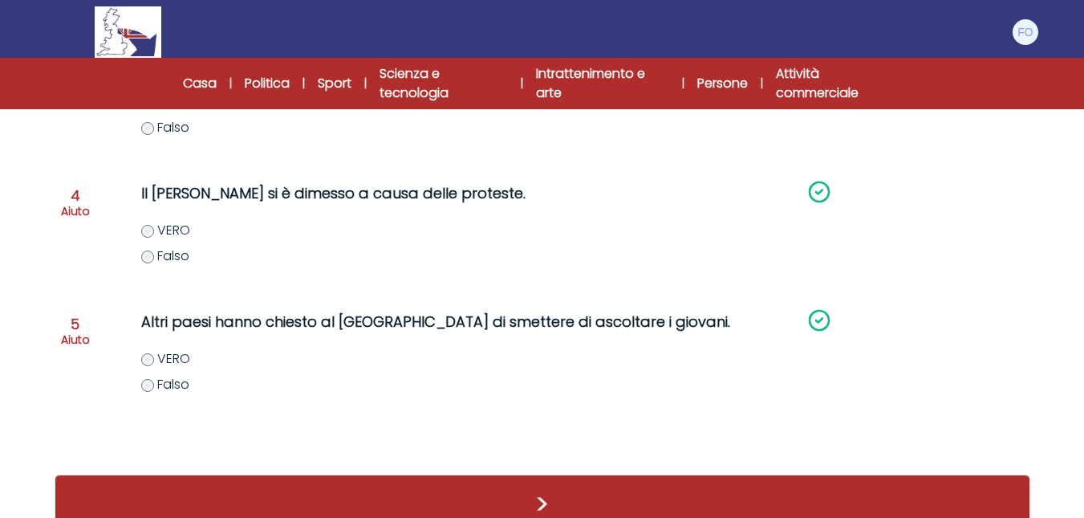
scroll to position [594, 0]
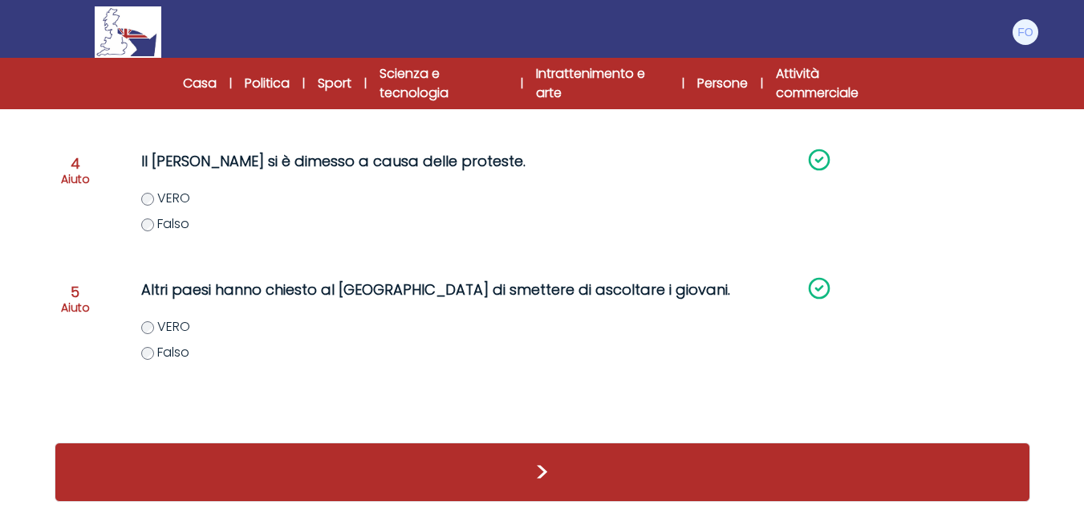
click at [587, 469] on div ">" at bounding box center [543, 471] width 976 height 59
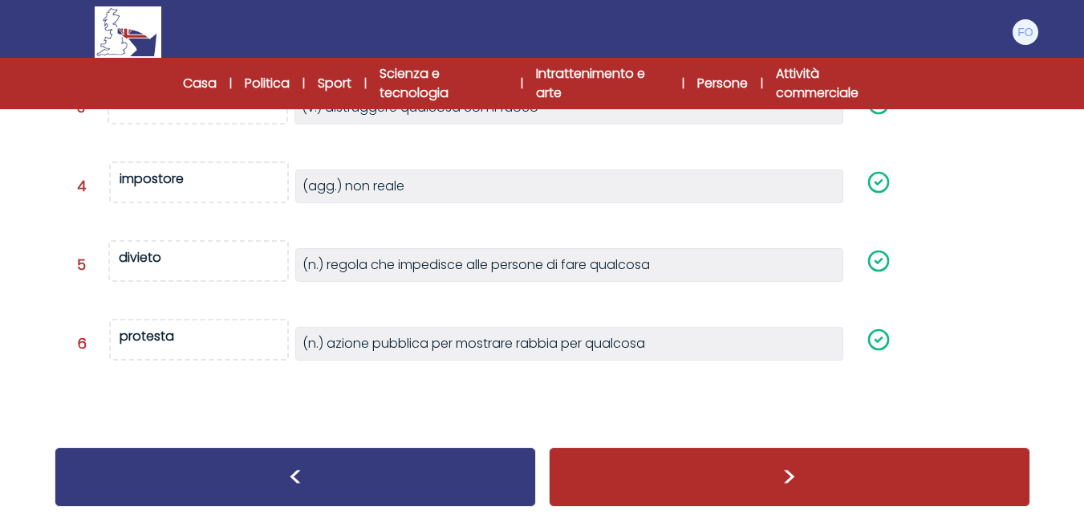
scroll to position [439, 0]
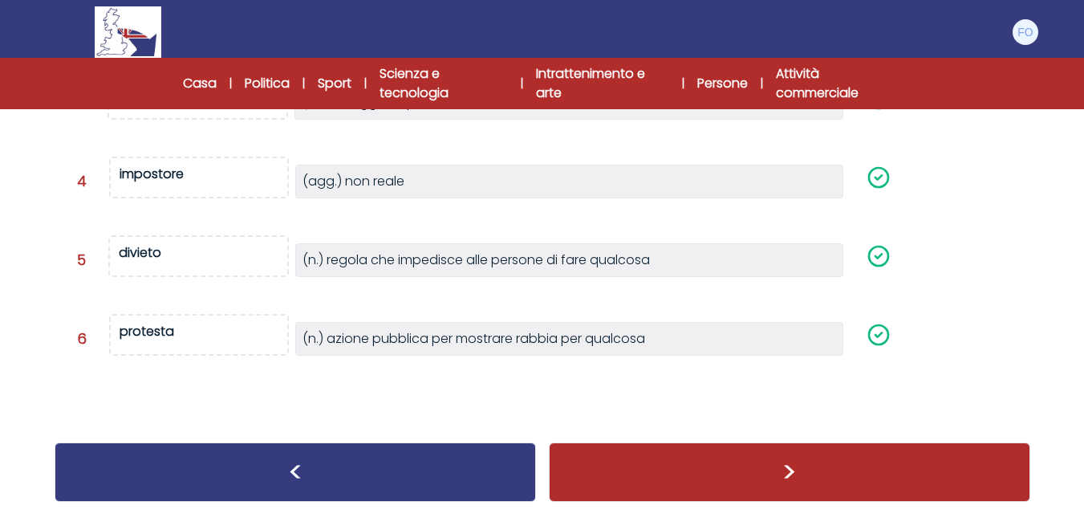
click at [842, 456] on div ">" at bounding box center [789, 471] width 481 height 59
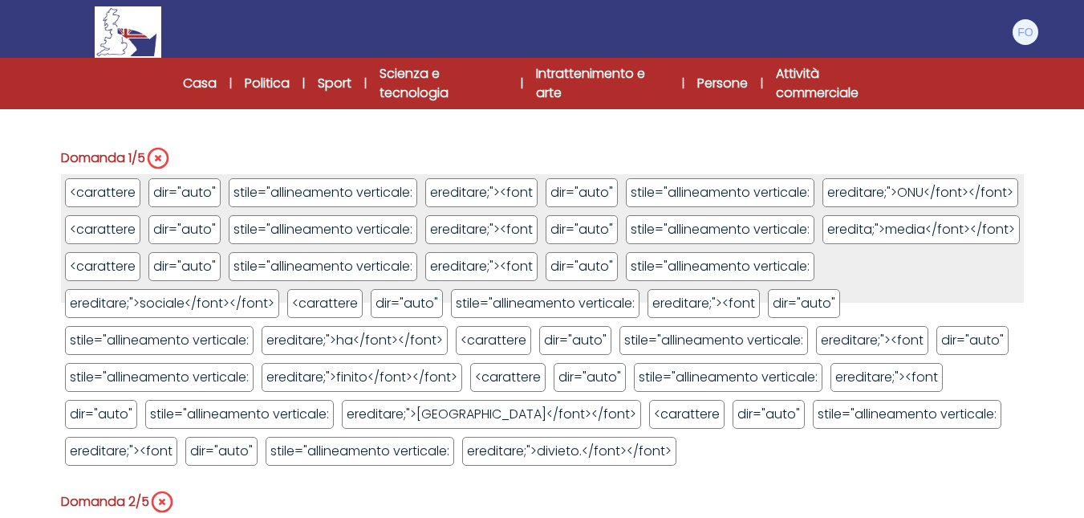
scroll to position [80, 0]
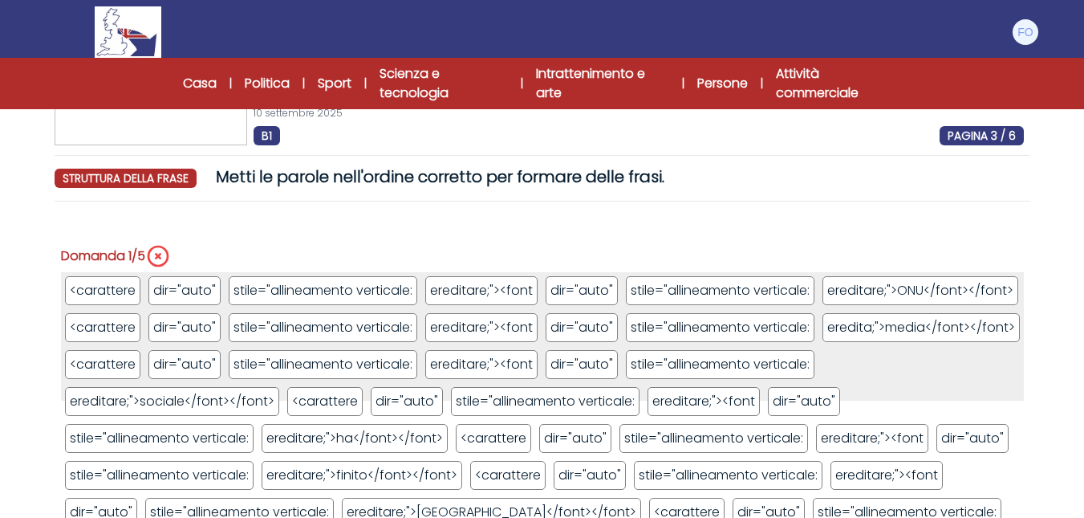
click at [155, 260] on icon at bounding box center [158, 256] width 26 height 26
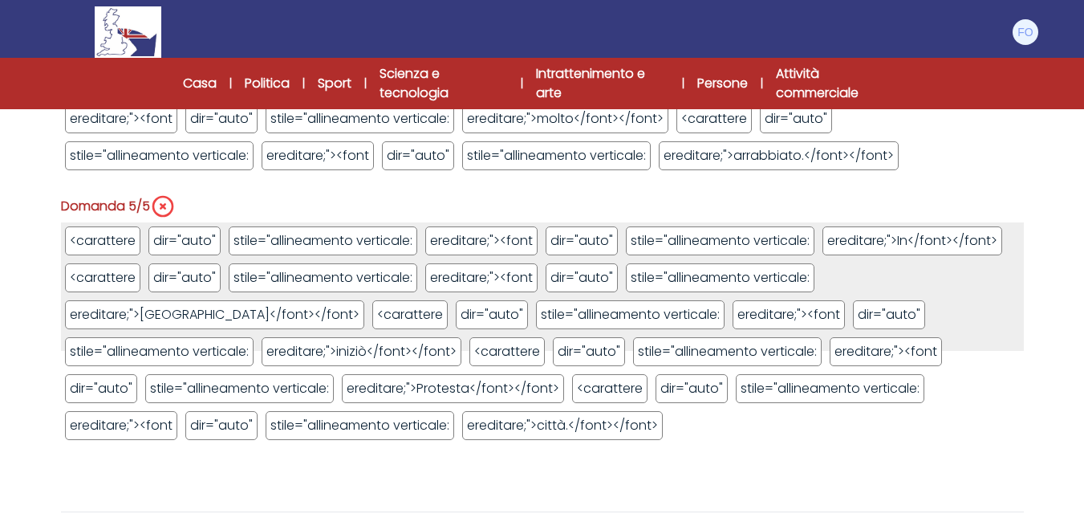
scroll to position [1640, 0]
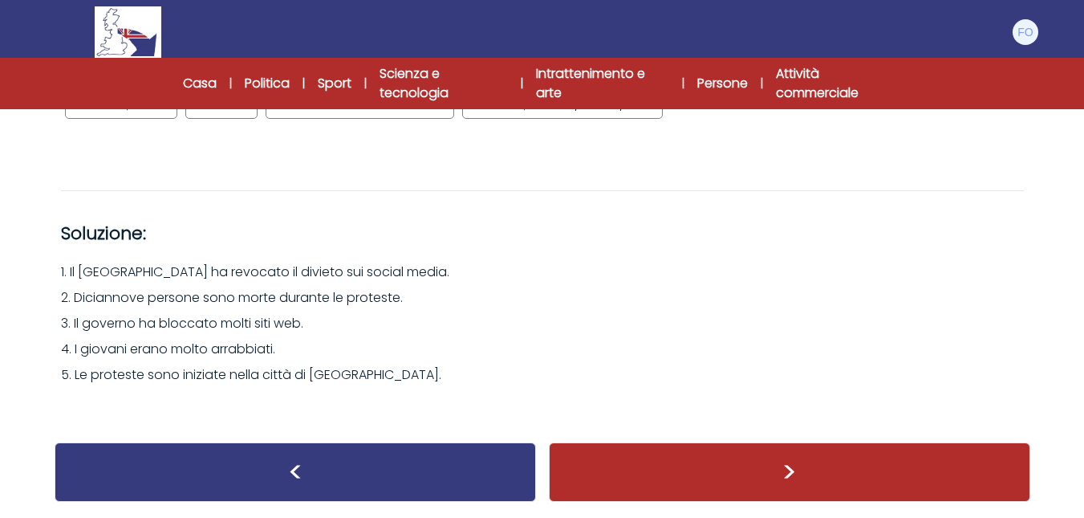
drag, startPoint x: 342, startPoint y: 343, endPoint x: 335, endPoint y: 339, distance: 8.3
click at [342, 342] on div "1. Il [GEOGRAPHIC_DATA] ha revocato il divieto sui social media. 2. Diciannove …" at bounding box center [542, 323] width 963 height 128
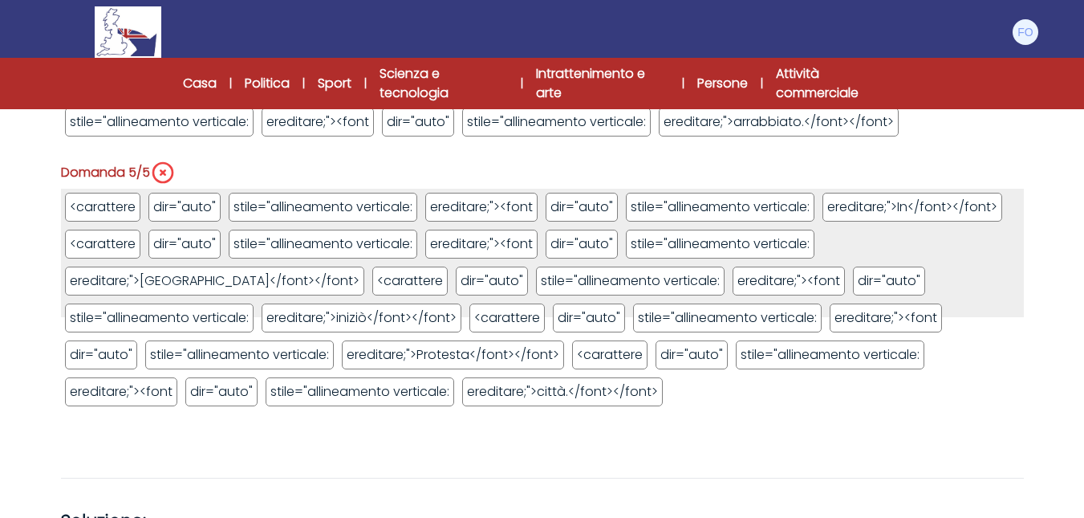
scroll to position [1319, 0]
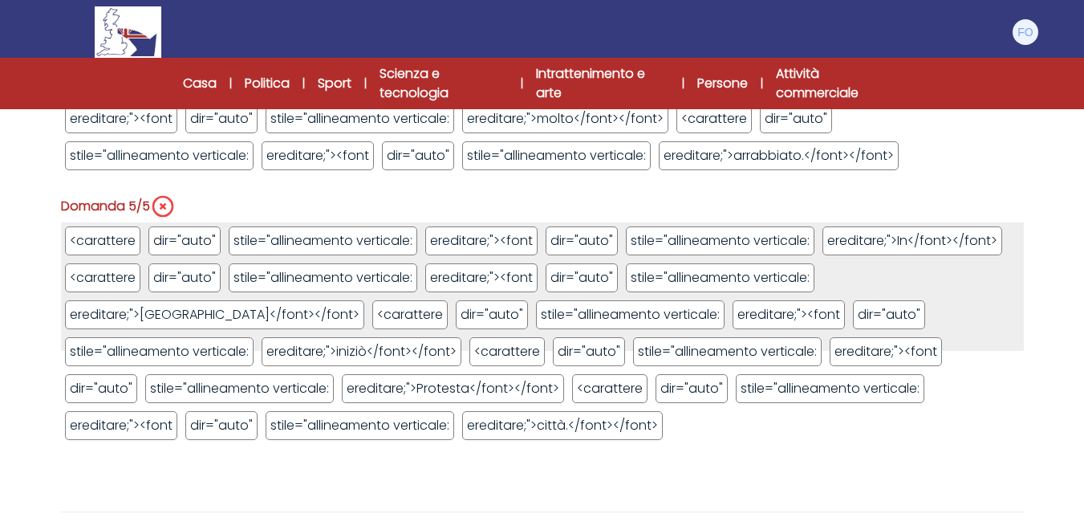
click at [155, 208] on icon at bounding box center [163, 206] width 26 height 26
click at [172, 210] on icon at bounding box center [162, 206] width 19 height 19
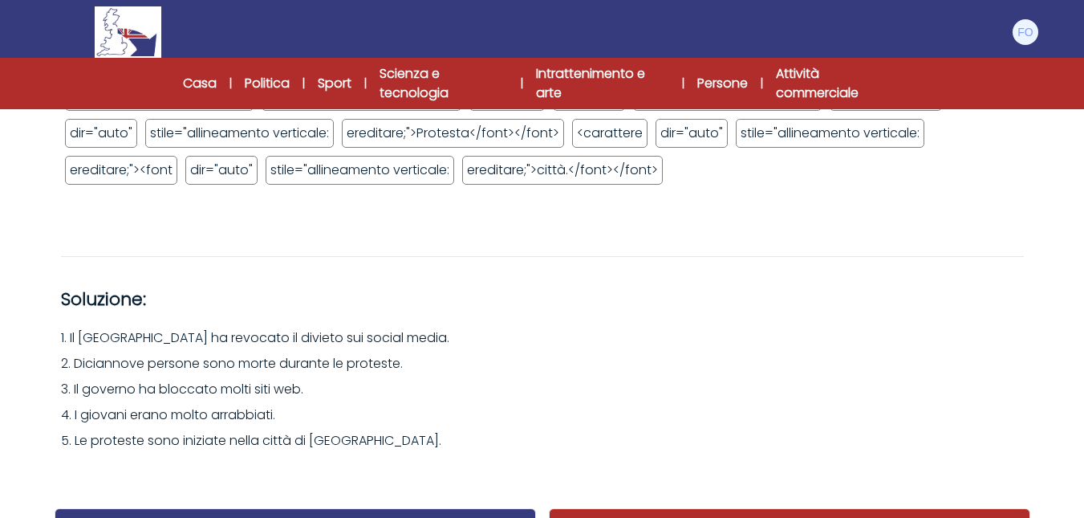
scroll to position [1640, 0]
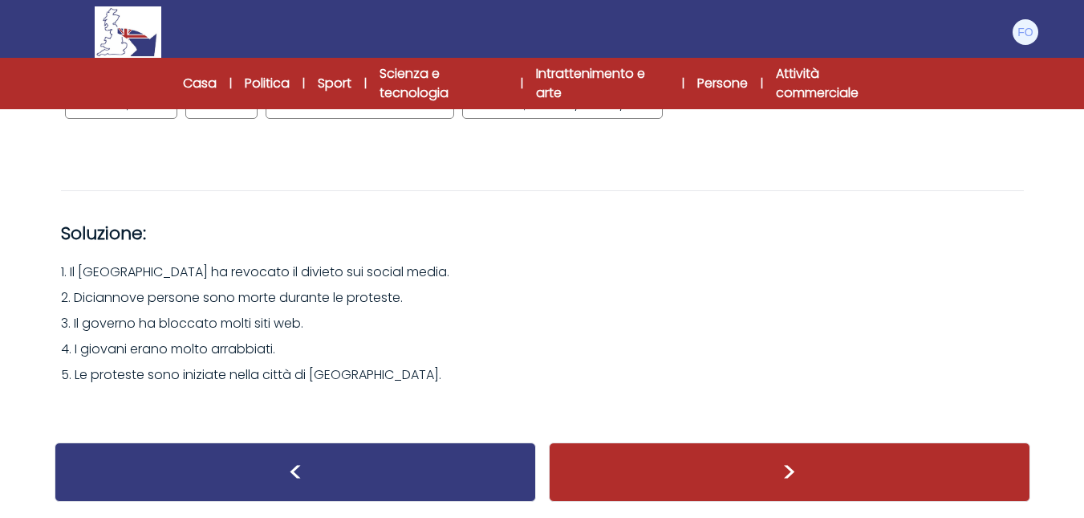
click at [686, 476] on div ">" at bounding box center [789, 471] width 481 height 59
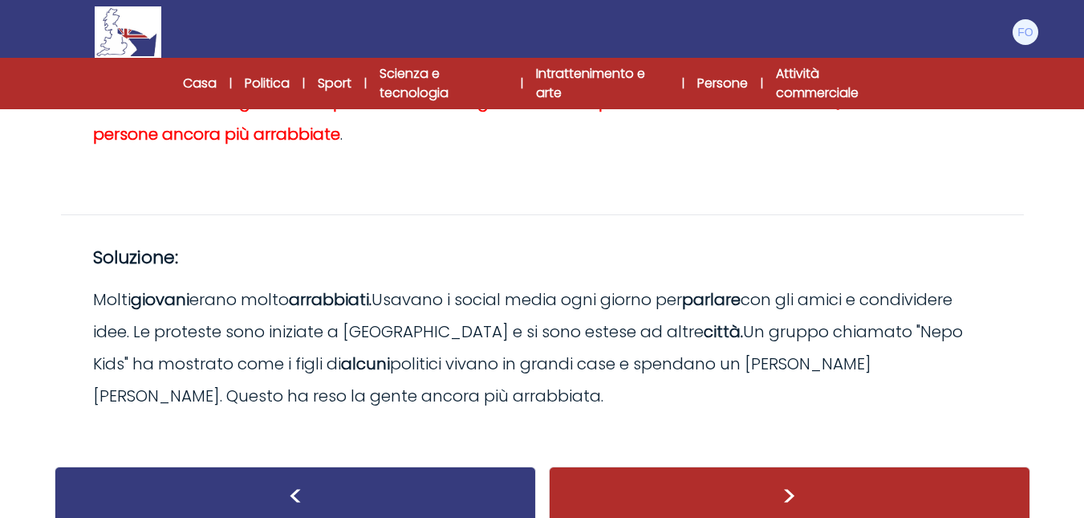
scroll to position [310, 0]
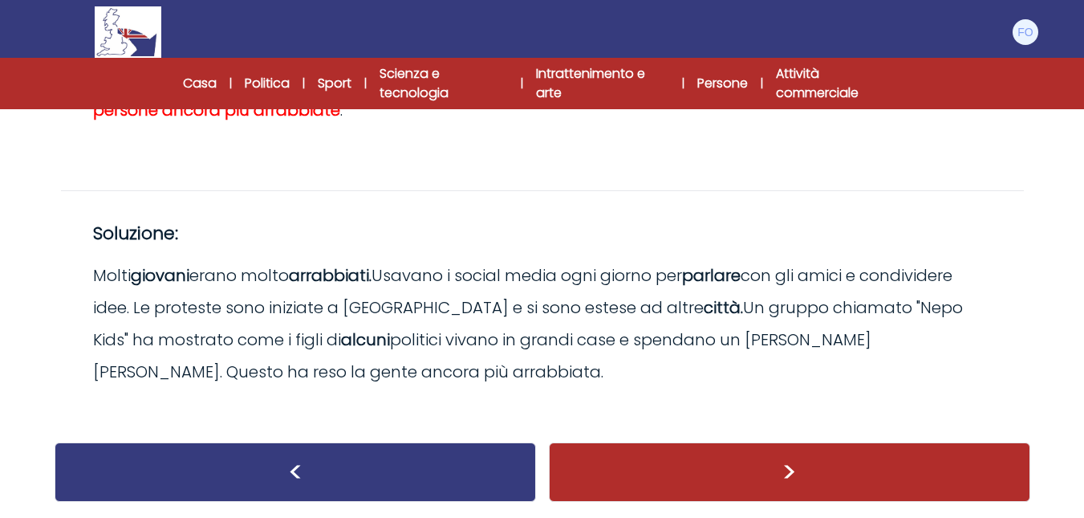
click at [707, 476] on div ">" at bounding box center [789, 471] width 481 height 59
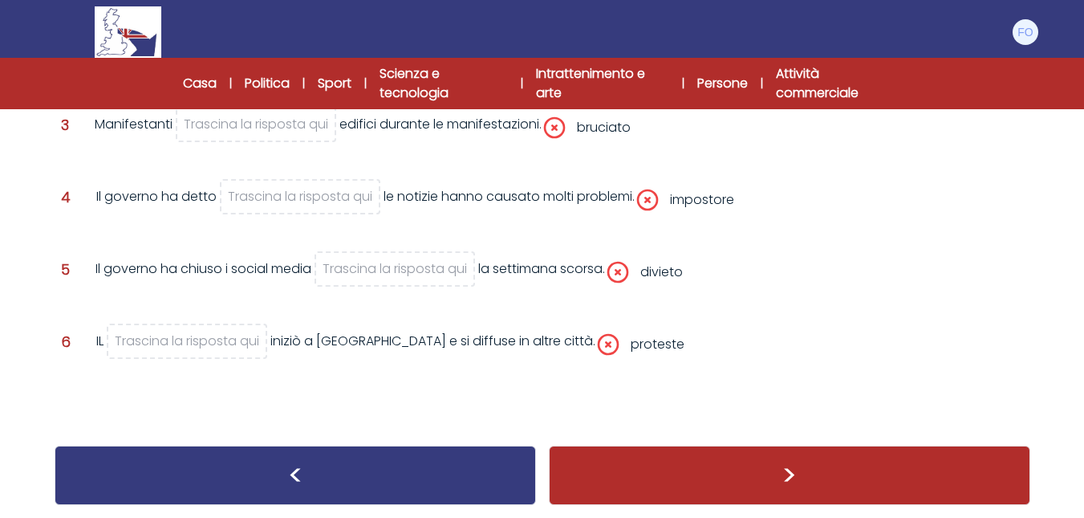
scroll to position [417, 0]
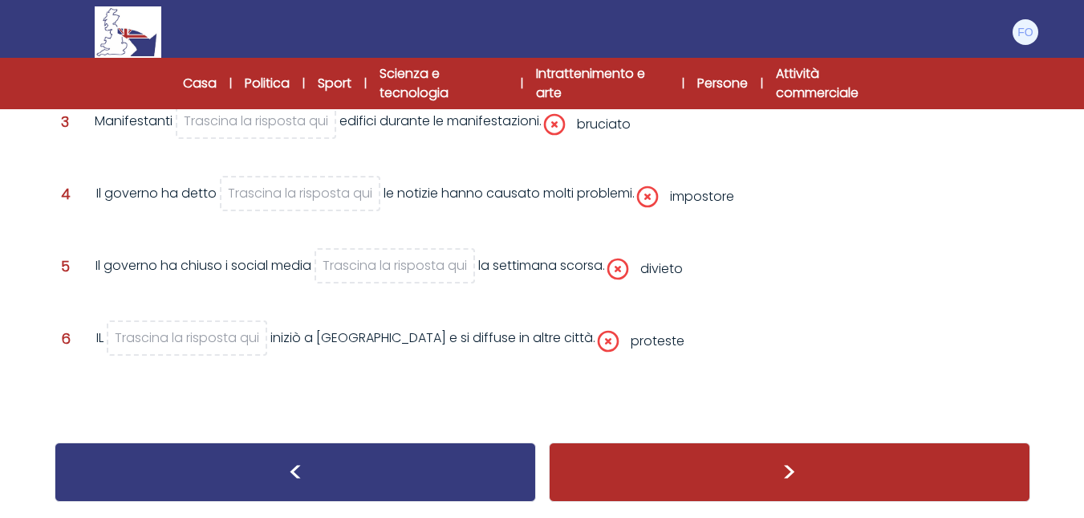
click at [676, 469] on div ">" at bounding box center [789, 471] width 481 height 59
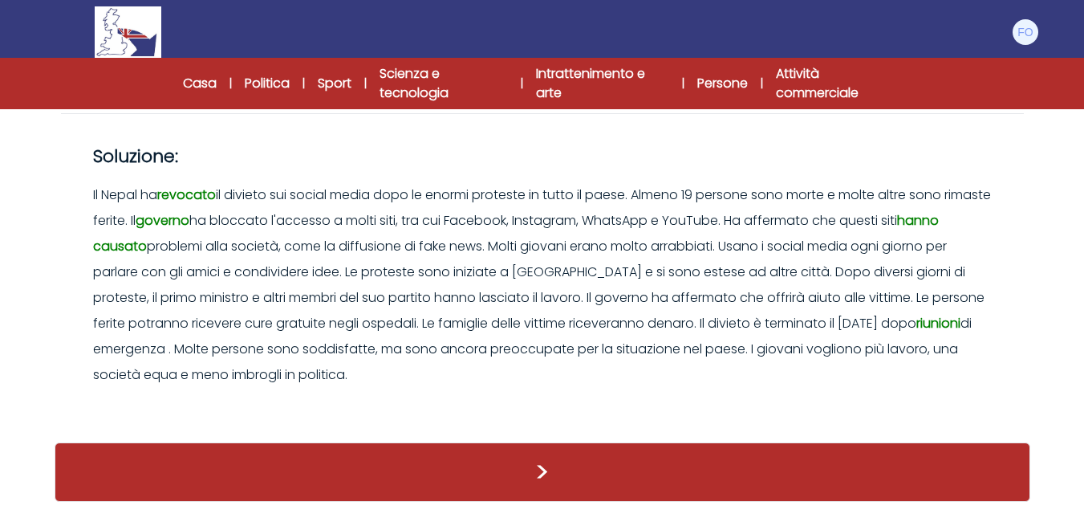
scroll to position [595, 0]
click at [537, 461] on font ">" at bounding box center [542, 471] width 13 height 36
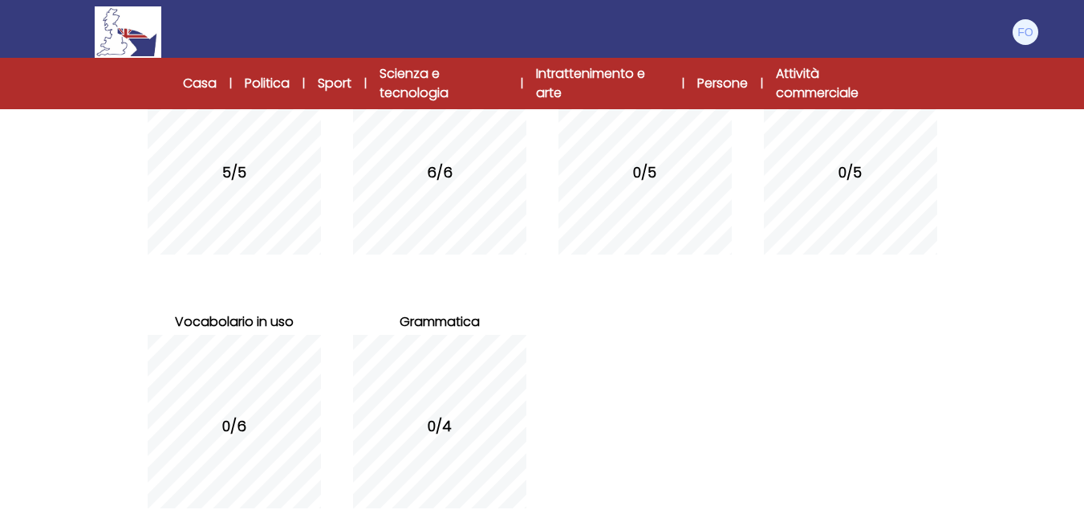
scroll to position [340, 0]
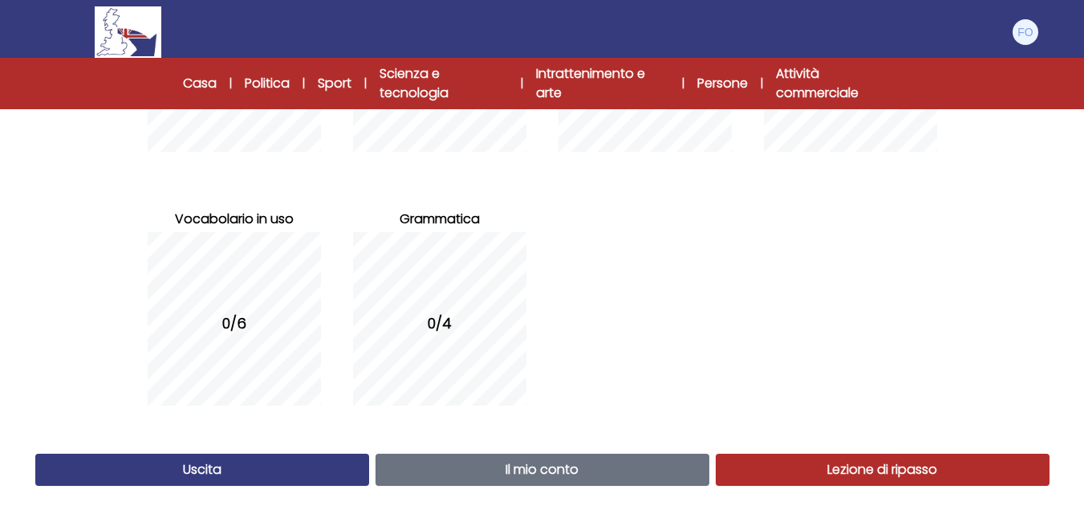
click at [230, 461] on link "Uscita" at bounding box center [202, 469] width 334 height 32
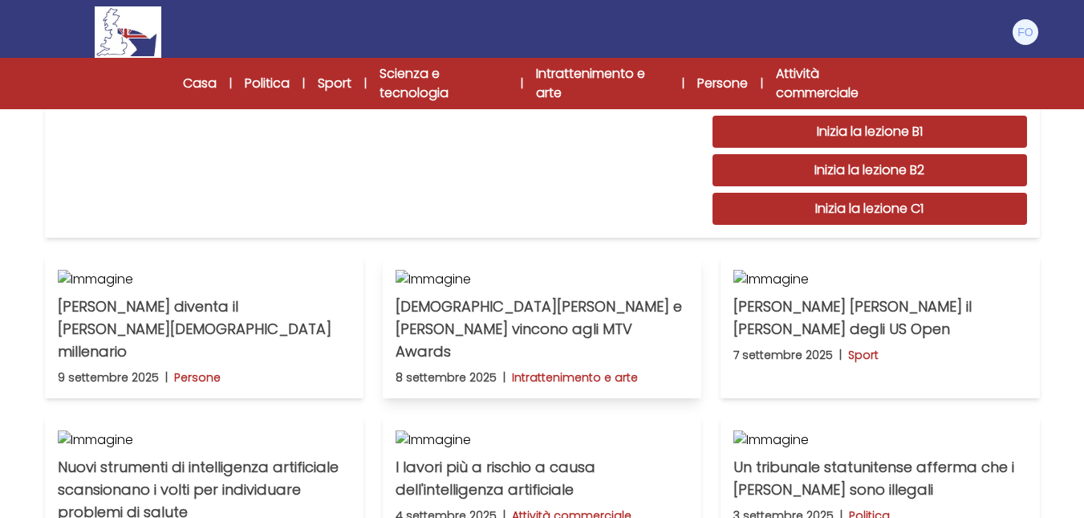
scroll to position [241, 0]
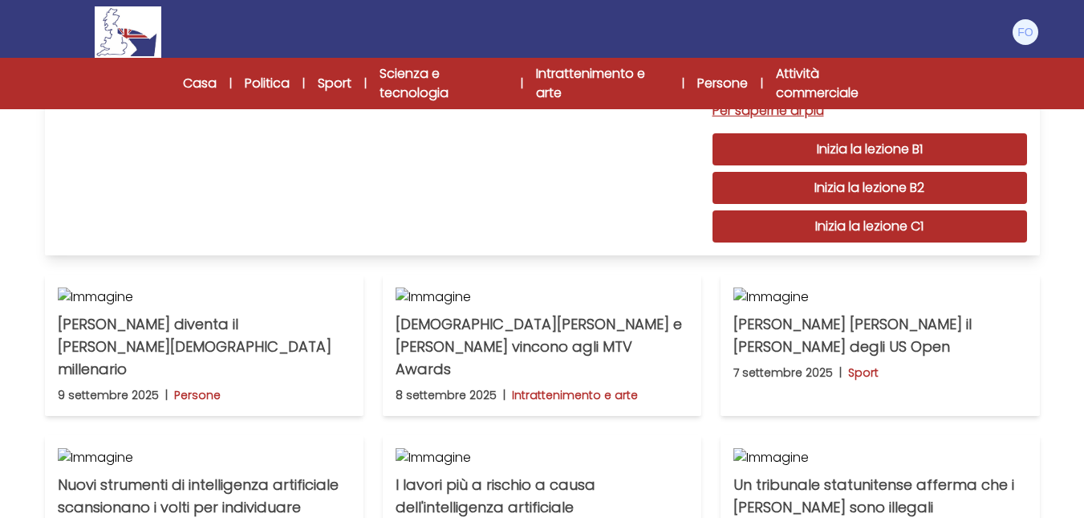
click at [881, 153] on font "Inizia la lezione B1" at bounding box center [870, 149] width 106 height 18
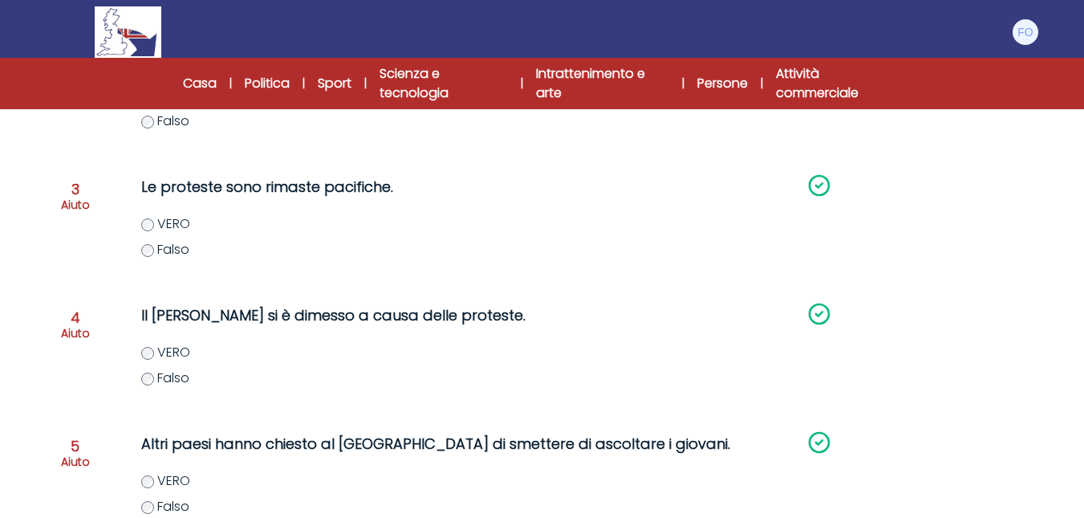
scroll to position [594, 0]
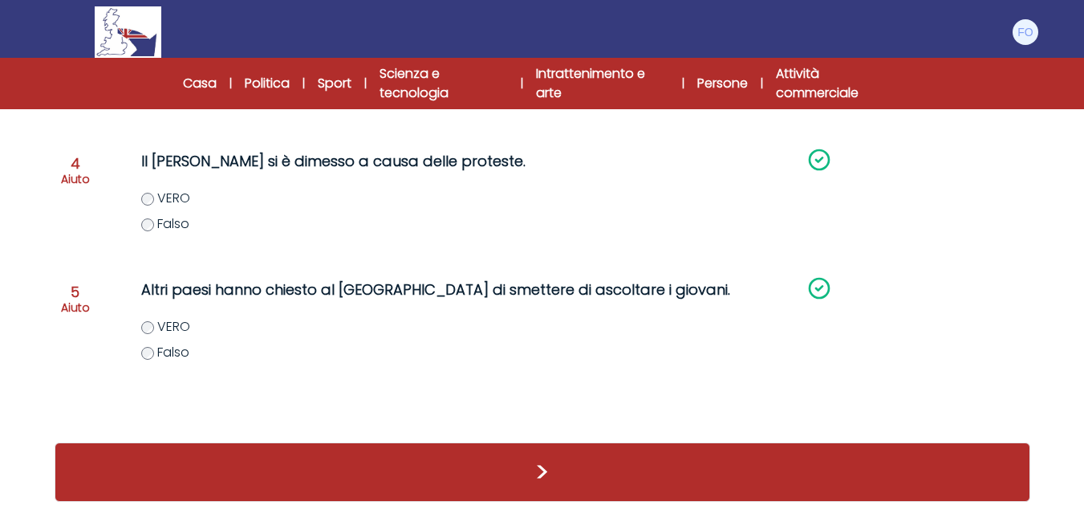
click at [601, 479] on div ">" at bounding box center [543, 471] width 976 height 59
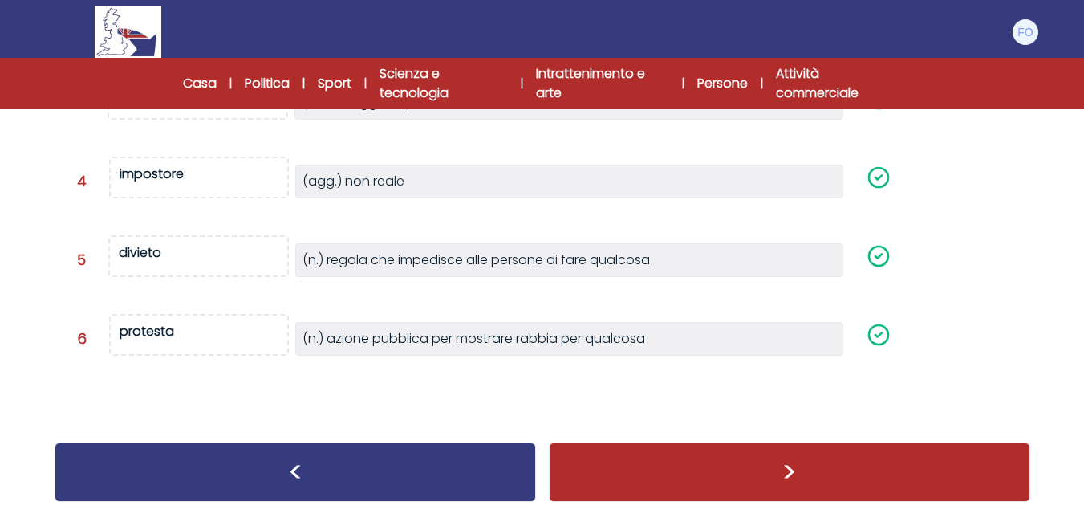
scroll to position [439, 0]
click at [627, 461] on div ">" at bounding box center [789, 471] width 481 height 59
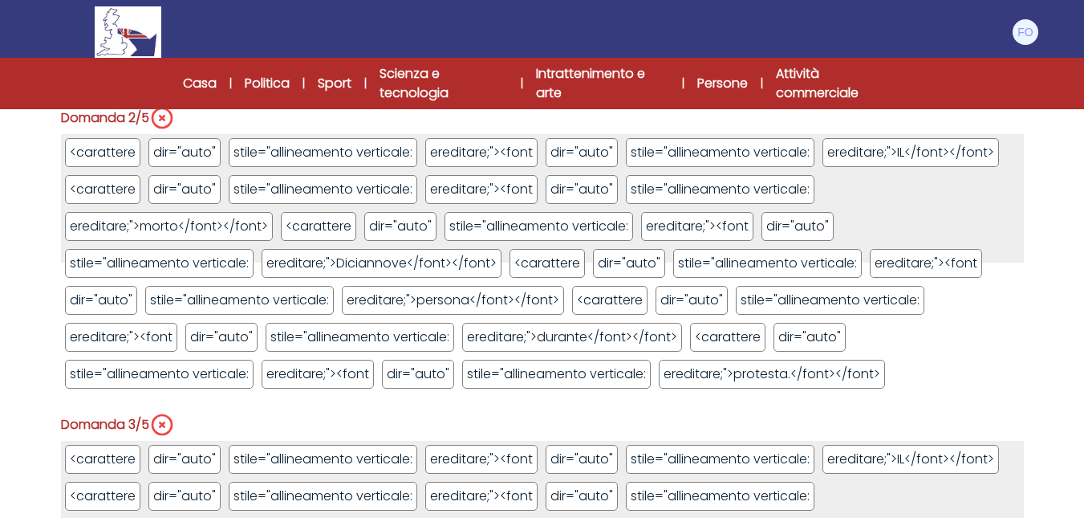
scroll to position [802, 0]
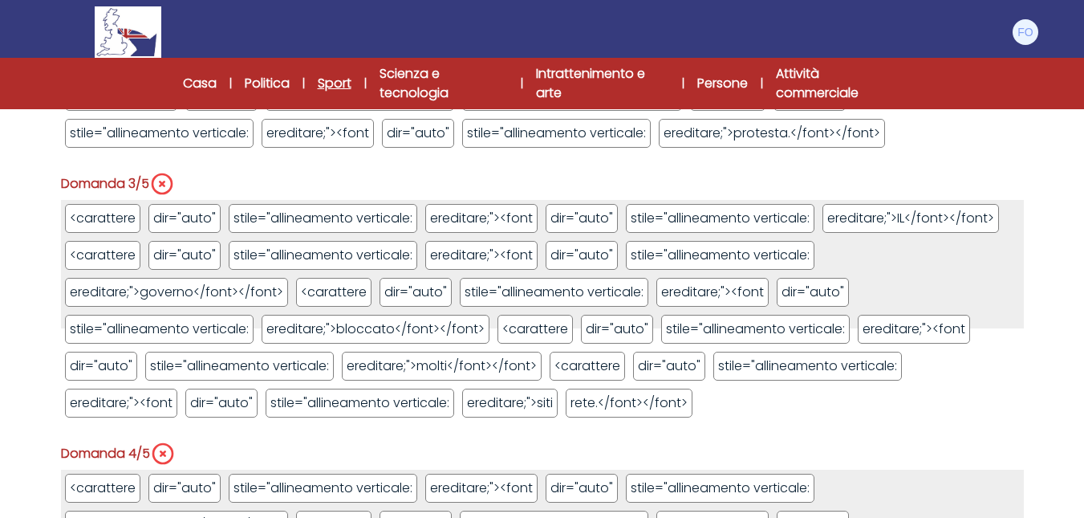
click at [324, 77] on font "Sport" at bounding box center [335, 83] width 34 height 18
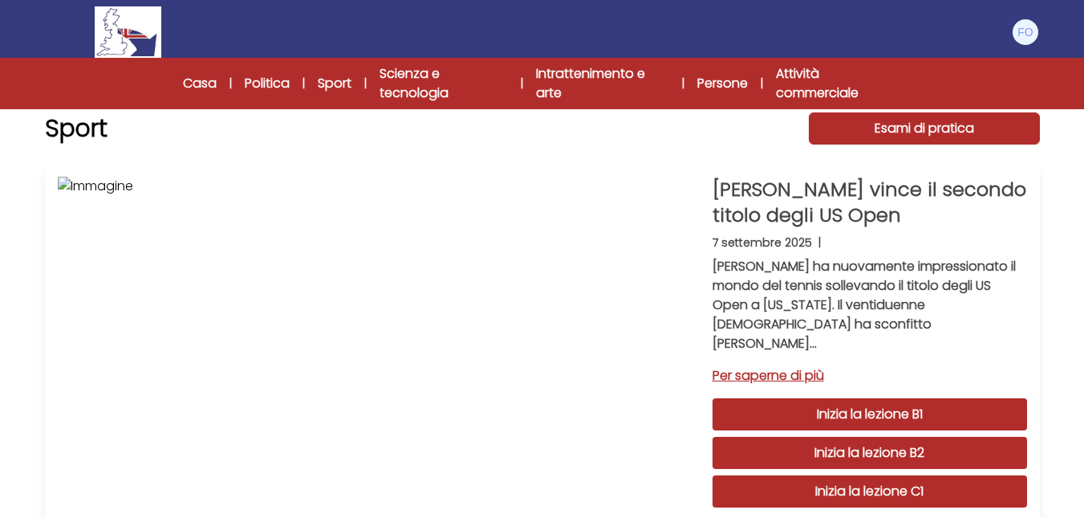
click at [806, 366] on font "Per saperne di più" at bounding box center [768, 375] width 112 height 18
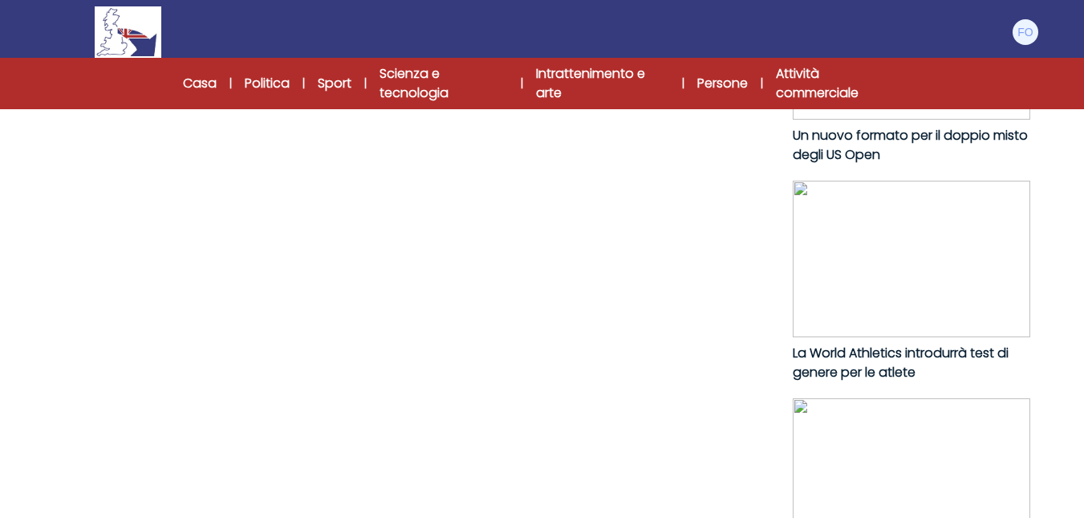
scroll to position [963, 0]
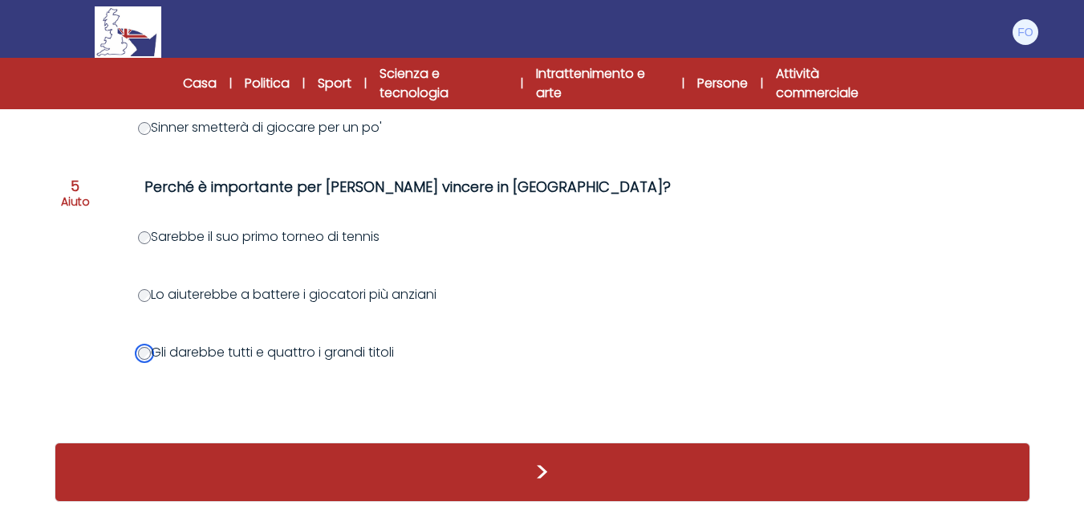
scroll to position [1065, 0]
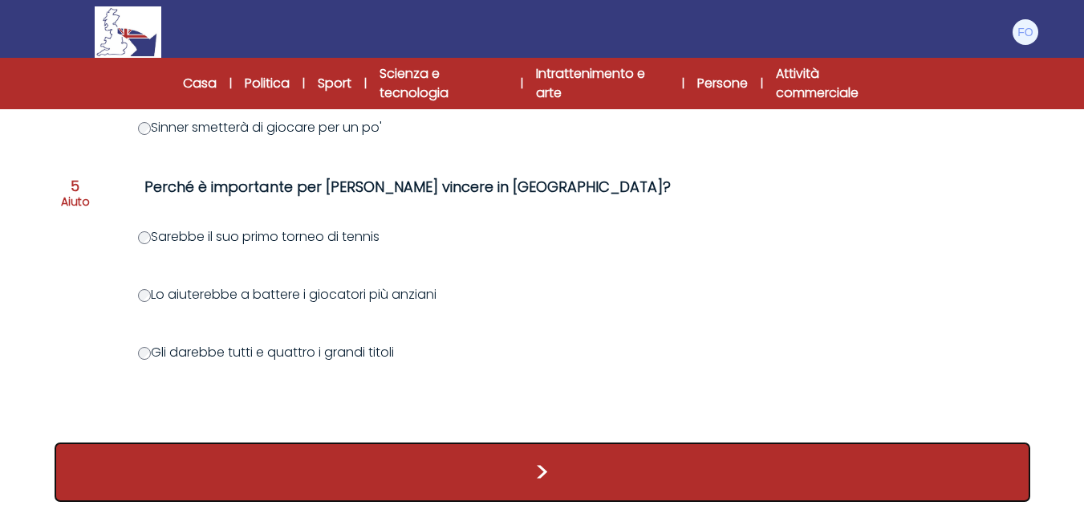
click at [529, 465] on button ">" at bounding box center [543, 471] width 976 height 59
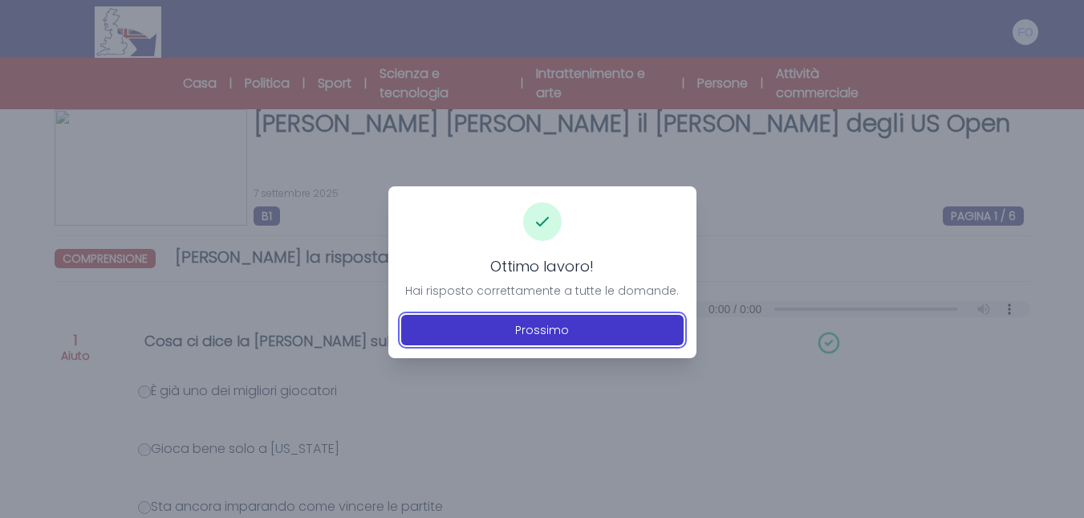
click at [540, 328] on font "Prossimo" at bounding box center [542, 330] width 54 height 16
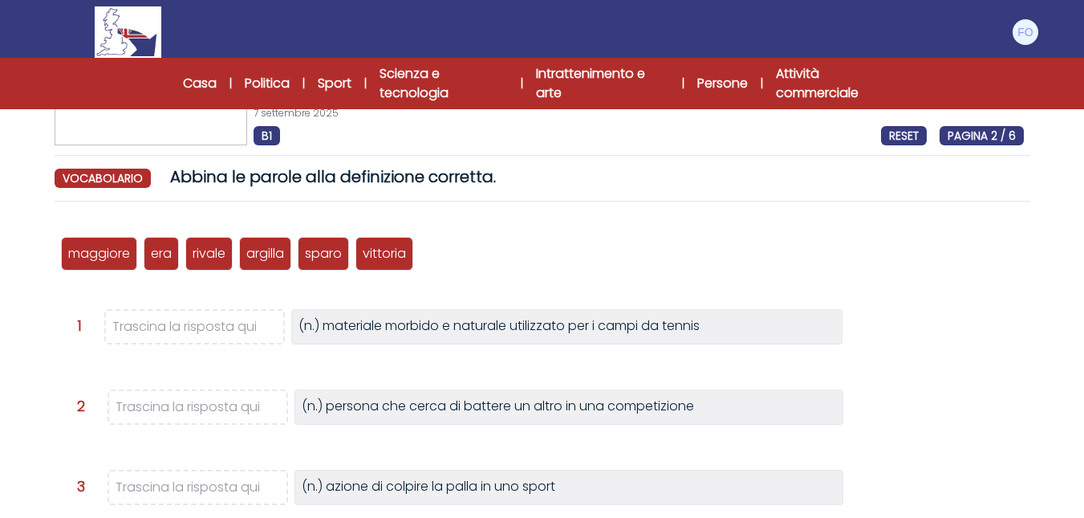
scroll to position [160, 0]
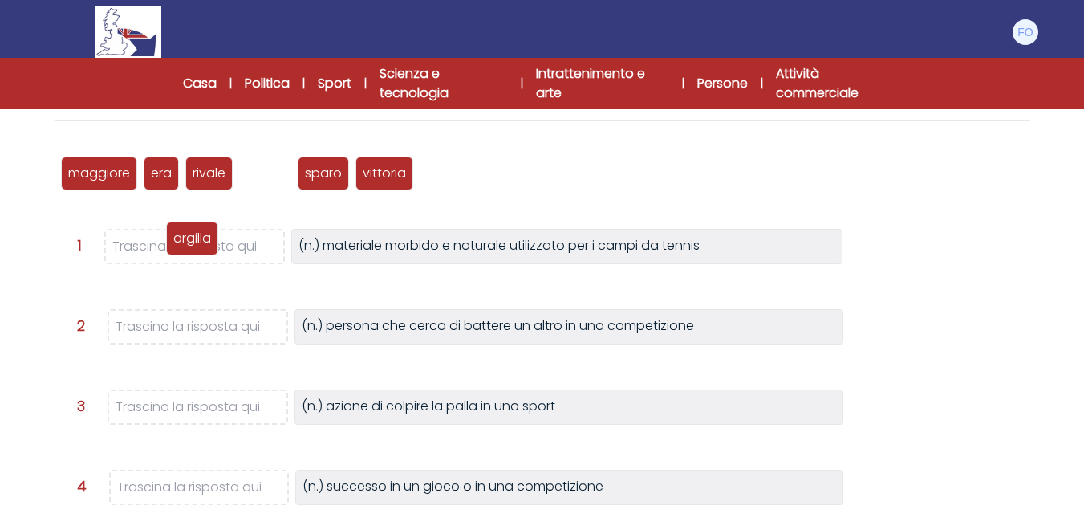
drag, startPoint x: 259, startPoint y: 187, endPoint x: 186, endPoint y: 261, distance: 103.8
click at [186, 255] on div "argilla" at bounding box center [192, 238] width 52 height 34
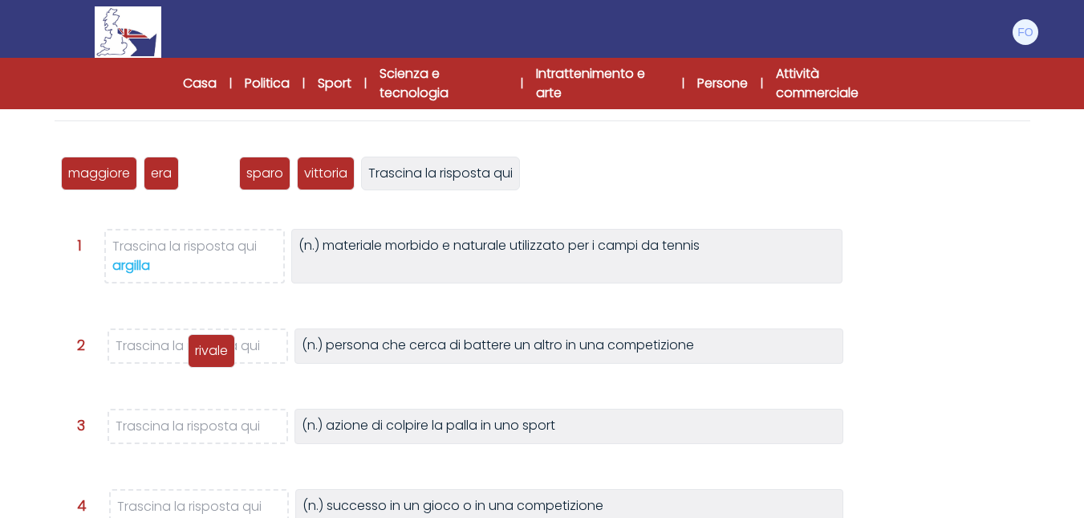
drag, startPoint x: 217, startPoint y: 175, endPoint x: 219, endPoint y: 352, distance: 177.3
click at [219, 352] on font "rivale" at bounding box center [211, 350] width 33 height 18
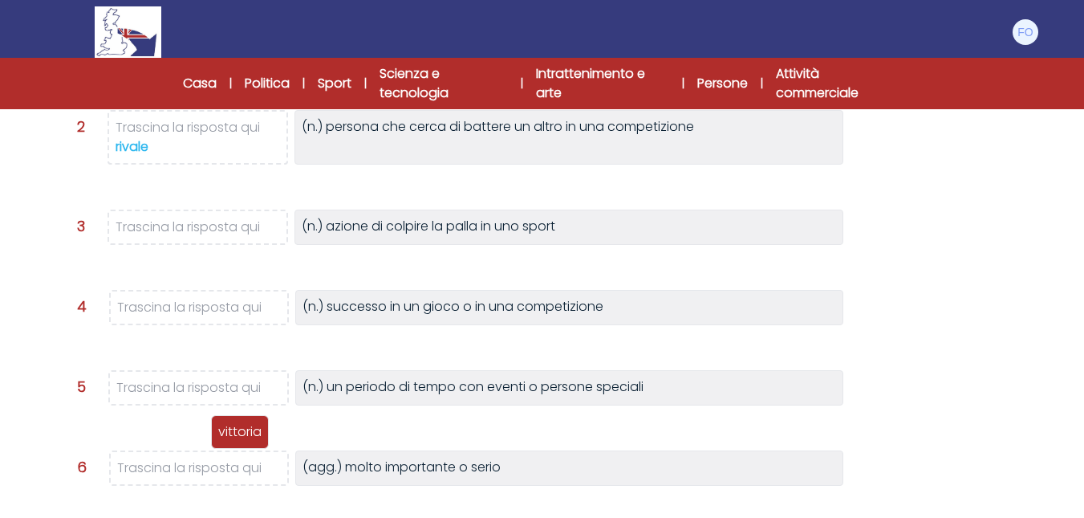
scroll to position [401, 0]
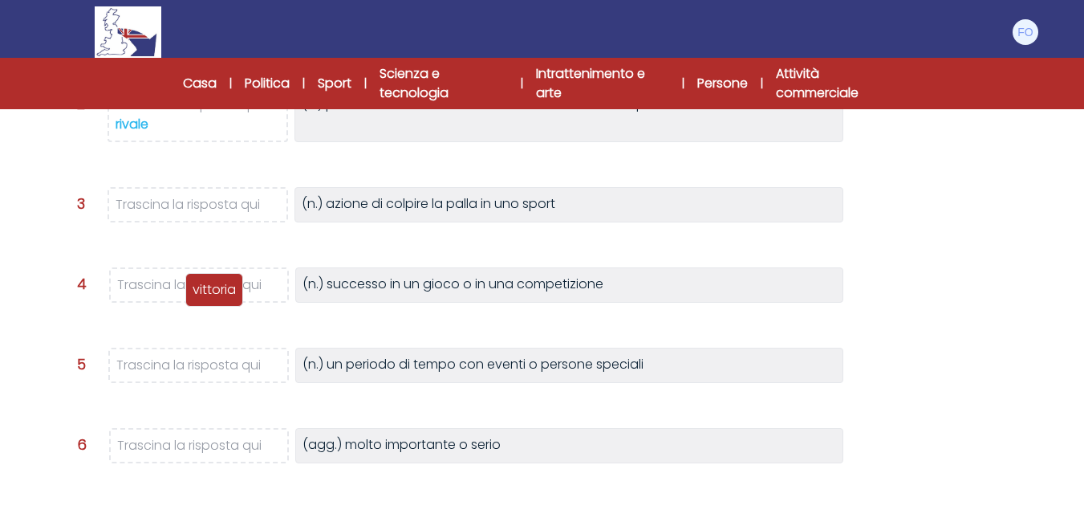
drag, startPoint x: 282, startPoint y: 177, endPoint x: 225, endPoint y: 293, distance: 129.9
click at [225, 293] on font "vittoria" at bounding box center [214, 289] width 43 height 18
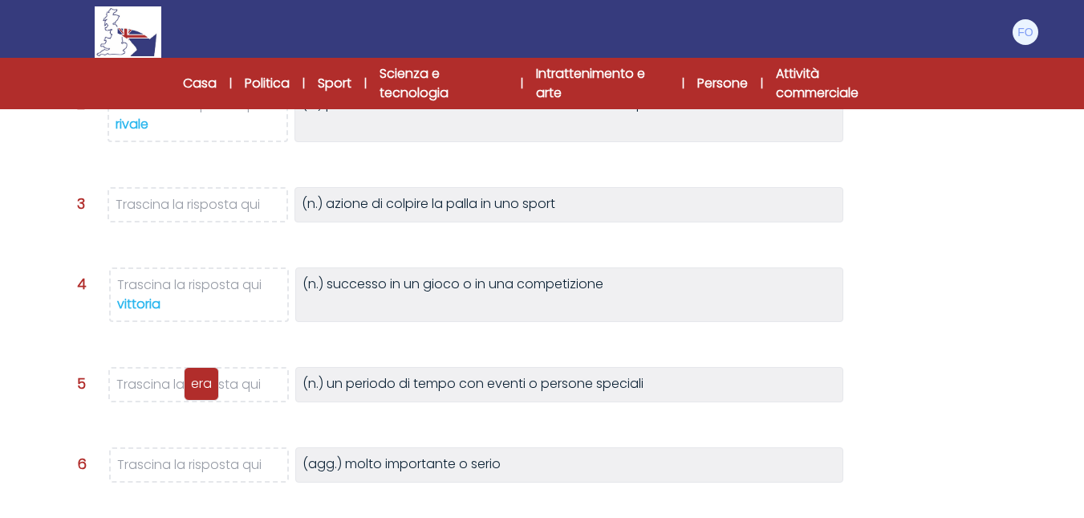
drag, startPoint x: 158, startPoint y: 178, endPoint x: 197, endPoint y: 384, distance: 209.8
click at [197, 384] on font "era" at bounding box center [201, 383] width 21 height 18
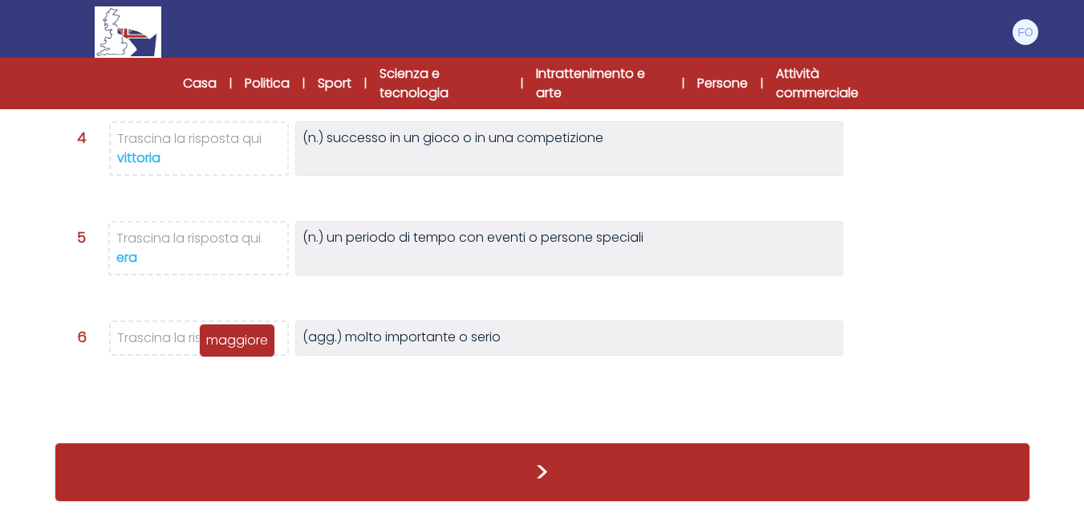
scroll to position [0, 0]
drag, startPoint x: 100, startPoint y: 255, endPoint x: 173, endPoint y: 326, distance: 101.6
click at [173, 326] on font "maggiore" at bounding box center [175, 335] width 62 height 18
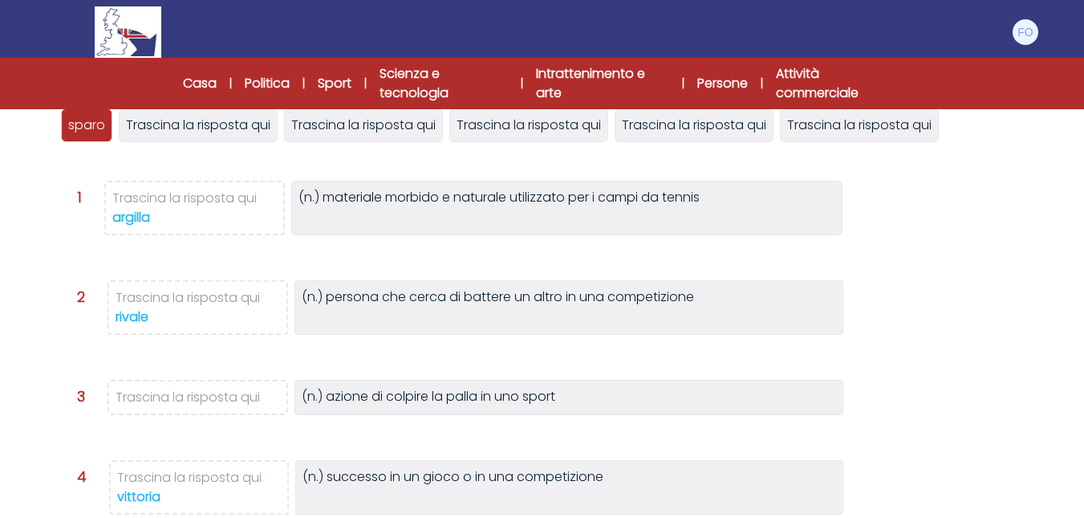
scroll to position [158, 0]
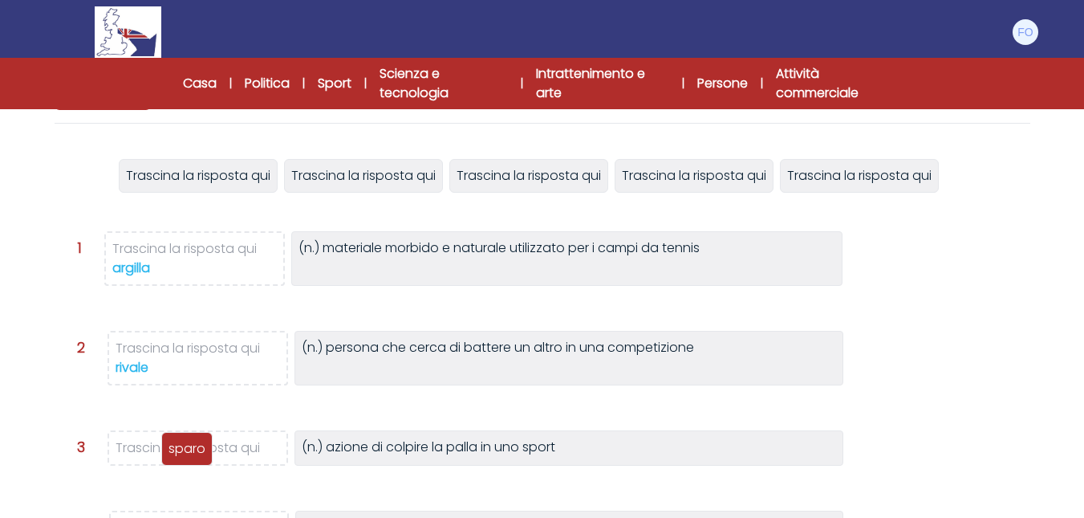
drag, startPoint x: 93, startPoint y: 177, endPoint x: 192, endPoint y: 451, distance: 290.9
click at [193, 450] on font "sparo" at bounding box center [186, 448] width 37 height 18
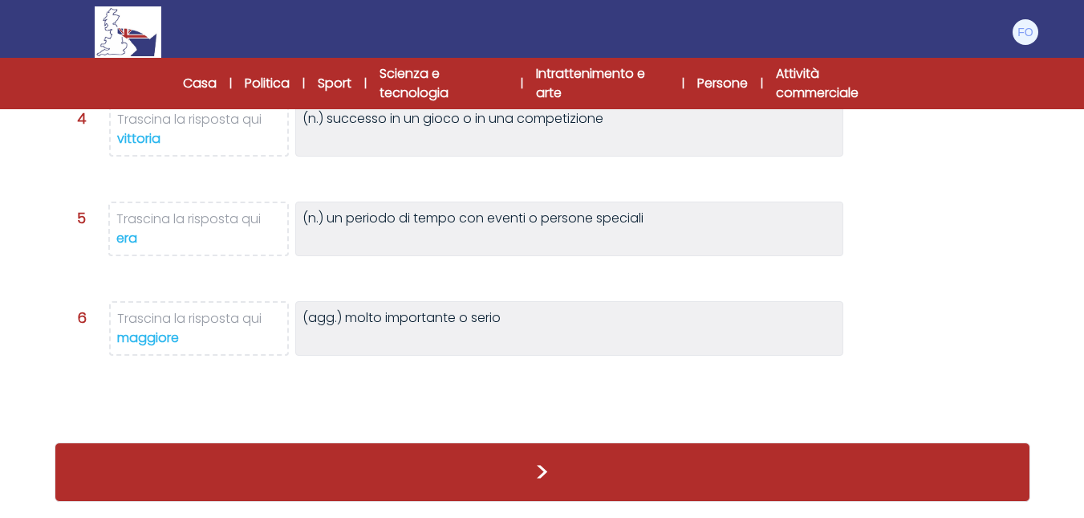
scroll to position [638, 0]
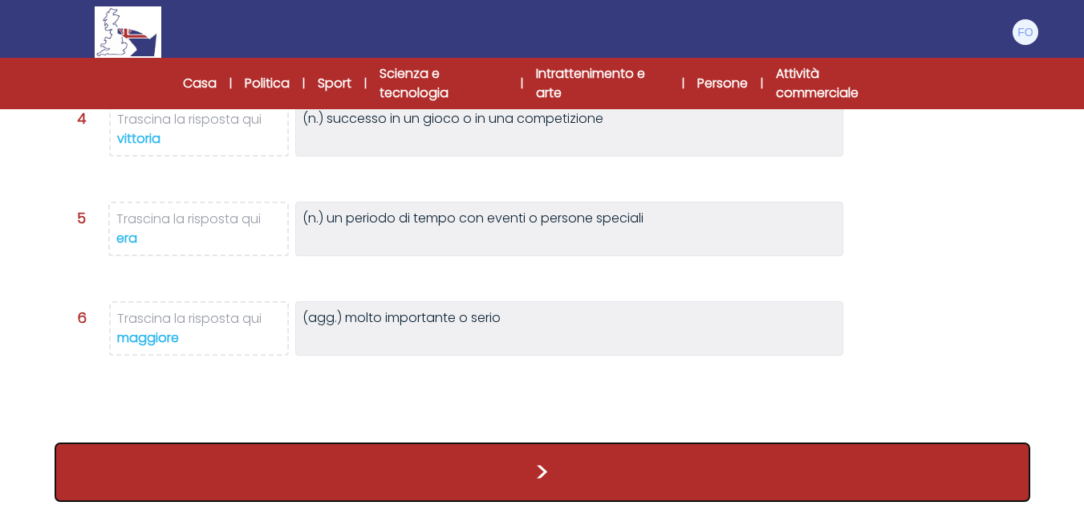
click at [498, 474] on button ">" at bounding box center [543, 471] width 976 height 59
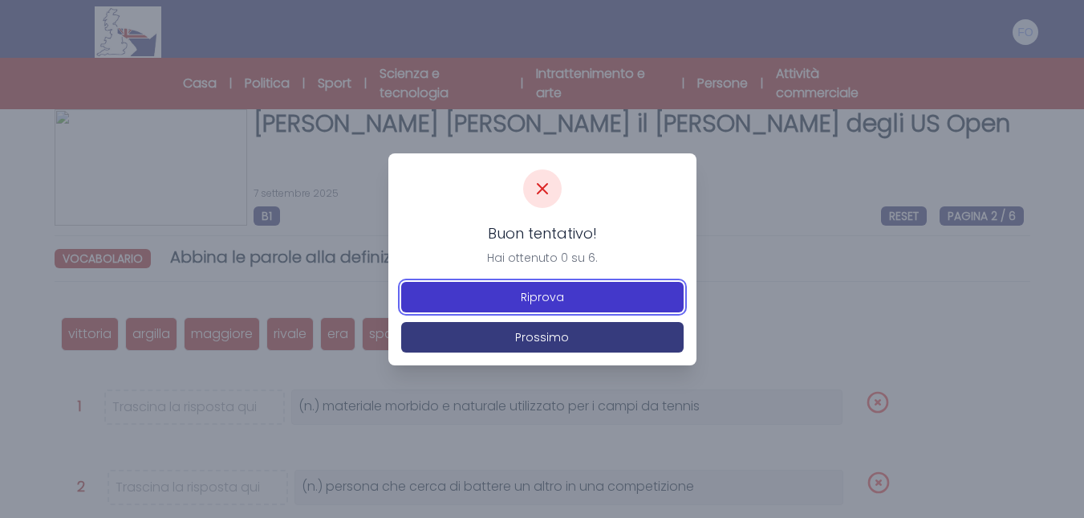
click at [560, 306] on button "Riprova" at bounding box center [542, 297] width 282 height 30
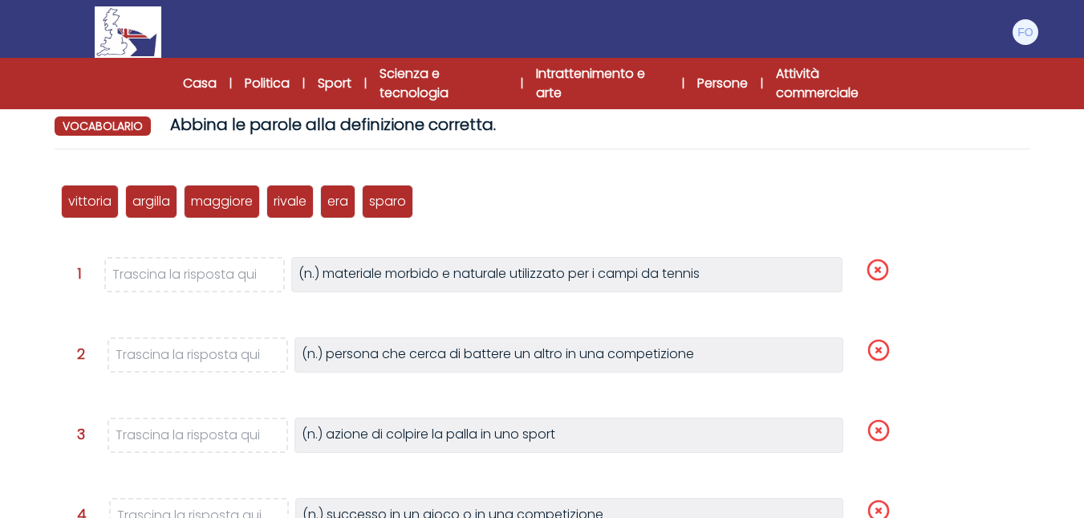
scroll to position [160, 0]
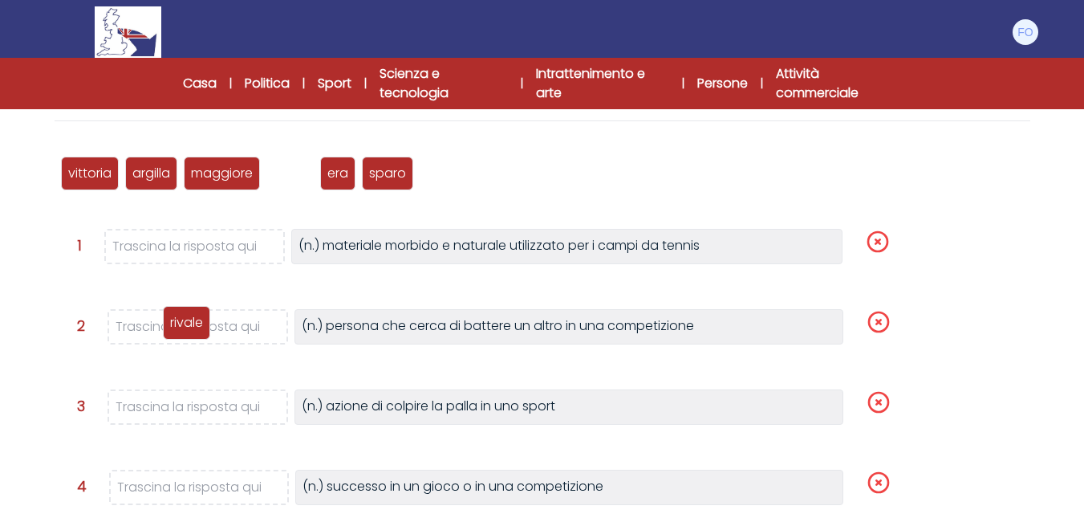
drag, startPoint x: 290, startPoint y: 174, endPoint x: 187, endPoint y: 323, distance: 181.6
click at [187, 323] on font "rivale" at bounding box center [186, 322] width 33 height 18
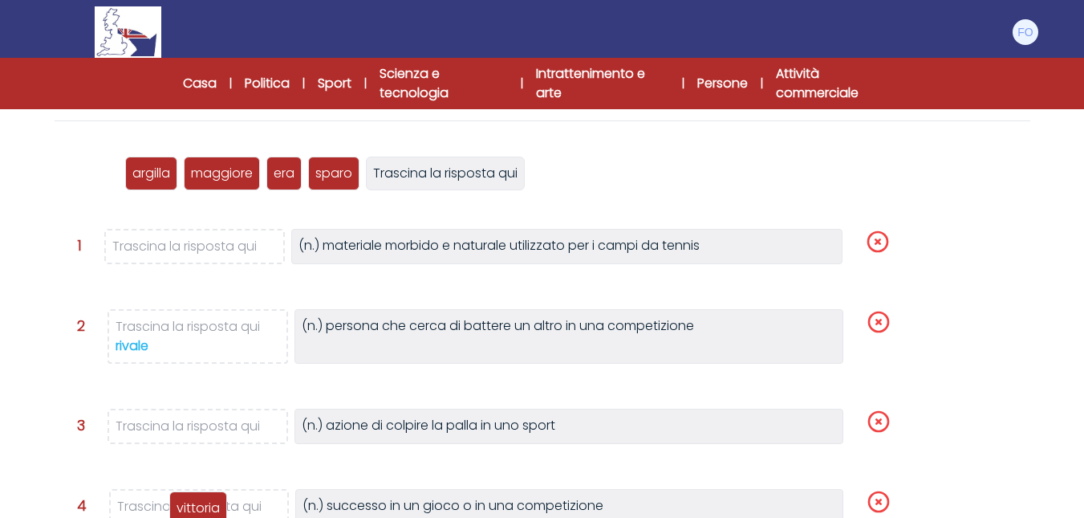
drag, startPoint x: 84, startPoint y: 173, endPoint x: 193, endPoint y: 507, distance: 351.7
click at [193, 507] on font "vittoria" at bounding box center [198, 507] width 43 height 18
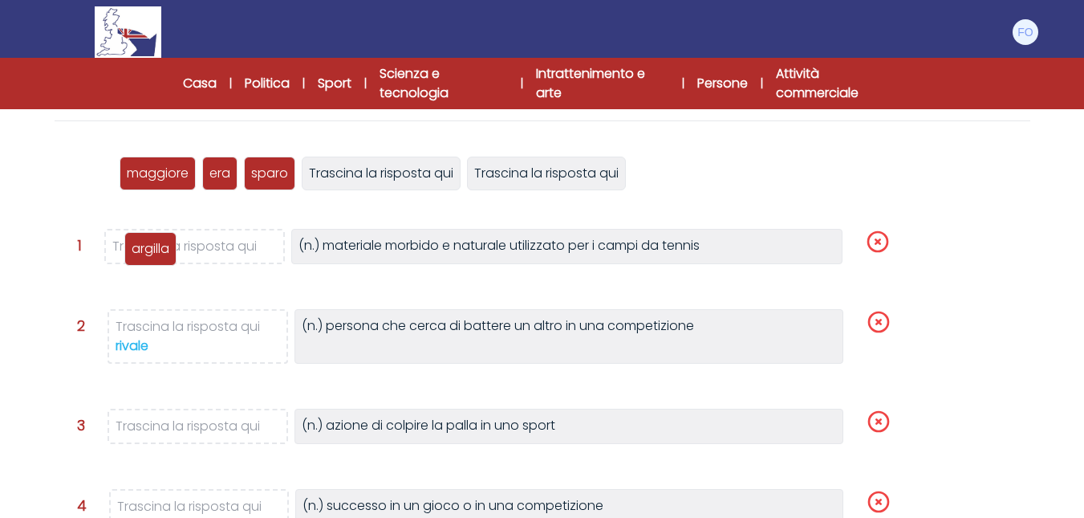
drag, startPoint x: 102, startPoint y: 172, endPoint x: 165, endPoint y: 247, distance: 98.5
click at [165, 247] on font "argilla" at bounding box center [151, 248] width 38 height 18
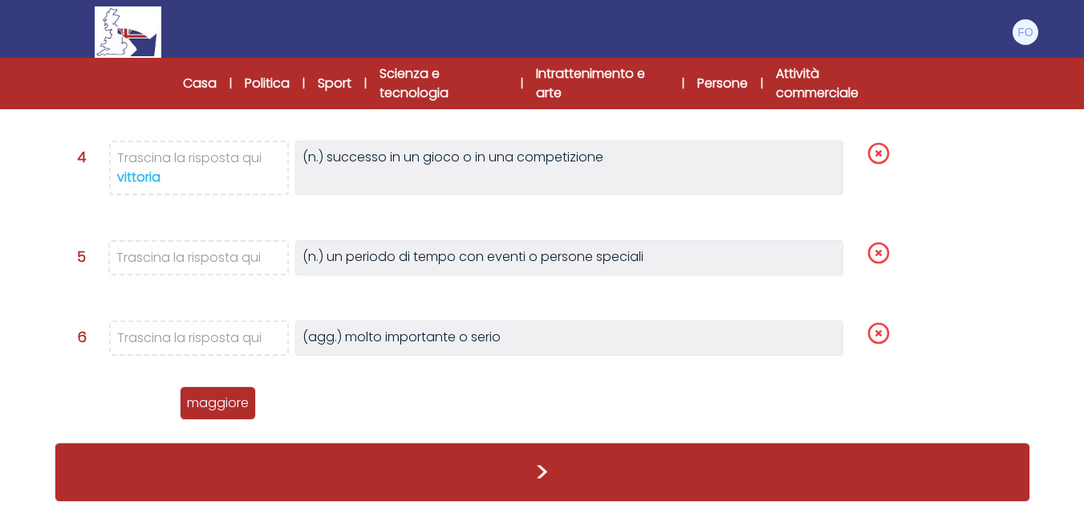
scroll to position [0, 0]
drag, startPoint x: 95, startPoint y: 177, endPoint x: 161, endPoint y: 340, distance: 176.7
click at [161, 340] on font "maggiore" at bounding box center [165, 348] width 62 height 18
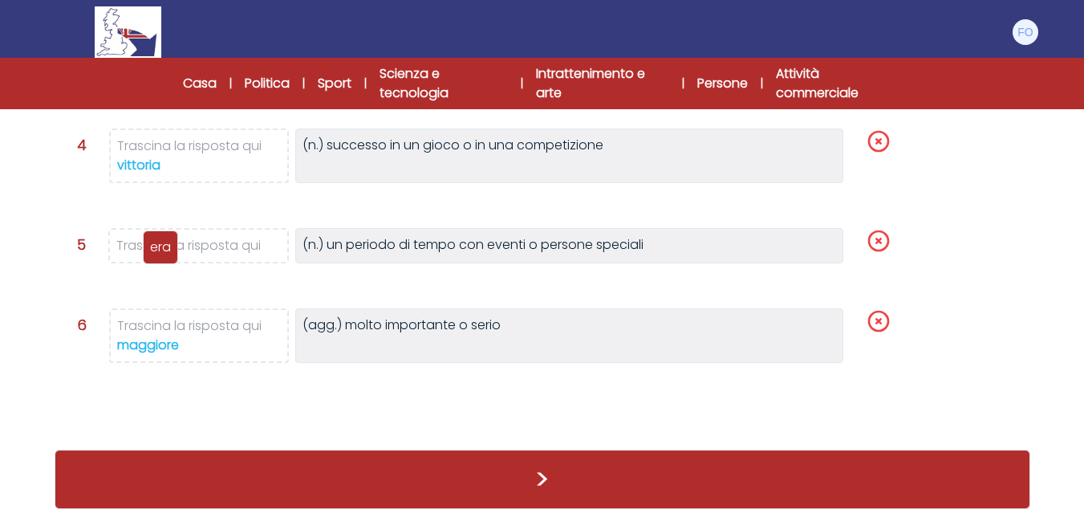
drag, startPoint x: 71, startPoint y: 113, endPoint x: 153, endPoint y: 246, distance: 155.6
click at [153, 246] on font "era" at bounding box center [160, 246] width 21 height 18
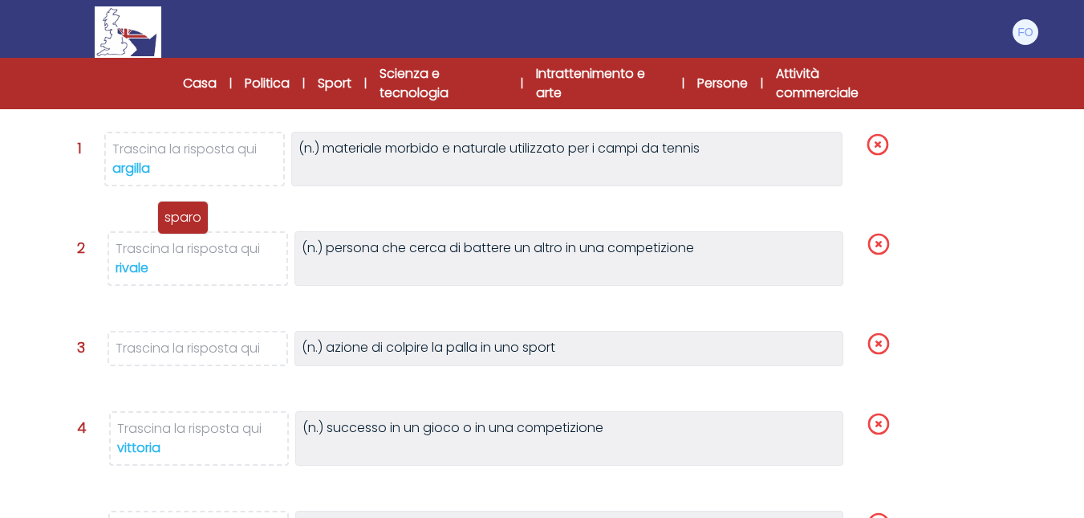
scroll to position [338, 0]
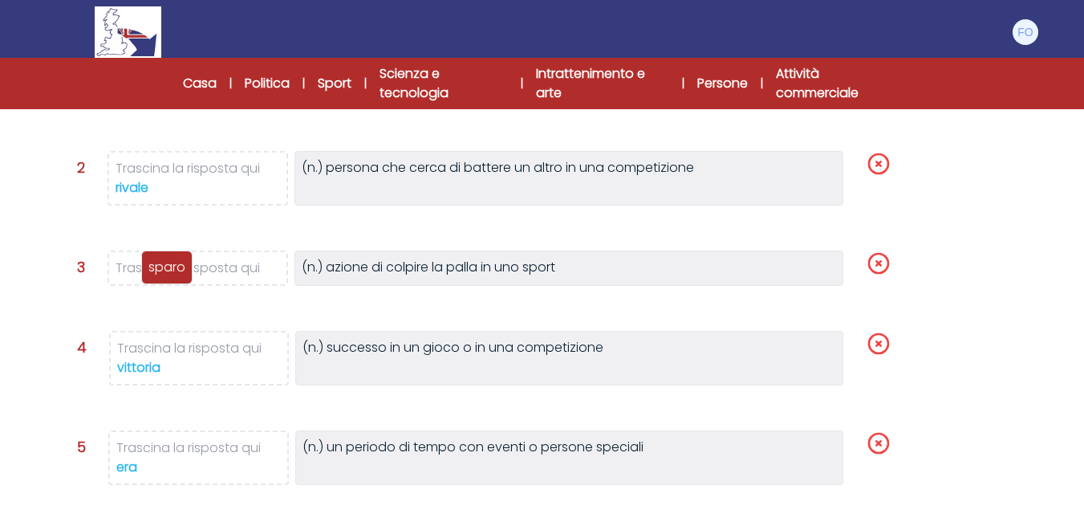
drag, startPoint x: 95, startPoint y: 274, endPoint x: 172, endPoint y: 279, distance: 77.2
click at [172, 276] on font "sparo" at bounding box center [166, 267] width 37 height 18
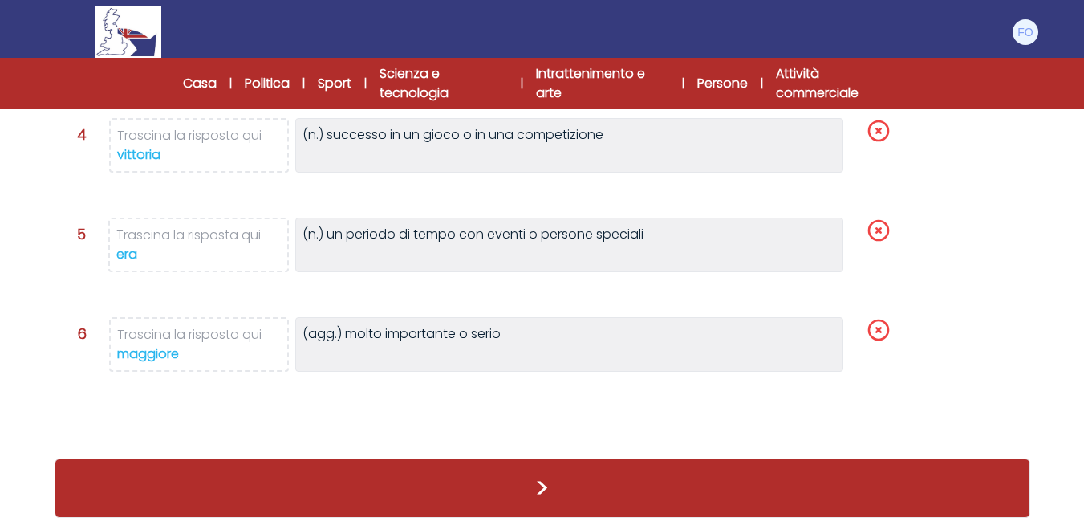
scroll to position [638, 0]
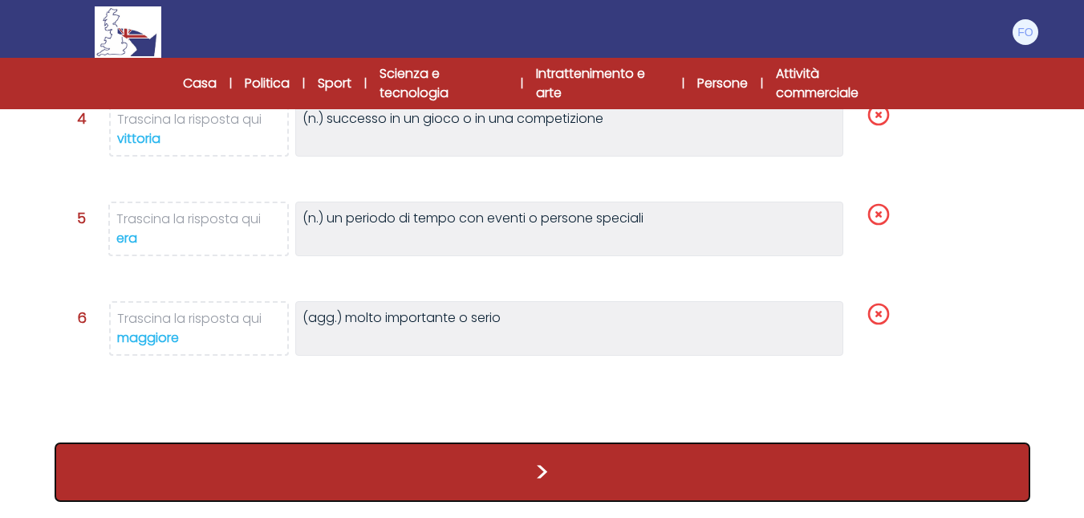
click at [545, 466] on font ">" at bounding box center [542, 471] width 13 height 36
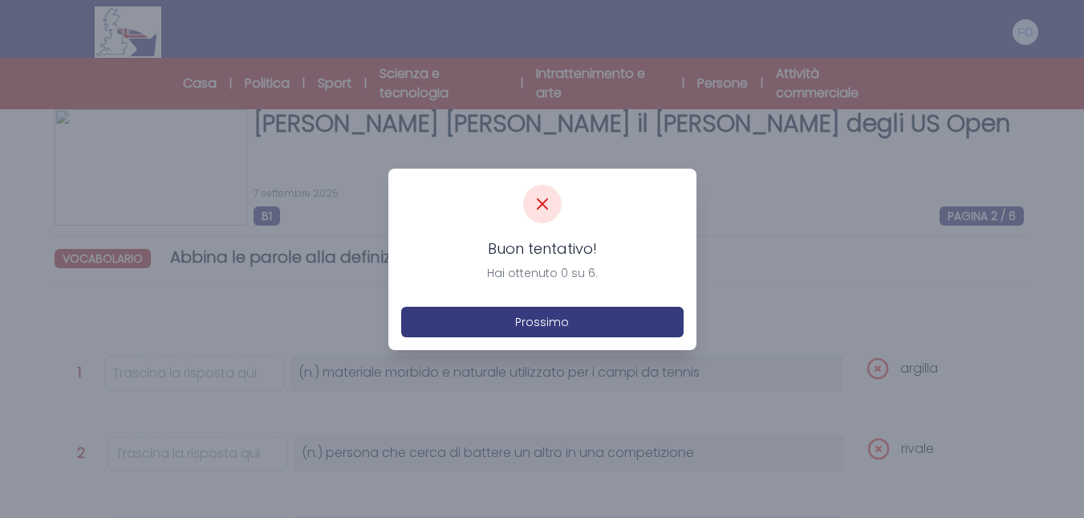
click at [547, 262] on div "Buon tentativo! Hai ottenuto 0 su 6." at bounding box center [542, 260] width 282 height 42
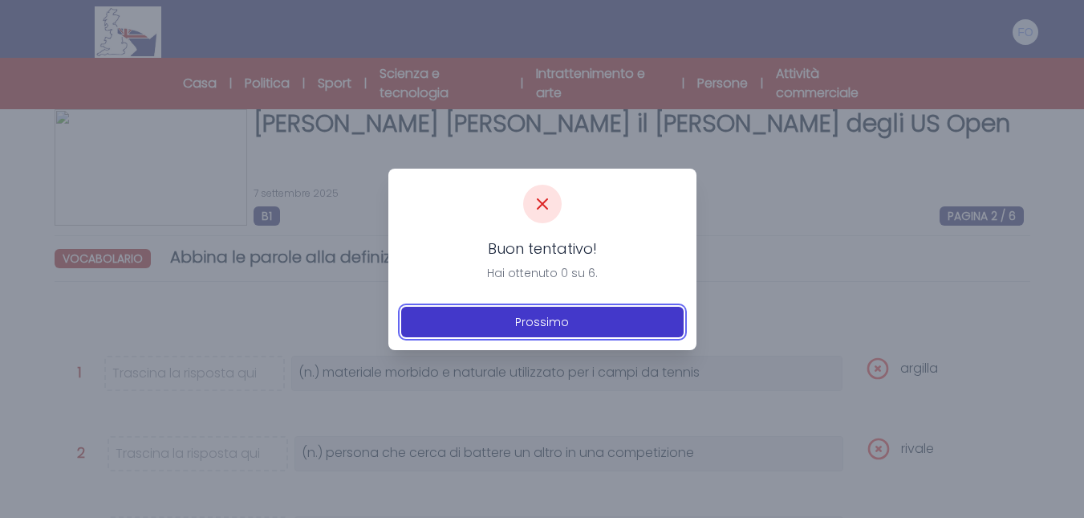
click at [543, 324] on font "Prossimo" at bounding box center [542, 322] width 54 height 16
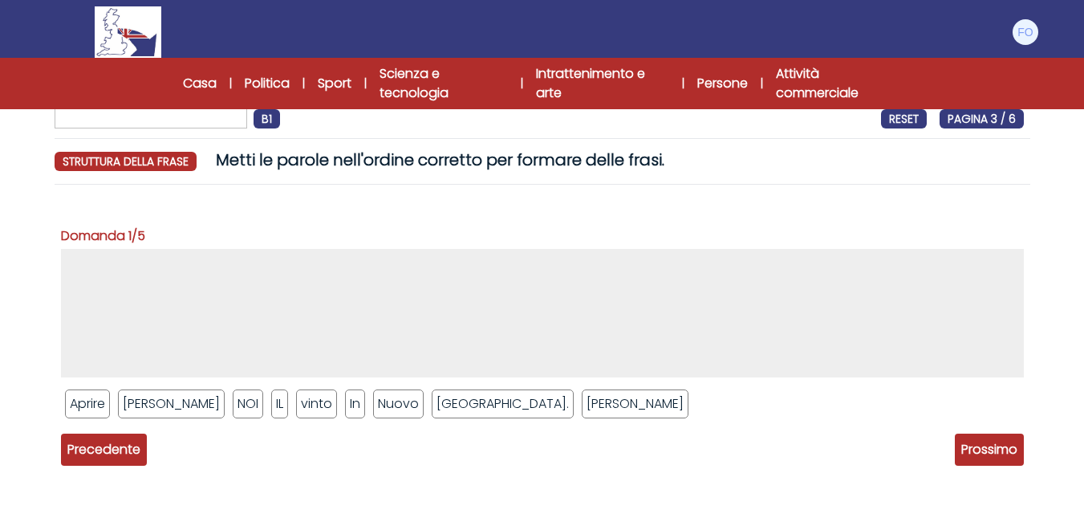
scroll to position [175, 0]
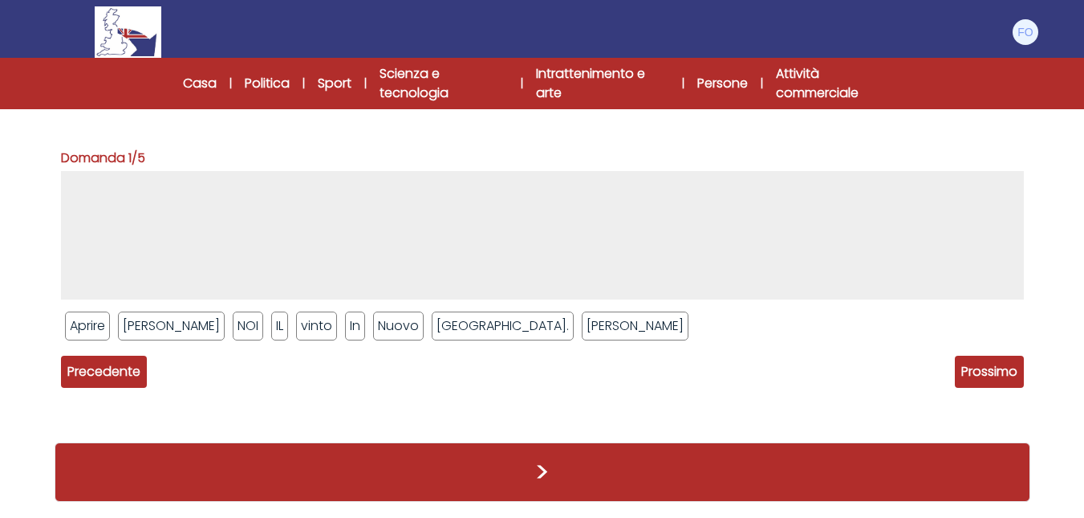
click at [55, 380] on div "Domanda 1/5 Aprire [PERSON_NAME] NOI IL vinto In [GEOGRAPHIC_DATA]." at bounding box center [543, 273] width 976 height 306
click at [98, 375] on font "Precedente" at bounding box center [103, 371] width 73 height 18
click at [96, 376] on font "Precedente" at bounding box center [103, 371] width 73 height 18
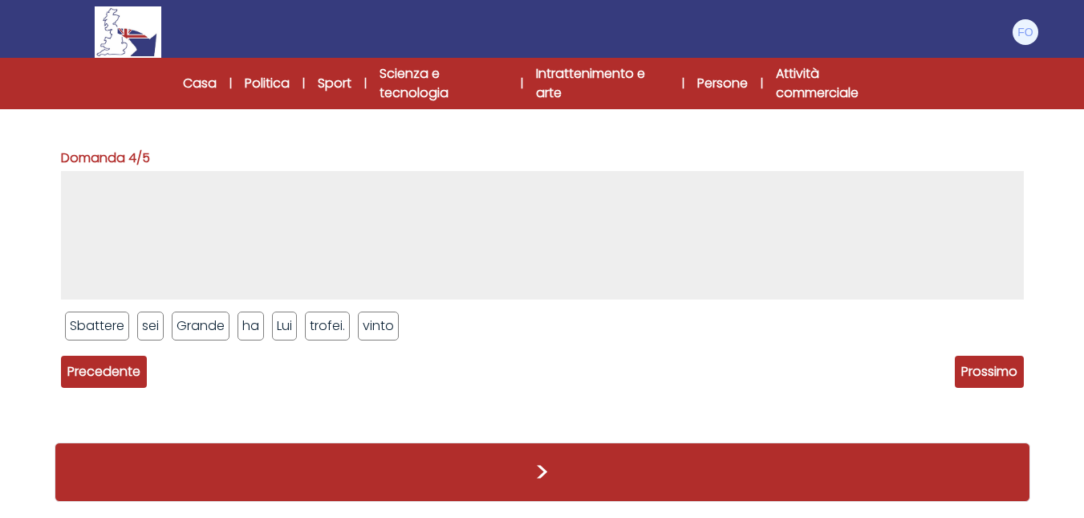
click at [96, 376] on font "Precedente" at bounding box center [103, 371] width 73 height 18
drag, startPoint x: 95, startPoint y: 374, endPoint x: 73, endPoint y: 362, distance: 25.5
click at [85, 371] on font "Precedente" at bounding box center [103, 371] width 73 height 18
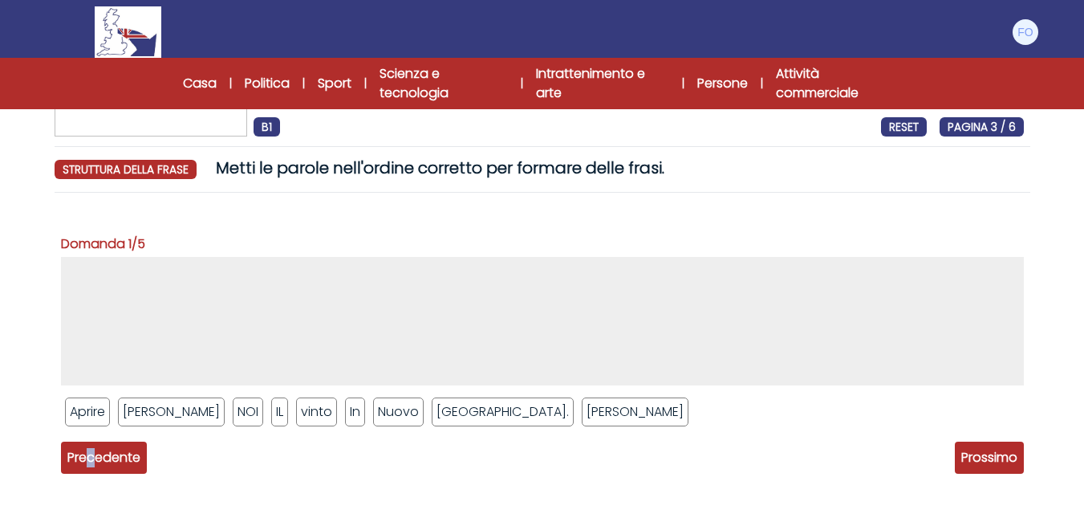
scroll to position [0, 0]
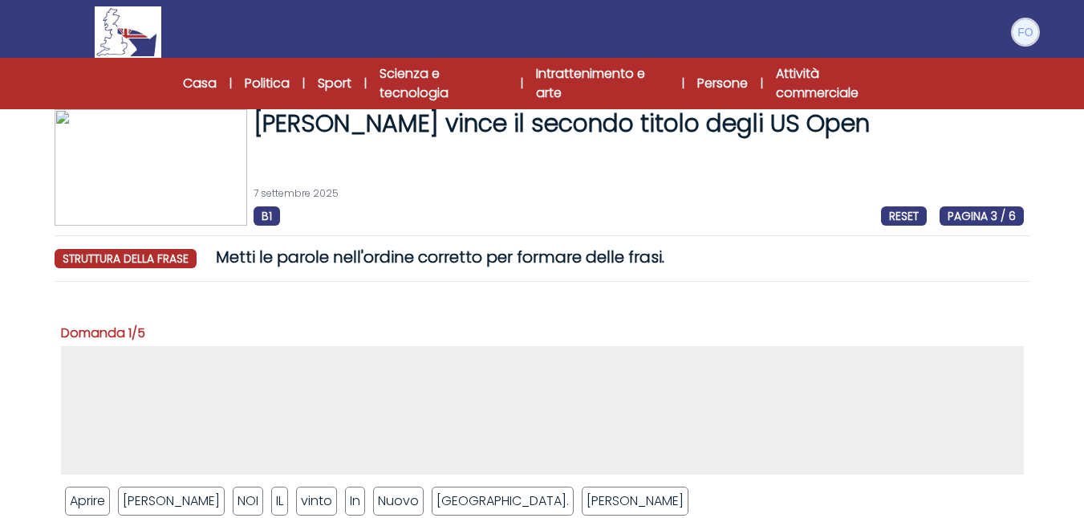
click at [1035, 28] on img at bounding box center [1026, 32] width 26 height 26
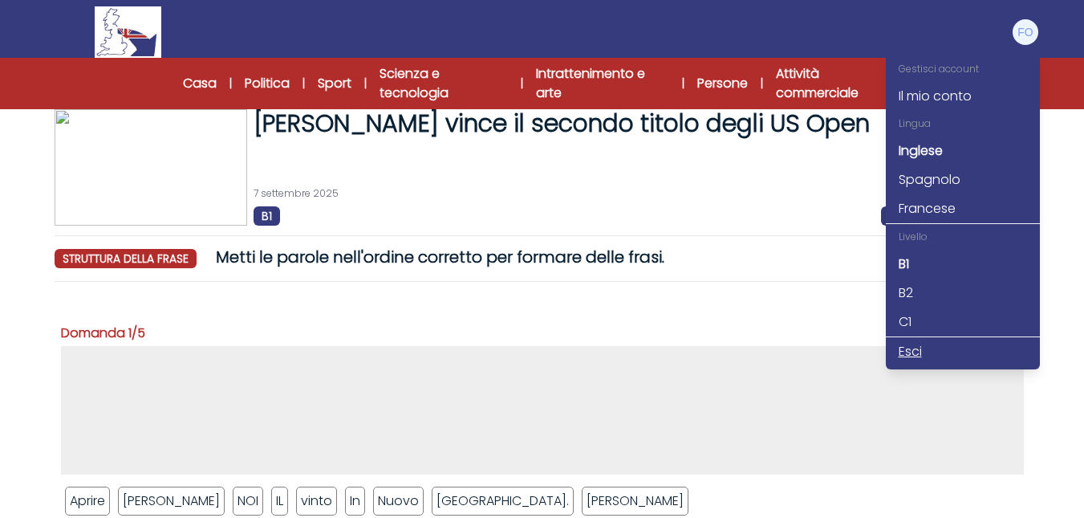
click at [912, 351] on font "Esci" at bounding box center [910, 351] width 23 height 18
